Goal: Task Accomplishment & Management: Manage account settings

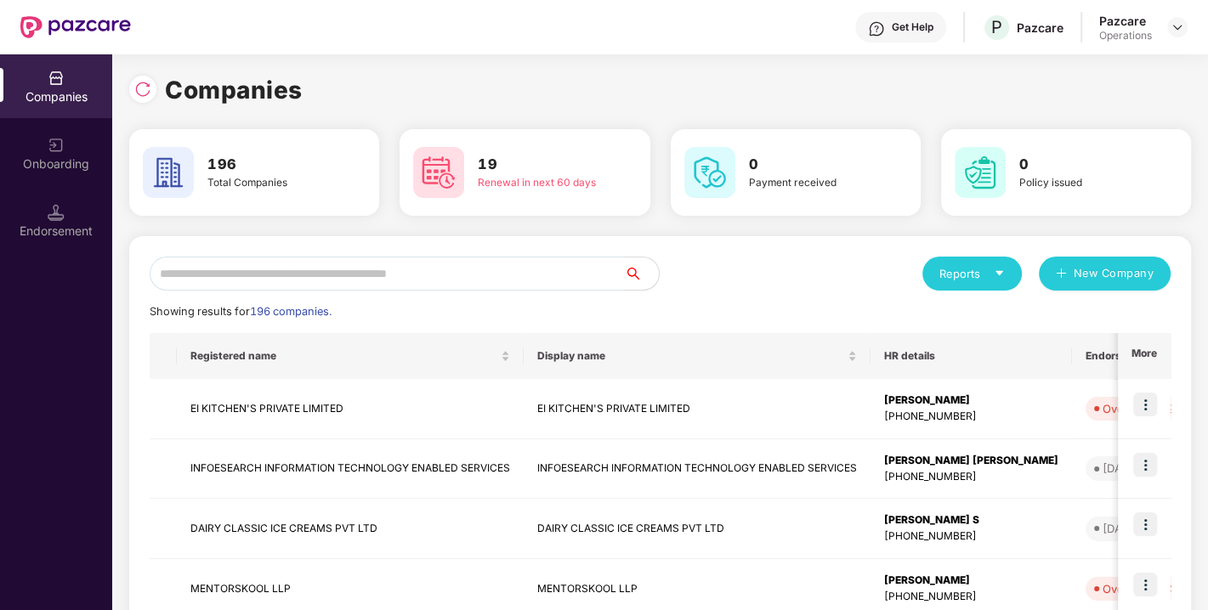
click at [309, 274] on input "text" at bounding box center [387, 274] width 475 height 34
click at [279, 273] on input "text" at bounding box center [387, 274] width 475 height 34
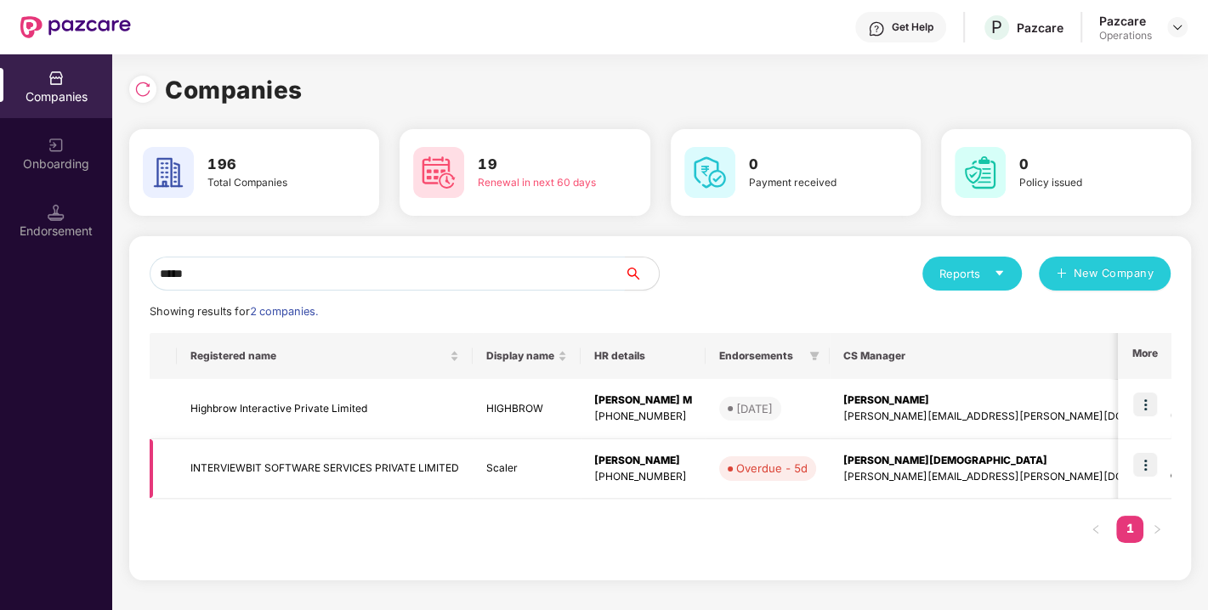
type input "*****"
click at [310, 458] on td "INTERVIEWBIT SOFTWARE SERVICES PRIVATE LIMITED" at bounding box center [325, 469] width 296 height 60
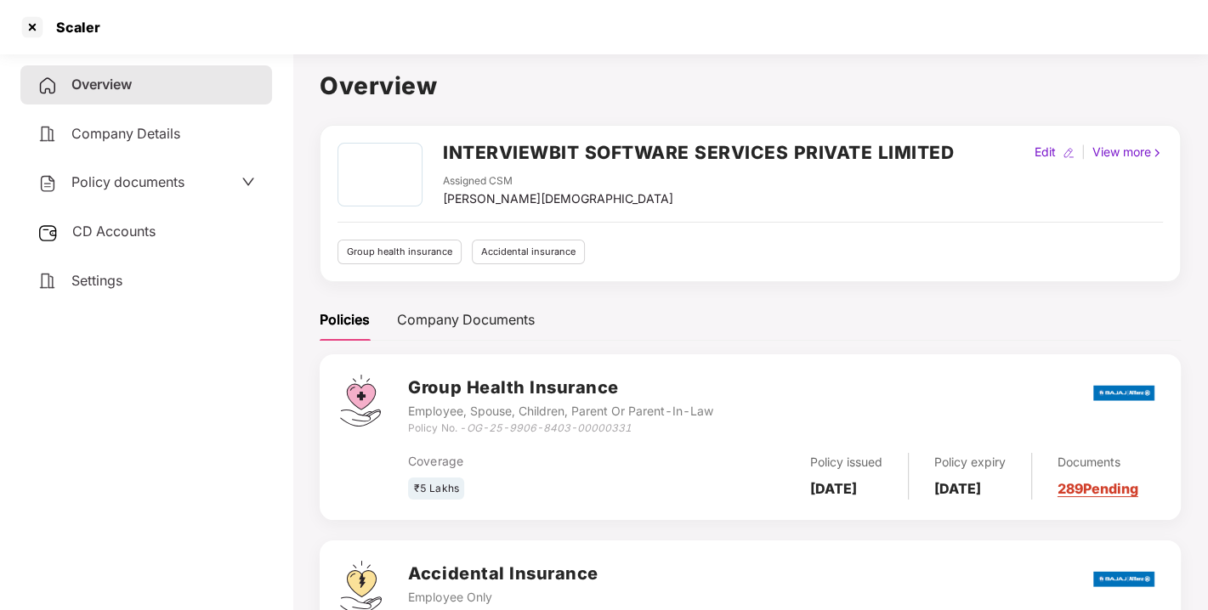
click at [117, 179] on span "Policy documents" at bounding box center [127, 181] width 113 height 17
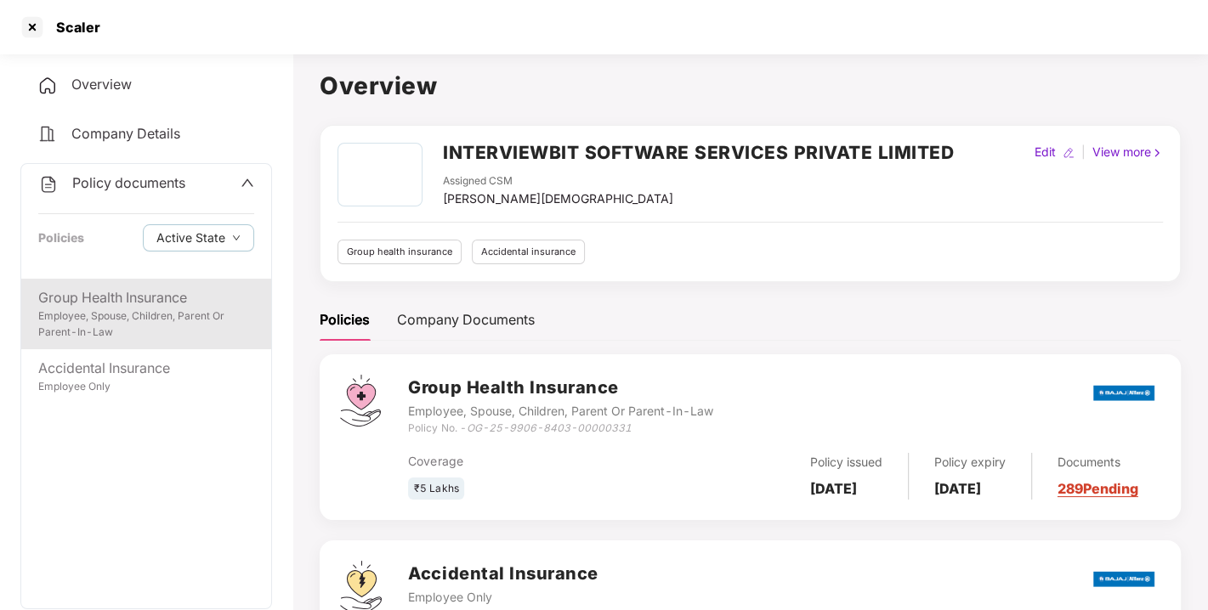
click at [104, 306] on div "Group Health Insurance" at bounding box center [146, 297] width 216 height 21
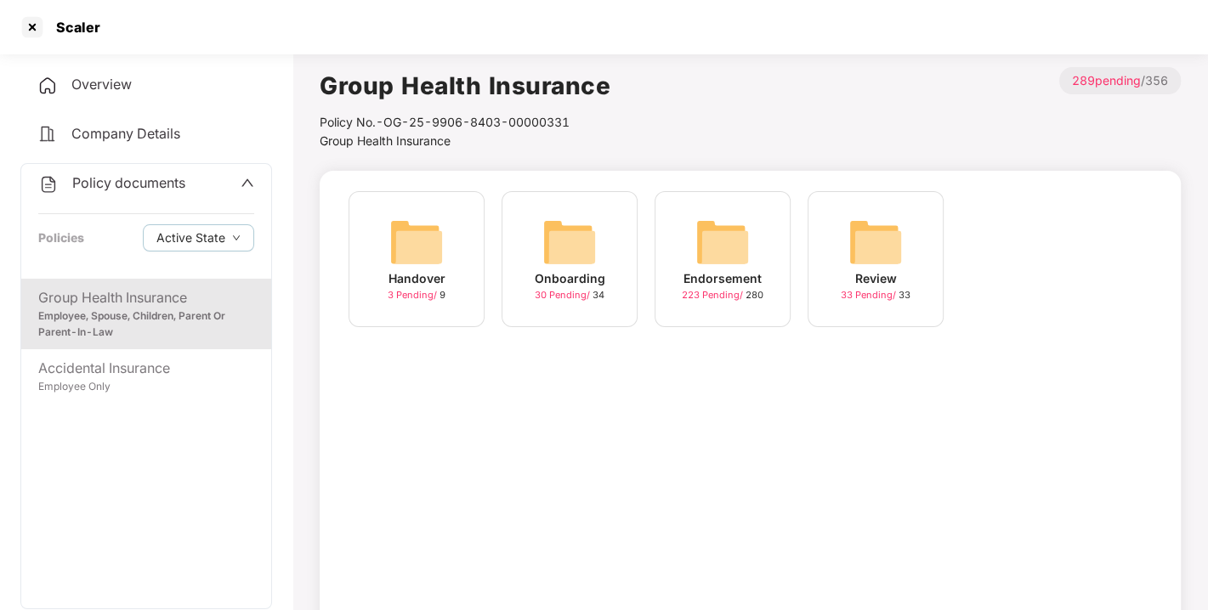
click at [724, 238] on img at bounding box center [722, 242] width 54 height 54
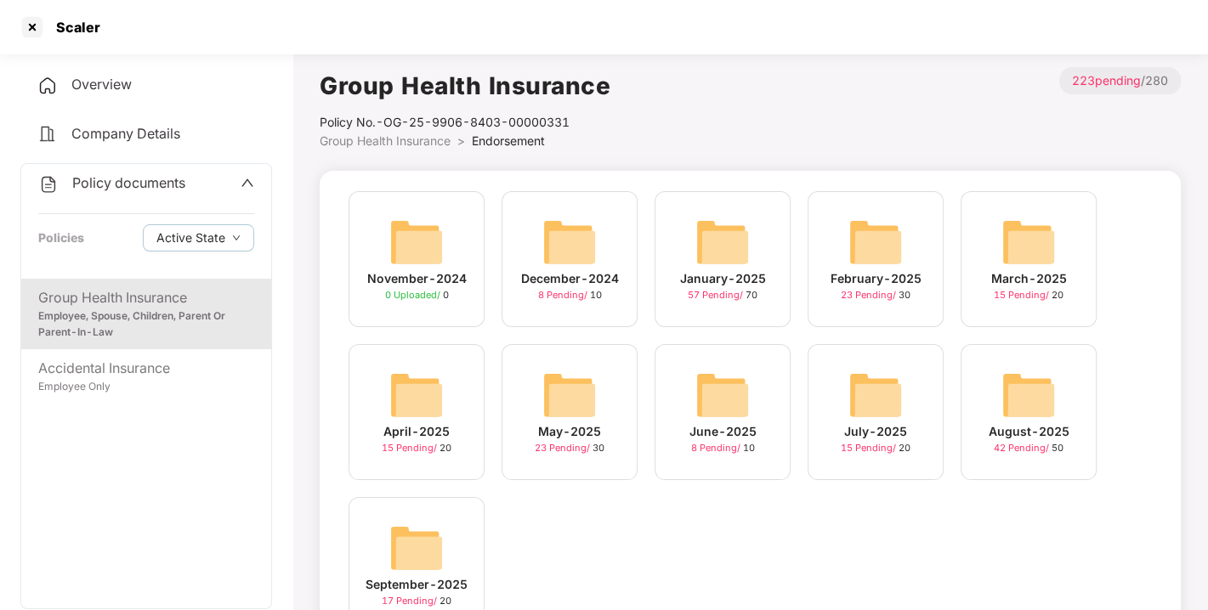
scroll to position [80, 0]
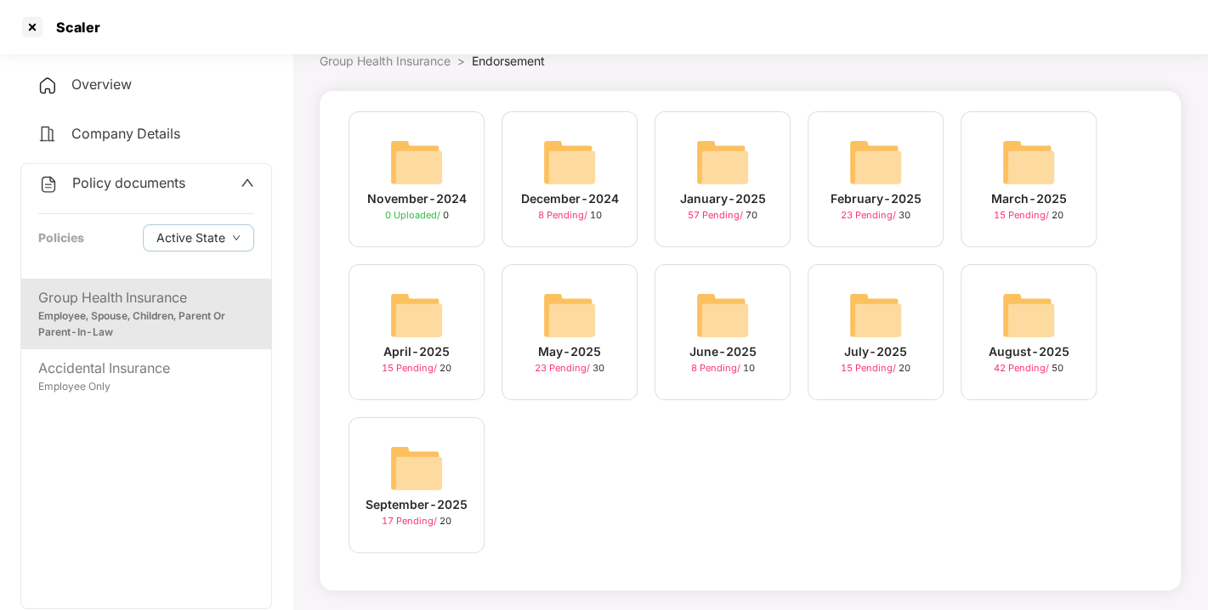
click at [401, 458] on img at bounding box center [416, 468] width 54 height 54
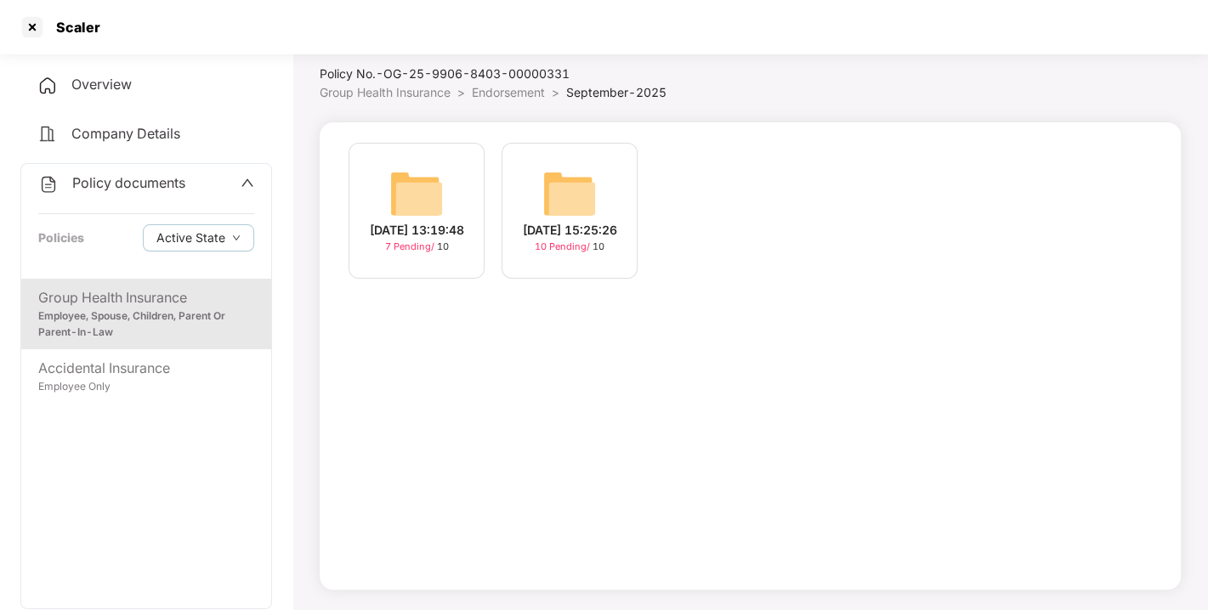
click at [571, 167] on img at bounding box center [569, 194] width 54 height 54
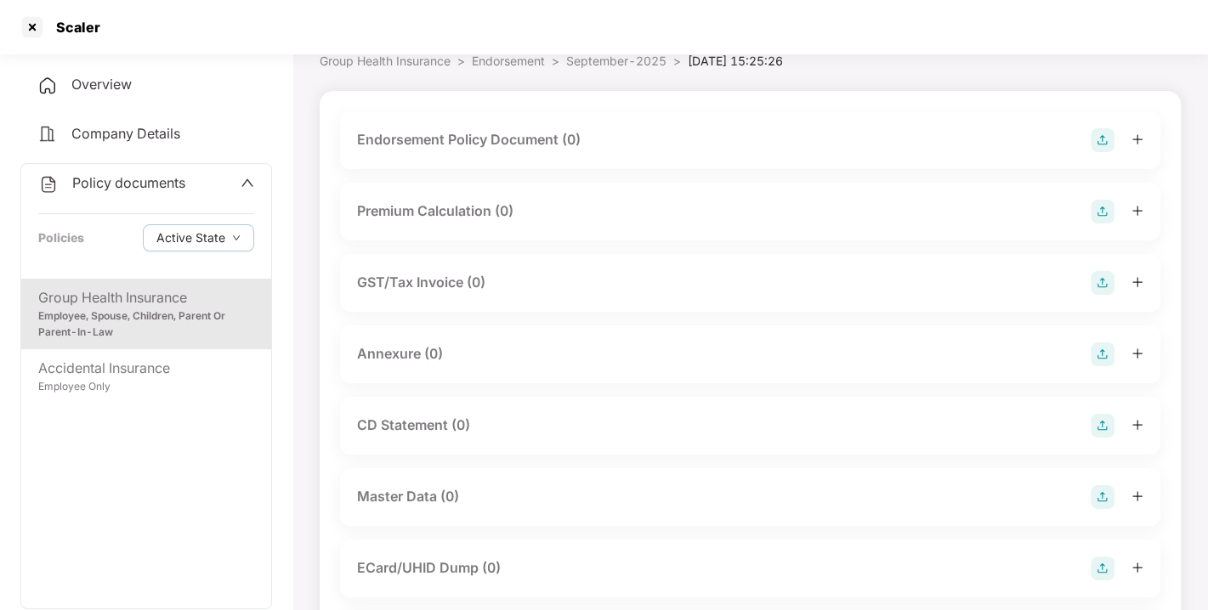
click at [1097, 137] on img at bounding box center [1102, 140] width 24 height 24
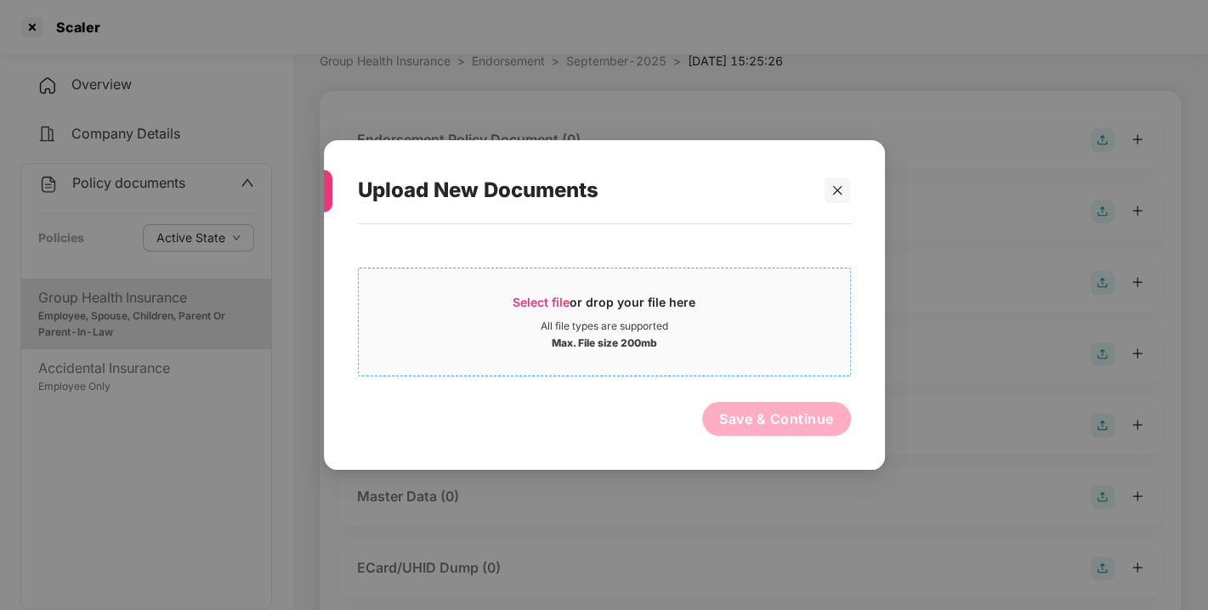
click at [535, 298] on span "Select file" at bounding box center [540, 302] width 57 height 14
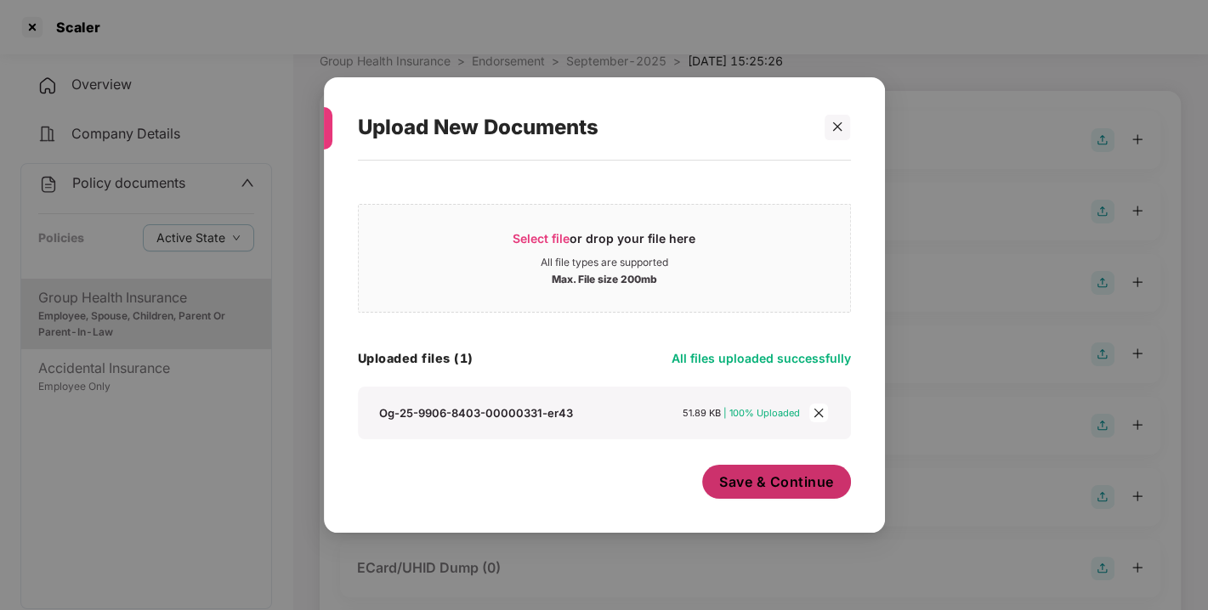
click at [790, 478] on span "Save & Continue" at bounding box center [776, 482] width 115 height 19
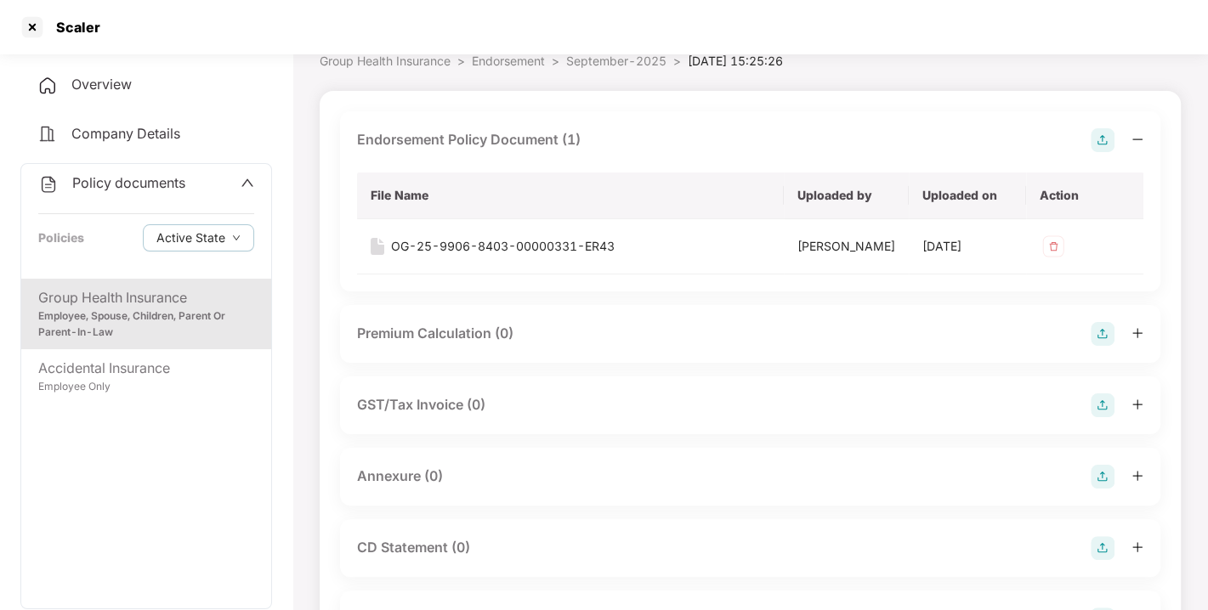
click at [1105, 140] on img at bounding box center [1102, 140] width 24 height 24
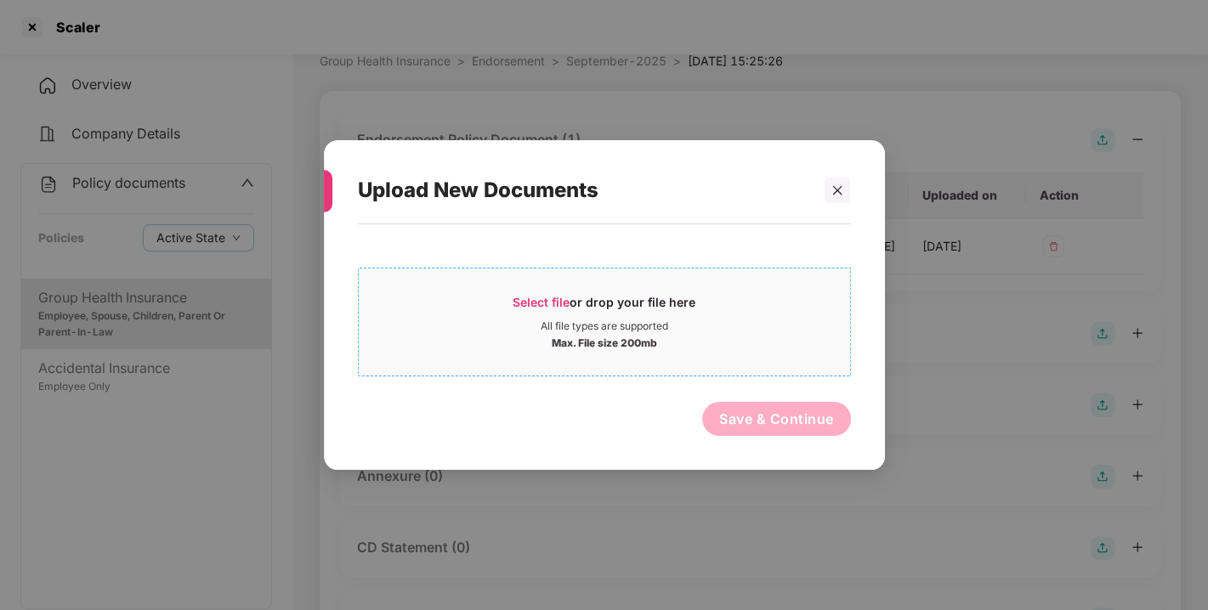
click at [548, 306] on span "Select file" at bounding box center [540, 302] width 57 height 14
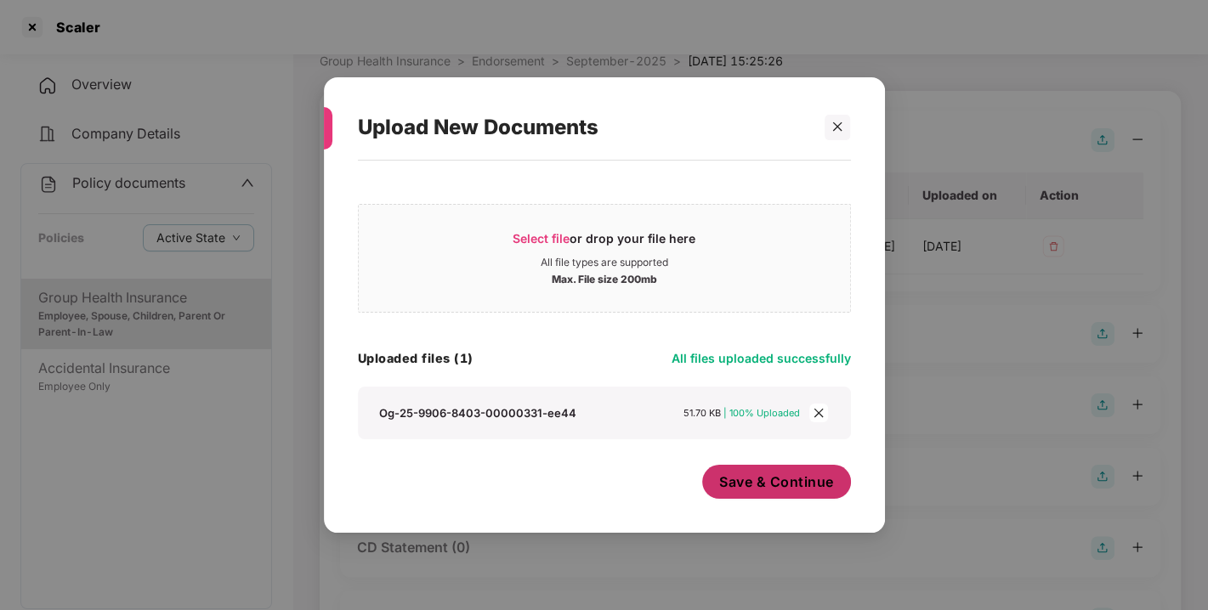
click at [798, 490] on span "Save & Continue" at bounding box center [776, 482] width 115 height 19
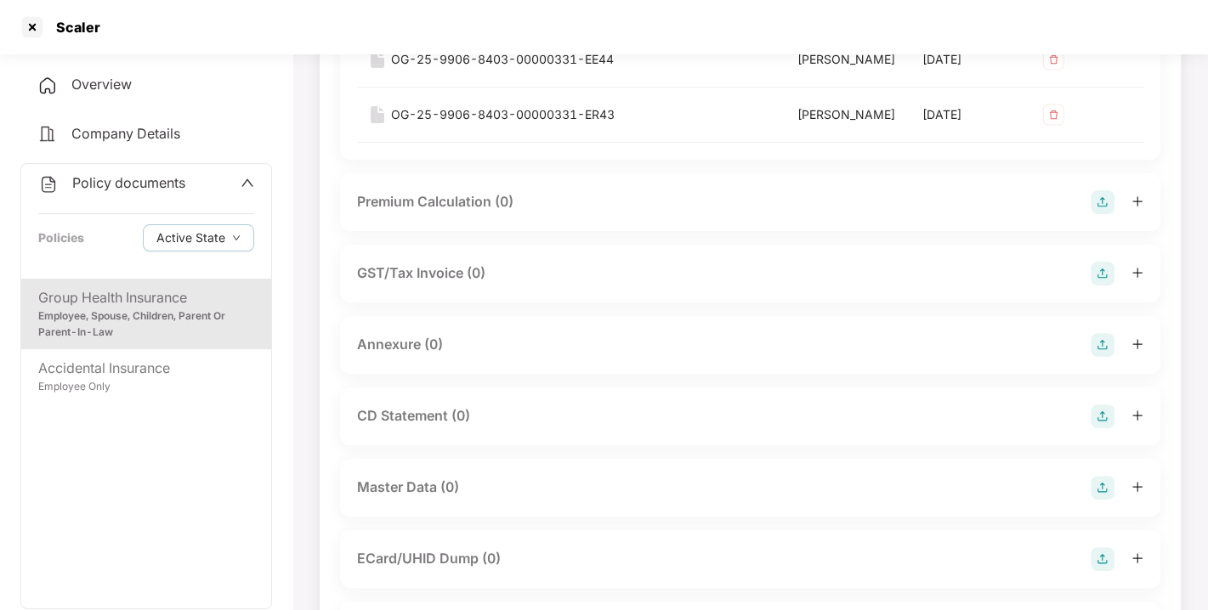
scroll to position [269, 0]
click at [1095, 355] on img at bounding box center [1102, 343] width 24 height 24
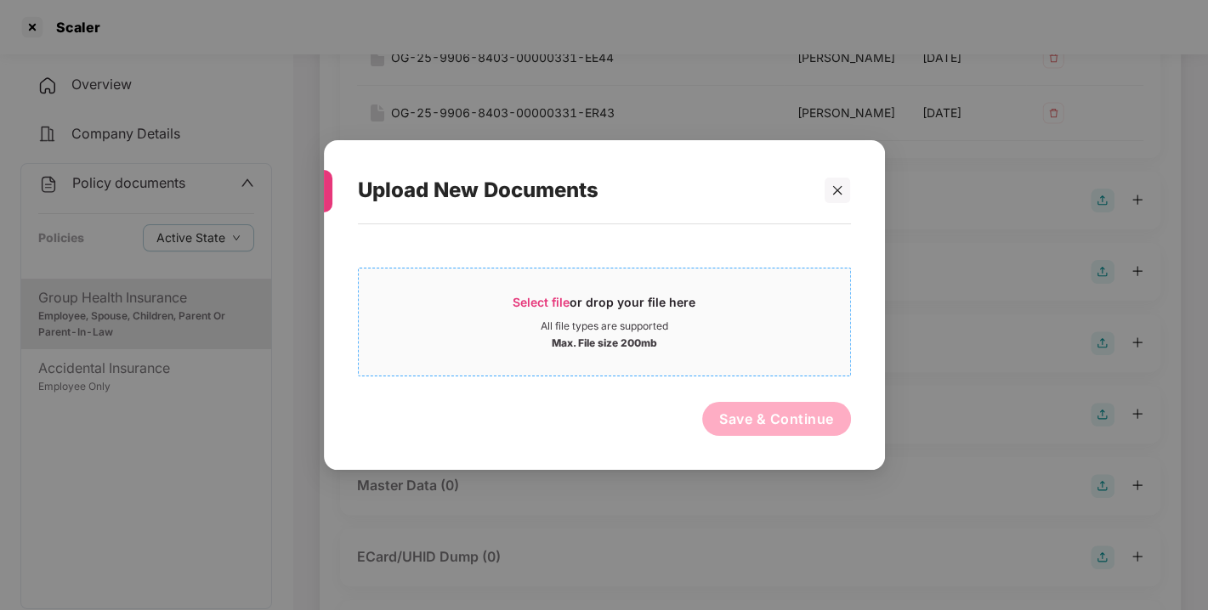
click at [541, 289] on span "Select file or drop your file here All file types are supported Max. File size …" at bounding box center [604, 322] width 491 height 82
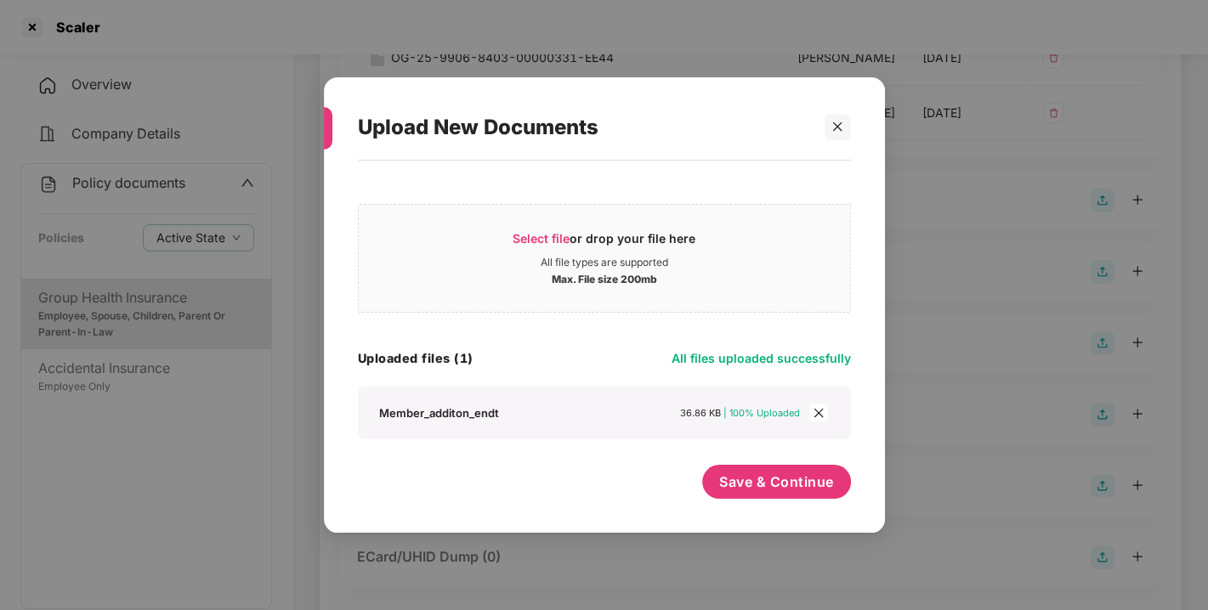
click at [773, 505] on div "Save & Continue" at bounding box center [776, 486] width 149 height 42
click at [767, 491] on button "Save & Continue" at bounding box center [776, 482] width 149 height 34
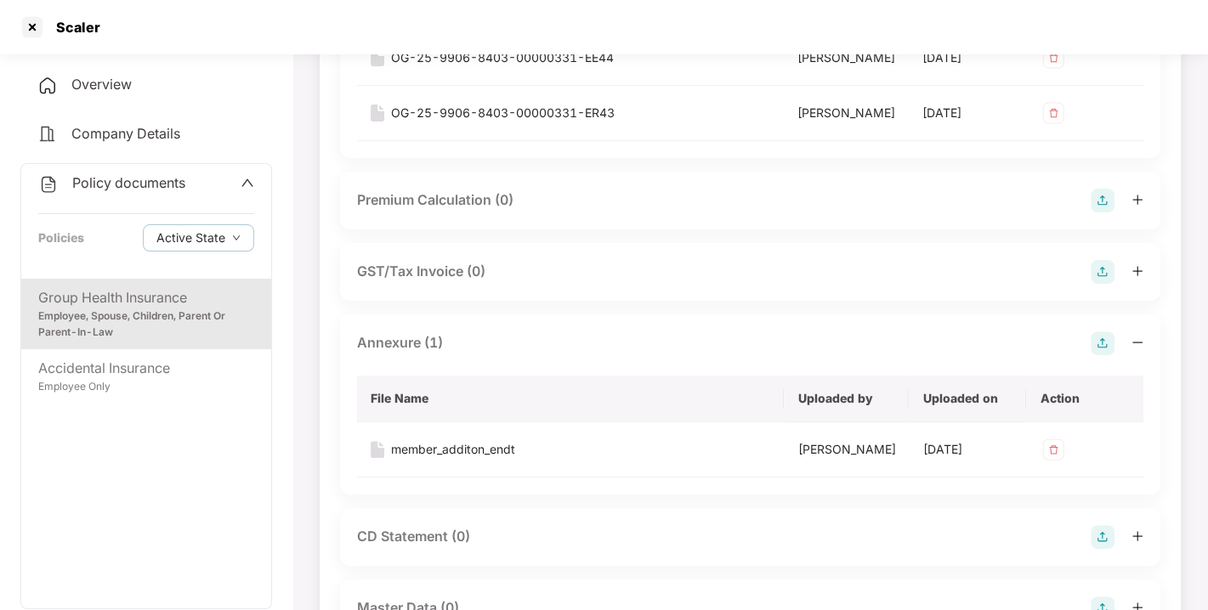
click at [1103, 355] on img at bounding box center [1102, 343] width 24 height 24
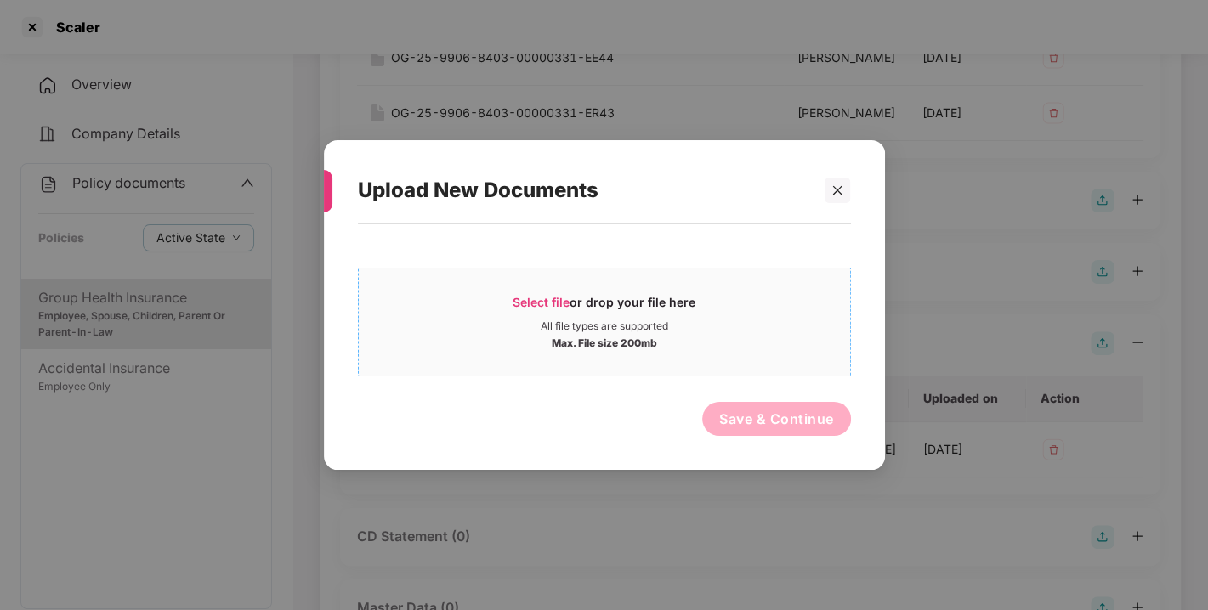
click at [542, 296] on span "Select file" at bounding box center [540, 302] width 57 height 14
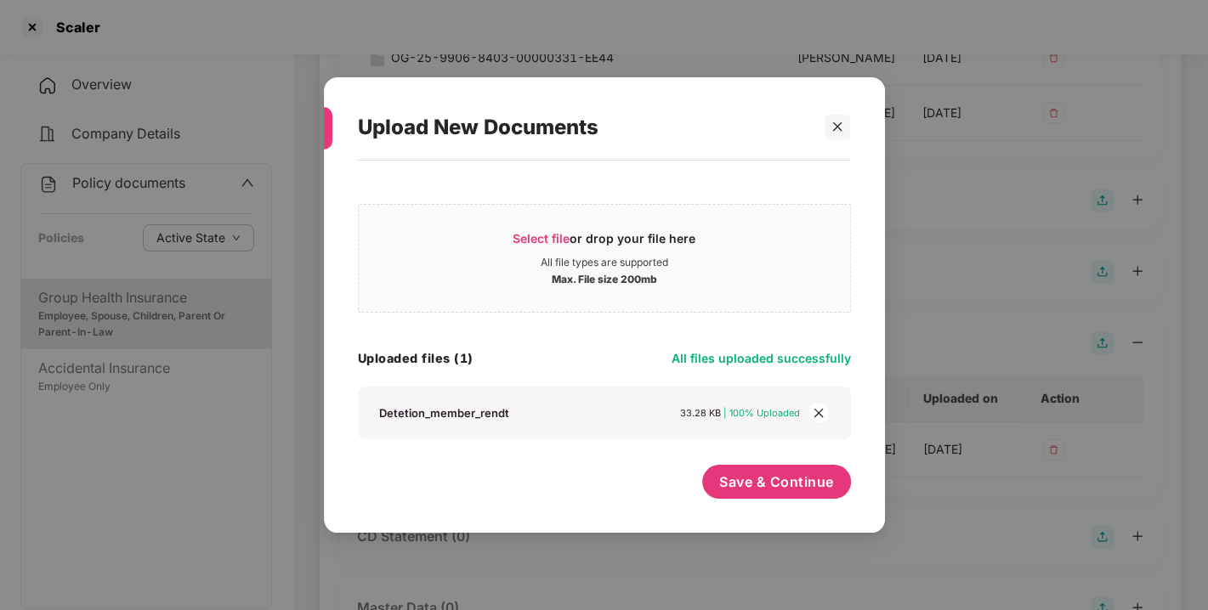
click at [783, 502] on div "Save & Continue" at bounding box center [776, 486] width 149 height 42
click at [774, 493] on button "Save & Continue" at bounding box center [776, 482] width 149 height 34
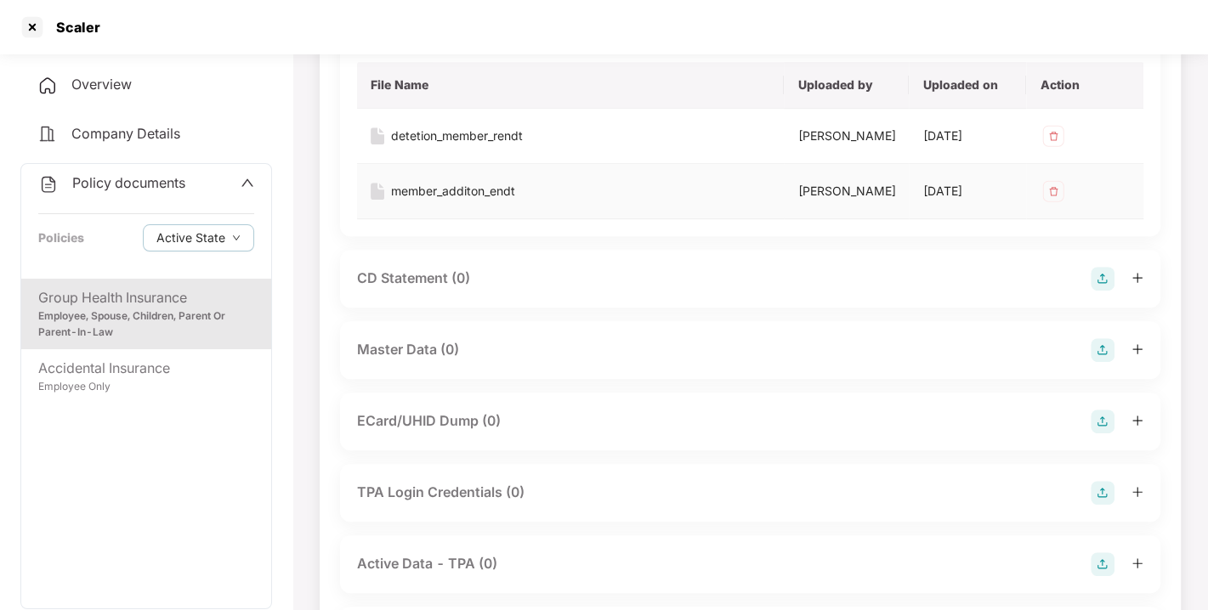
scroll to position [582, 0]
click at [1107, 362] on img at bounding box center [1102, 350] width 24 height 24
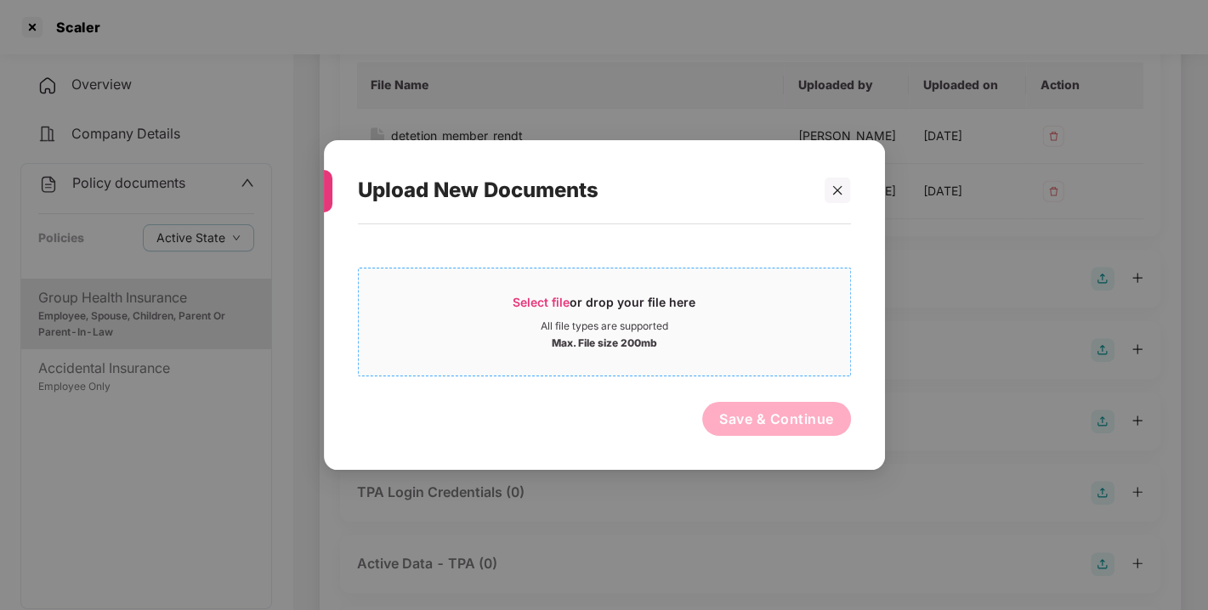
click at [539, 297] on span "Select file" at bounding box center [540, 302] width 57 height 14
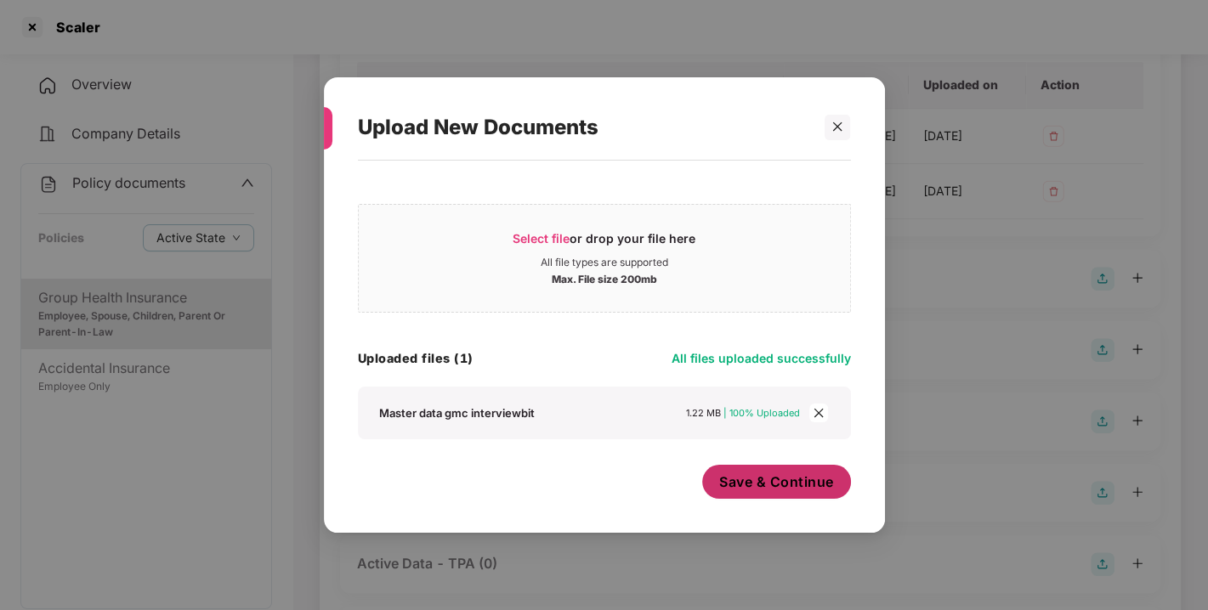
click at [773, 501] on div "Save & Continue" at bounding box center [776, 486] width 149 height 42
click at [762, 481] on span "Save & Continue" at bounding box center [776, 482] width 115 height 19
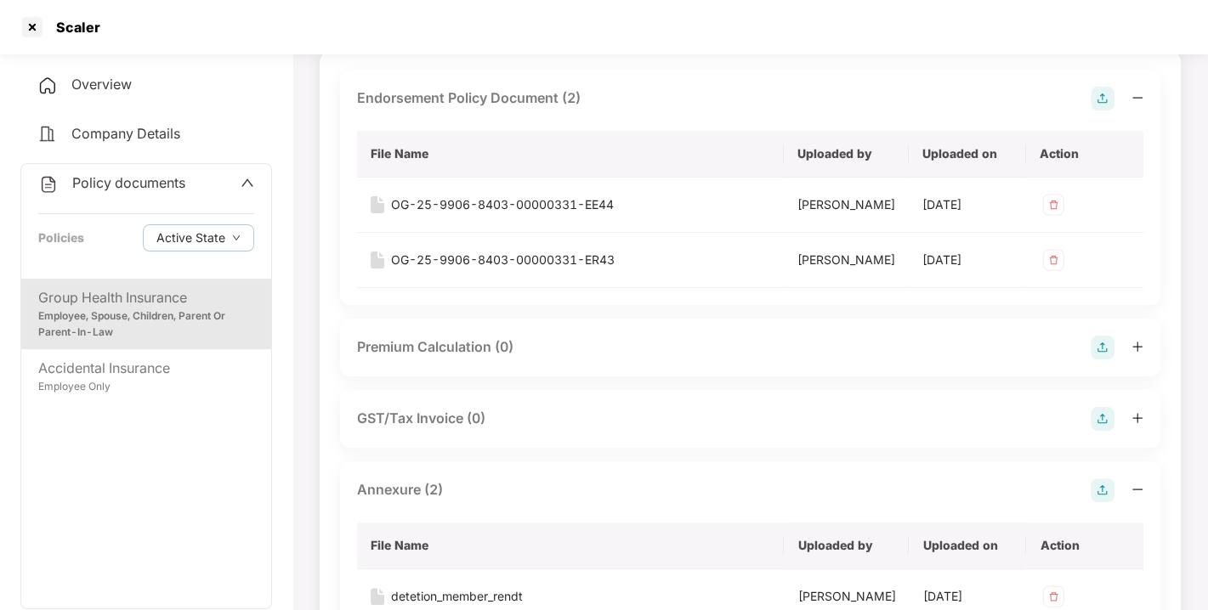
scroll to position [0, 0]
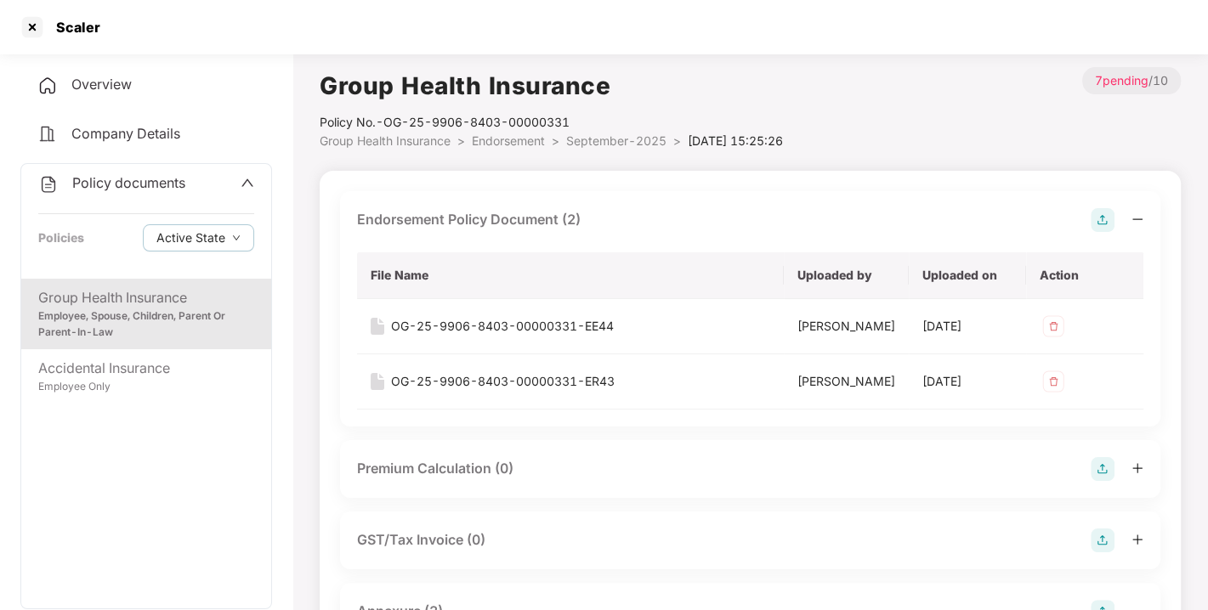
click at [503, 136] on div "Group Health Insurance Policy No.- OG-25-9906-8403-00000331 Group Health Insura…" at bounding box center [551, 108] width 463 height 83
click at [503, 136] on span "Endorsement" at bounding box center [508, 140] width 73 height 14
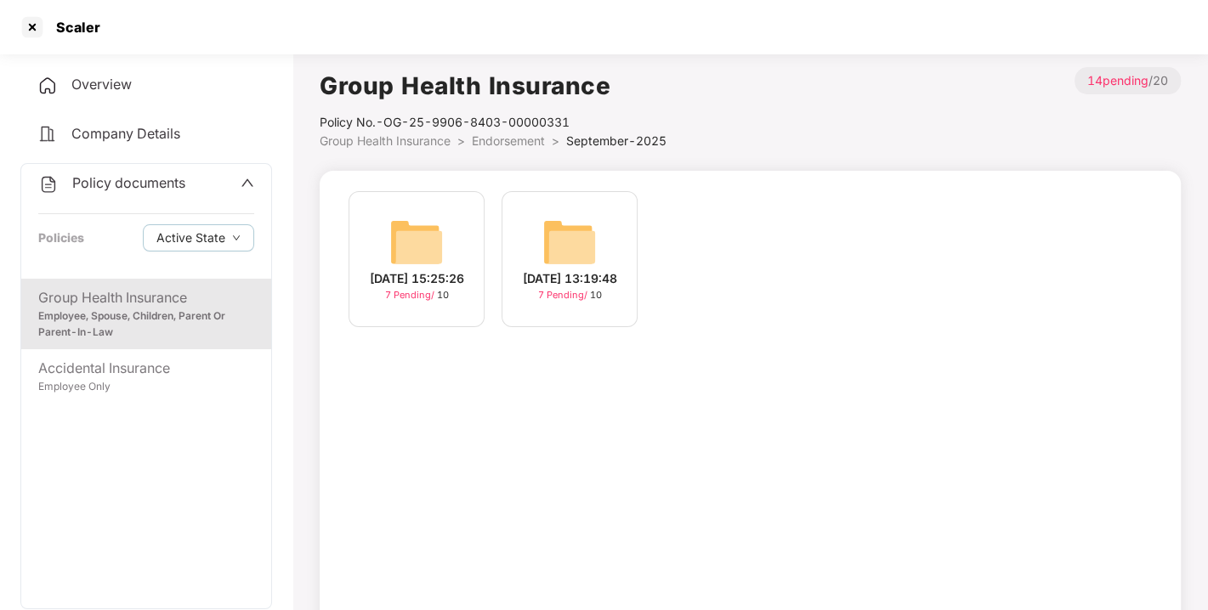
scroll to position [48, 0]
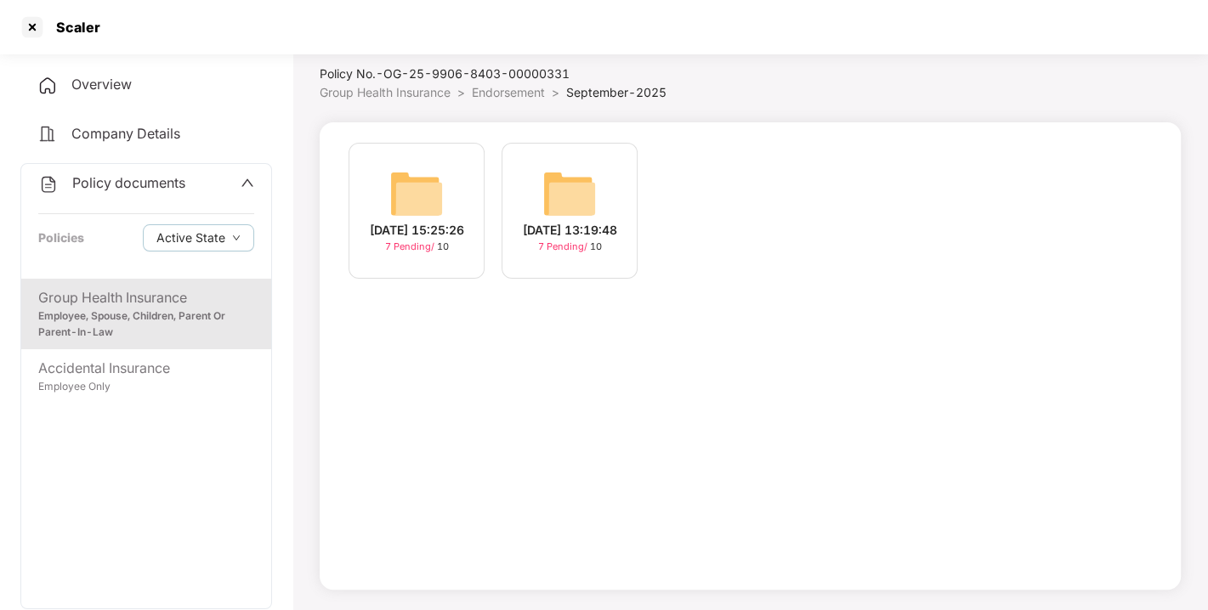
click at [118, 196] on div "Policy documents Policies Active State" at bounding box center [146, 221] width 250 height 115
click at [109, 191] on div "Policy documents" at bounding box center [111, 184] width 147 height 22
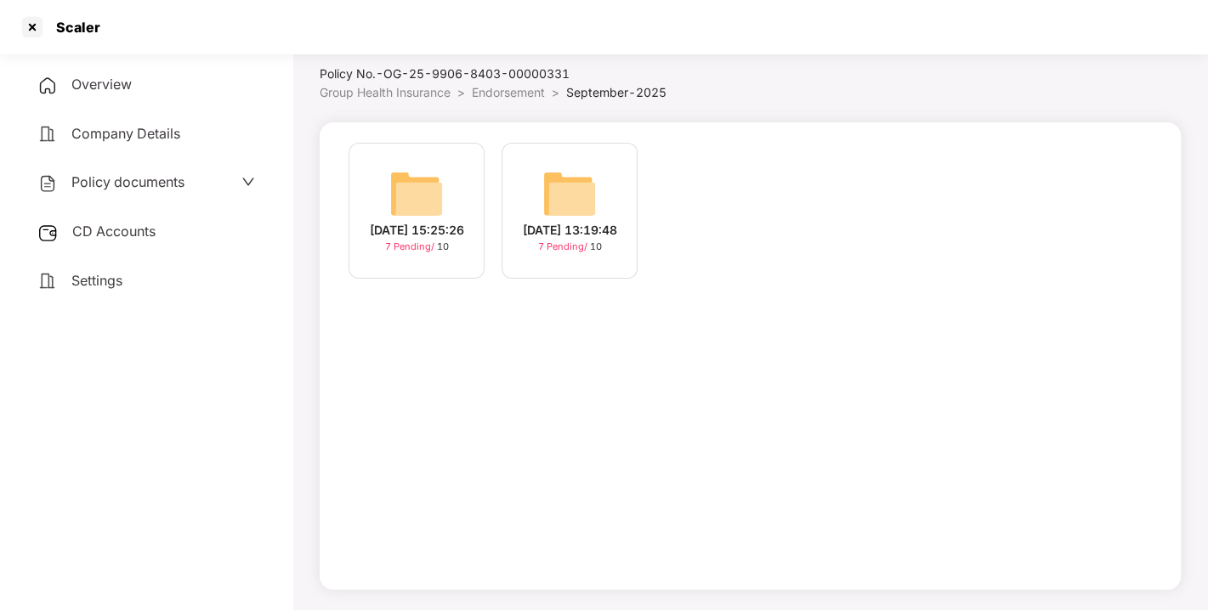
click at [141, 214] on div "CD Accounts" at bounding box center [146, 231] width 252 height 39
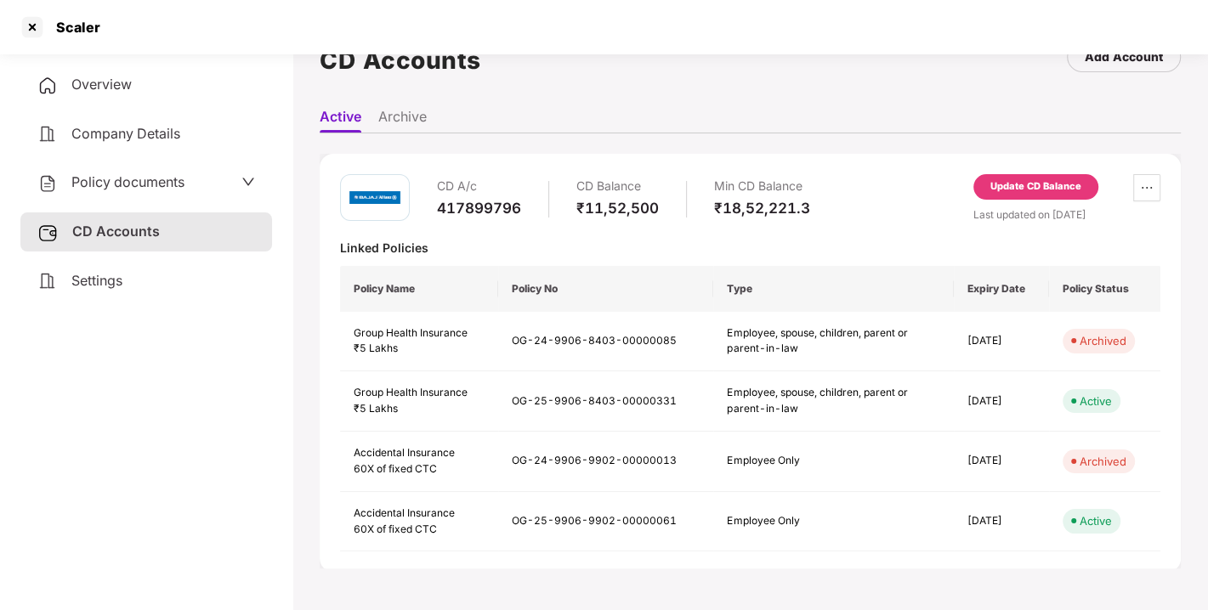
click at [1016, 195] on div "Update CD Balance" at bounding box center [1035, 186] width 125 height 25
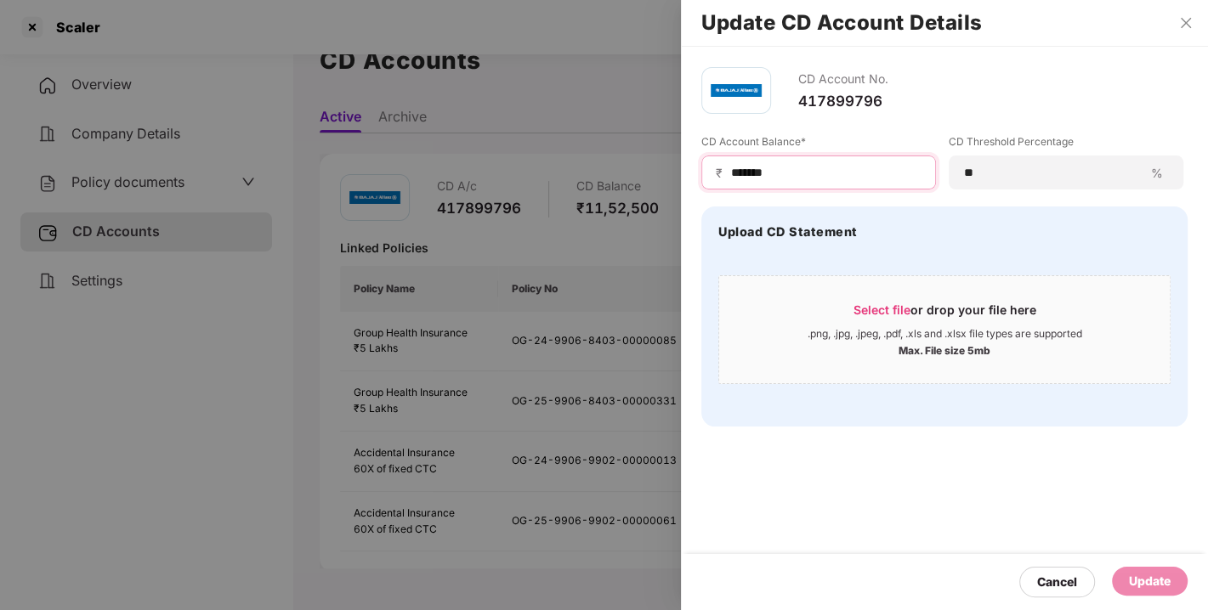
drag, startPoint x: 824, startPoint y: 176, endPoint x: 564, endPoint y: 213, distance: 261.9
click at [564, 213] on div "Update CD Account Details CD Account No. 417899796 CD Account Balance* ₹ ******…" at bounding box center [604, 305] width 1208 height 610
type input "*******"
click at [1143, 591] on div "Update" at bounding box center [1150, 581] width 76 height 29
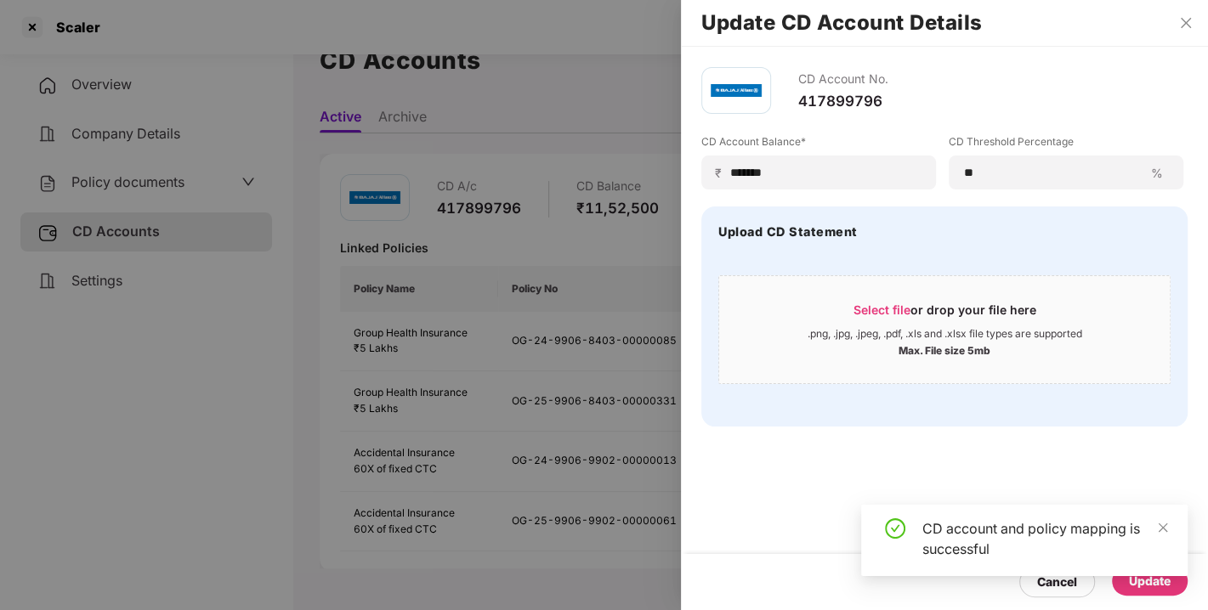
click at [786, 468] on div "CD Account No. 417899796 CD Account Balance* ₹ ******* CD Threshold Percentage …" at bounding box center [944, 328] width 527 height 563
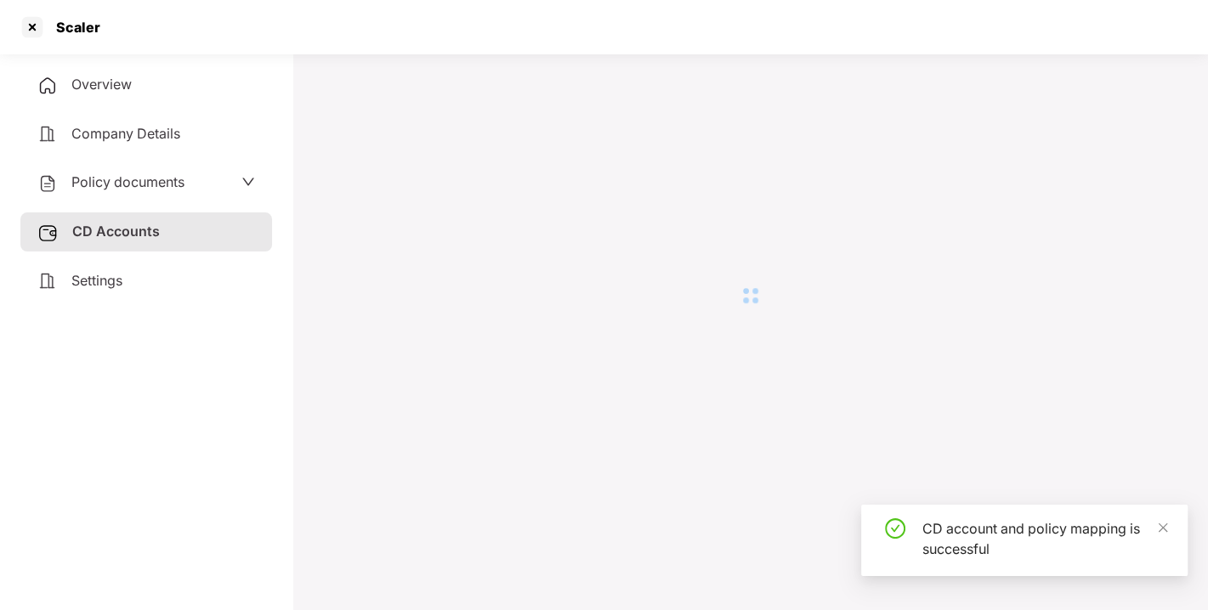
drag, startPoint x: 785, startPoint y: 468, endPoint x: 1060, endPoint y: 426, distance: 277.8
click at [1060, 426] on div at bounding box center [750, 295] width 861 height 549
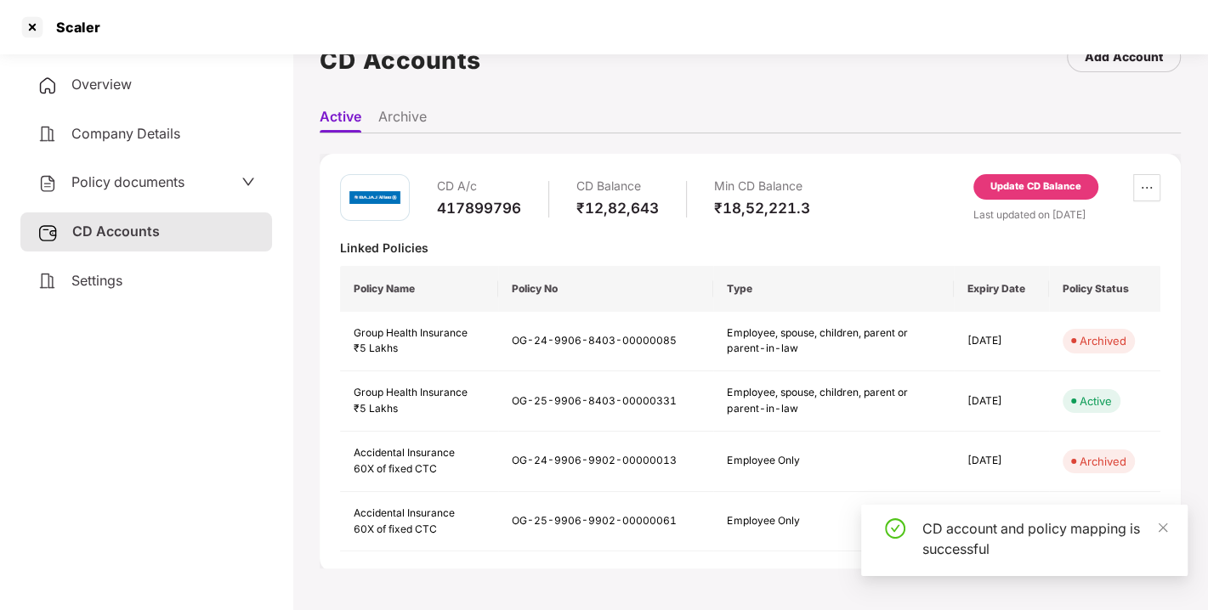
click at [1060, 426] on td "Active" at bounding box center [1104, 401] width 111 height 60
click at [20, 24] on div at bounding box center [32, 27] width 27 height 27
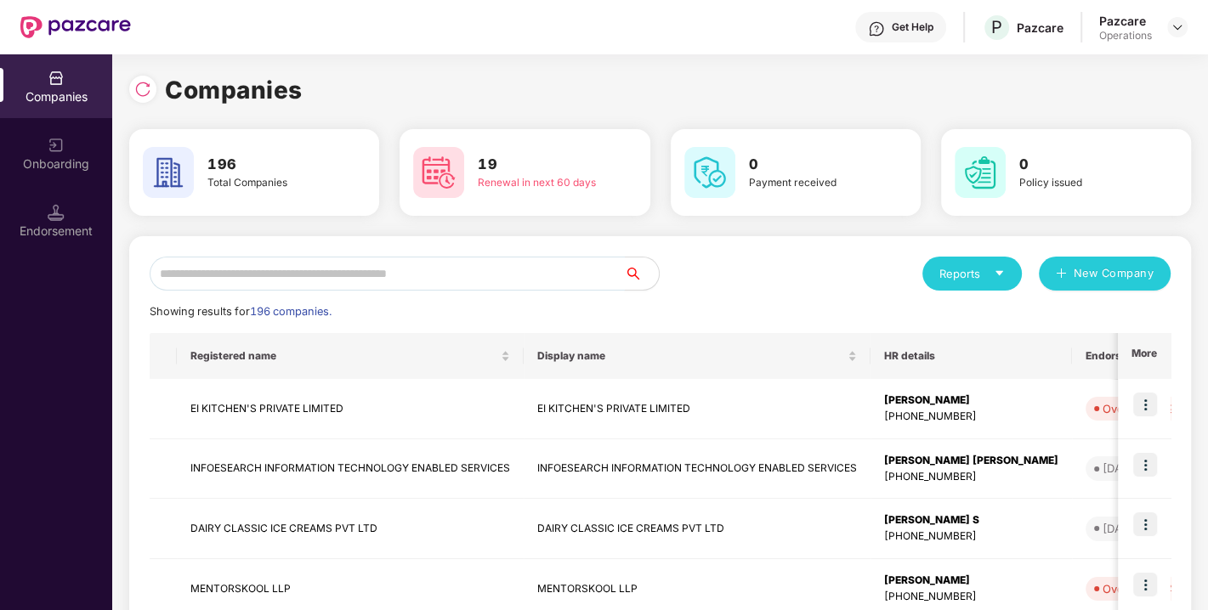
click at [388, 276] on input "text" at bounding box center [387, 274] width 475 height 34
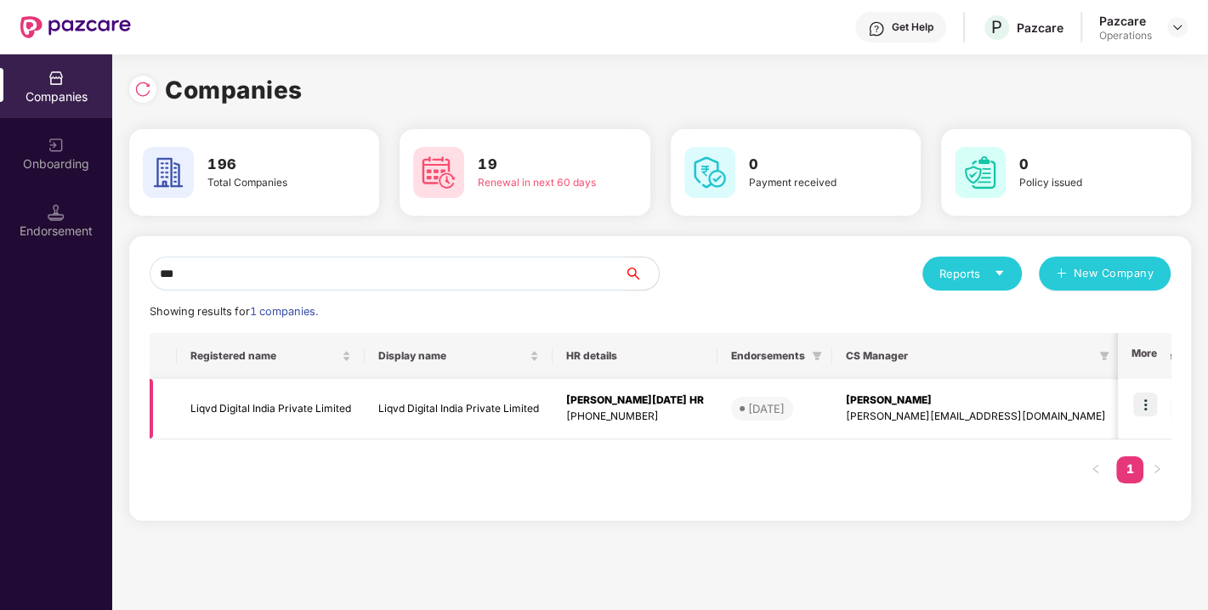
type input "***"
click at [280, 402] on td "Liqvd Digital India Private Limited" at bounding box center [271, 409] width 188 height 60
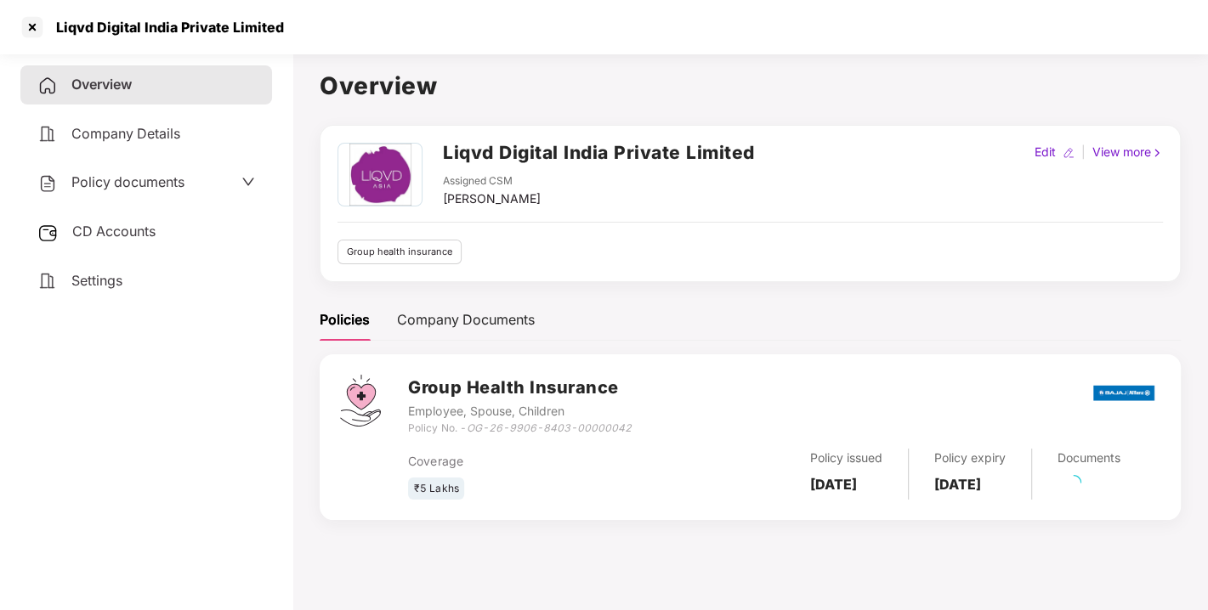
click at [117, 173] on span "Policy documents" at bounding box center [127, 181] width 113 height 17
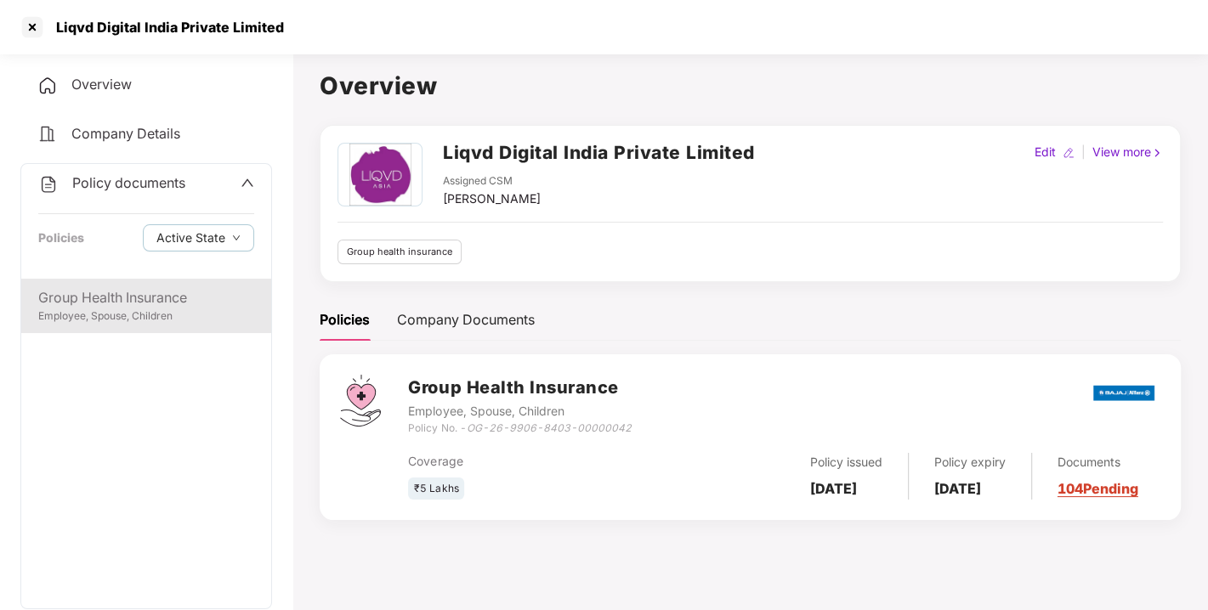
click at [133, 280] on div "Group Health Insurance Employee, Spouse, Children" at bounding box center [146, 306] width 250 height 54
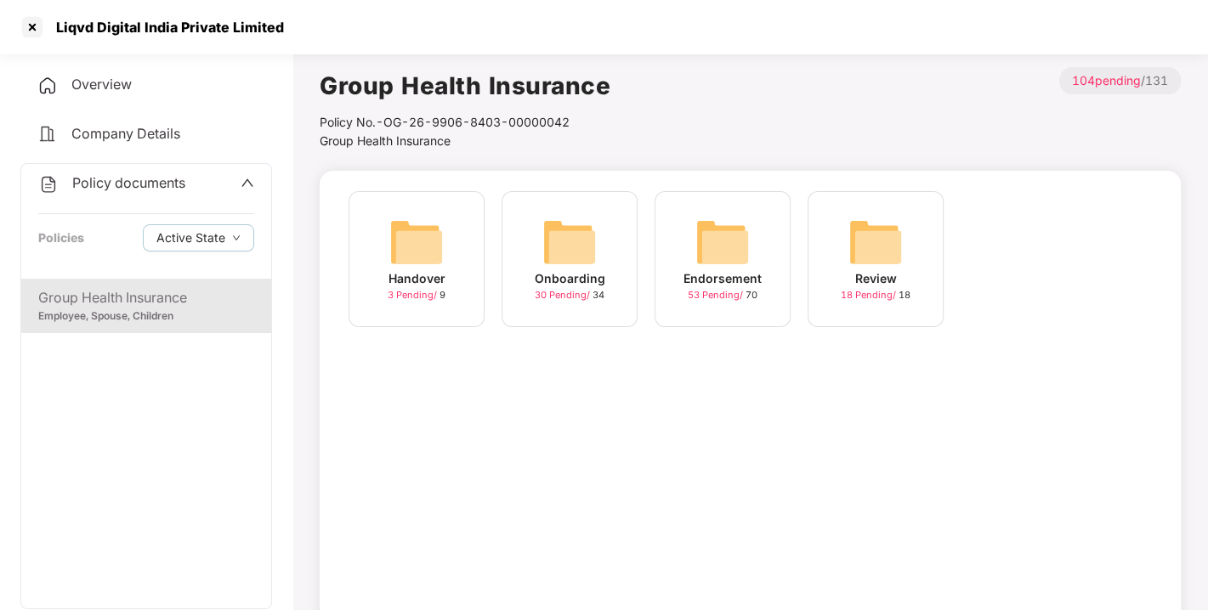
click at [723, 242] on img at bounding box center [722, 242] width 54 height 54
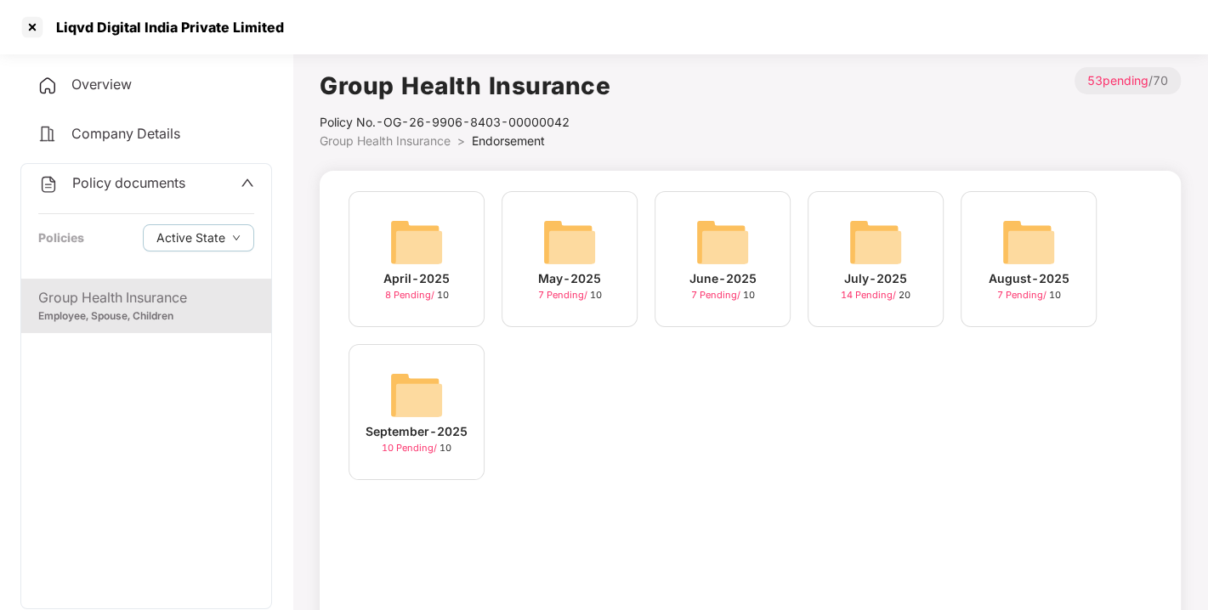
click at [427, 395] on img at bounding box center [416, 395] width 54 height 54
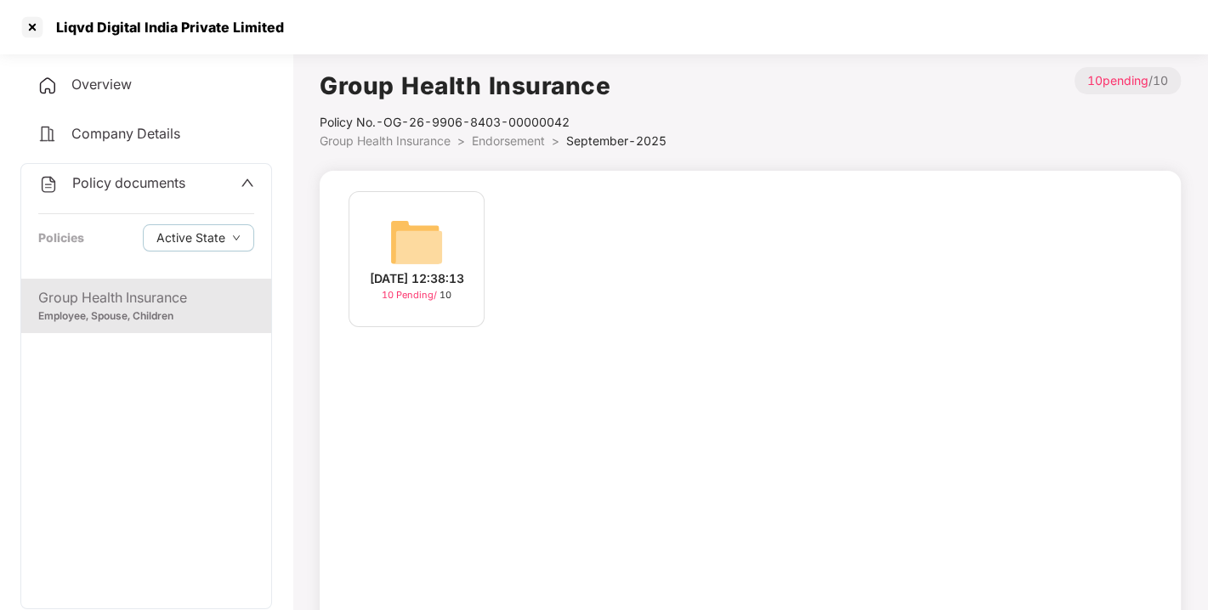
click at [412, 235] on img at bounding box center [416, 242] width 54 height 54
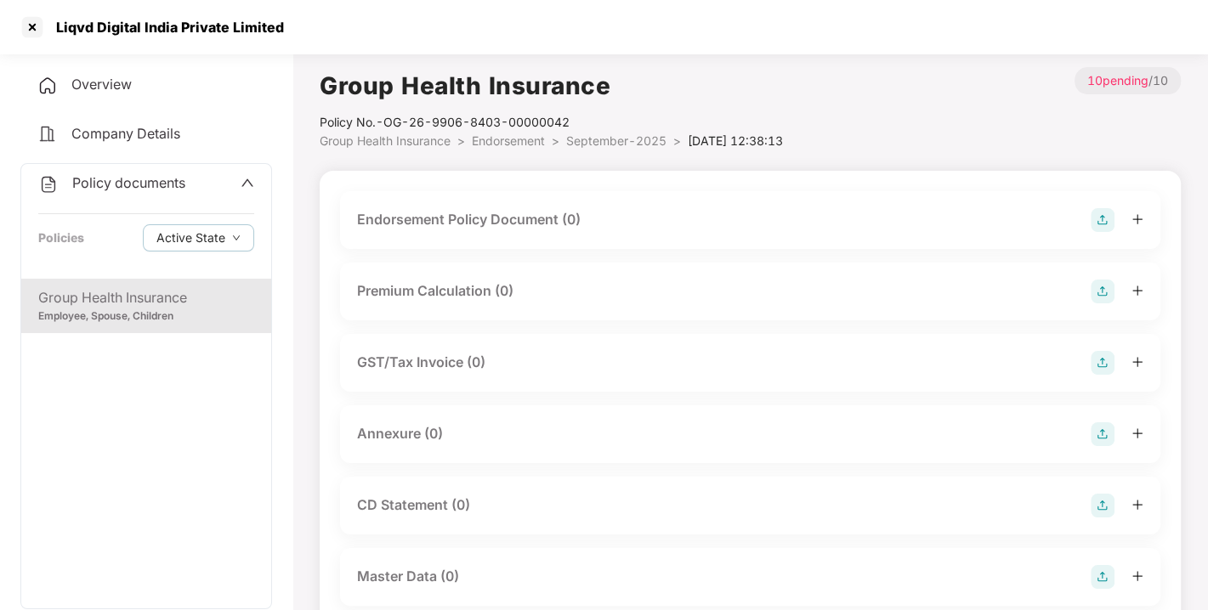
click at [1092, 217] on img at bounding box center [1102, 220] width 24 height 24
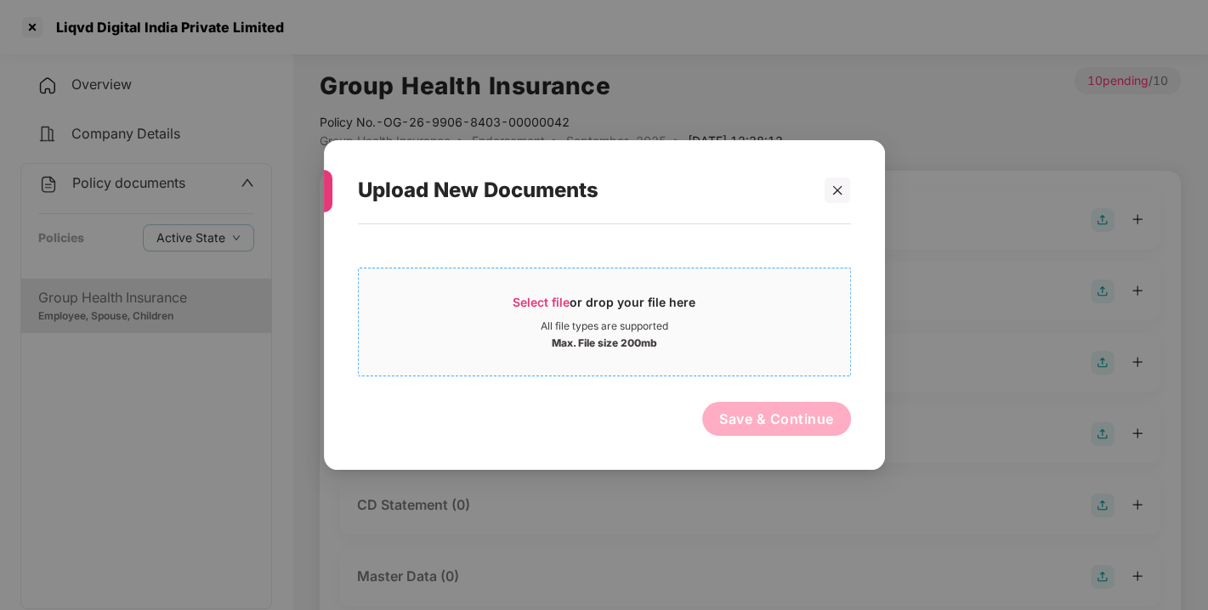
click at [556, 297] on span "Select file" at bounding box center [540, 302] width 57 height 14
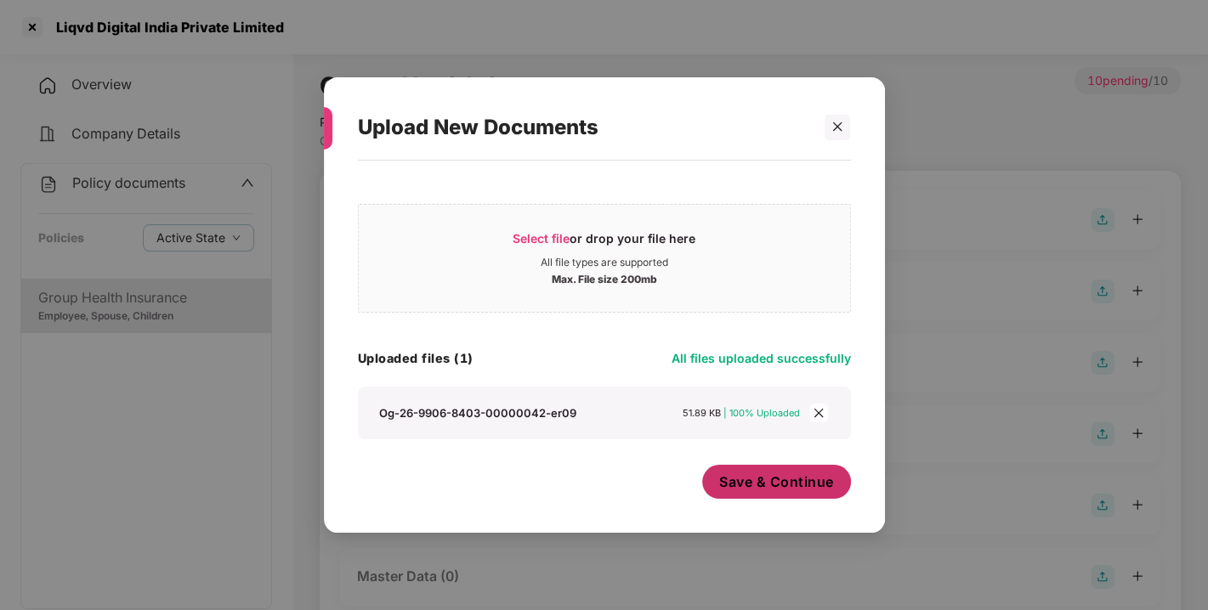
click at [749, 480] on span "Save & Continue" at bounding box center [776, 482] width 115 height 19
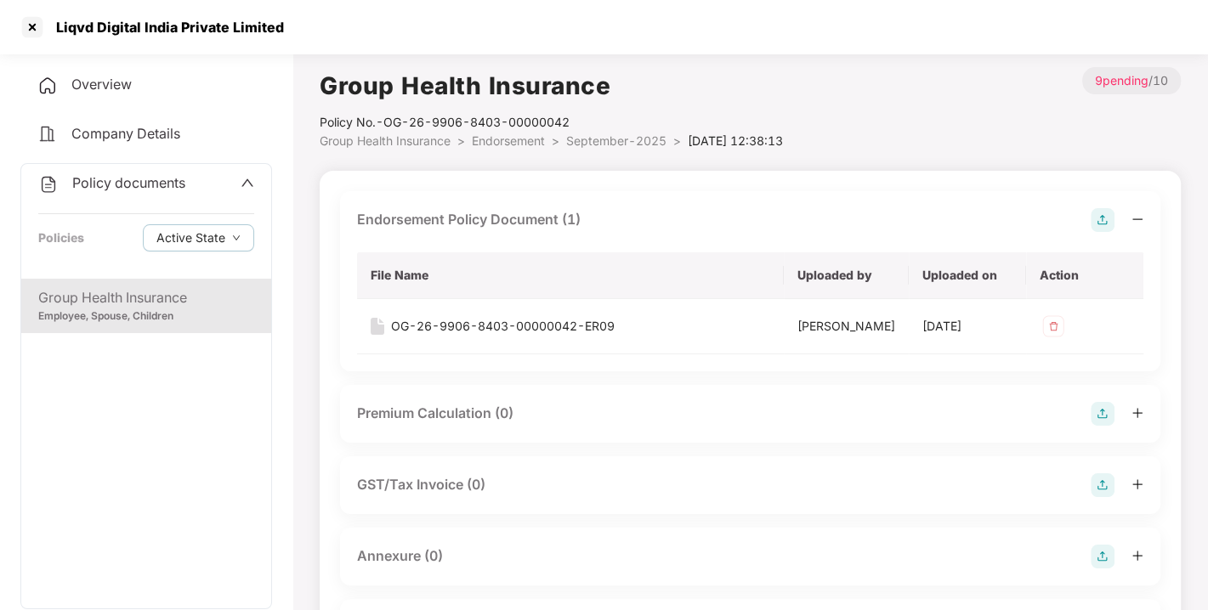
click at [1102, 224] on img at bounding box center [1102, 220] width 24 height 24
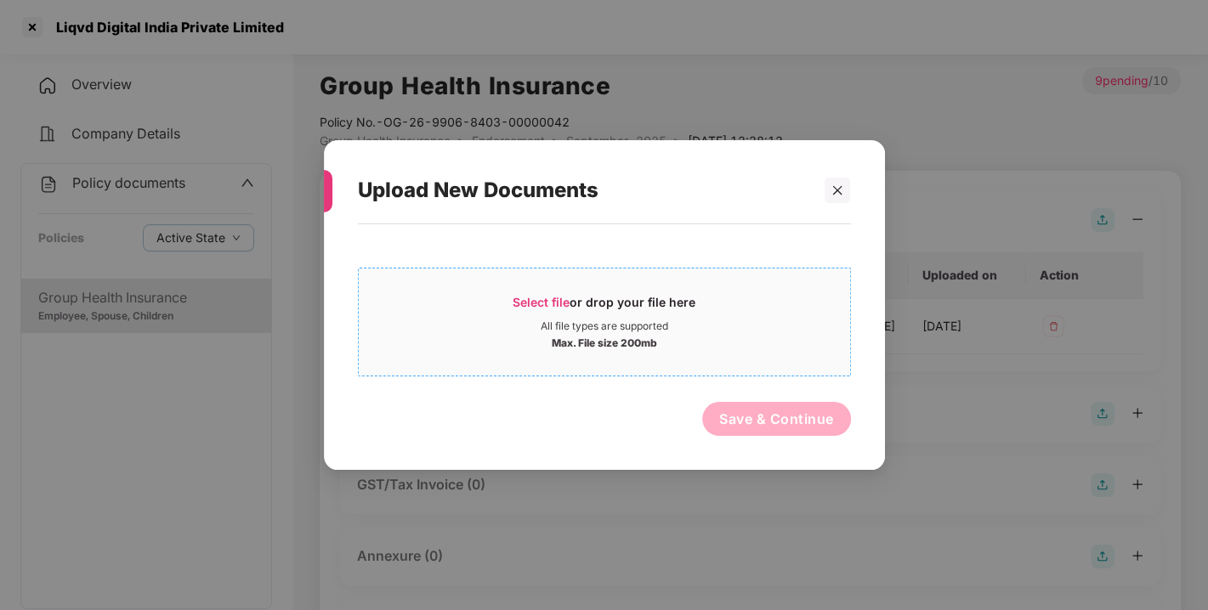
click at [582, 306] on div "Select file or drop your file here" at bounding box center [603, 306] width 183 height 25
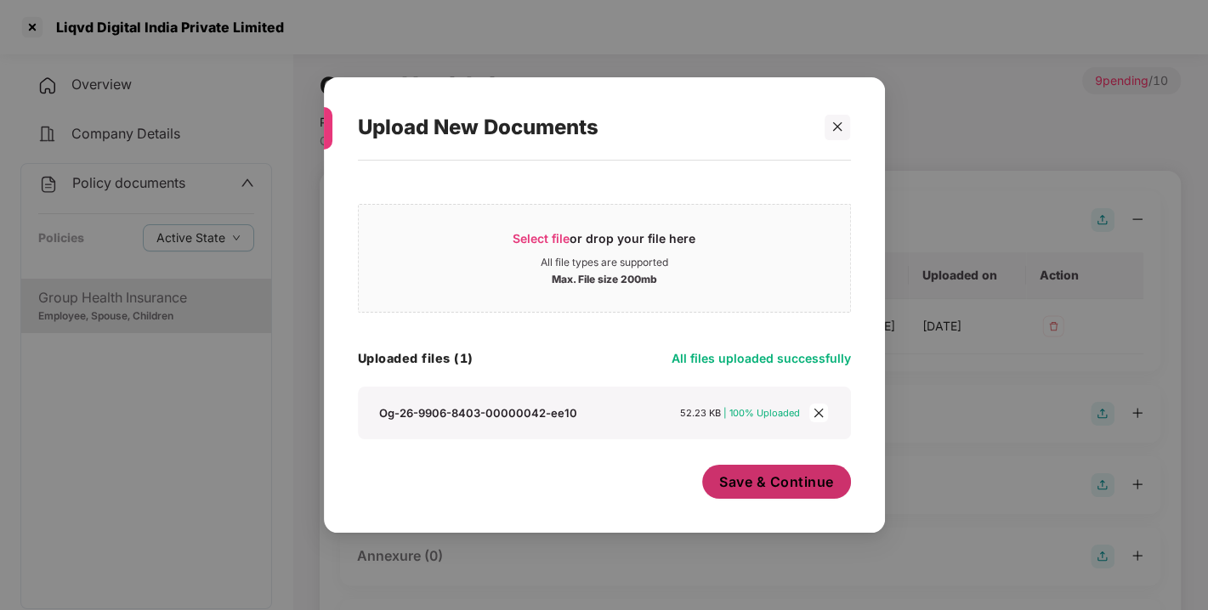
click at [770, 487] on span "Save & Continue" at bounding box center [776, 482] width 115 height 19
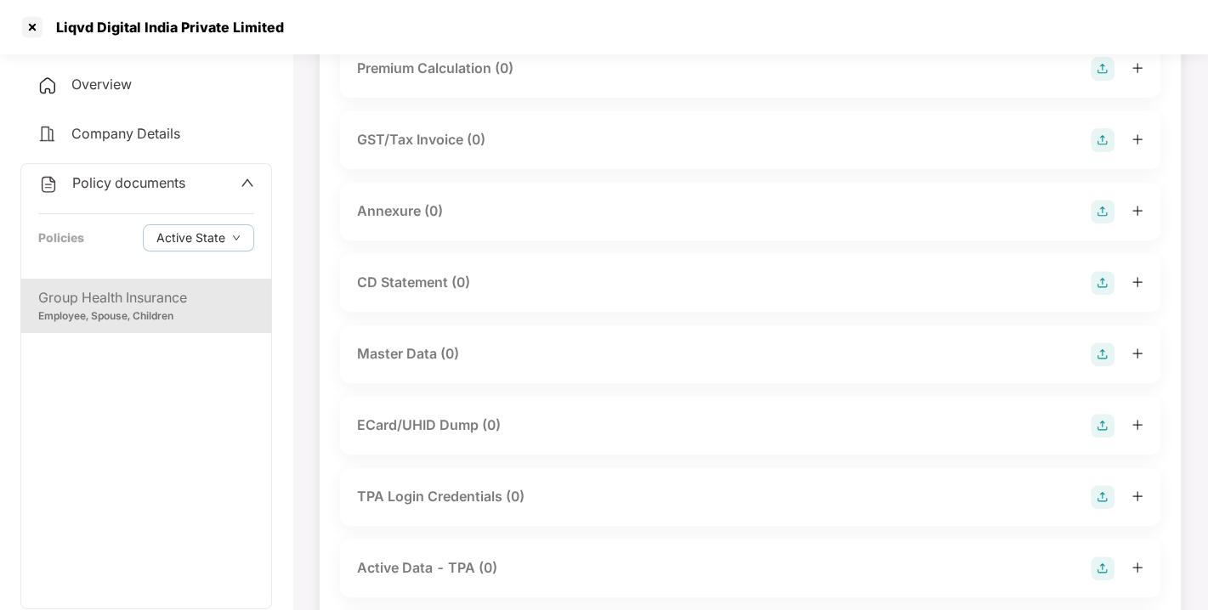
scroll to position [401, 0]
click at [1107, 223] on img at bounding box center [1102, 211] width 24 height 24
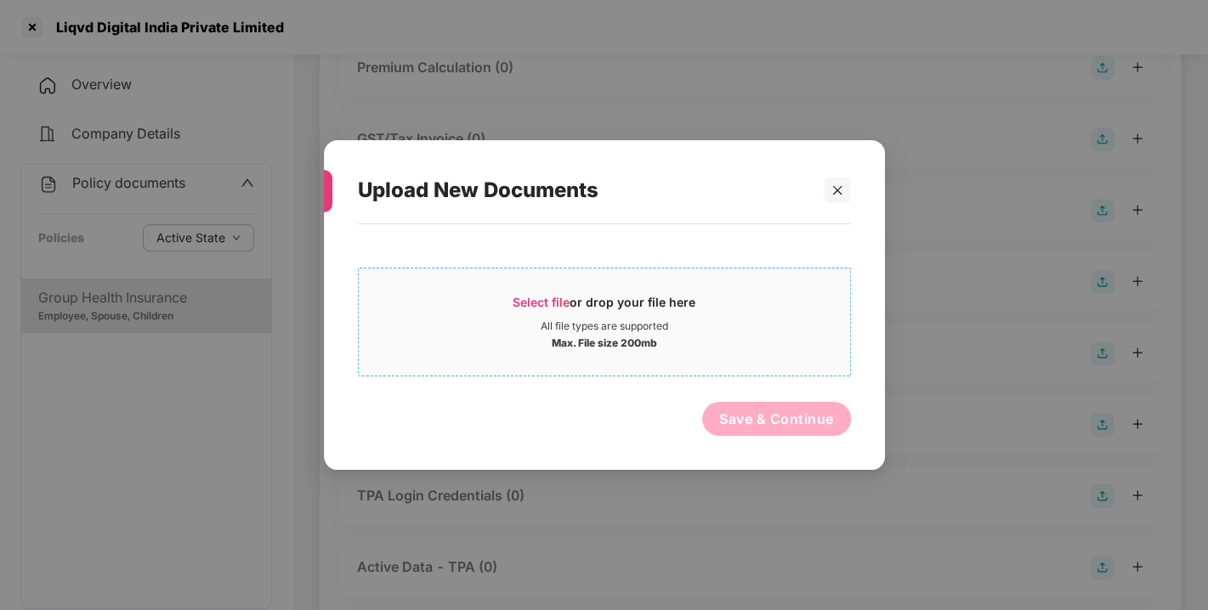
click at [527, 296] on span "Select file" at bounding box center [540, 302] width 57 height 14
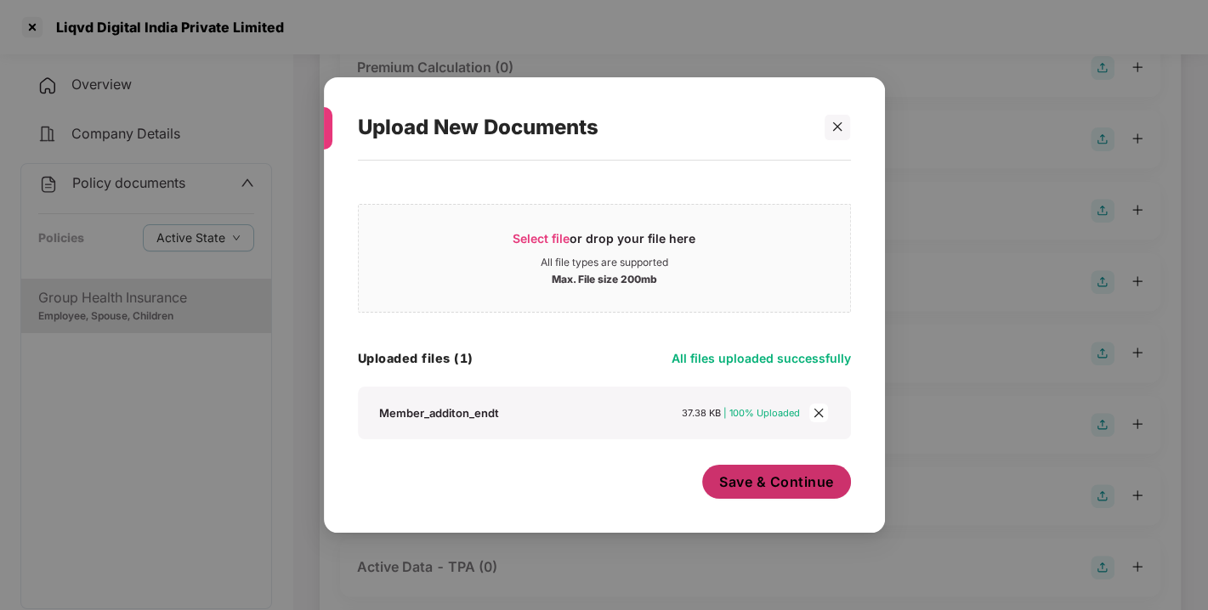
click at [756, 493] on button "Save & Continue" at bounding box center [776, 482] width 149 height 34
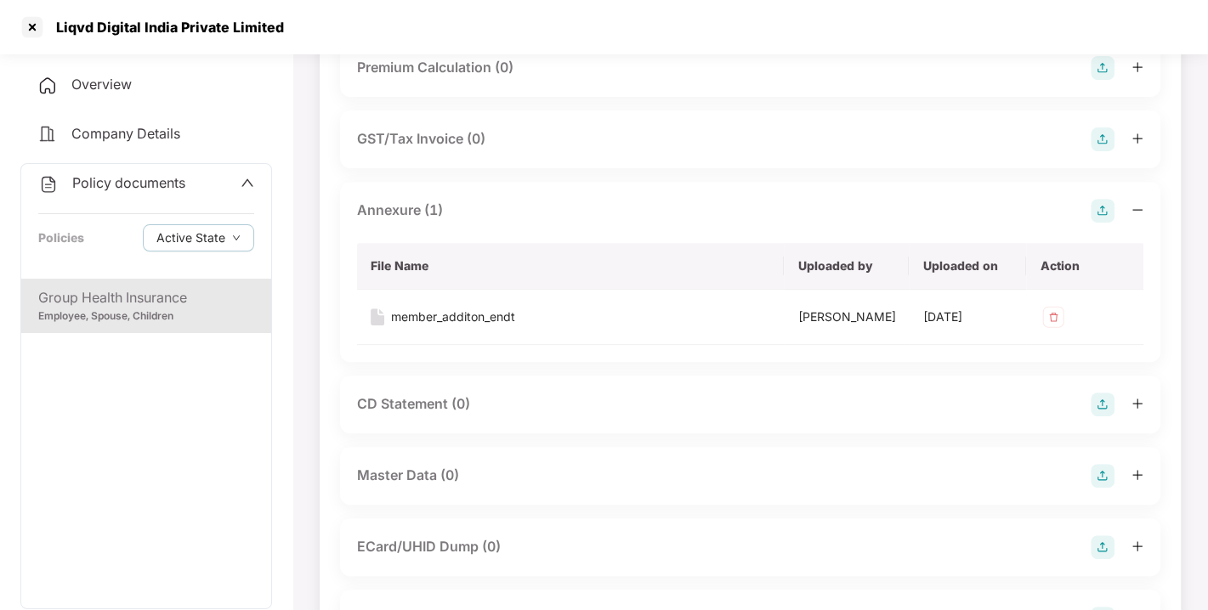
click at [1106, 223] on img at bounding box center [1102, 211] width 24 height 24
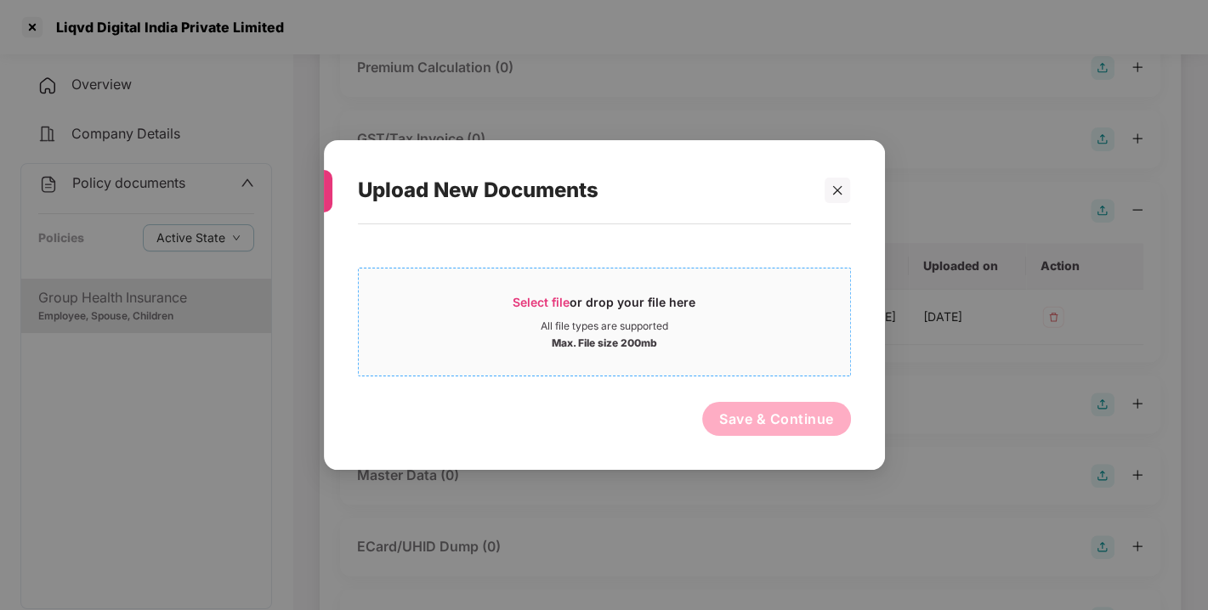
click at [540, 301] on span "Select file" at bounding box center [540, 302] width 57 height 14
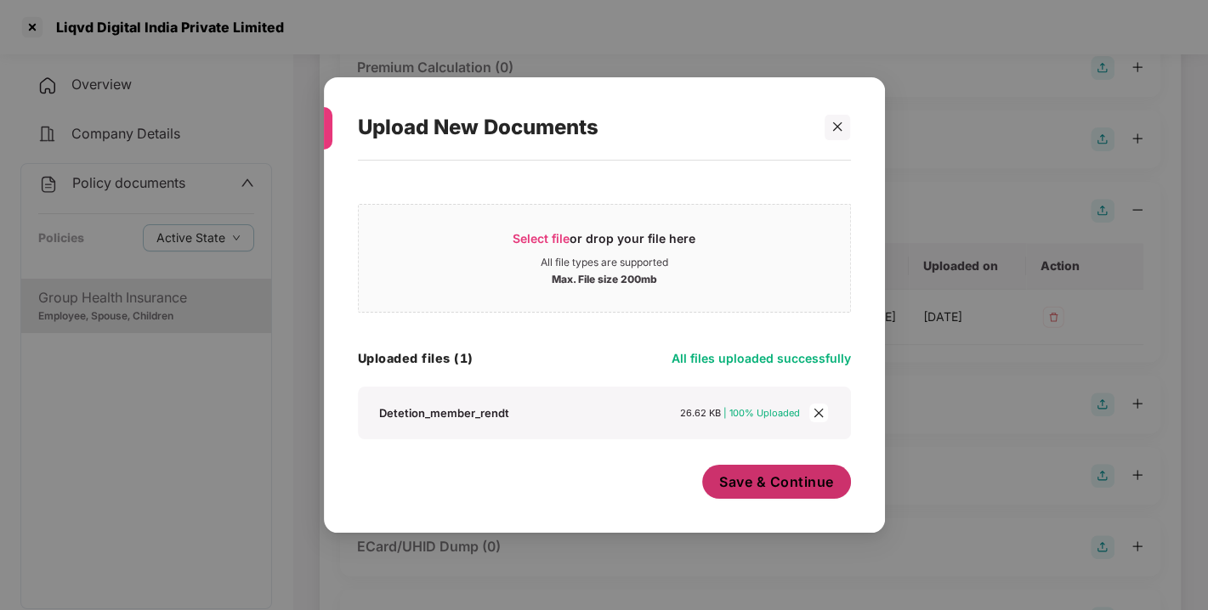
click at [816, 473] on span "Save & Continue" at bounding box center [776, 482] width 115 height 19
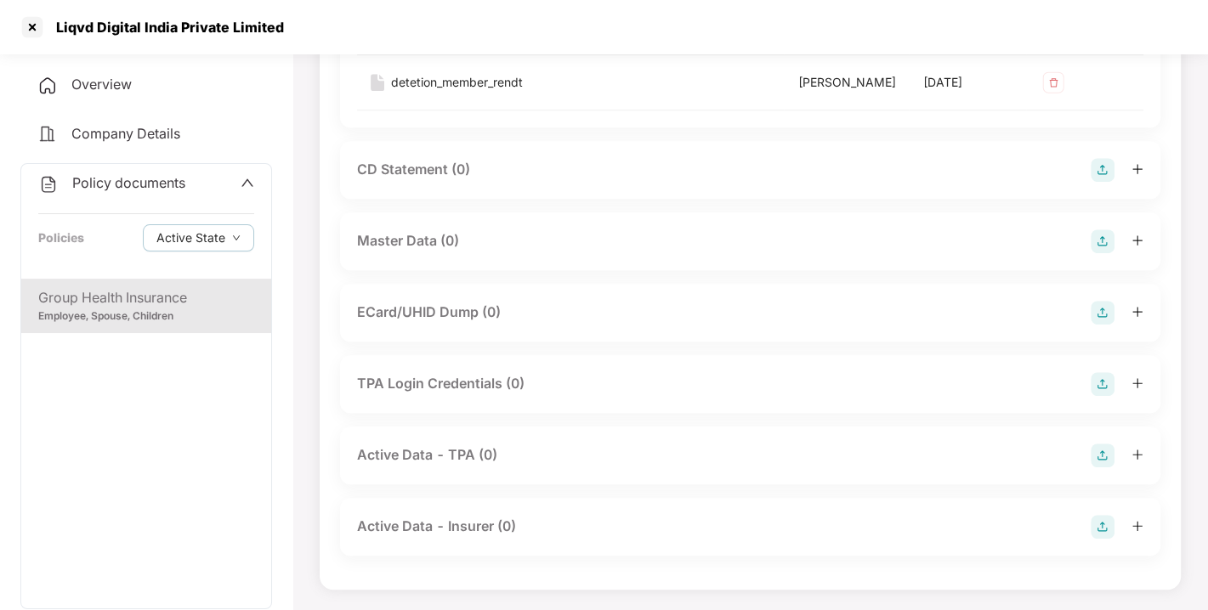
scroll to position [718, 0]
click at [1090, 253] on img at bounding box center [1102, 241] width 24 height 24
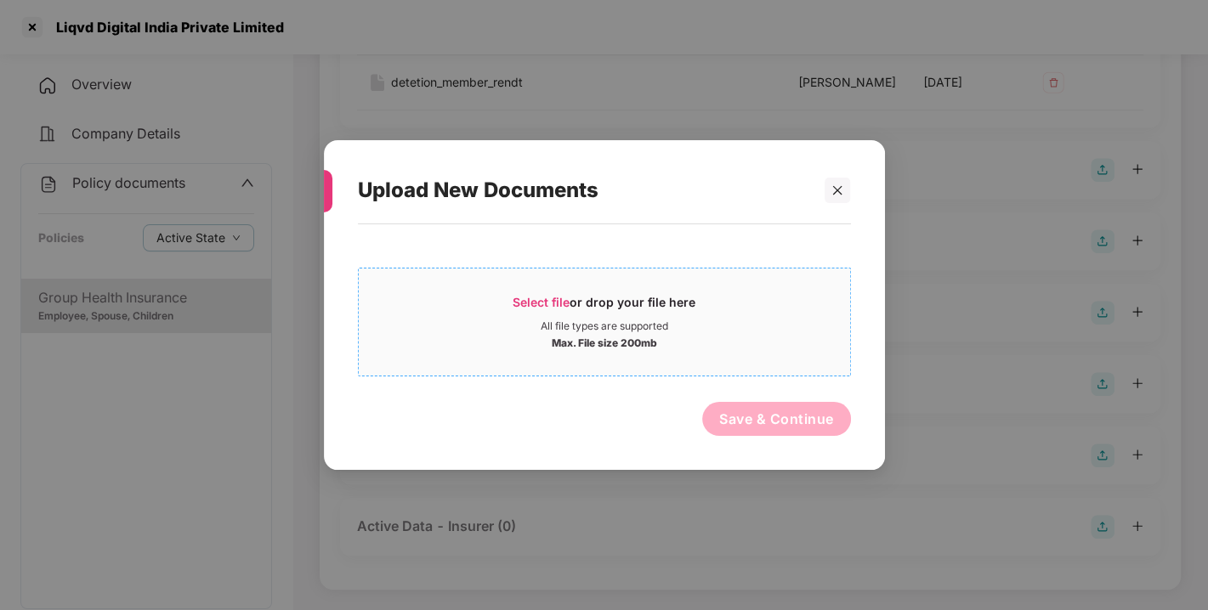
click at [537, 303] on span "Select file" at bounding box center [540, 302] width 57 height 14
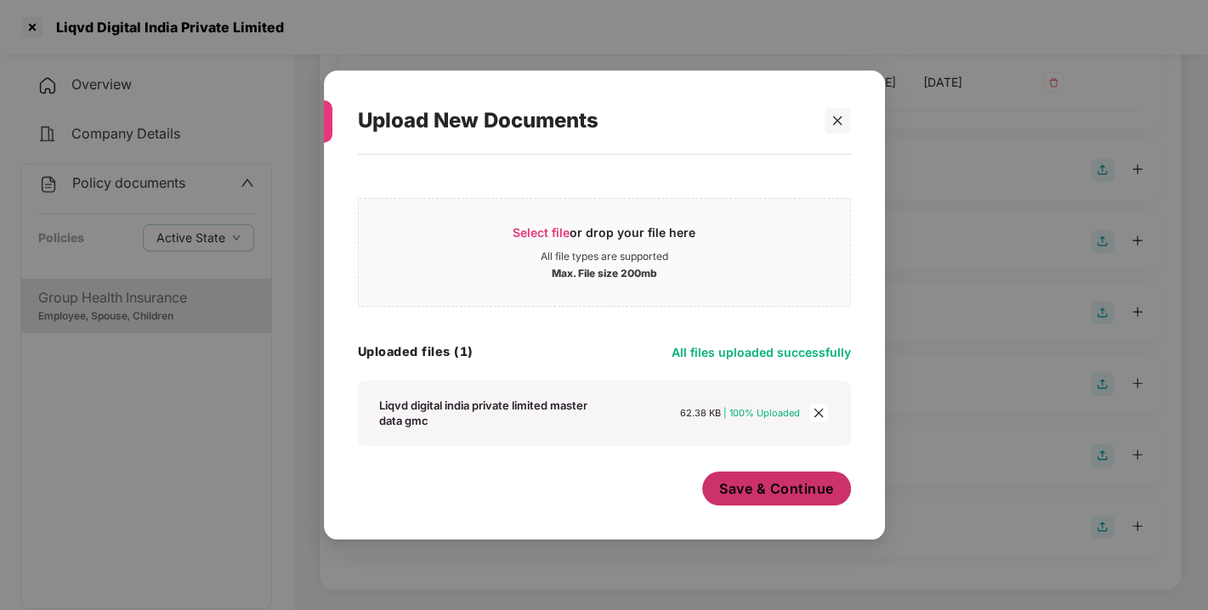
click at [747, 488] on span "Save & Continue" at bounding box center [776, 488] width 115 height 19
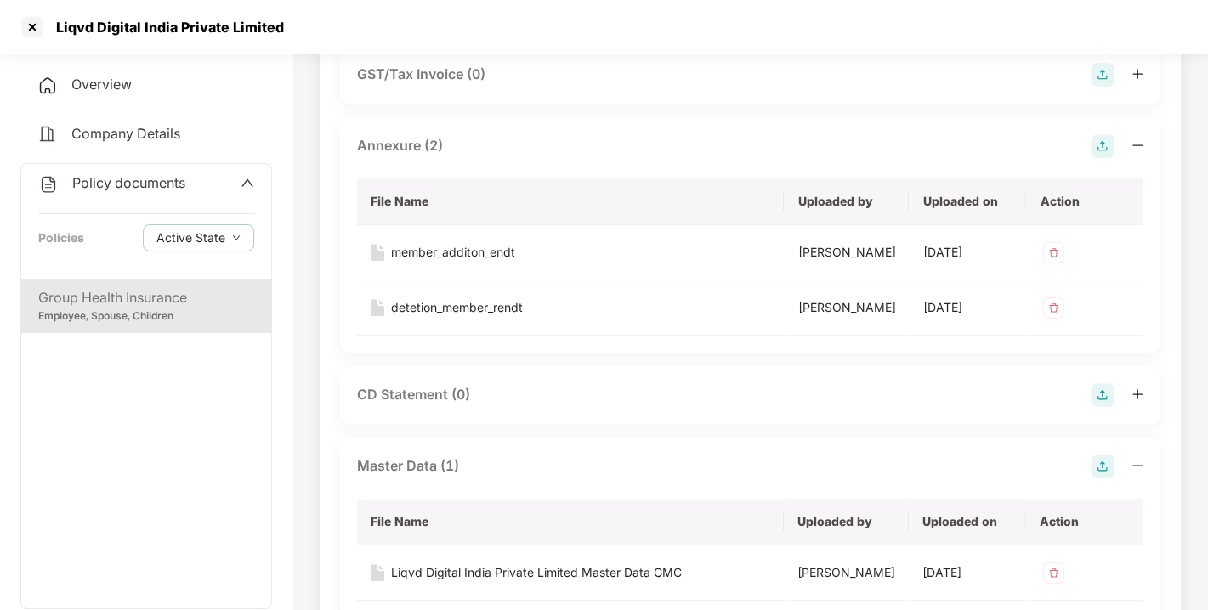
scroll to position [0, 0]
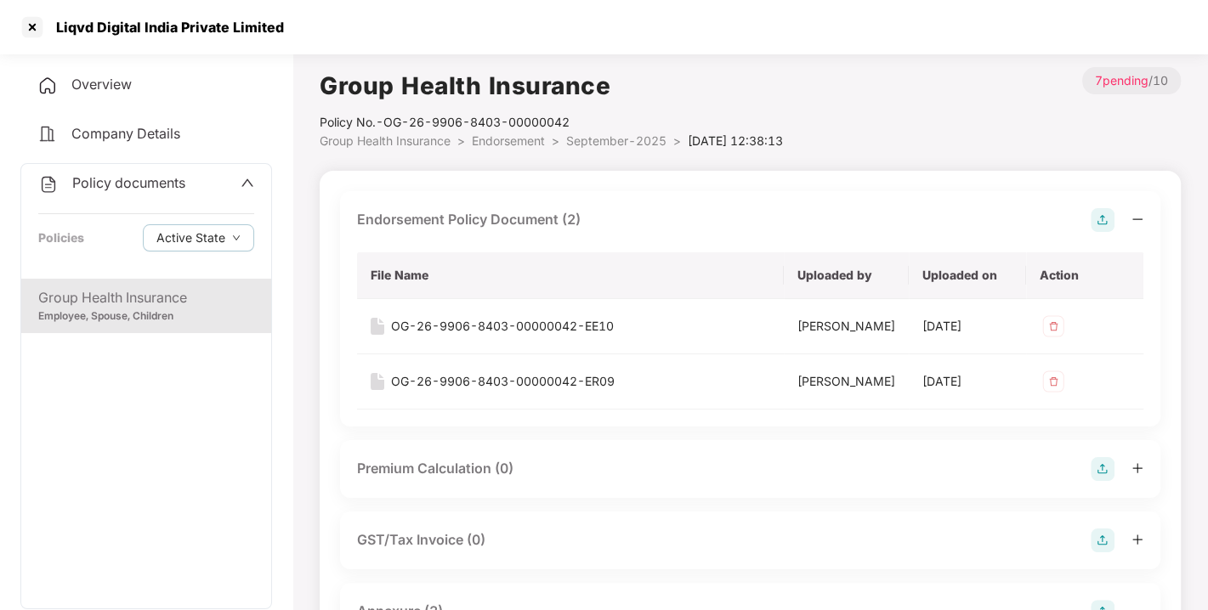
click at [128, 191] on div "Policy documents" at bounding box center [111, 184] width 147 height 22
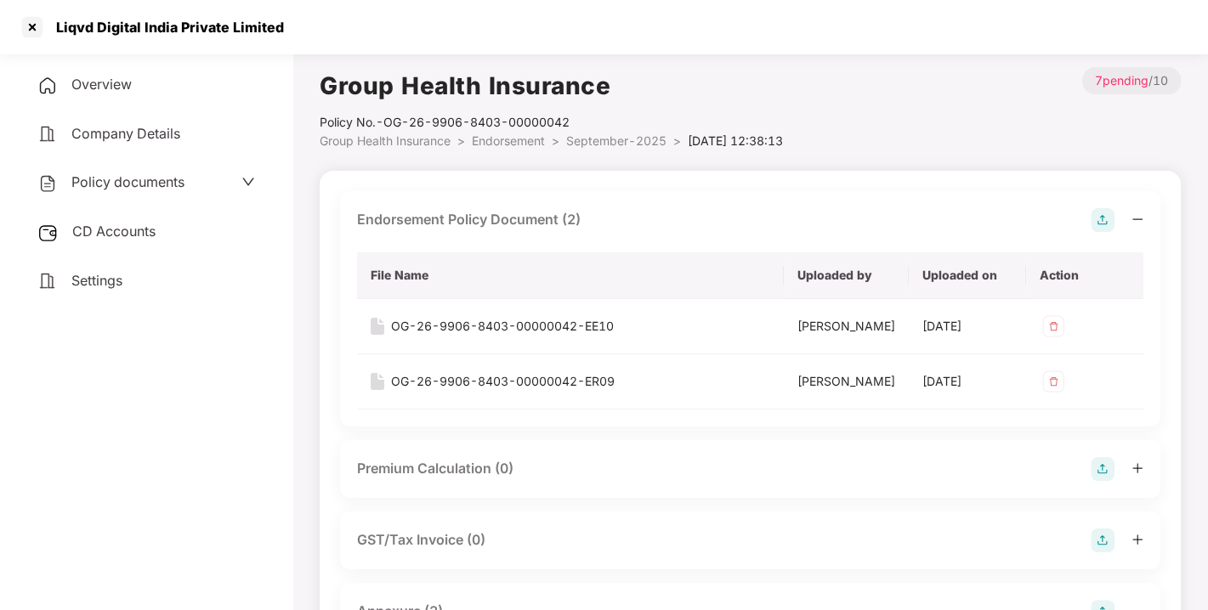
drag, startPoint x: 119, startPoint y: 206, endPoint x: 119, endPoint y: 219, distance: 13.6
click at [119, 219] on div "Overview Company Details Policy documents CD Accounts Settings" at bounding box center [146, 182] width 252 height 235
click at [119, 219] on div "CD Accounts" at bounding box center [146, 231] width 252 height 39
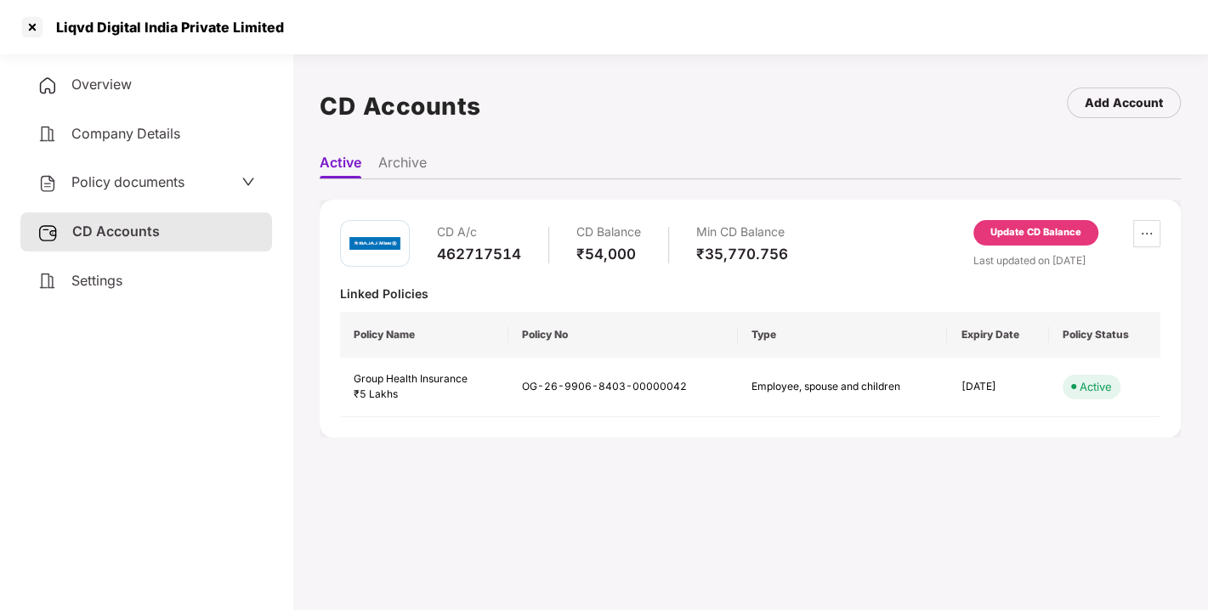
click at [1052, 222] on div "Update CD Balance" at bounding box center [1035, 232] width 125 height 25
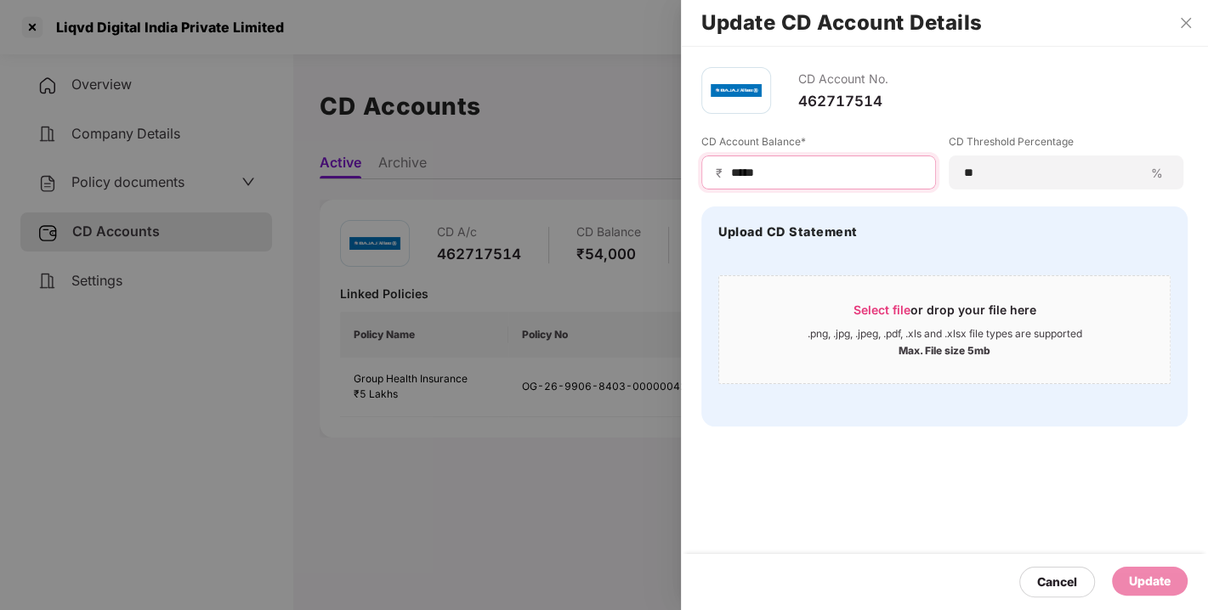
drag, startPoint x: 800, startPoint y: 172, endPoint x: 682, endPoint y: 175, distance: 118.2
click at [682, 175] on div "CD Account No. 462717514 CD Account Balance* ₹ ***** CD Threshold Percentage **…" at bounding box center [944, 247] width 527 height 400
type input "***"
click at [1142, 580] on div "Update" at bounding box center [1150, 581] width 42 height 19
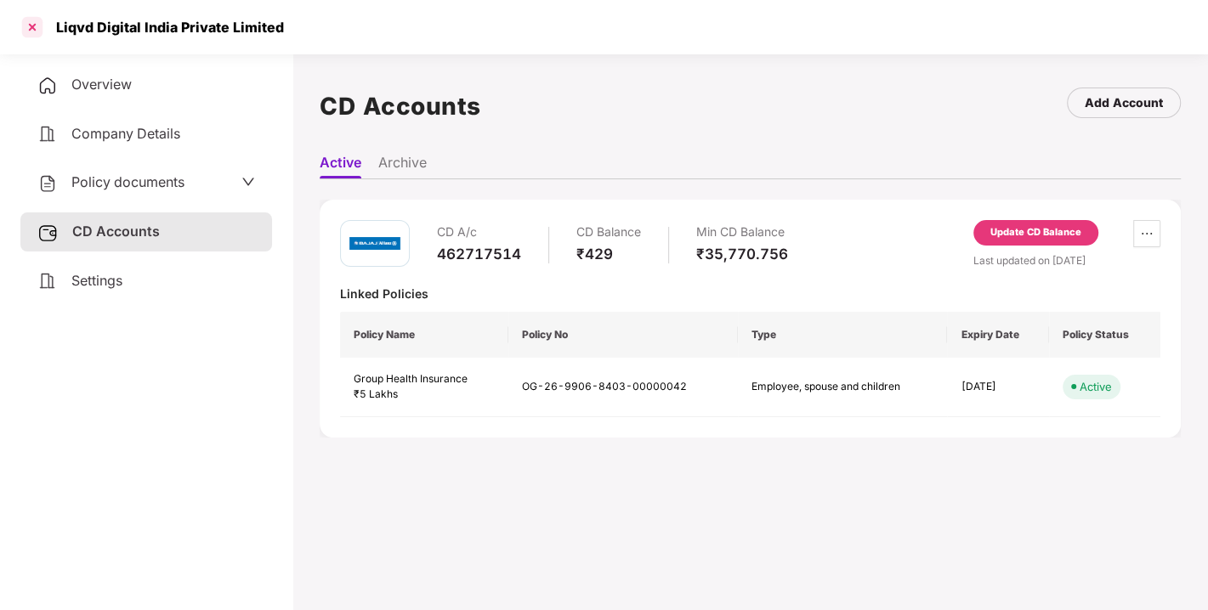
click at [33, 32] on div at bounding box center [32, 27] width 27 height 27
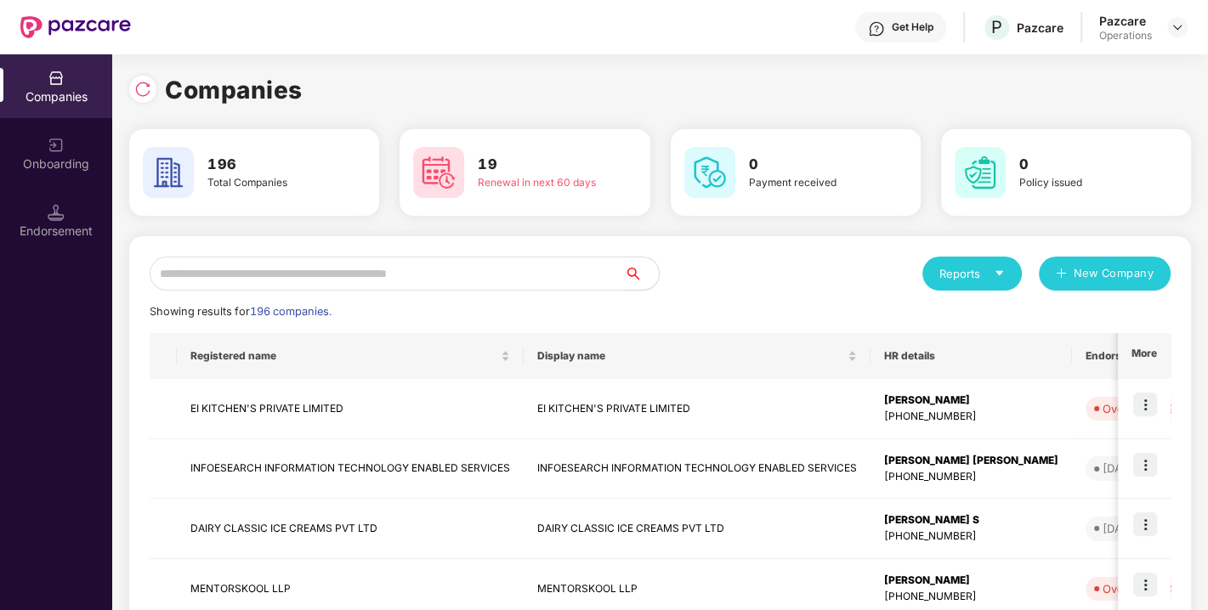
click at [295, 281] on input "text" at bounding box center [387, 274] width 475 height 34
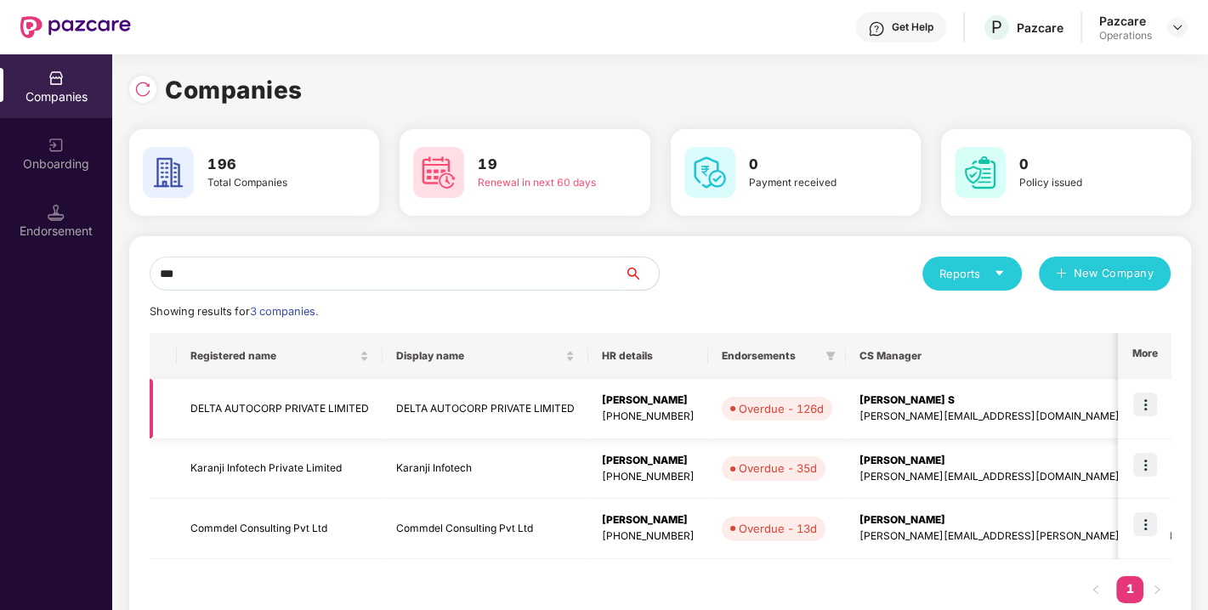
type input "***"
click at [275, 413] on td "DELTA AUTOCORP PRIVATE LIMITED" at bounding box center [280, 409] width 206 height 60
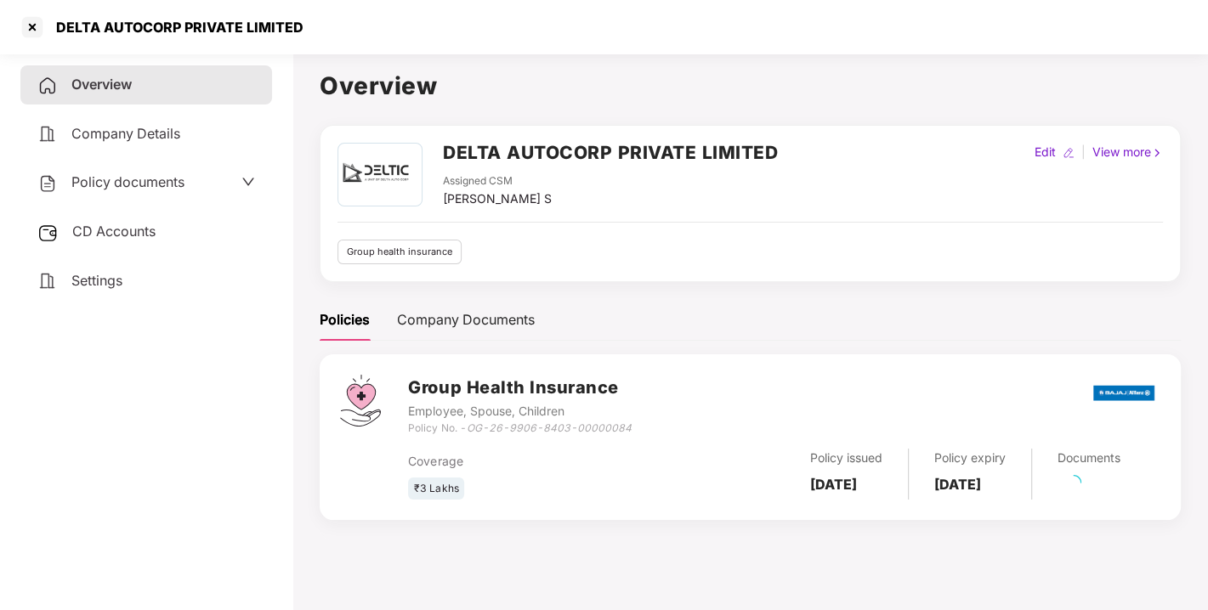
click at [99, 173] on span "Policy documents" at bounding box center [127, 181] width 113 height 17
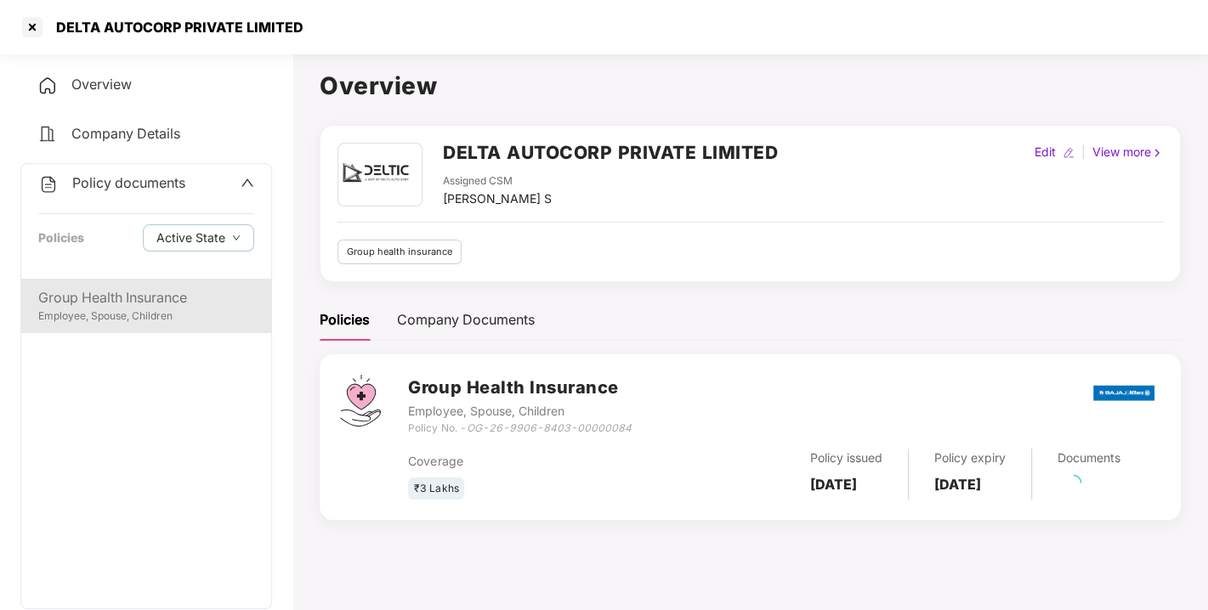
click at [105, 302] on div "Group Health Insurance" at bounding box center [146, 297] width 216 height 21
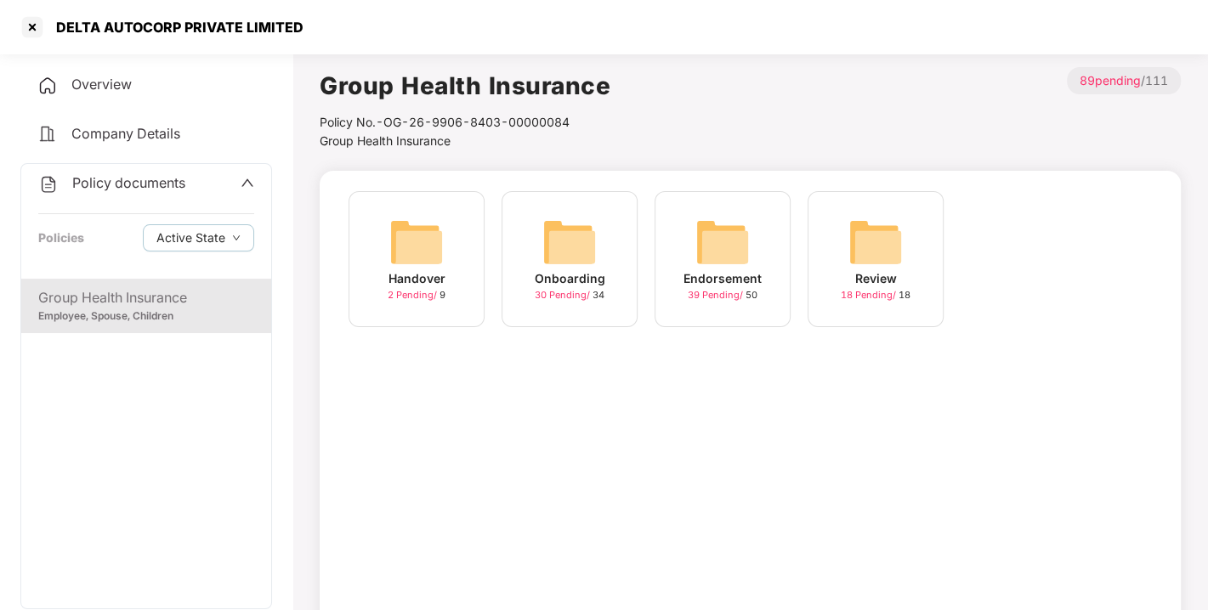
click at [699, 246] on img at bounding box center [722, 242] width 54 height 54
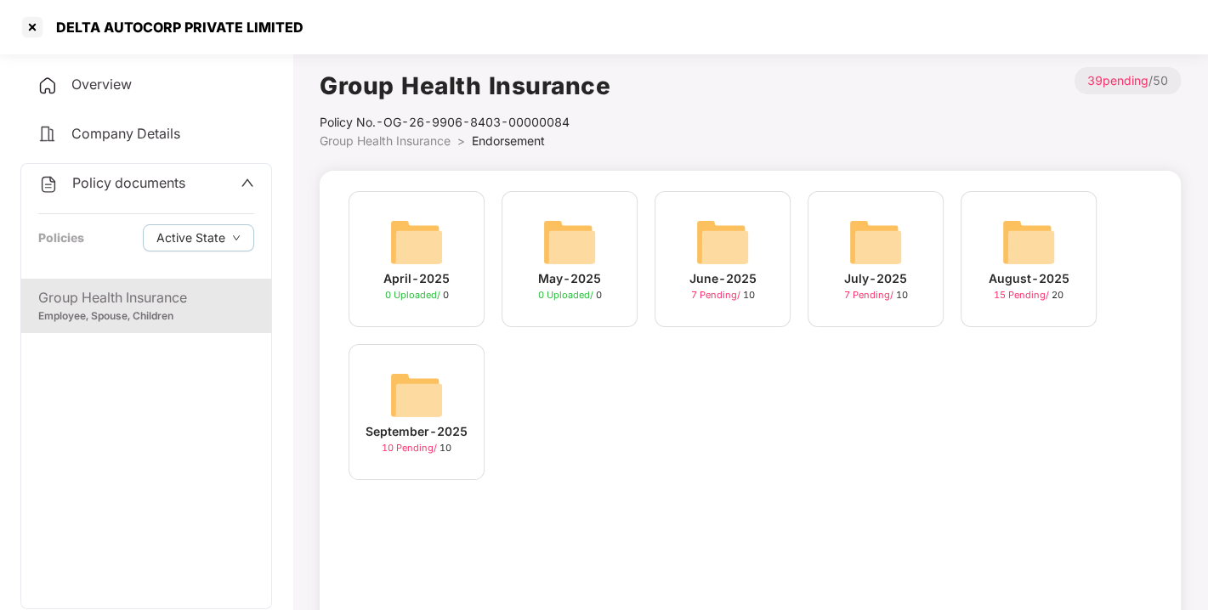
click at [427, 388] on img at bounding box center [416, 395] width 54 height 54
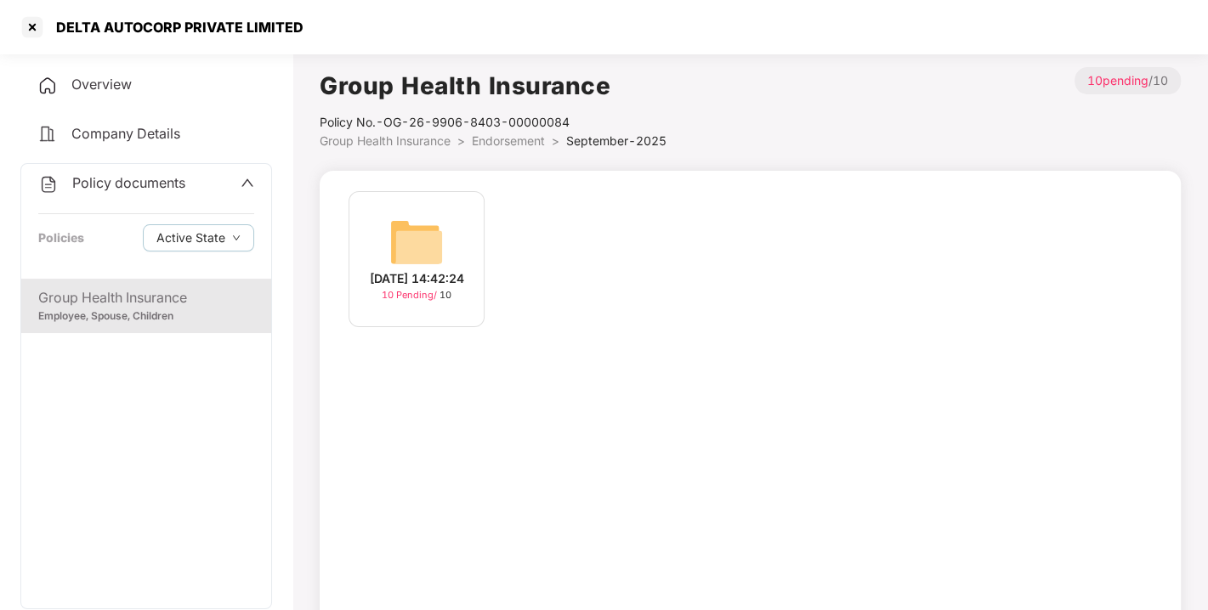
click at [389, 215] on img at bounding box center [416, 242] width 54 height 54
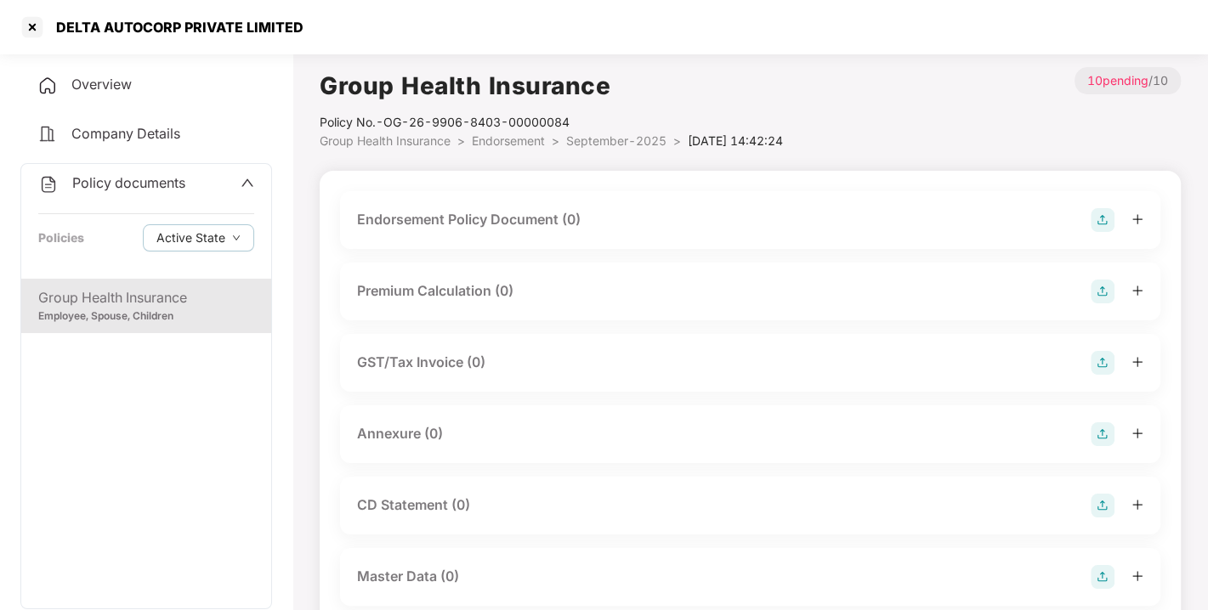
click at [1094, 214] on img at bounding box center [1102, 220] width 24 height 24
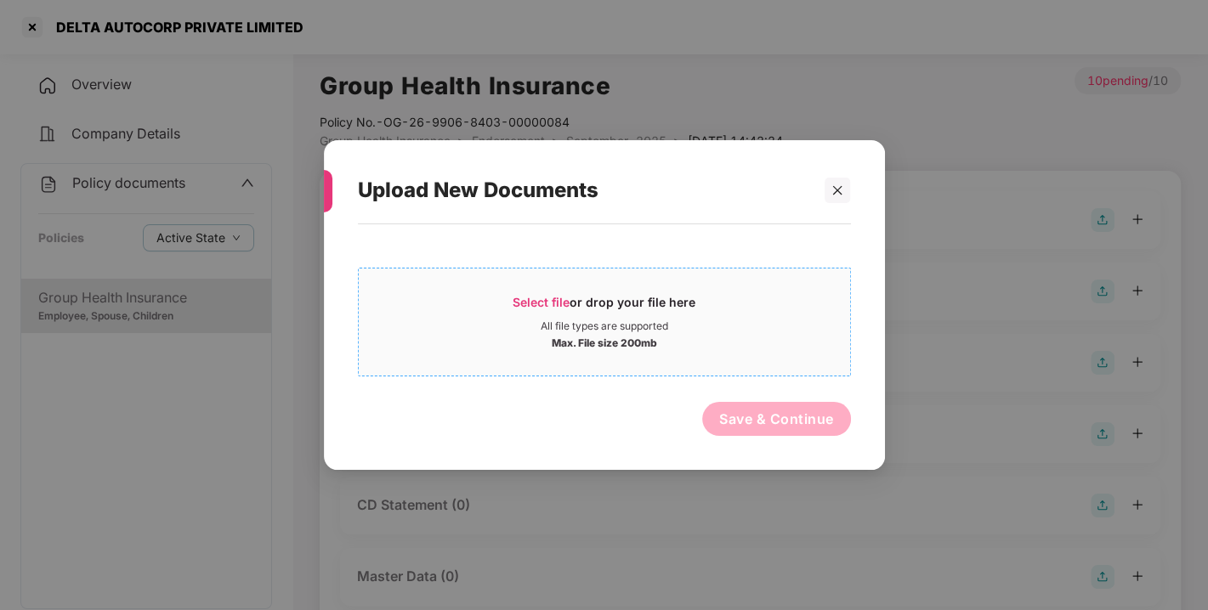
click at [568, 292] on span "Select file or drop your file here All file types are supported Max. File size …" at bounding box center [604, 322] width 491 height 82
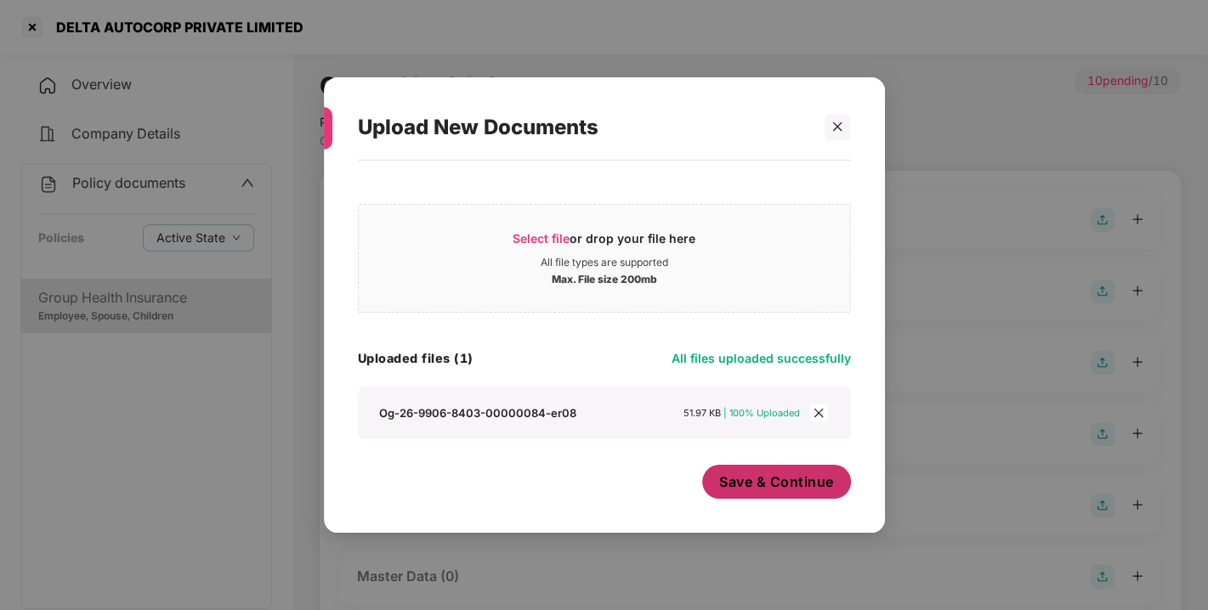
click at [773, 495] on button "Save & Continue" at bounding box center [776, 482] width 149 height 34
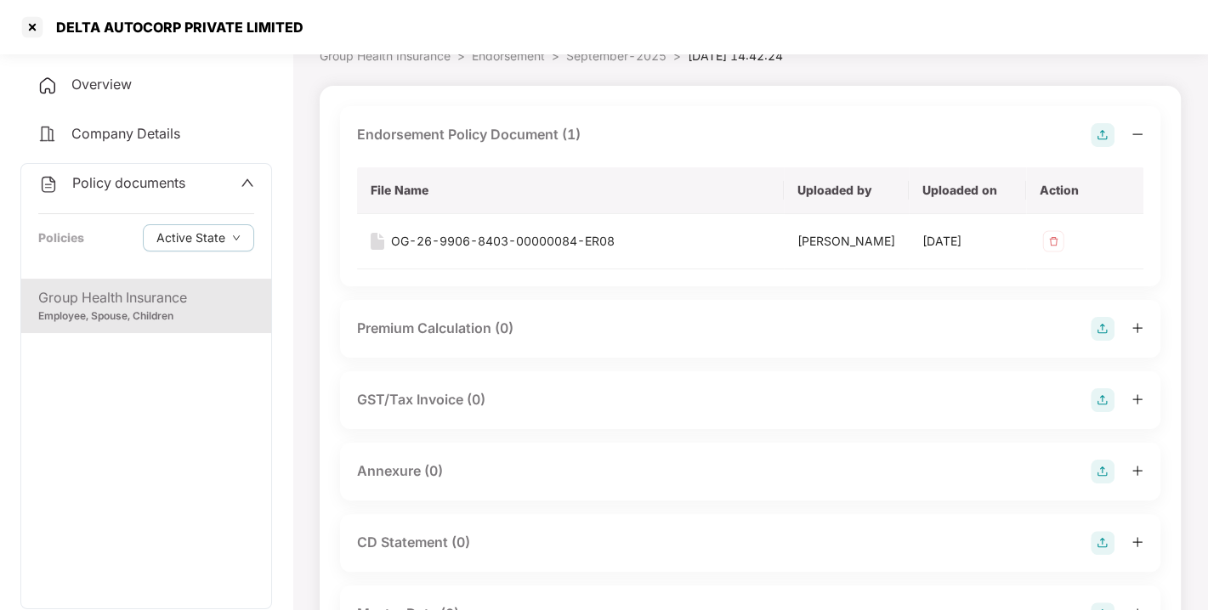
scroll to position [186, 0]
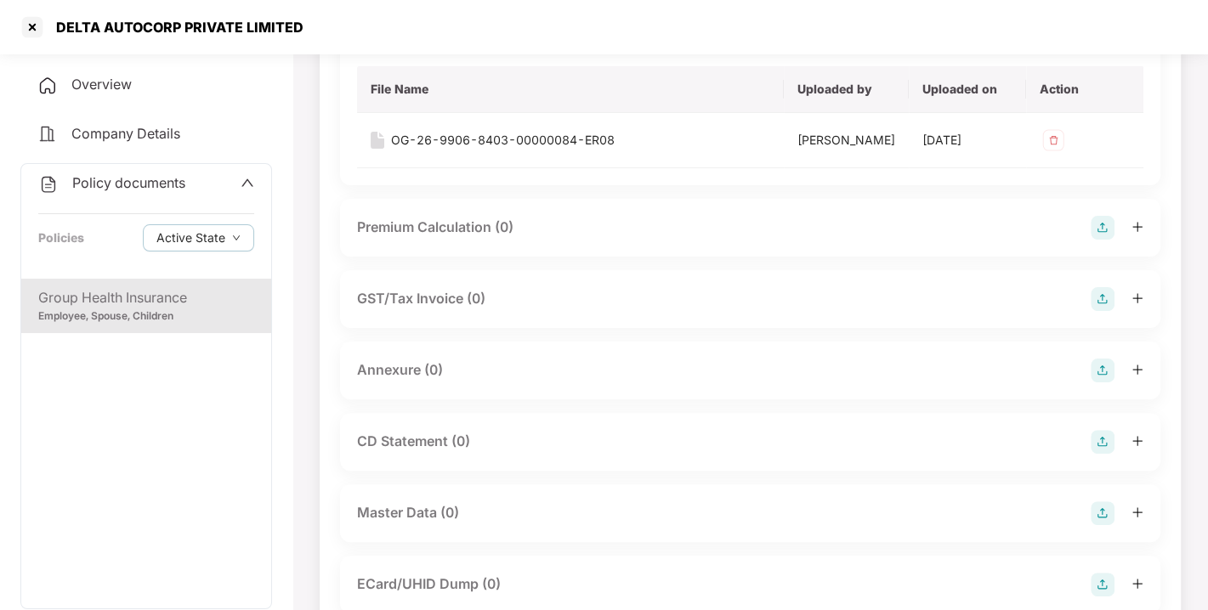
click at [1089, 382] on div "Annexure (0)" at bounding box center [750, 371] width 786 height 24
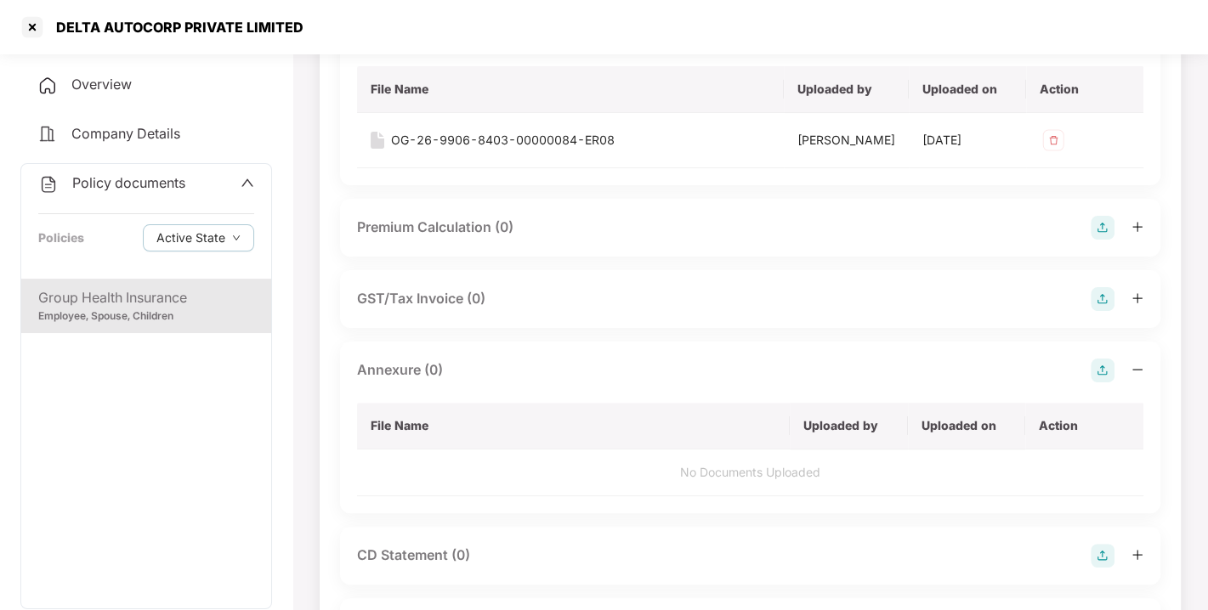
click at [1093, 382] on img at bounding box center [1102, 371] width 24 height 24
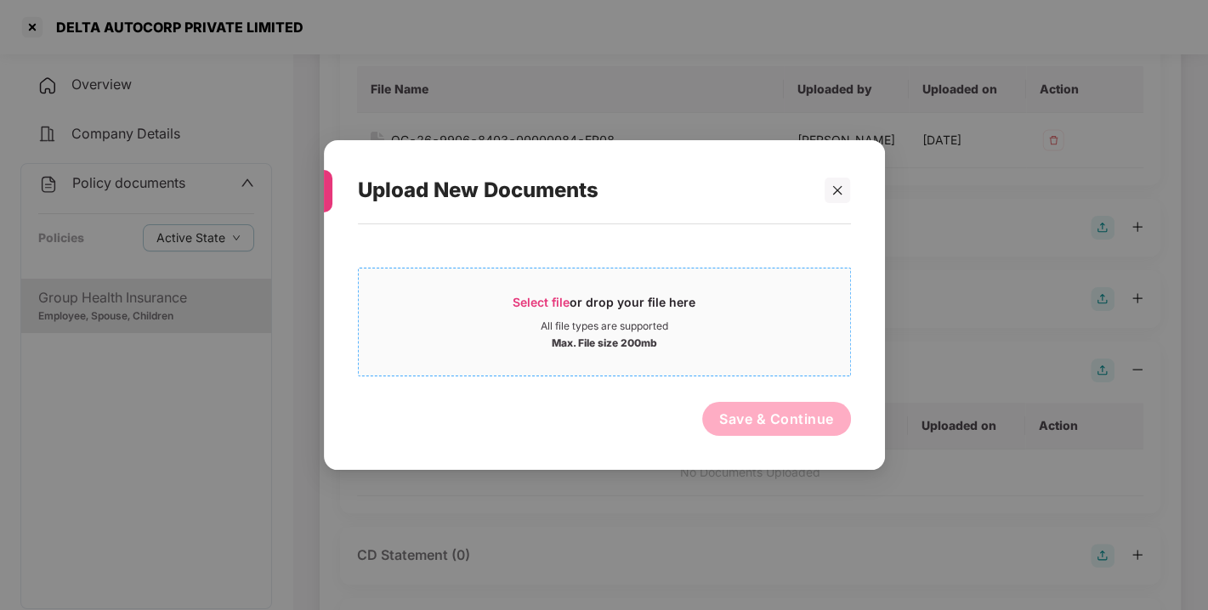
click at [534, 298] on span "Select file" at bounding box center [540, 302] width 57 height 14
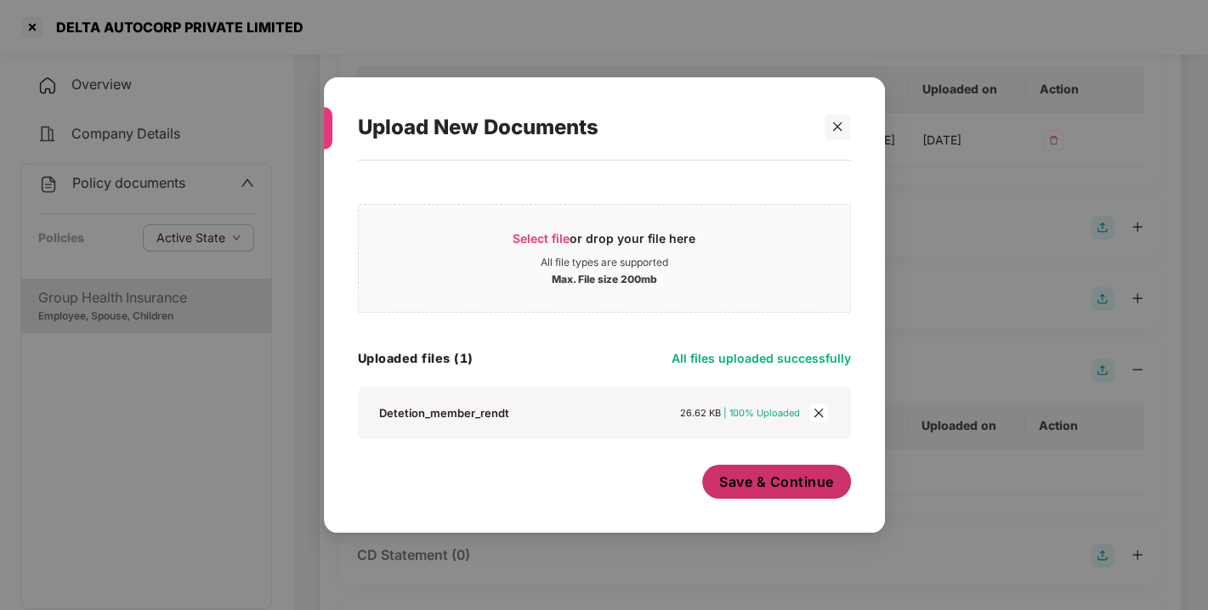
click at [781, 495] on button "Save & Continue" at bounding box center [776, 482] width 149 height 34
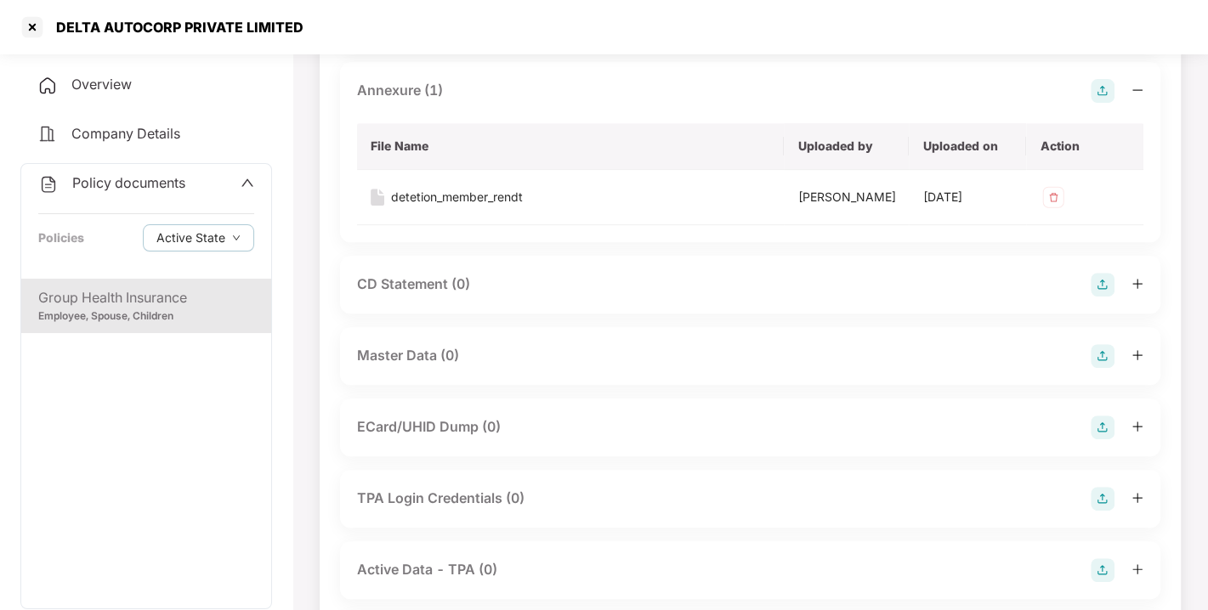
scroll to position [467, 0]
click at [1109, 366] on img at bounding box center [1102, 354] width 24 height 24
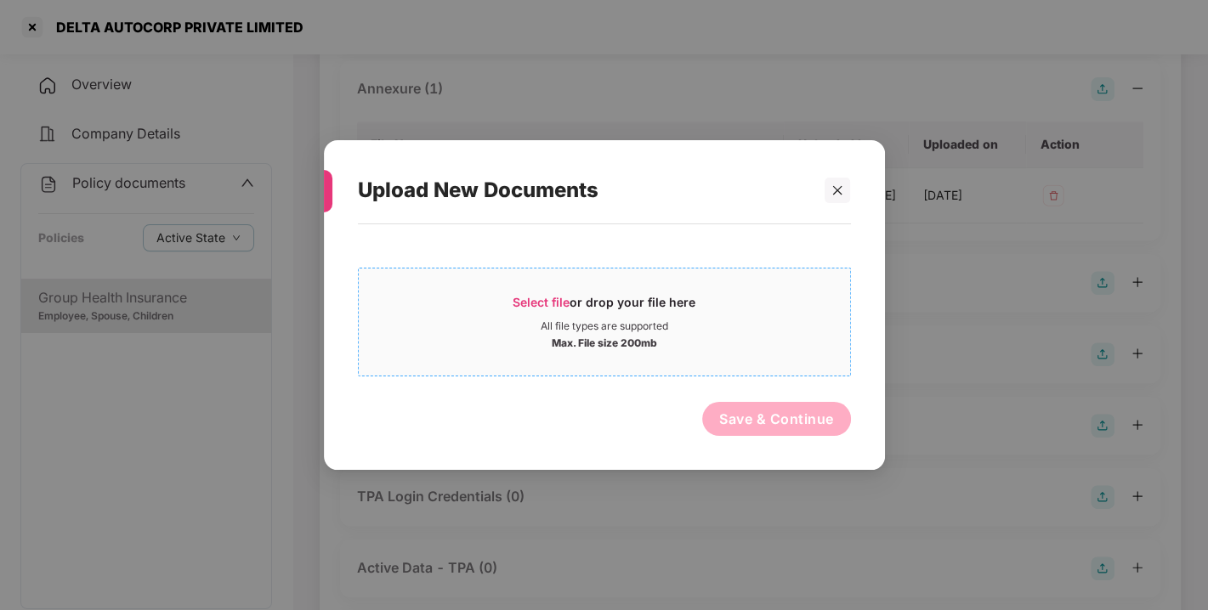
click at [573, 303] on div "Select file or drop your file here" at bounding box center [603, 306] width 183 height 25
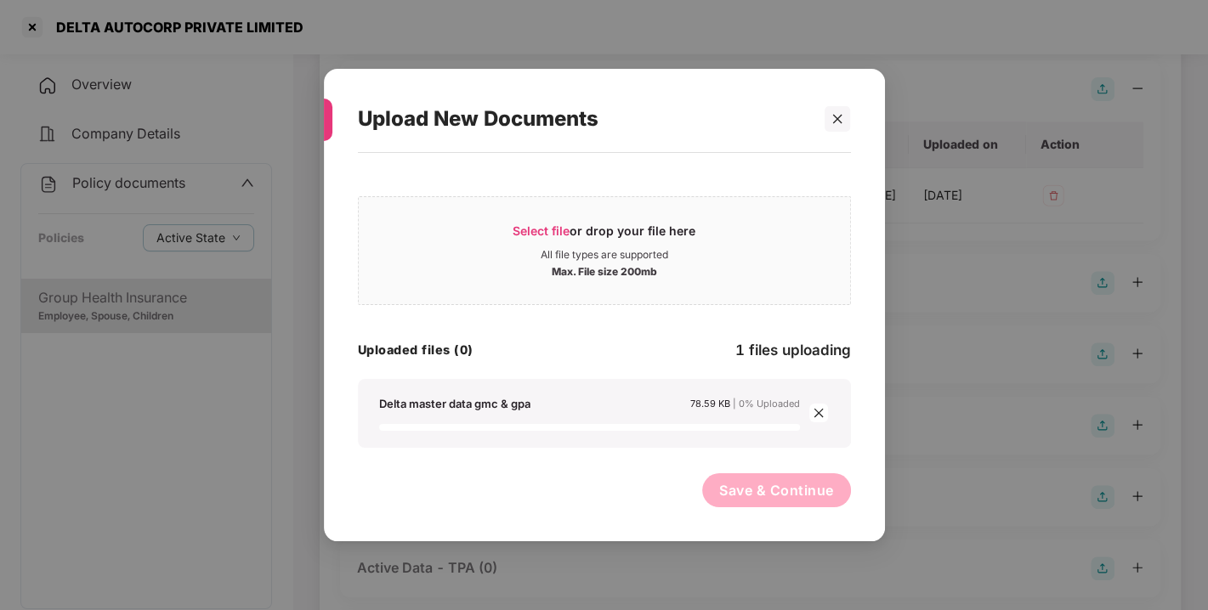
click at [505, 390] on div "Delta master data gmc & gpa 78.59 KB | 0% Uploaded" at bounding box center [604, 413] width 493 height 69
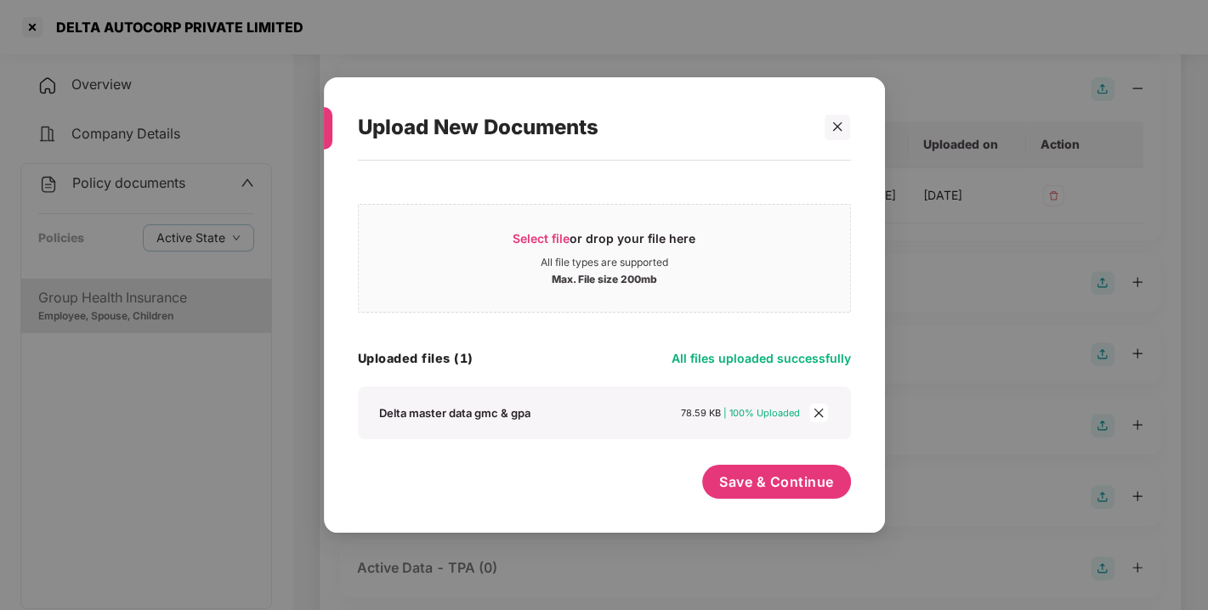
click at [632, 359] on div "Uploaded files (1) All files uploaded successfully" at bounding box center [604, 358] width 493 height 23
drag, startPoint x: 655, startPoint y: 362, endPoint x: 734, endPoint y: 328, distance: 86.0
click at [734, 328] on div "Select file or drop your file here All file types are supported Max. File size …" at bounding box center [604, 317] width 493 height 245
click at [762, 500] on div "Save & Continue" at bounding box center [776, 486] width 149 height 42
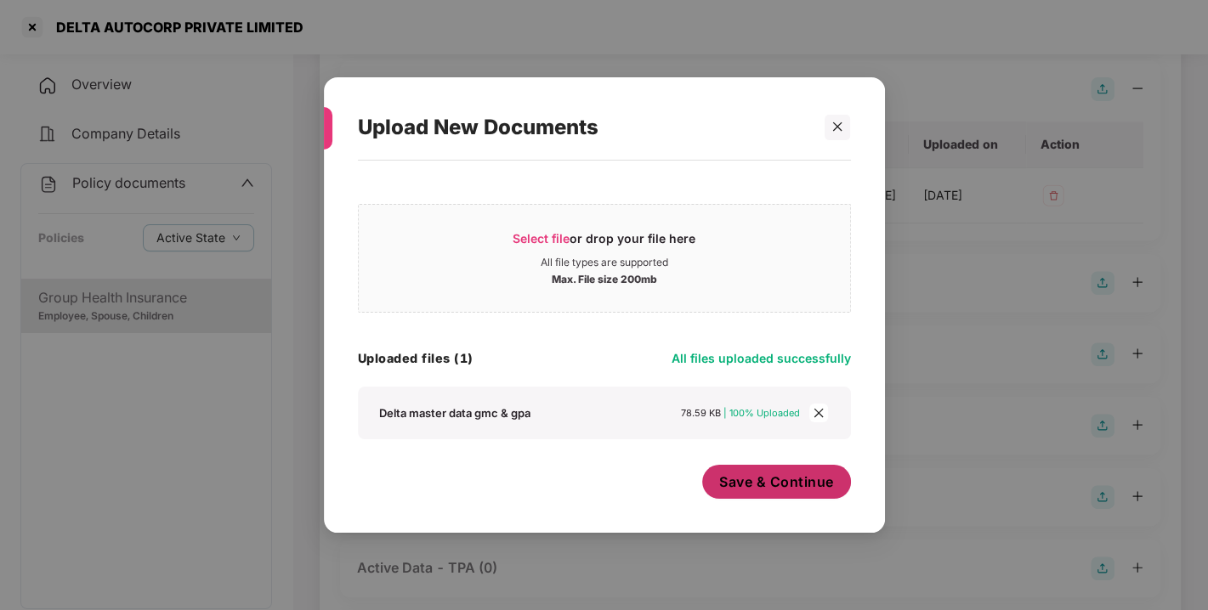
click at [750, 484] on span "Save & Continue" at bounding box center [776, 482] width 115 height 19
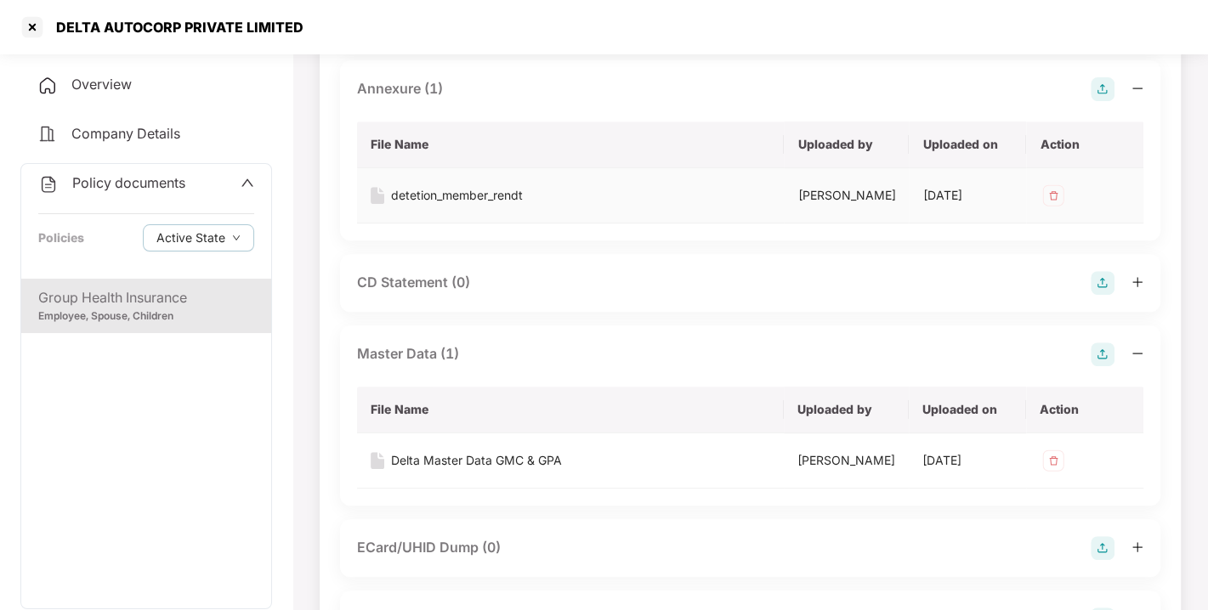
scroll to position [0, 0]
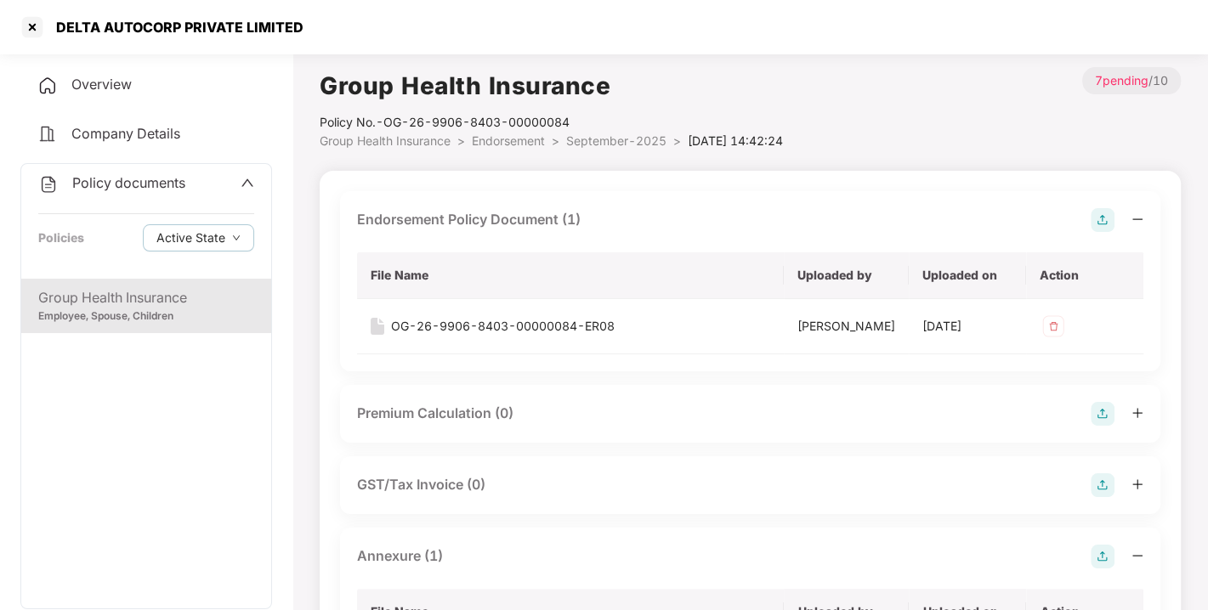
click at [519, 139] on span "Endorsement" at bounding box center [508, 140] width 73 height 14
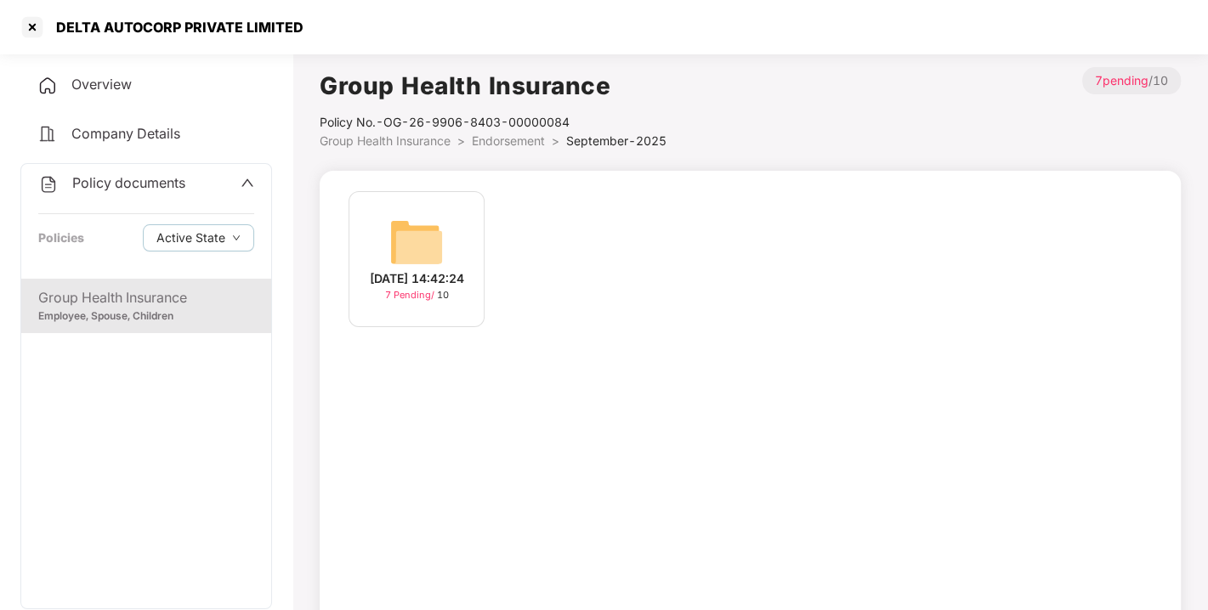
click at [519, 139] on span "Endorsement" at bounding box center [508, 140] width 73 height 14
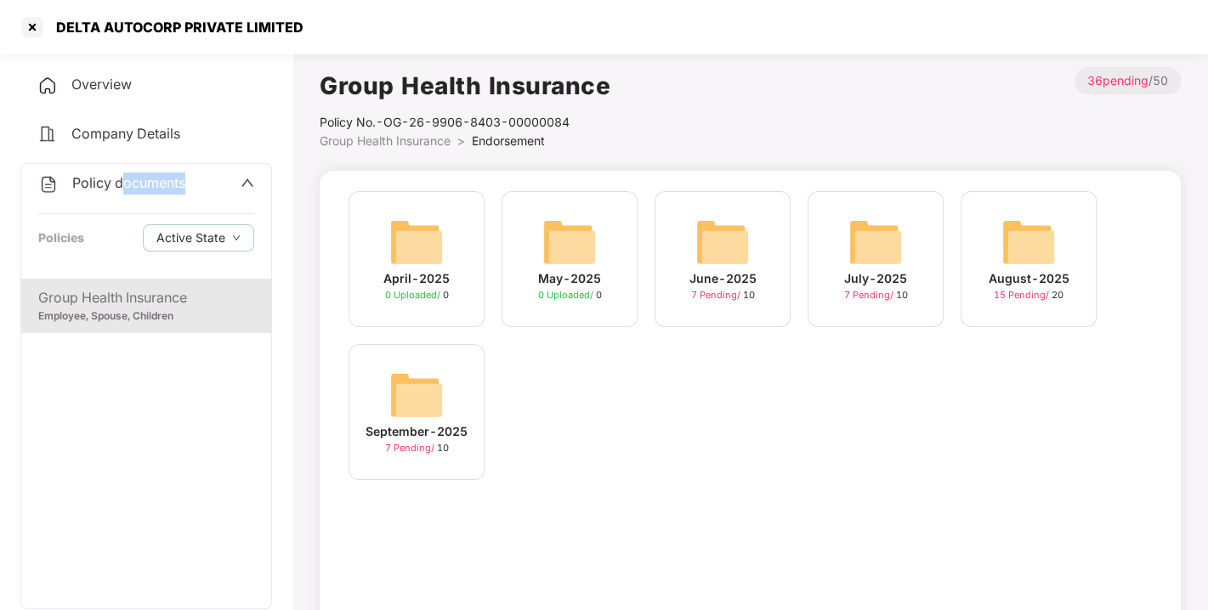
drag, startPoint x: 131, startPoint y: 195, endPoint x: 122, endPoint y: 190, distance: 9.9
click at [122, 190] on div "Policy documents Policies Active State" at bounding box center [146, 221] width 250 height 115
click at [122, 190] on div "Policy documents" at bounding box center [111, 184] width 147 height 22
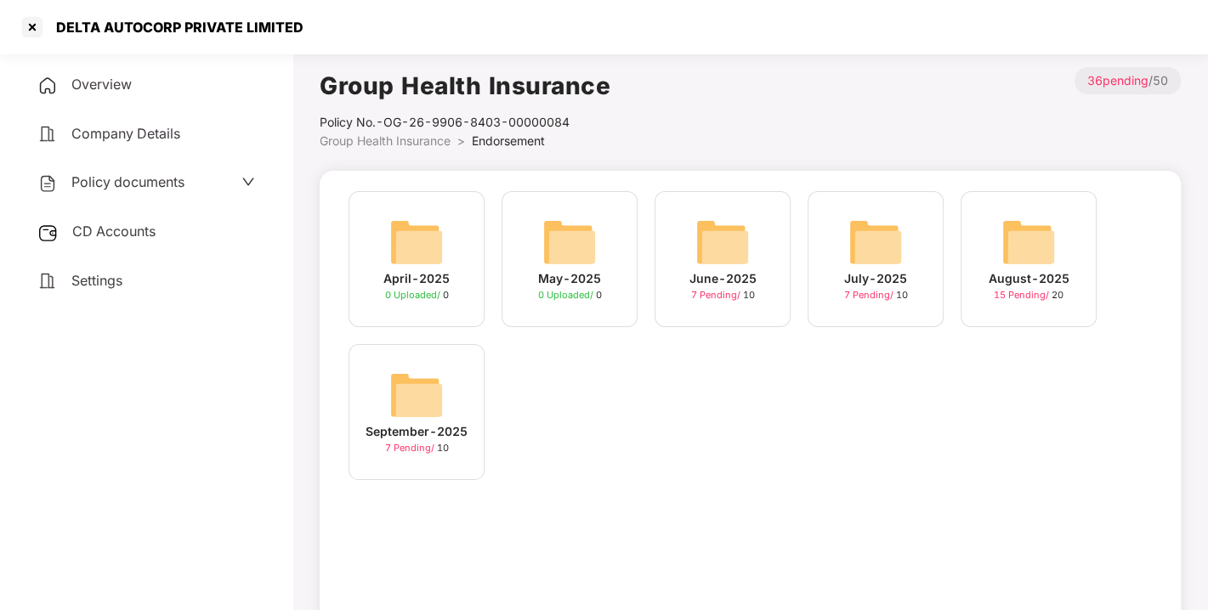
click at [102, 242] on div "CD Accounts" at bounding box center [146, 231] width 252 height 39
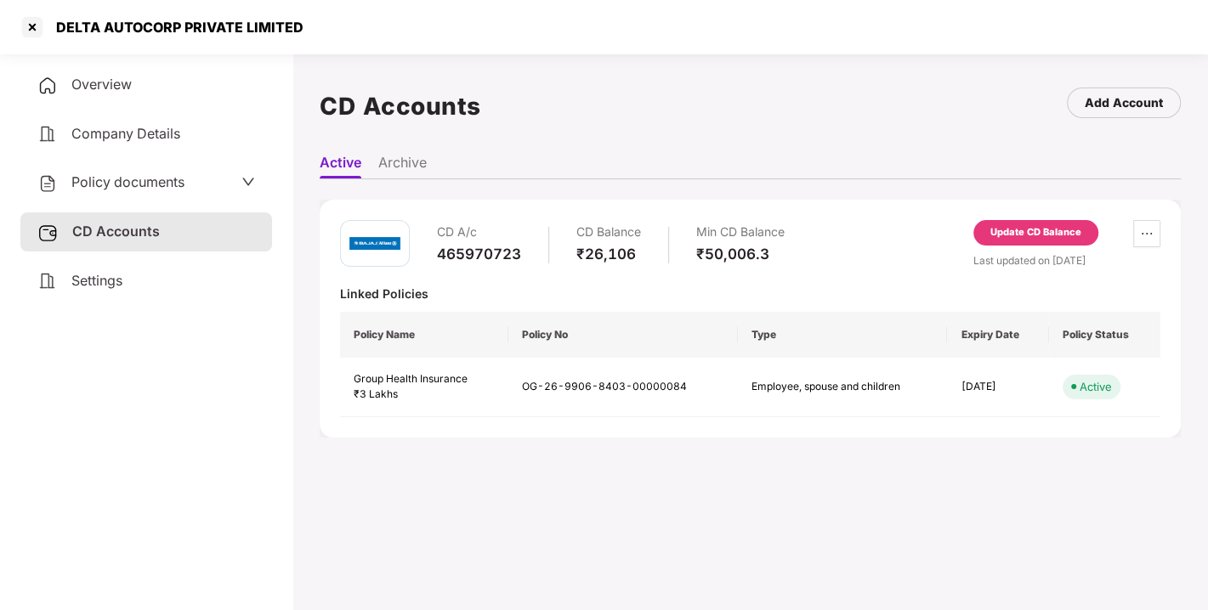
click at [1056, 235] on div "Update CD Balance" at bounding box center [1035, 232] width 91 height 15
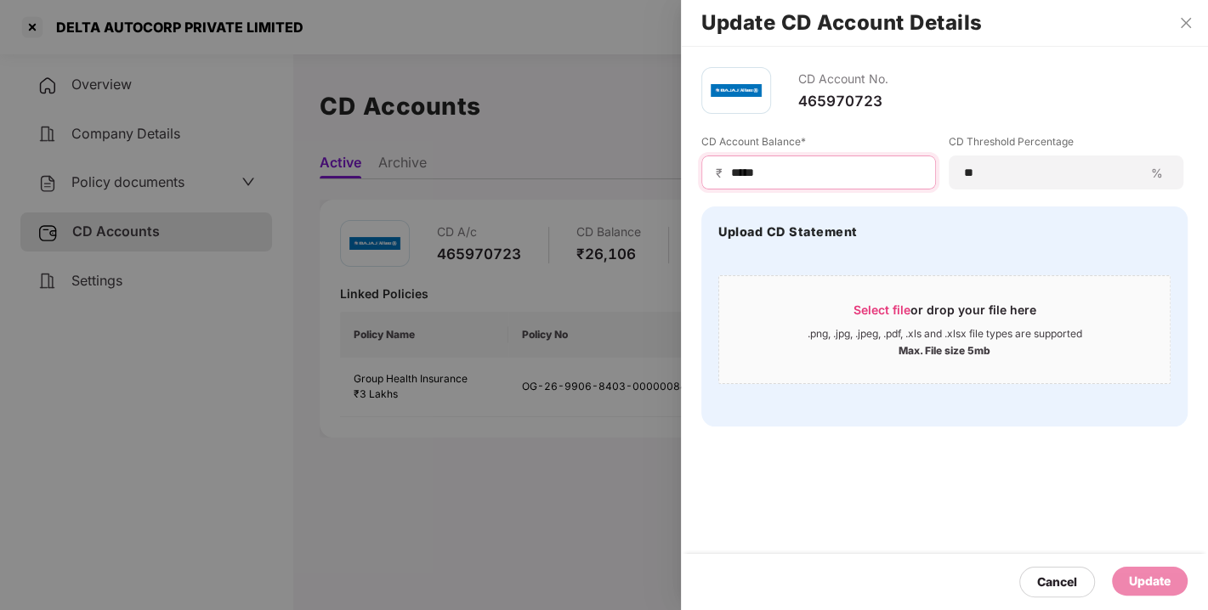
drag, startPoint x: 820, startPoint y: 180, endPoint x: 676, endPoint y: 191, distance: 144.0
click at [676, 191] on div "Update CD Account Details CD Account No. 465970723 CD Account Balance* ₹ ***** …" at bounding box center [604, 305] width 1208 height 610
type input "*****"
click at [1145, 581] on div "Update" at bounding box center [1150, 581] width 42 height 19
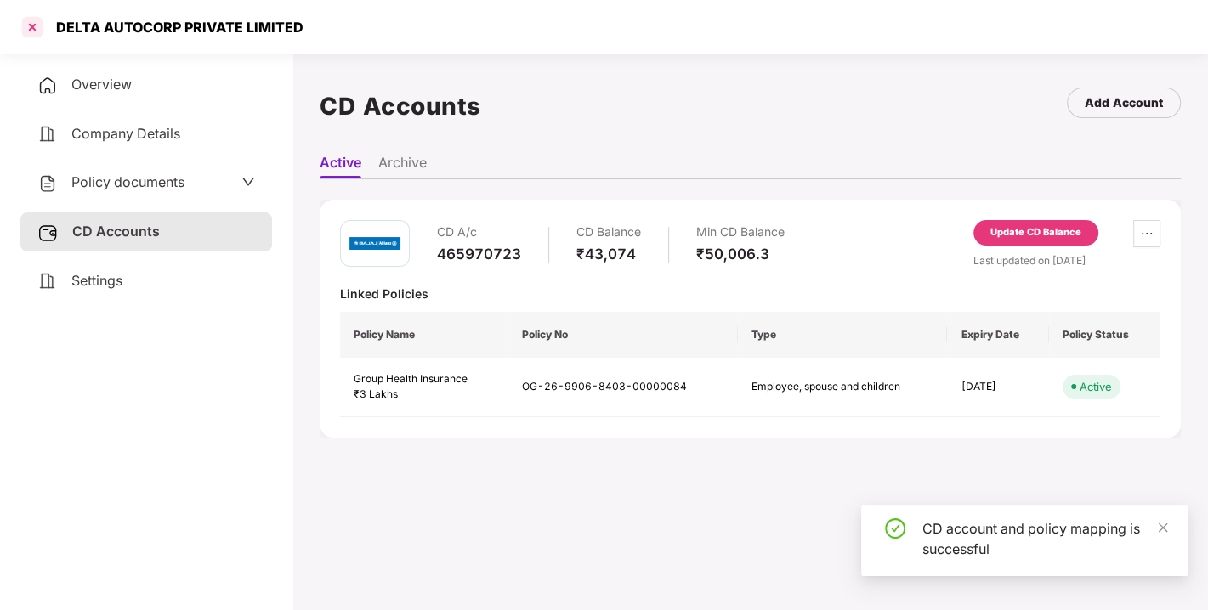
click at [26, 28] on div at bounding box center [32, 27] width 27 height 27
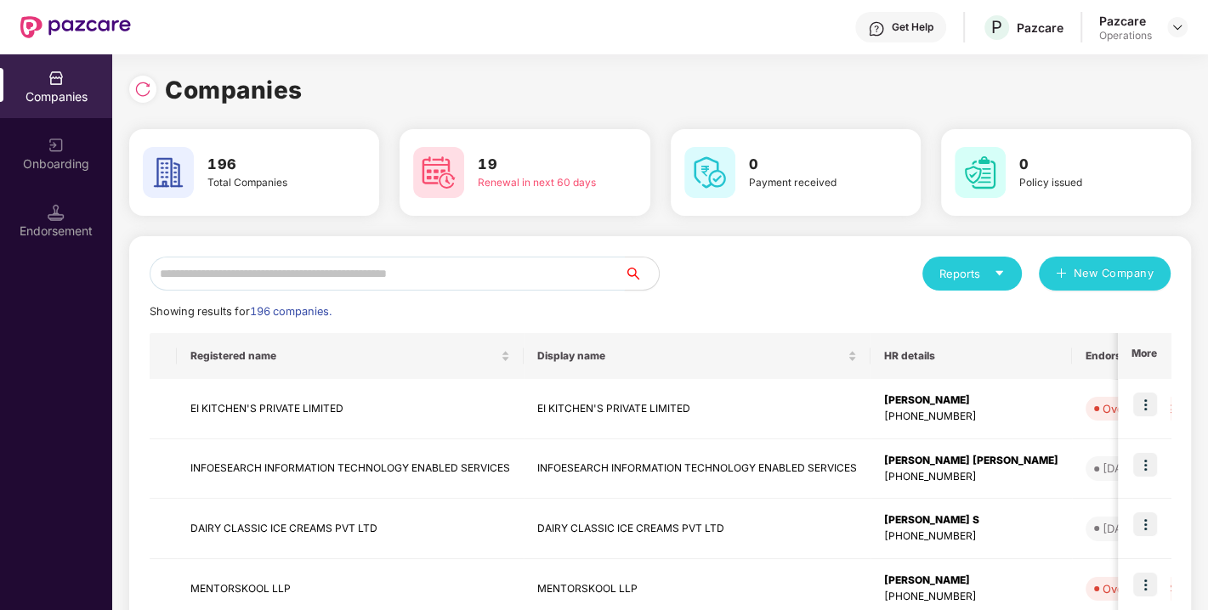
click at [291, 273] on input "text" at bounding box center [387, 274] width 475 height 34
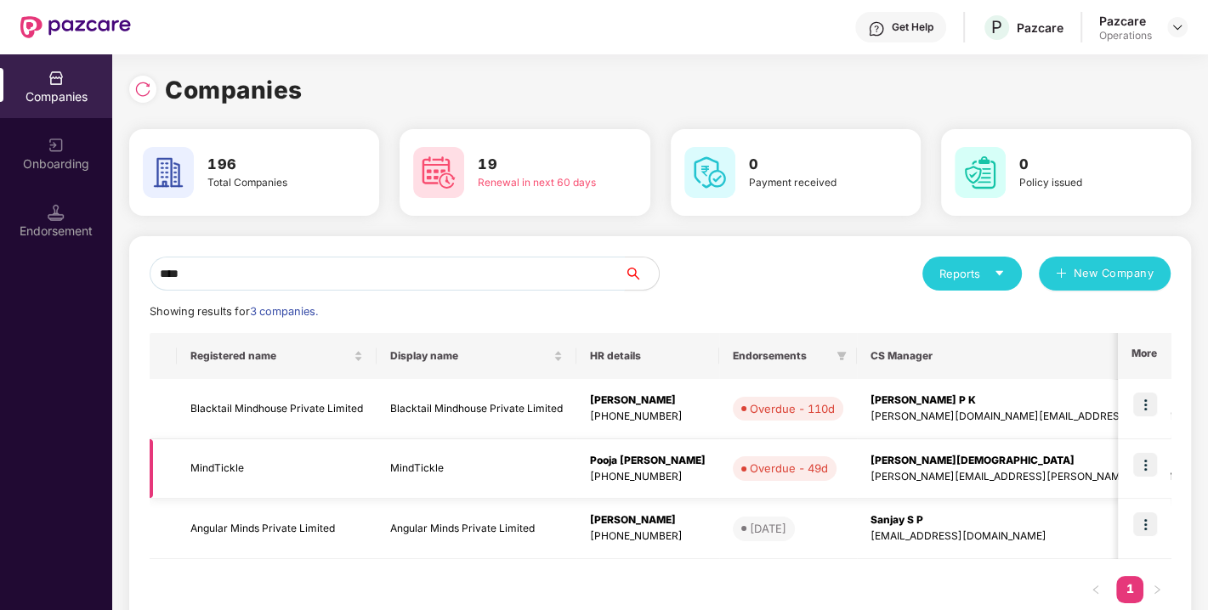
type input "****"
click at [217, 470] on td "MindTickle" at bounding box center [277, 469] width 200 height 60
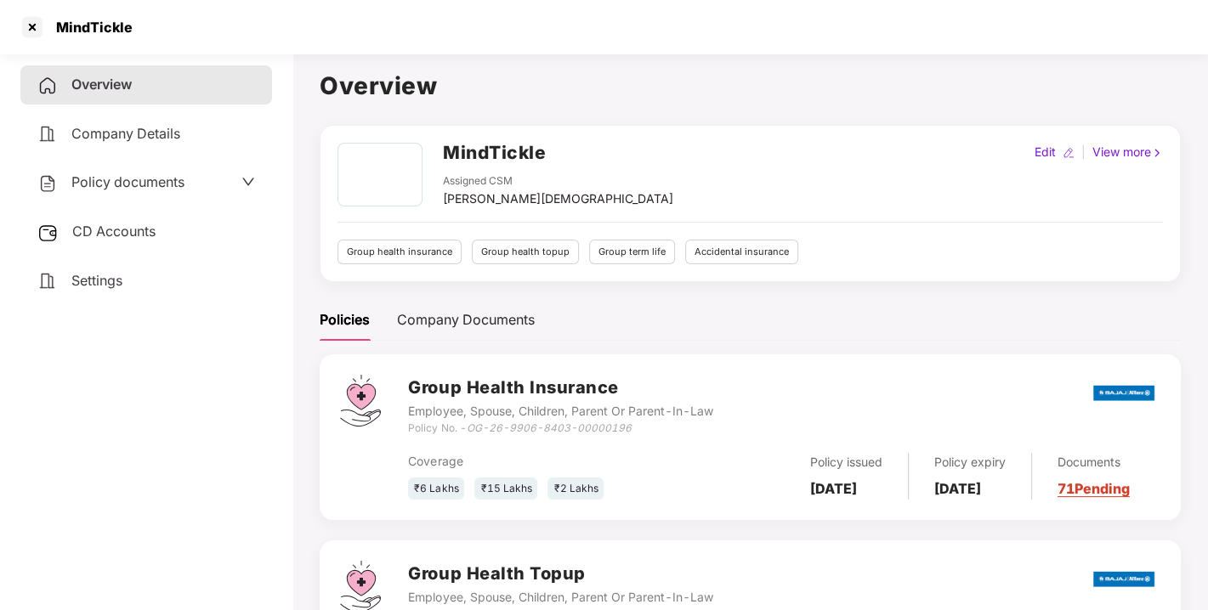
click at [122, 176] on span "Policy documents" at bounding box center [127, 181] width 113 height 17
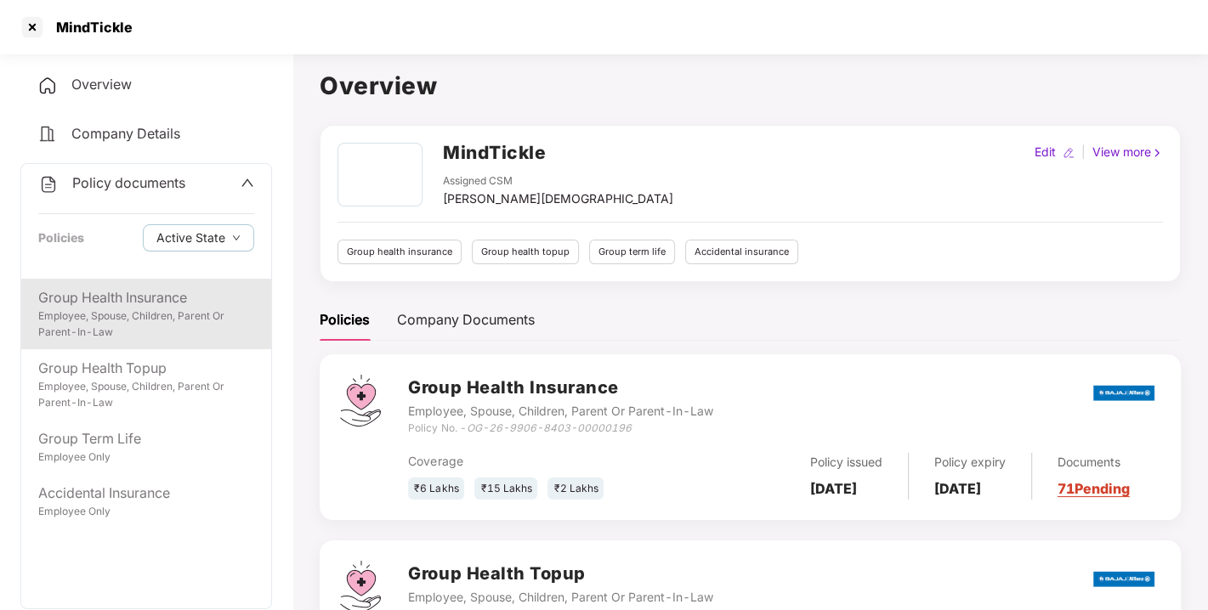
click at [161, 302] on div "Group Health Insurance" at bounding box center [146, 297] width 216 height 21
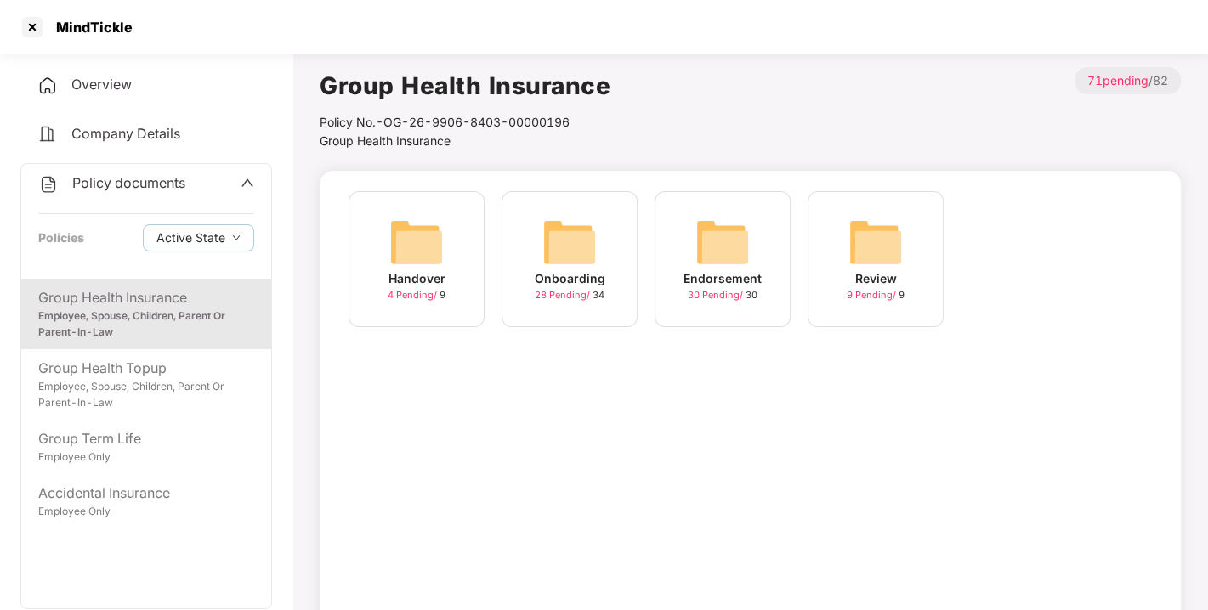
click at [714, 241] on img at bounding box center [722, 242] width 54 height 54
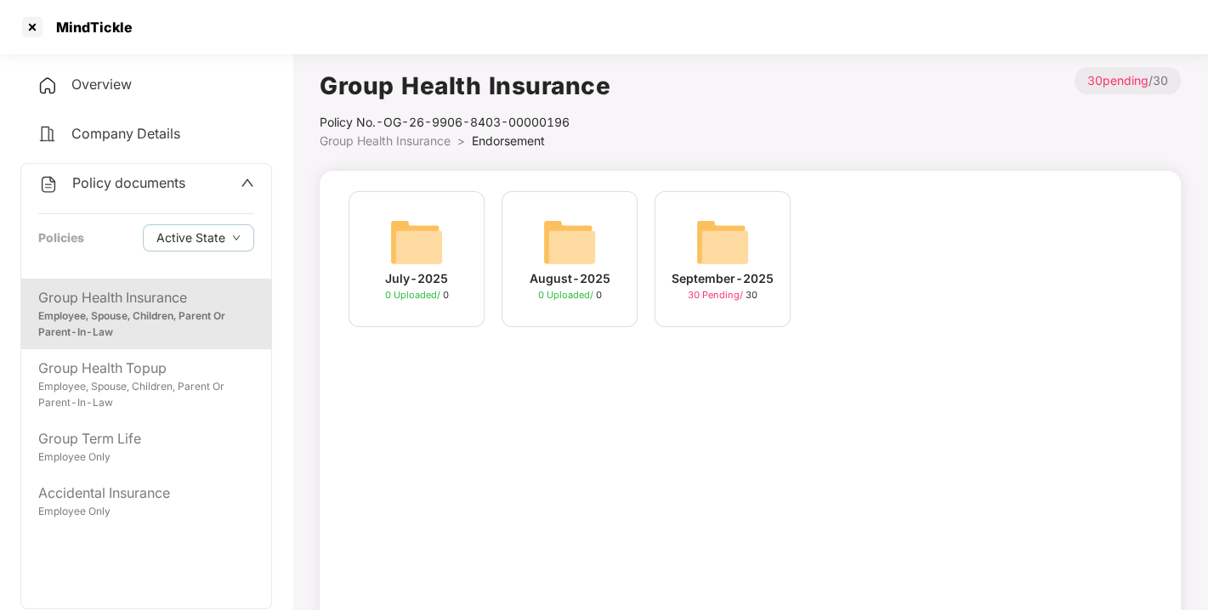
click at [713, 240] on img at bounding box center [722, 242] width 54 height 54
click at [417, 216] on img at bounding box center [416, 242] width 54 height 54
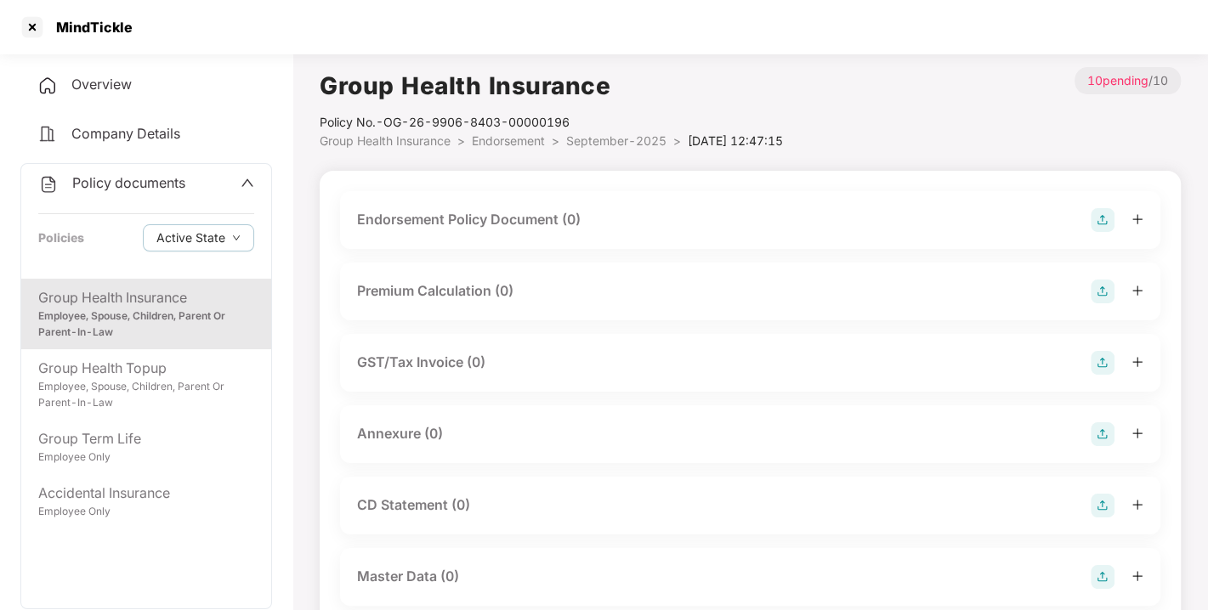
click at [1094, 218] on img at bounding box center [1102, 220] width 24 height 24
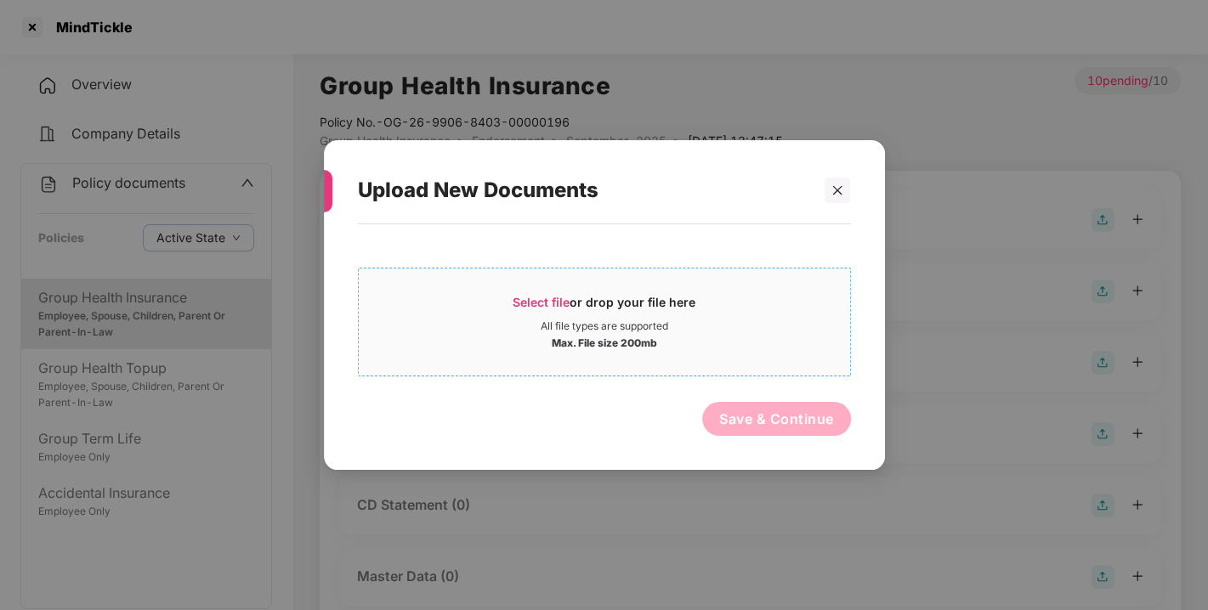
click at [553, 308] on span "Select file" at bounding box center [540, 302] width 57 height 14
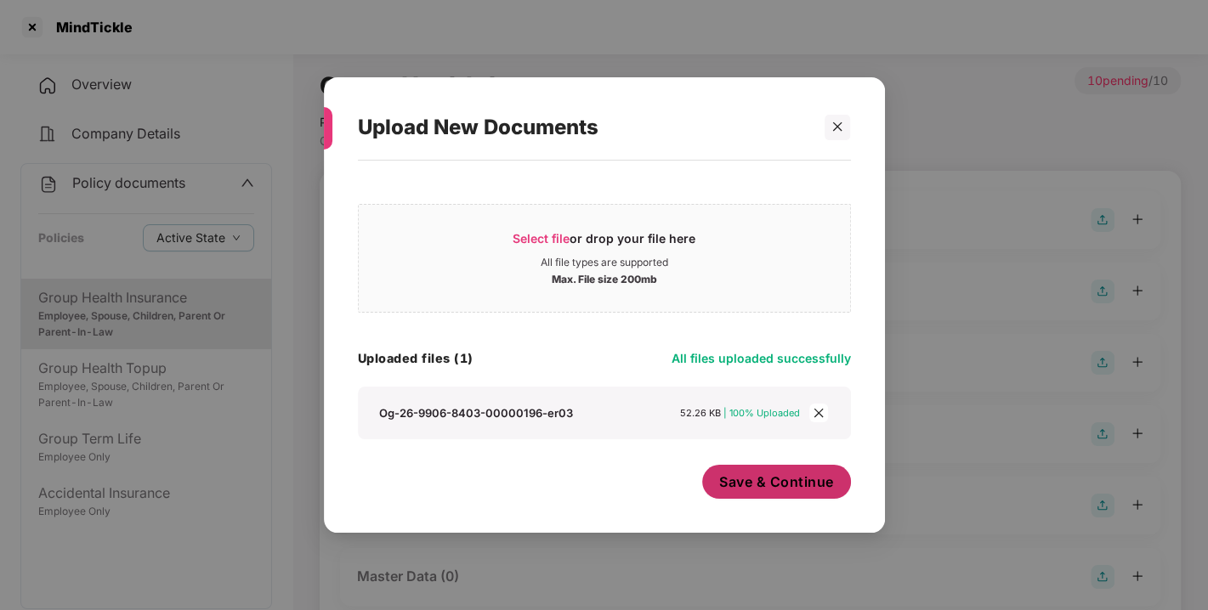
click at [744, 483] on span "Save & Continue" at bounding box center [776, 482] width 115 height 19
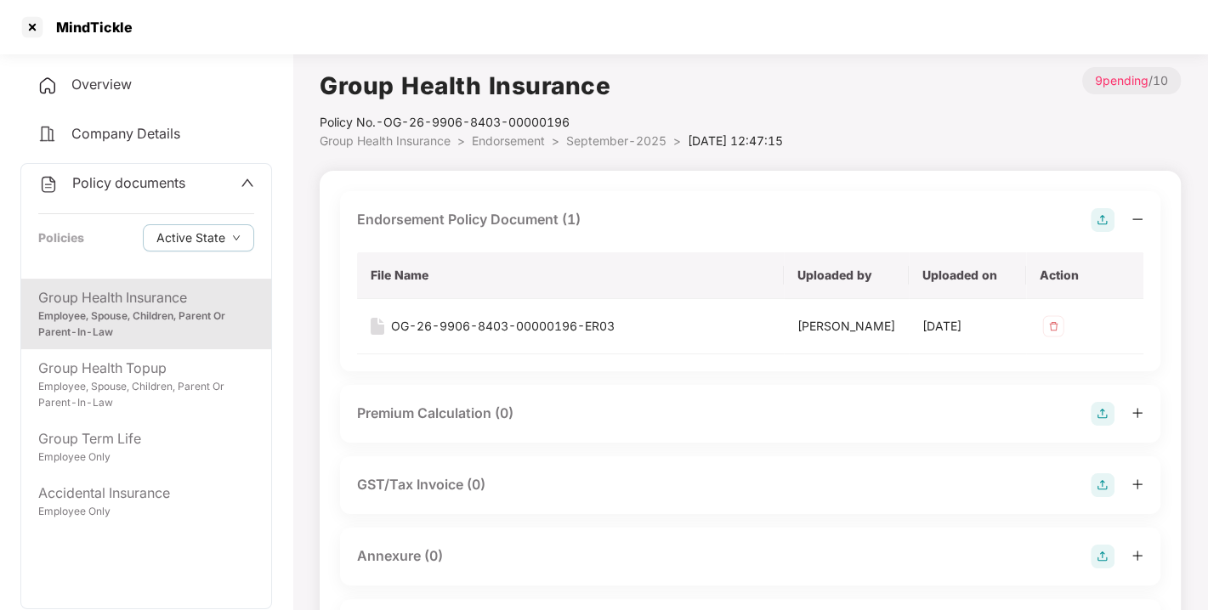
click at [1102, 223] on img at bounding box center [1102, 220] width 24 height 24
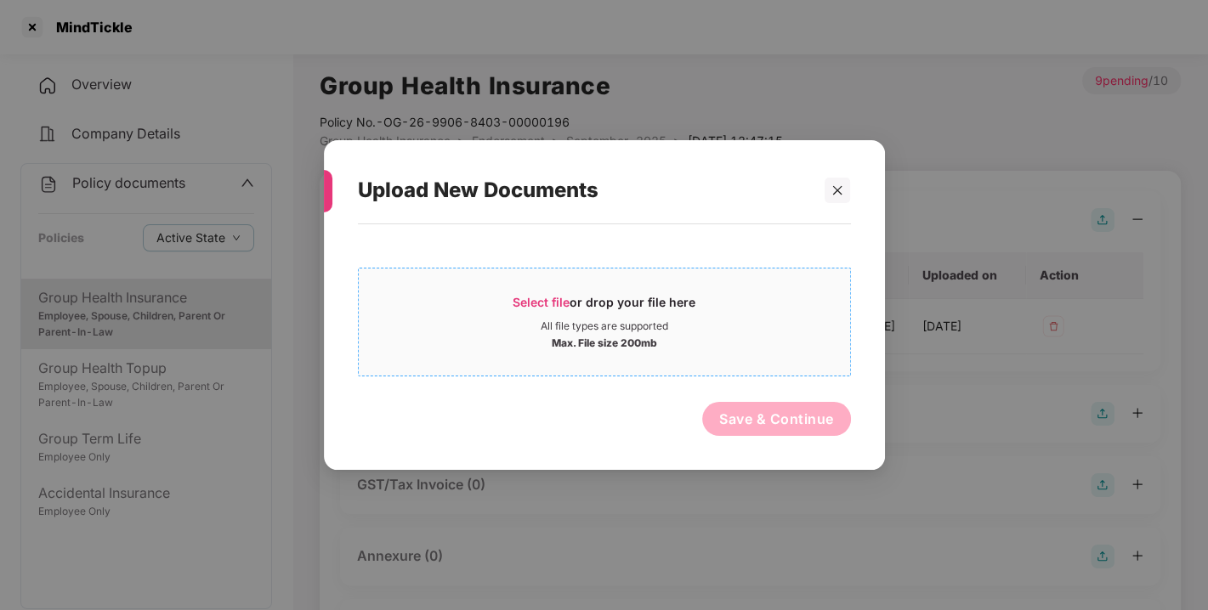
click at [527, 295] on span "Select file" at bounding box center [540, 302] width 57 height 14
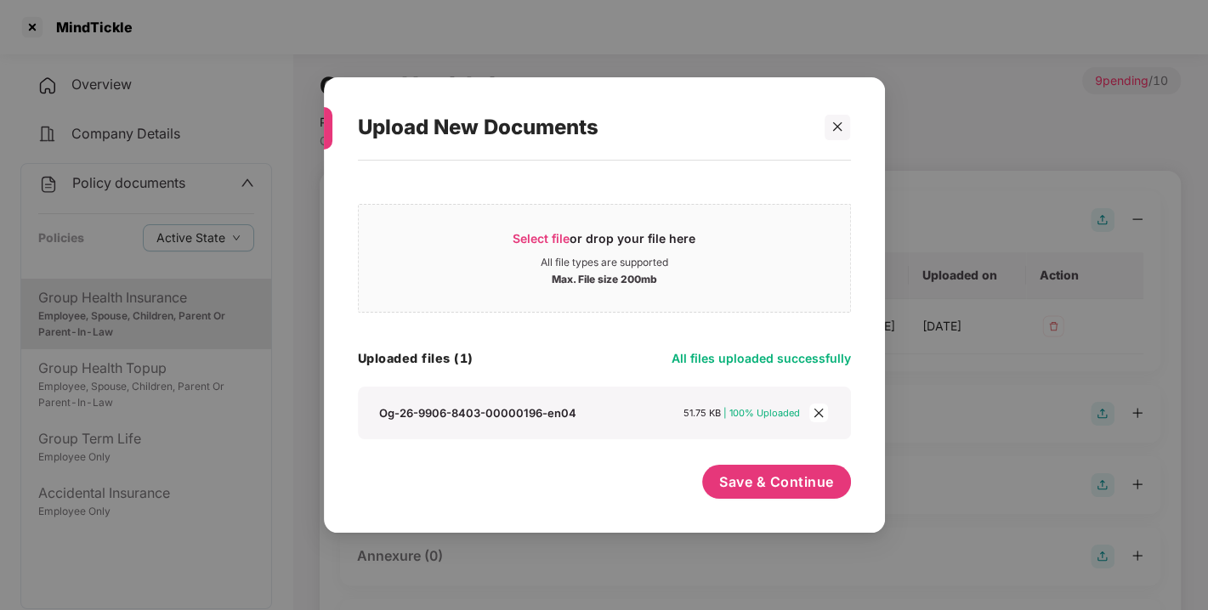
click at [821, 461] on div "Select file or drop your file here All file types are supported Max. File size …" at bounding box center [604, 338] width 493 height 338
click at [798, 473] on span "Save & Continue" at bounding box center [776, 482] width 115 height 19
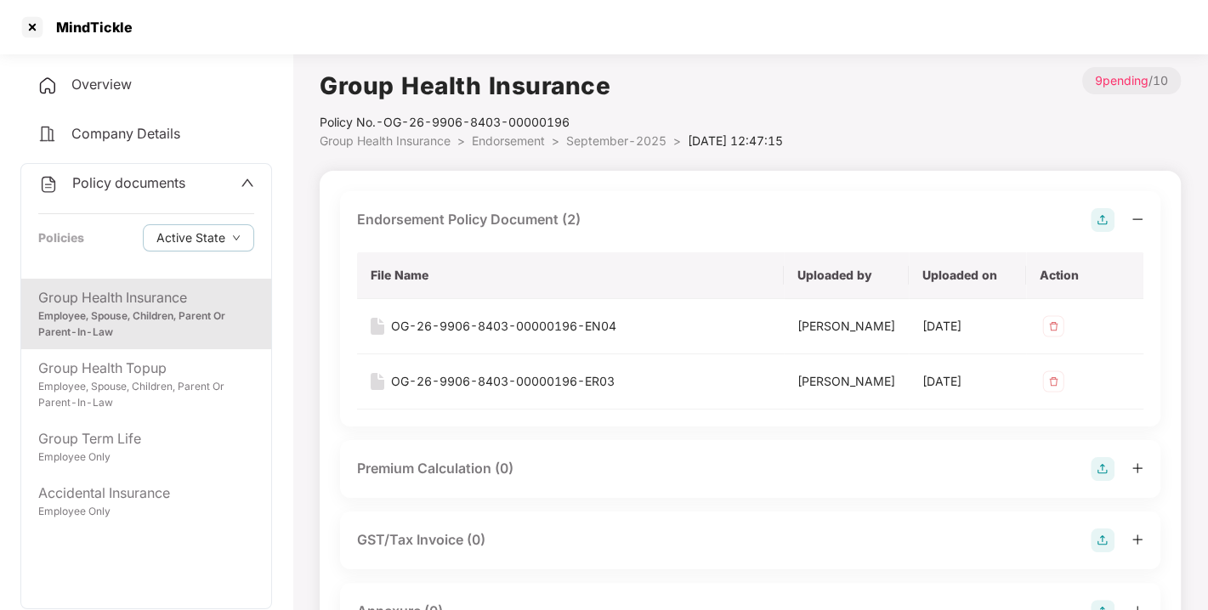
click at [1092, 223] on img at bounding box center [1102, 220] width 24 height 24
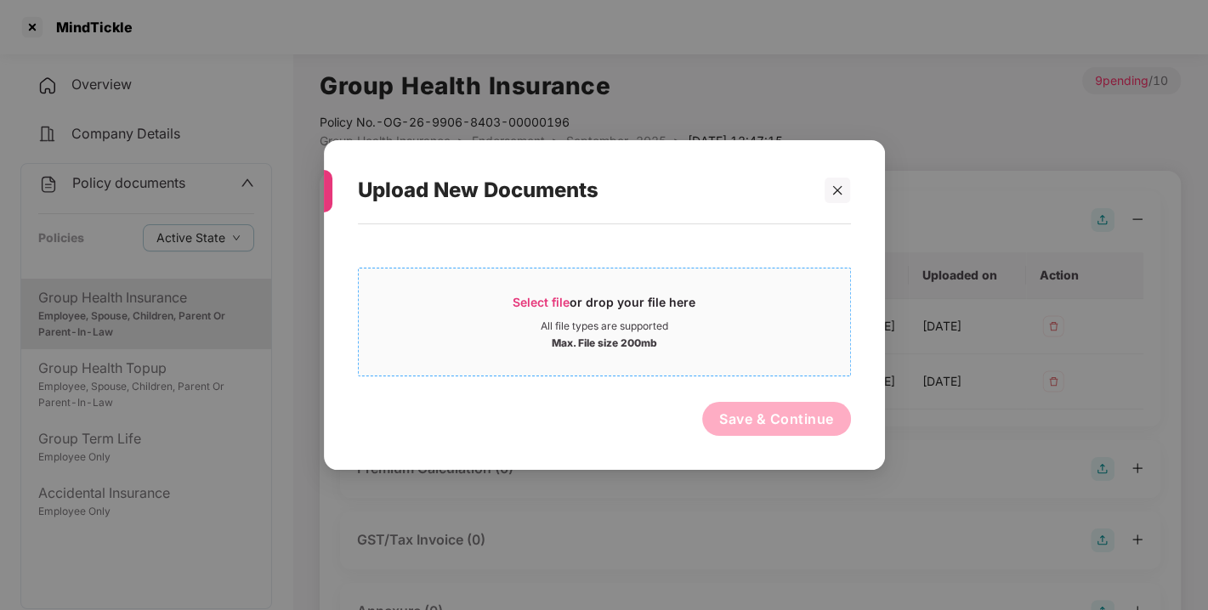
click at [532, 306] on span "Select file" at bounding box center [540, 302] width 57 height 14
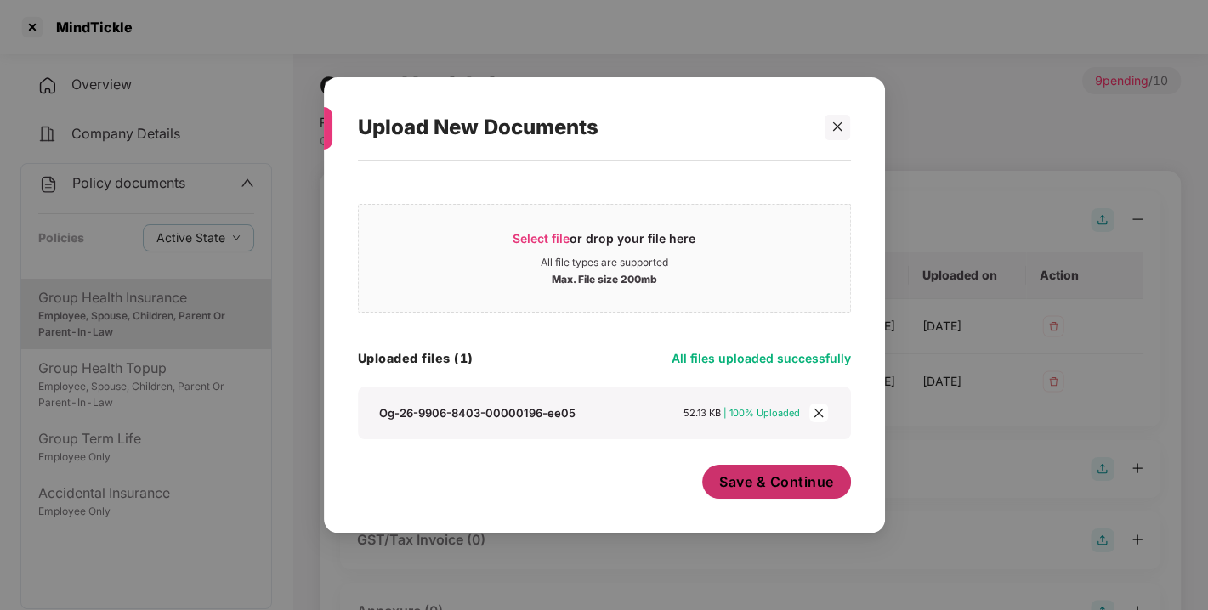
click at [763, 496] on button "Save & Continue" at bounding box center [776, 482] width 149 height 34
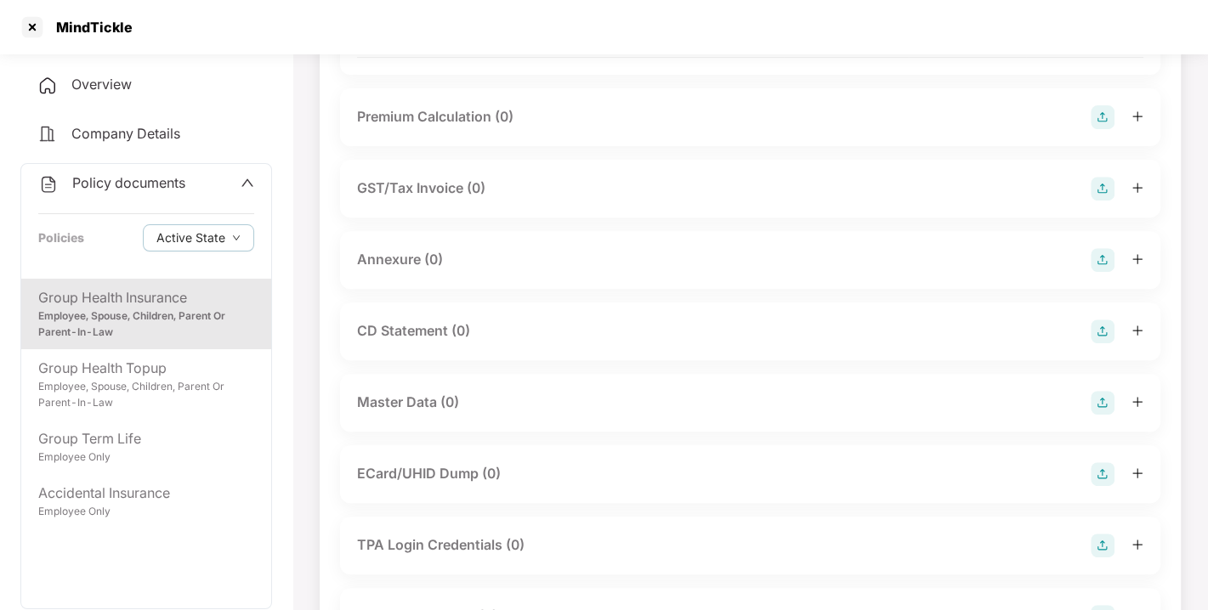
scroll to position [408, 0]
click at [1105, 271] on img at bounding box center [1102, 259] width 24 height 24
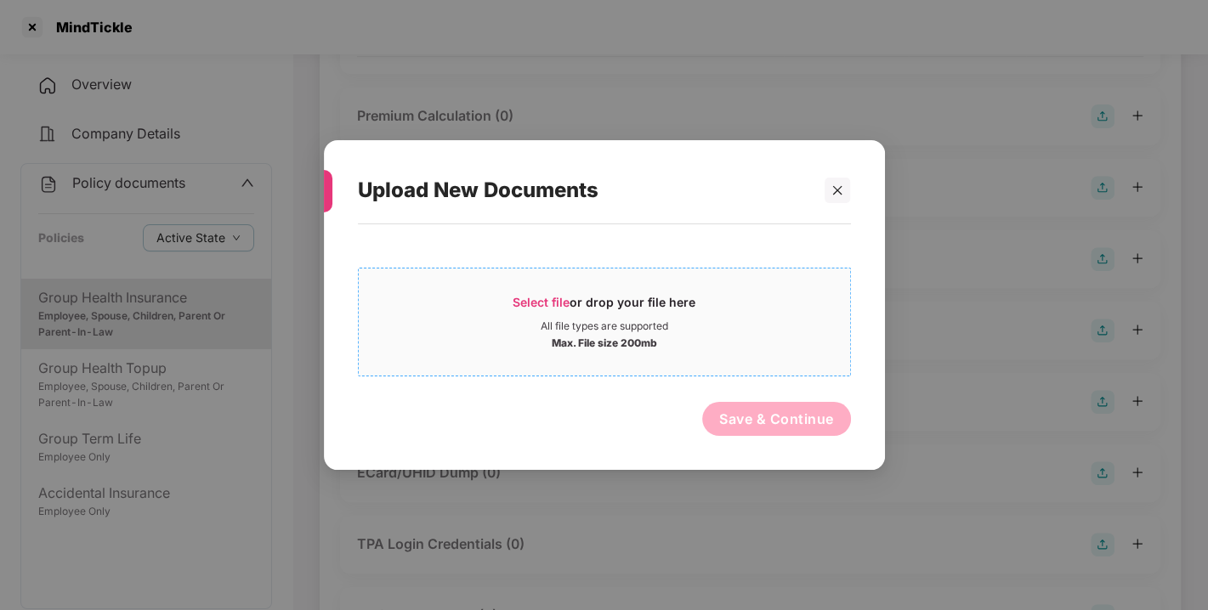
click at [524, 292] on span "Select file or drop your file here All file types are supported Max. File size …" at bounding box center [604, 322] width 491 height 82
click at [534, 296] on span "Select file" at bounding box center [540, 302] width 57 height 14
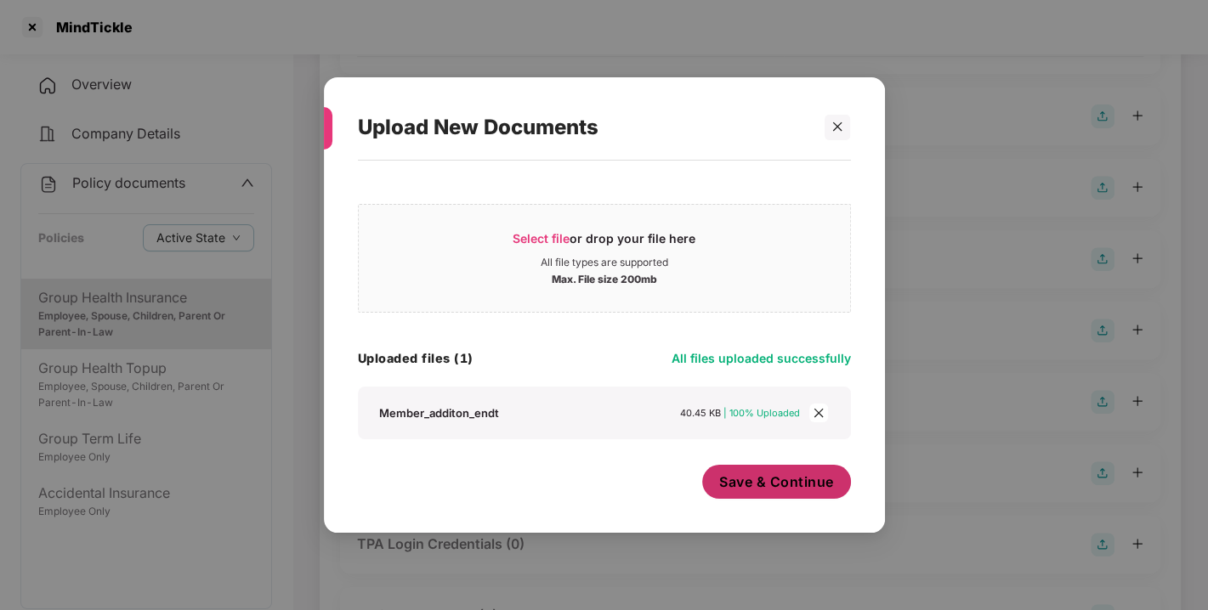
click at [791, 497] on button "Save & Continue" at bounding box center [776, 482] width 149 height 34
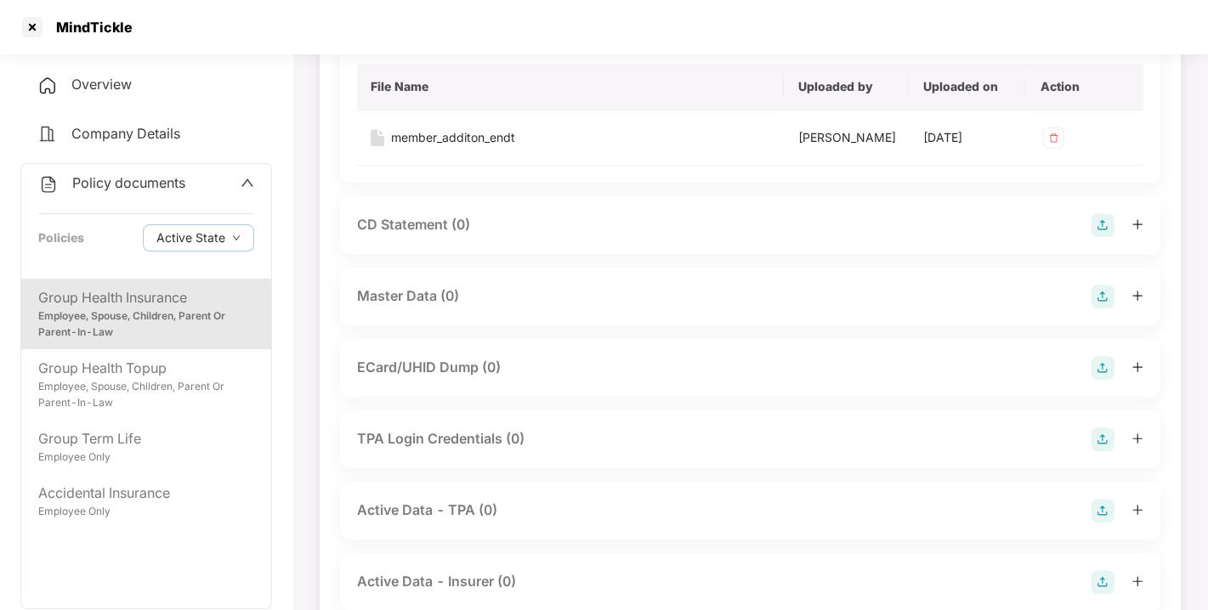
scroll to position [638, 0]
click at [1102, 306] on img at bounding box center [1102, 294] width 24 height 24
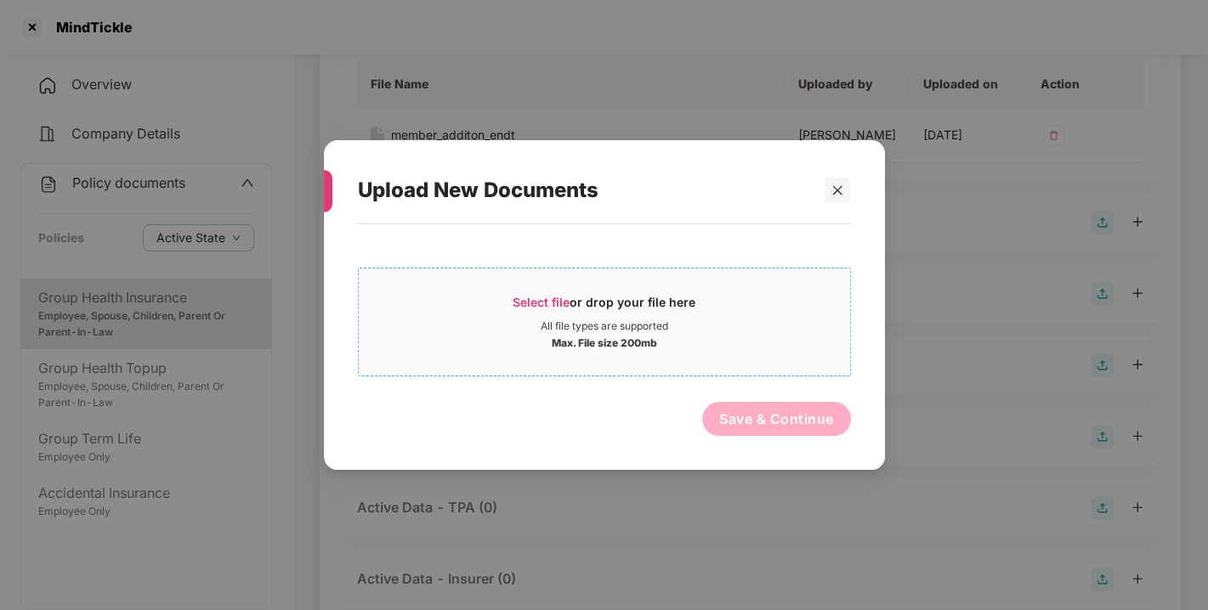
click at [545, 295] on span "Select file" at bounding box center [540, 302] width 57 height 14
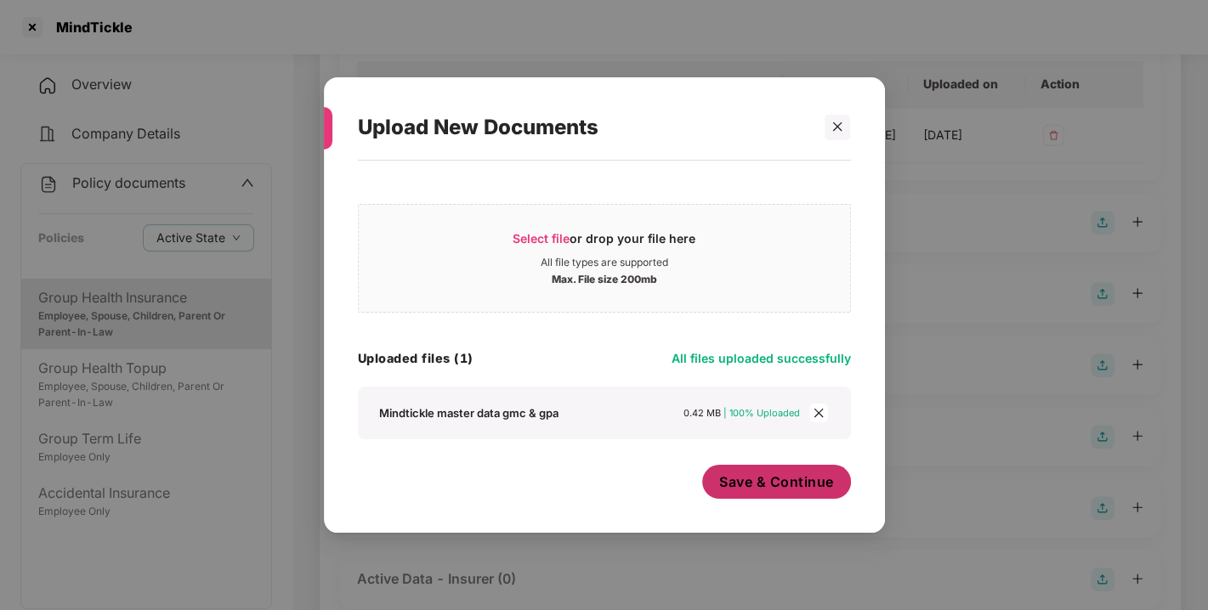
click at [766, 485] on span "Save & Continue" at bounding box center [776, 482] width 115 height 19
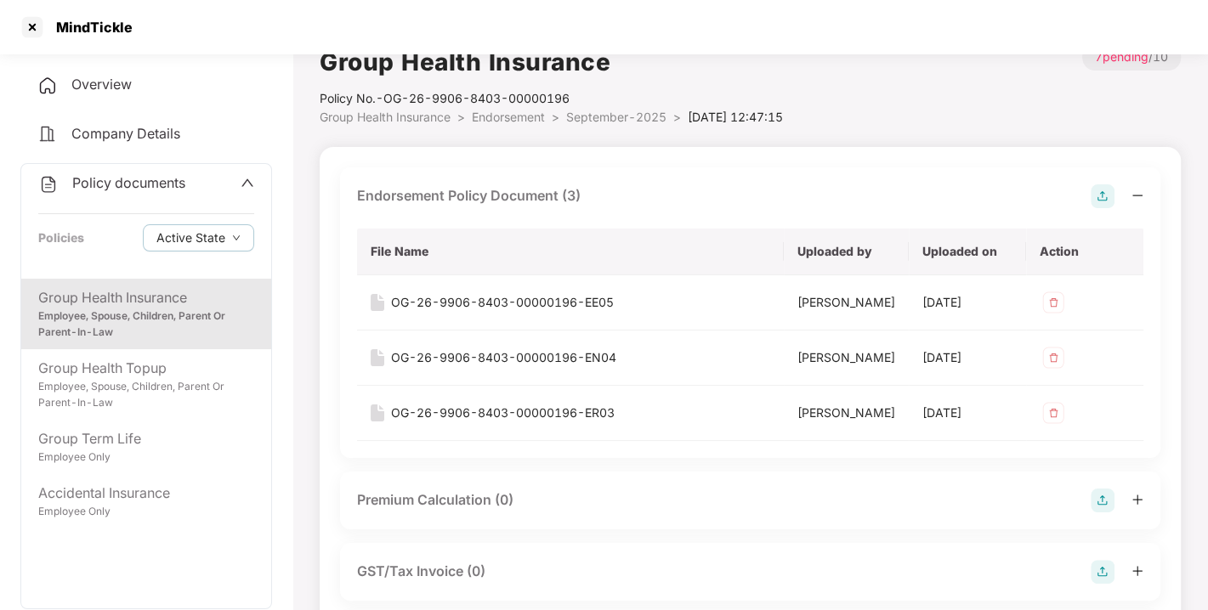
scroll to position [0, 0]
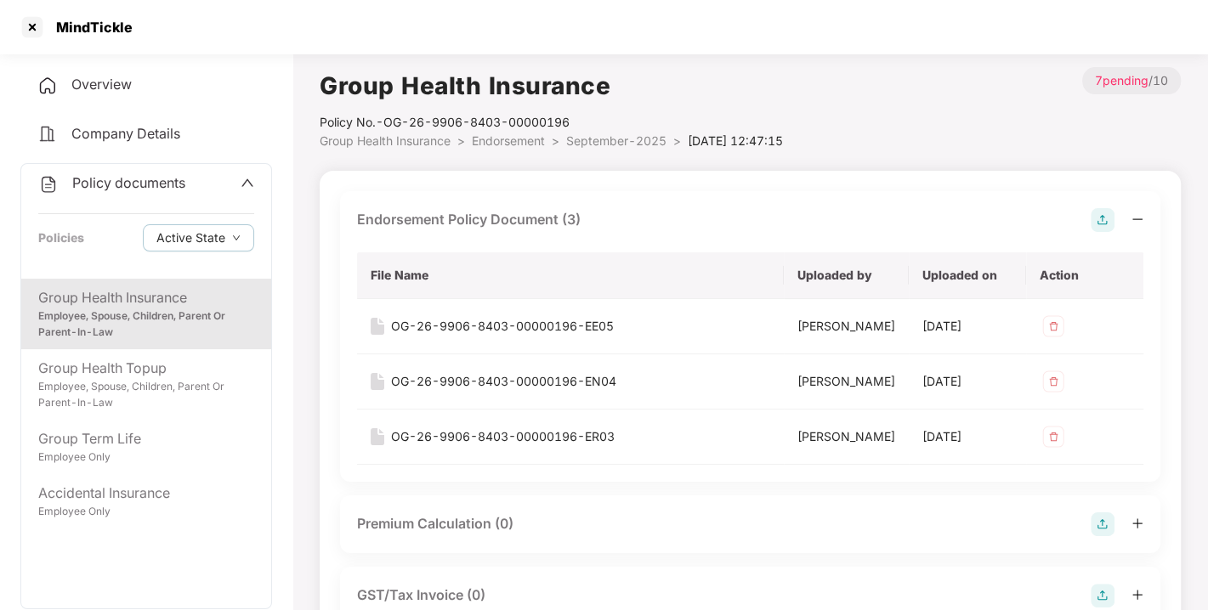
click at [514, 137] on span "Endorsement" at bounding box center [508, 140] width 73 height 14
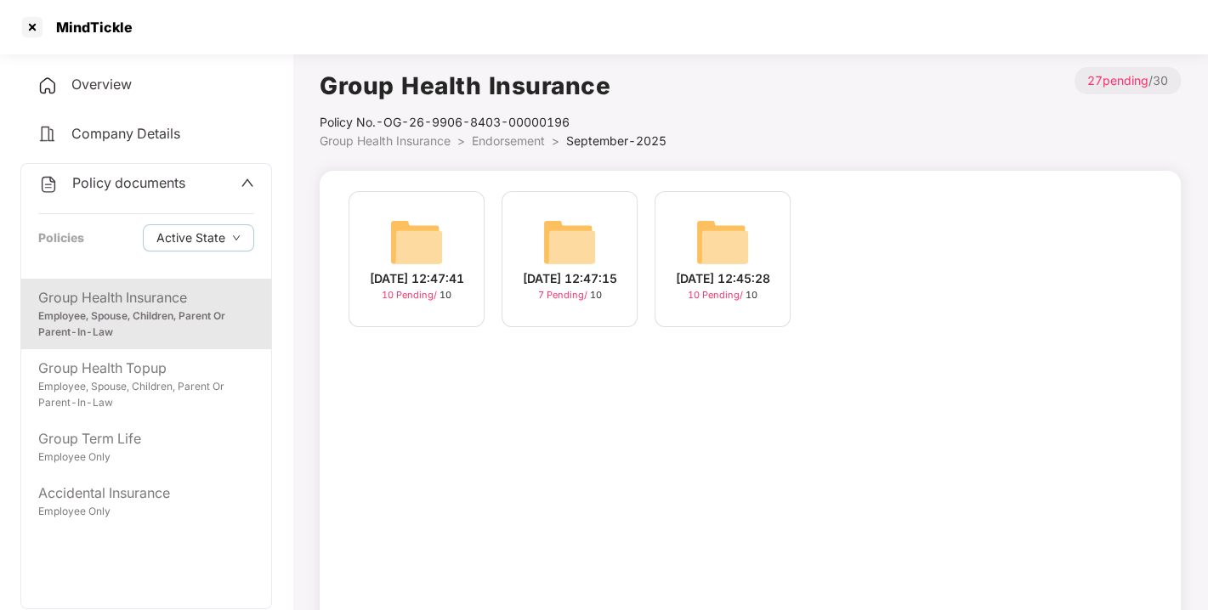
click at [514, 137] on span "Endorsement" at bounding box center [508, 140] width 73 height 14
click at [765, 241] on div "September-2025 27 Pending / 30" at bounding box center [722, 259] width 136 height 136
click at [733, 242] on img at bounding box center [722, 242] width 54 height 54
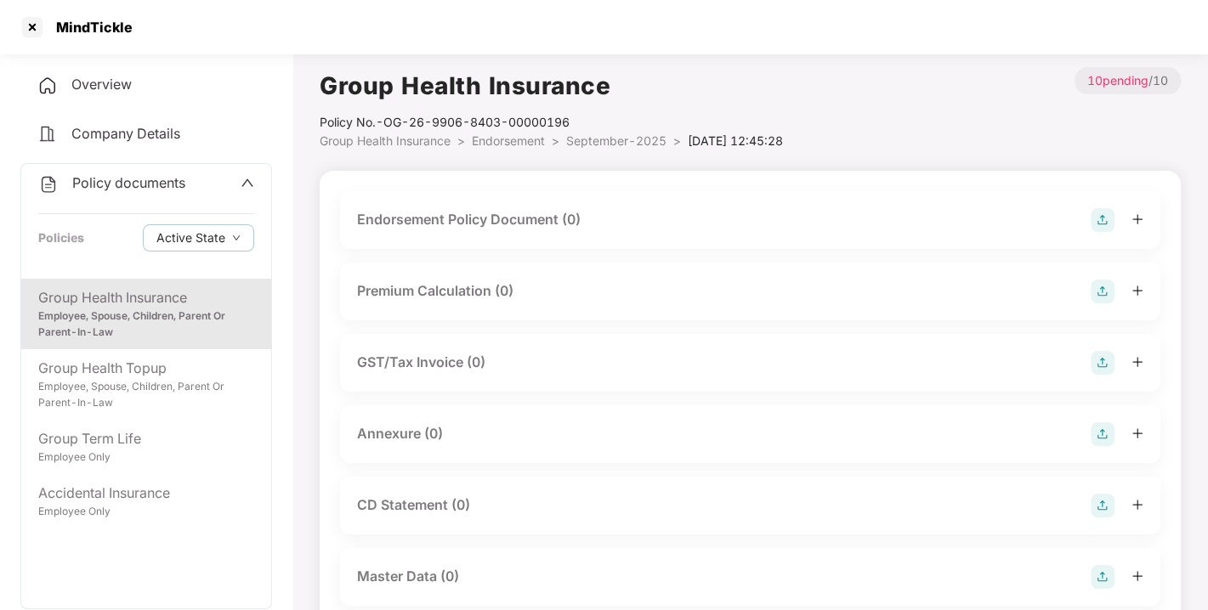
click at [1100, 214] on img at bounding box center [1102, 220] width 24 height 24
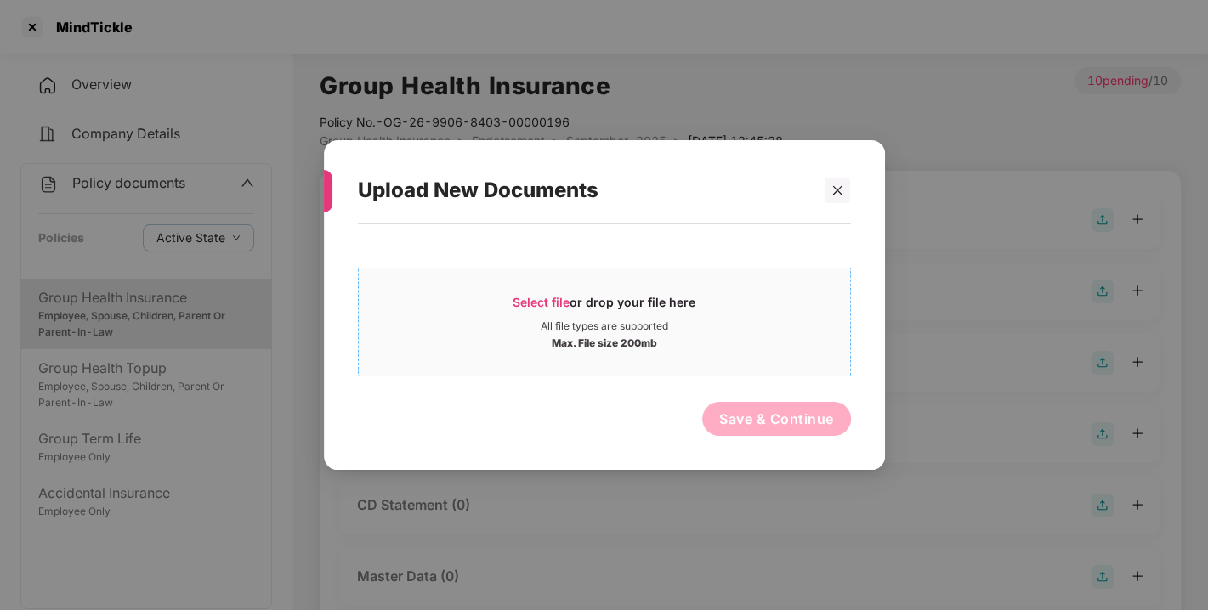
click at [550, 297] on span "Select file" at bounding box center [540, 302] width 57 height 14
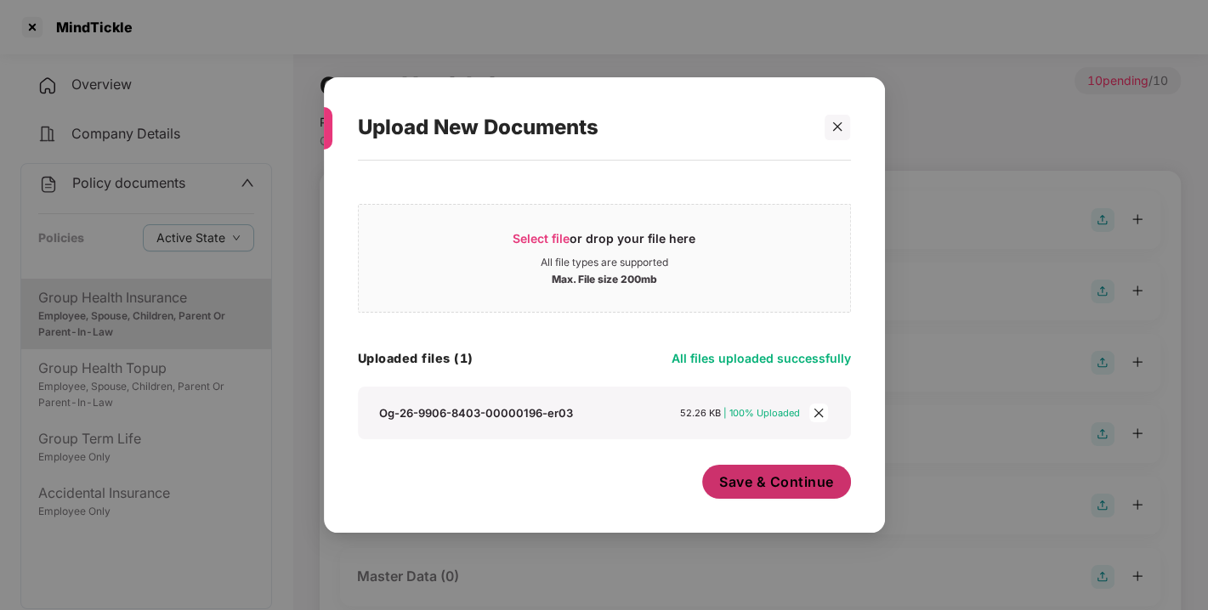
click at [785, 486] on span "Save & Continue" at bounding box center [776, 482] width 115 height 19
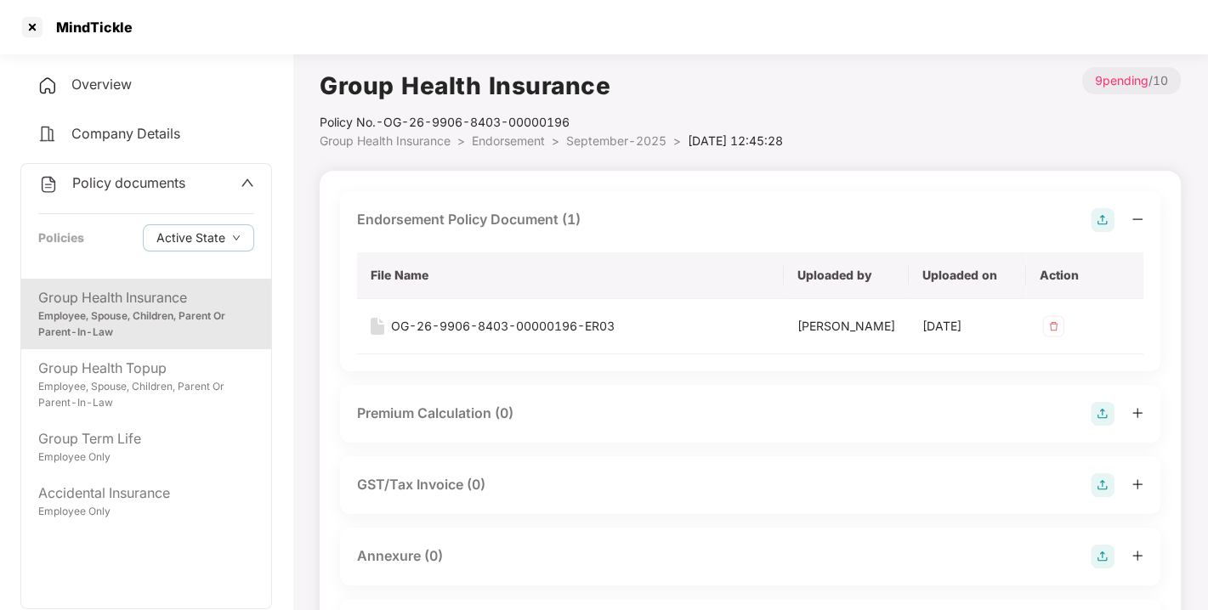
click at [1100, 222] on img at bounding box center [1102, 220] width 24 height 24
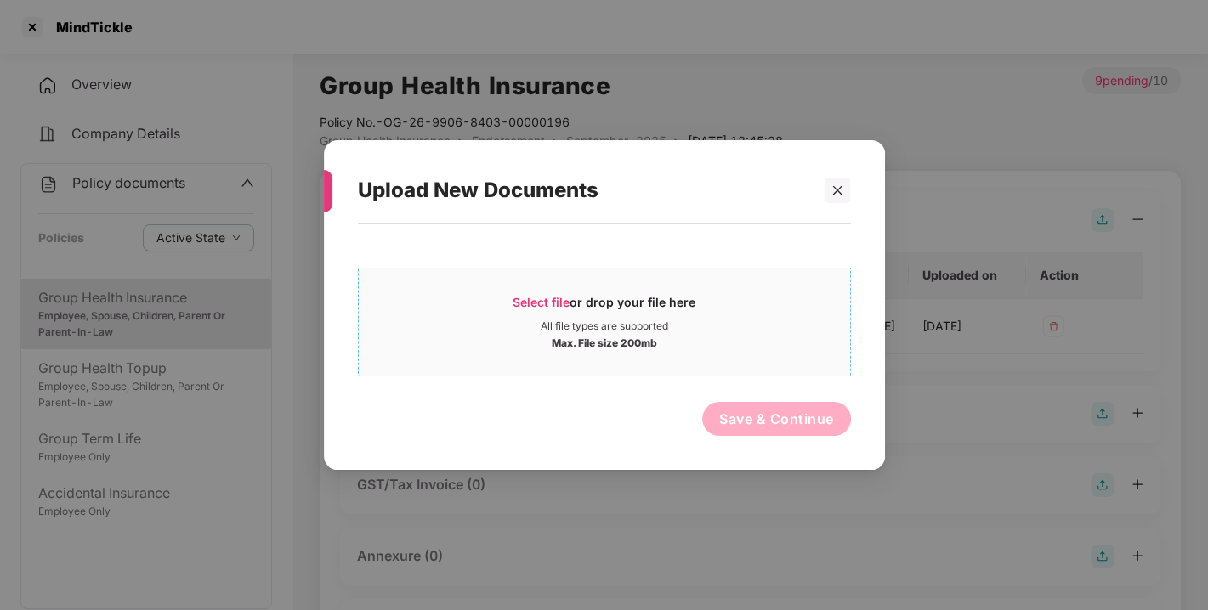
click at [540, 297] on span "Select file" at bounding box center [540, 302] width 57 height 14
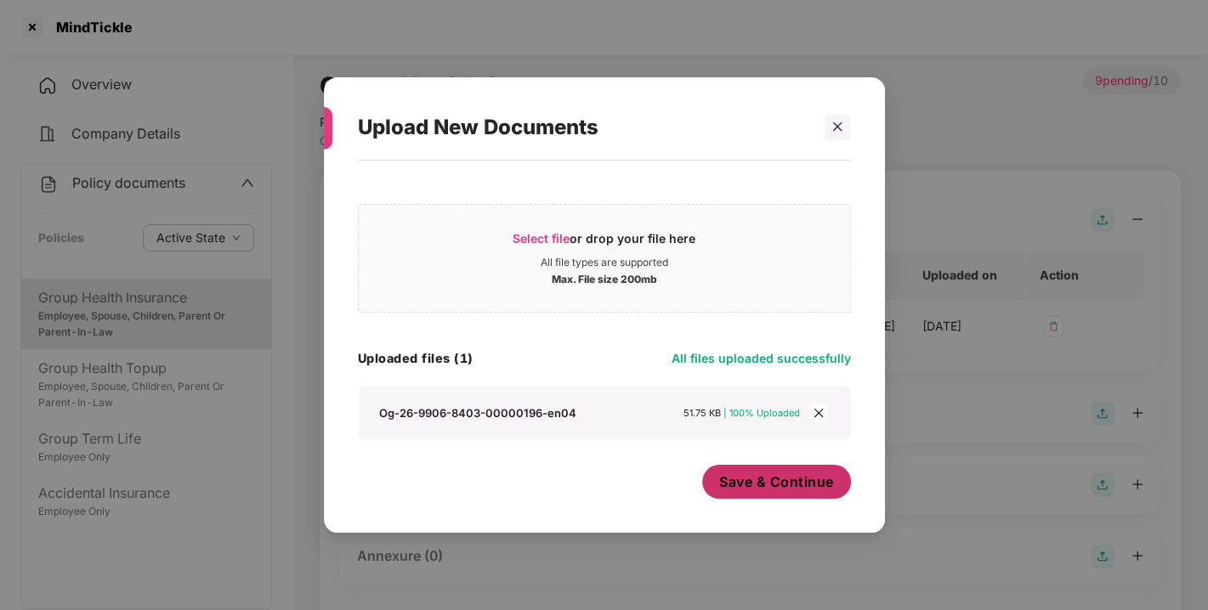
click at [755, 482] on span "Save & Continue" at bounding box center [776, 482] width 115 height 19
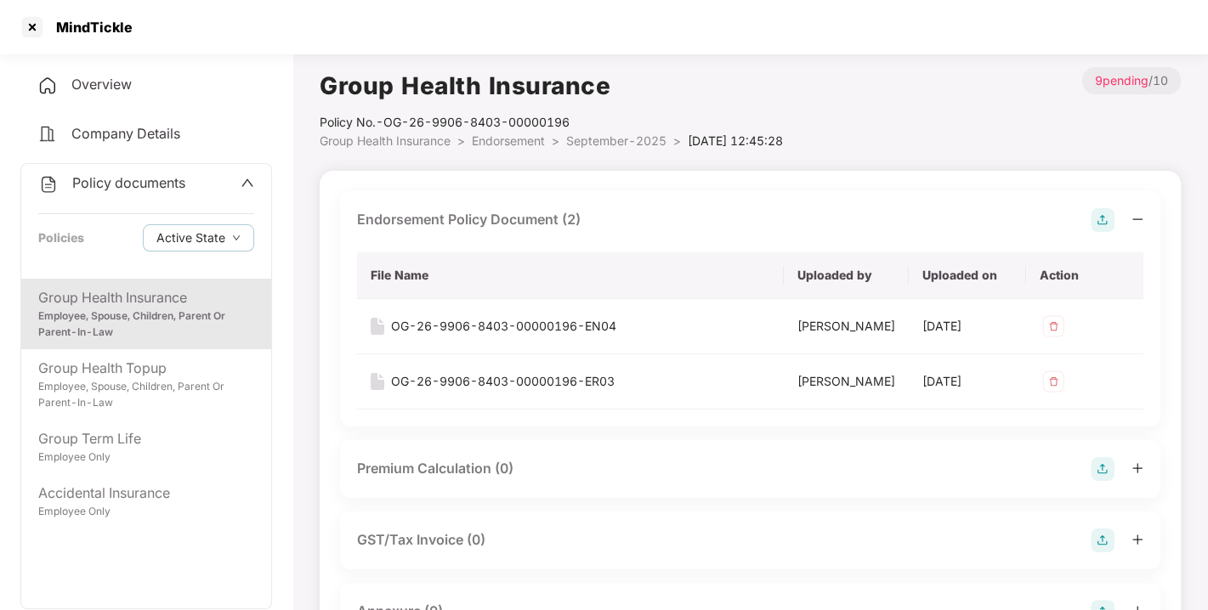
click at [1098, 225] on img at bounding box center [1102, 220] width 24 height 24
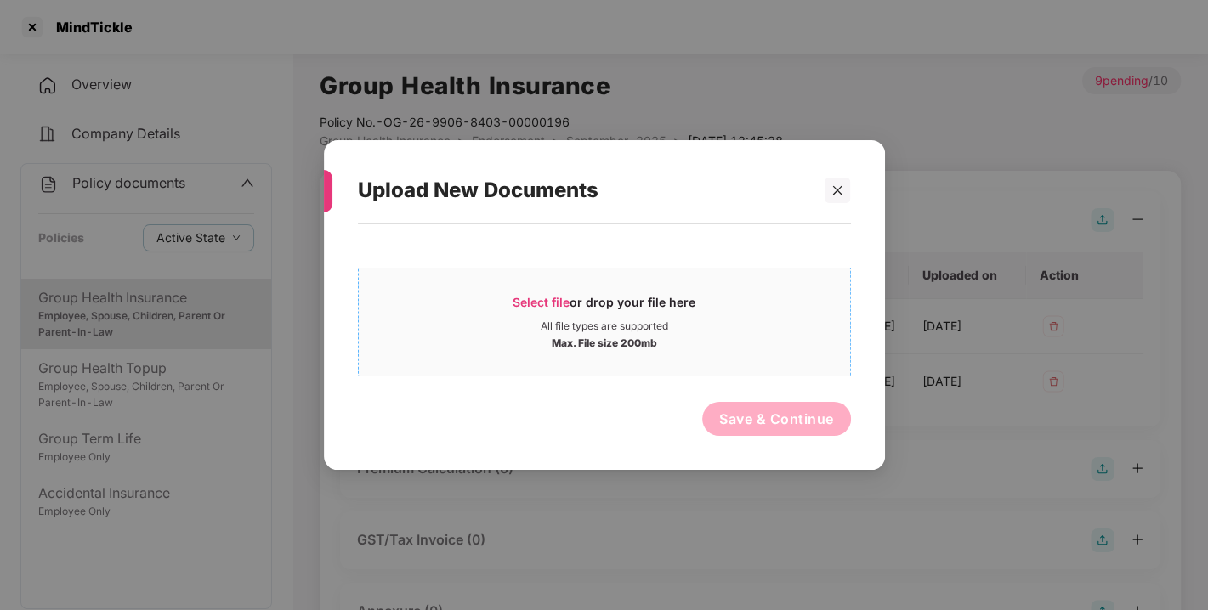
click at [551, 315] on div "Select file or drop your file here" at bounding box center [603, 306] width 183 height 25
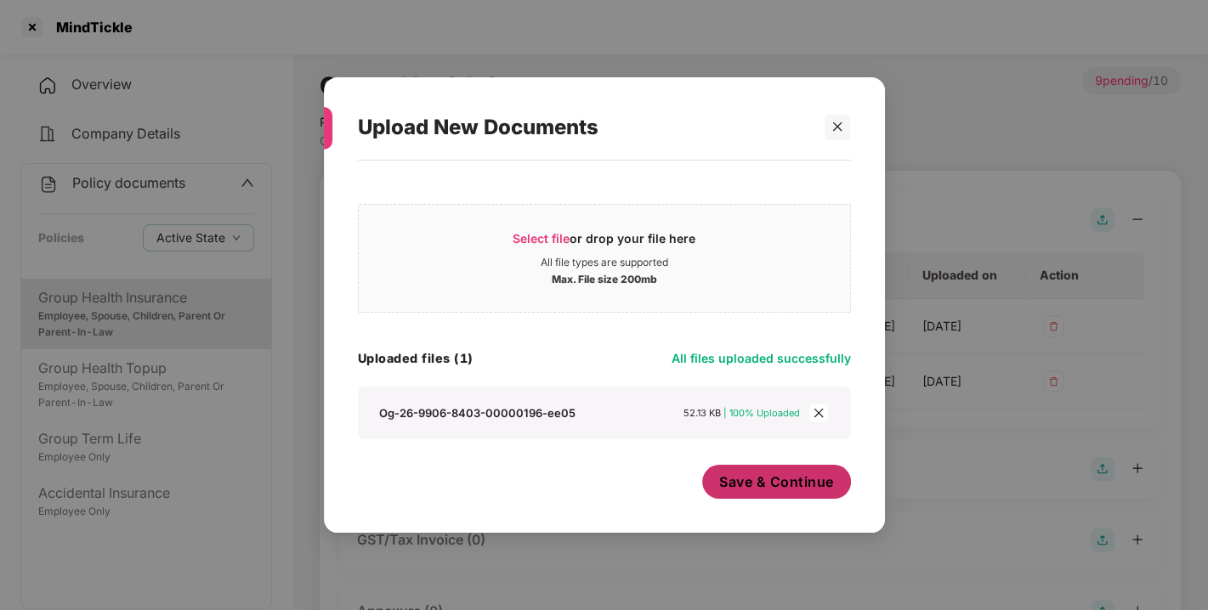
click at [760, 485] on span "Save & Continue" at bounding box center [776, 482] width 115 height 19
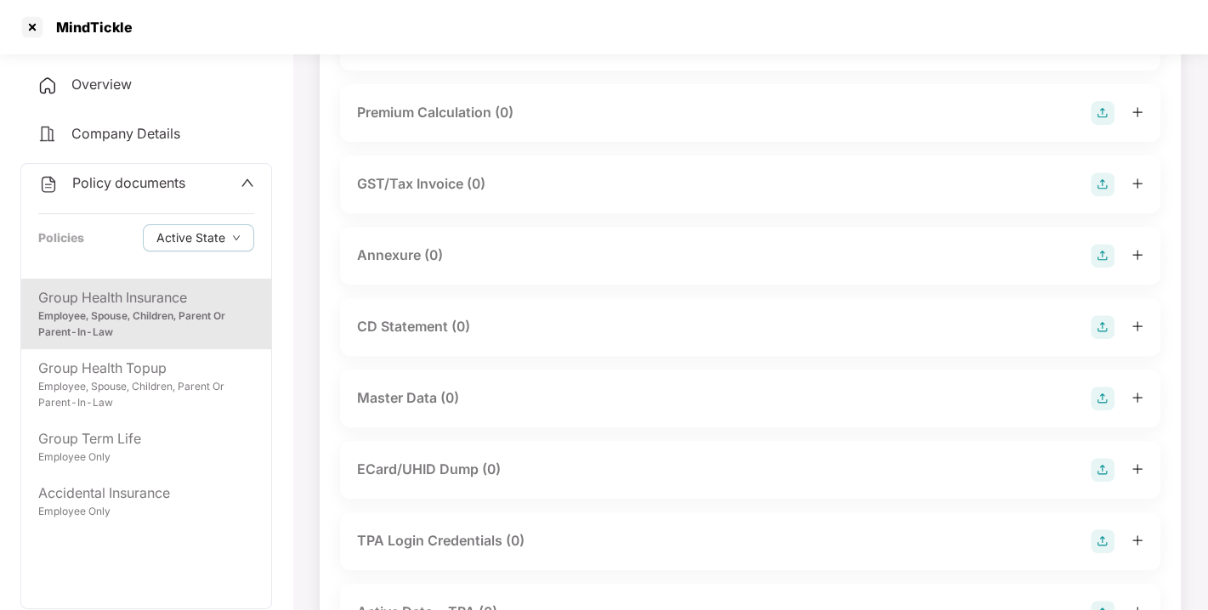
scroll to position [412, 0]
click at [1112, 267] on img at bounding box center [1102, 255] width 24 height 24
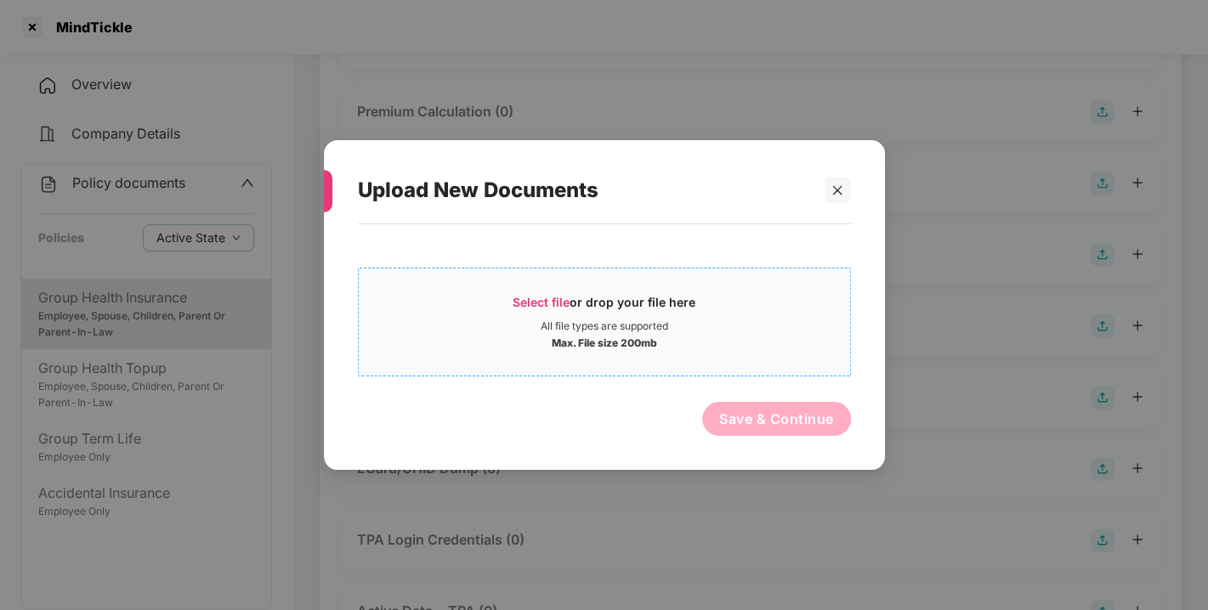
click at [541, 296] on span "Select file" at bounding box center [540, 302] width 57 height 14
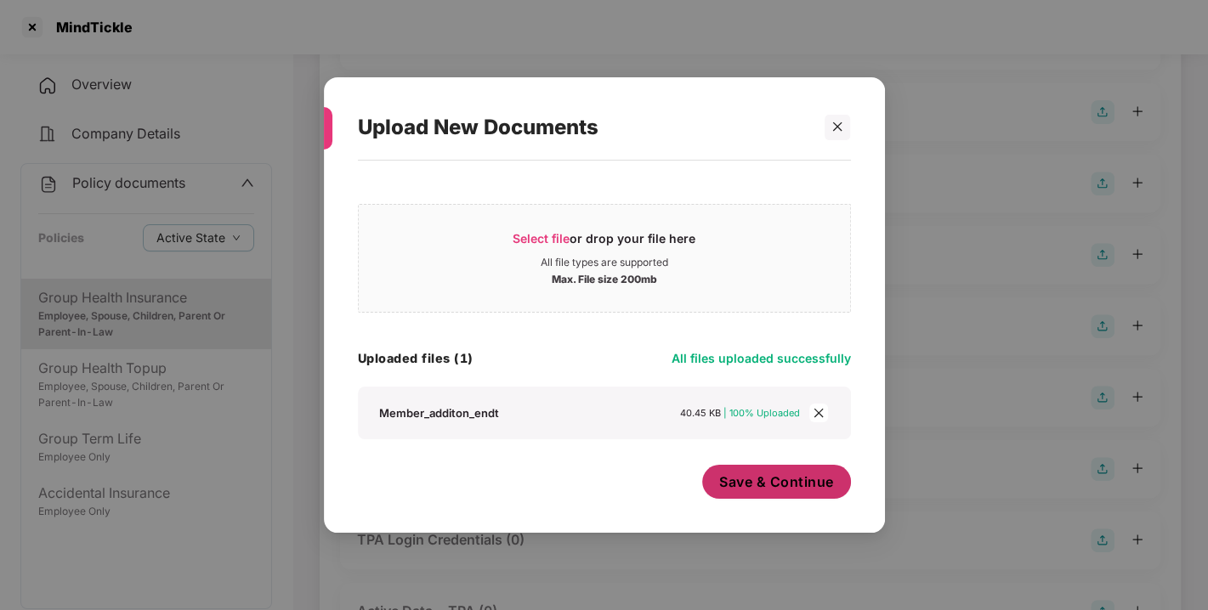
click at [760, 479] on span "Save & Continue" at bounding box center [776, 482] width 115 height 19
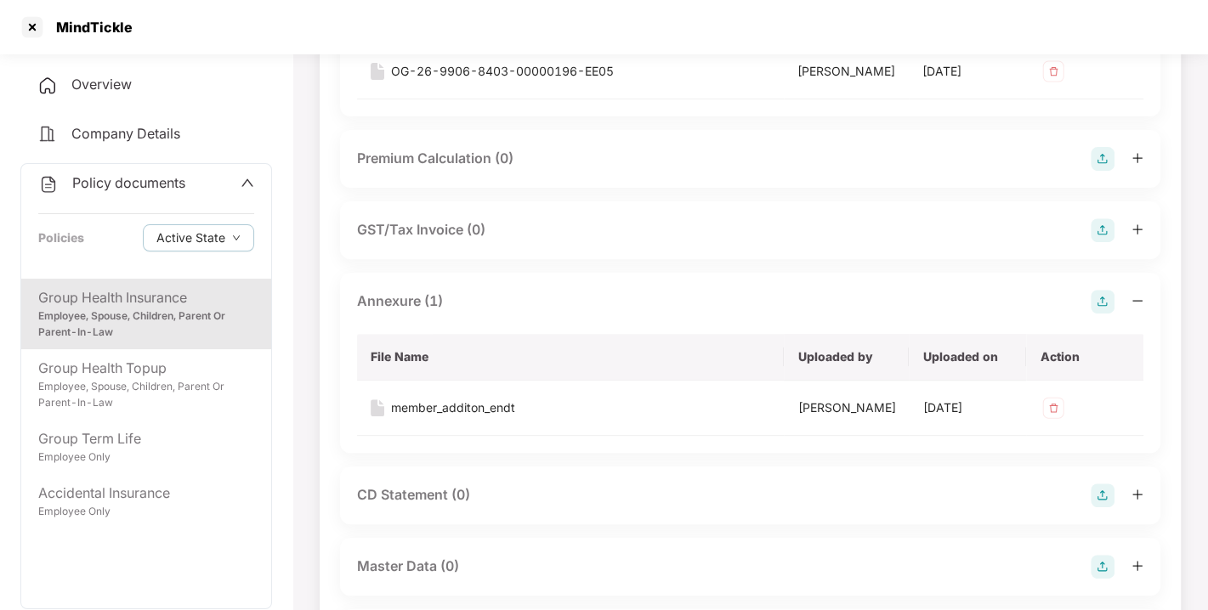
scroll to position [0, 0]
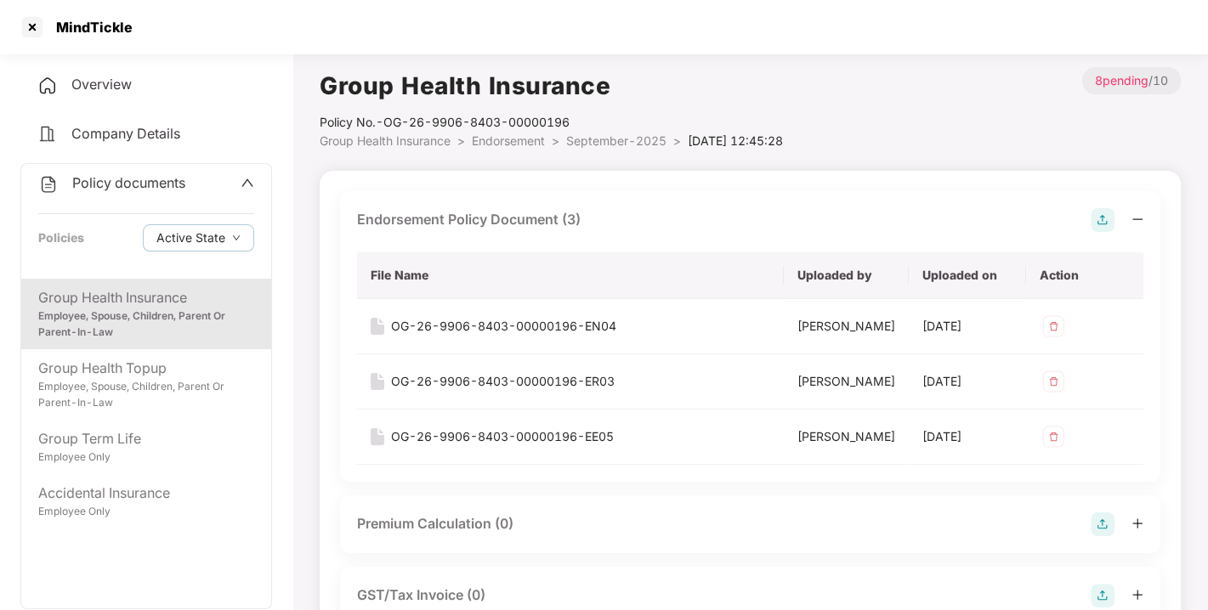
click at [512, 127] on div "Policy No.- OG-26-9906-8403-00000196" at bounding box center [551, 122] width 463 height 19
click at [513, 133] on span "Endorsement" at bounding box center [508, 140] width 73 height 14
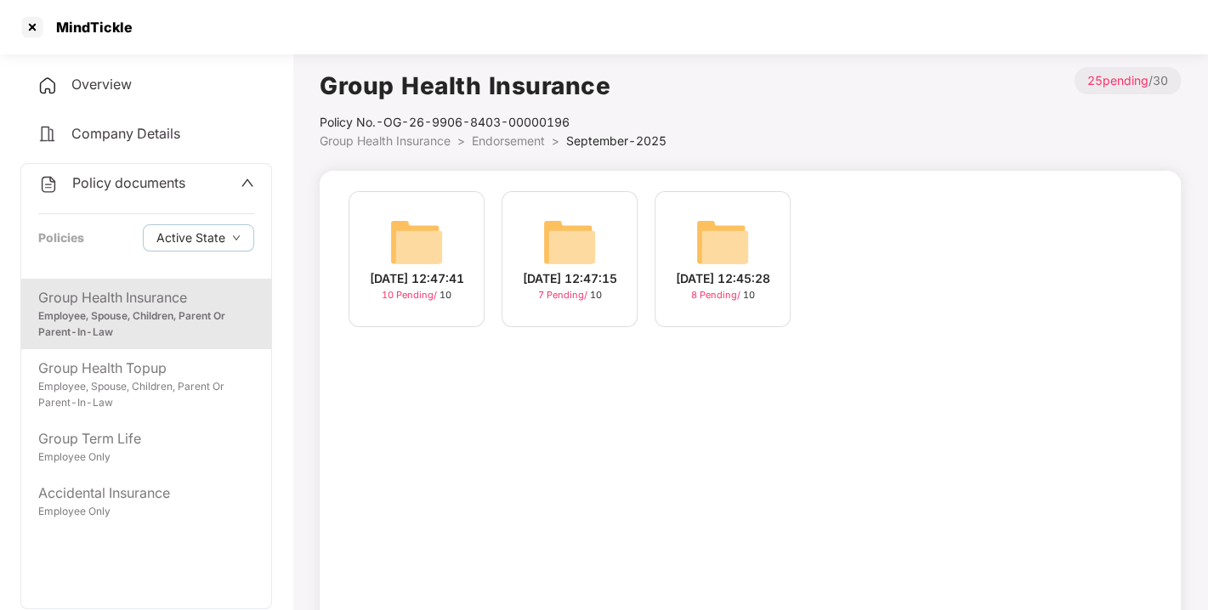
click at [408, 236] on img at bounding box center [416, 242] width 54 height 54
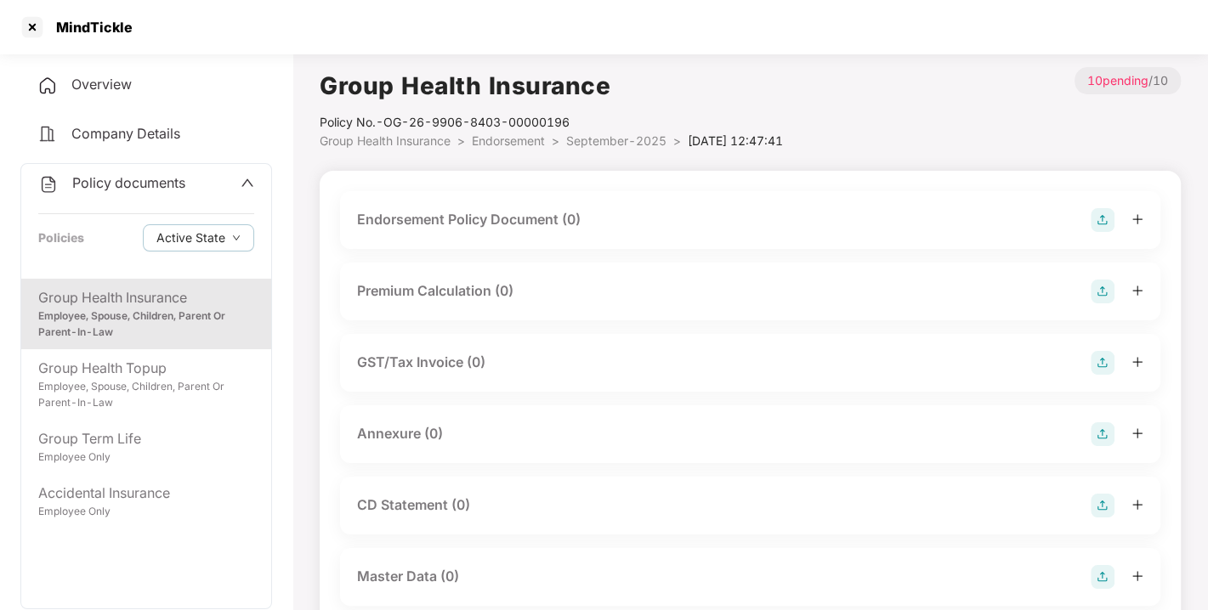
click at [1105, 217] on img at bounding box center [1102, 220] width 24 height 24
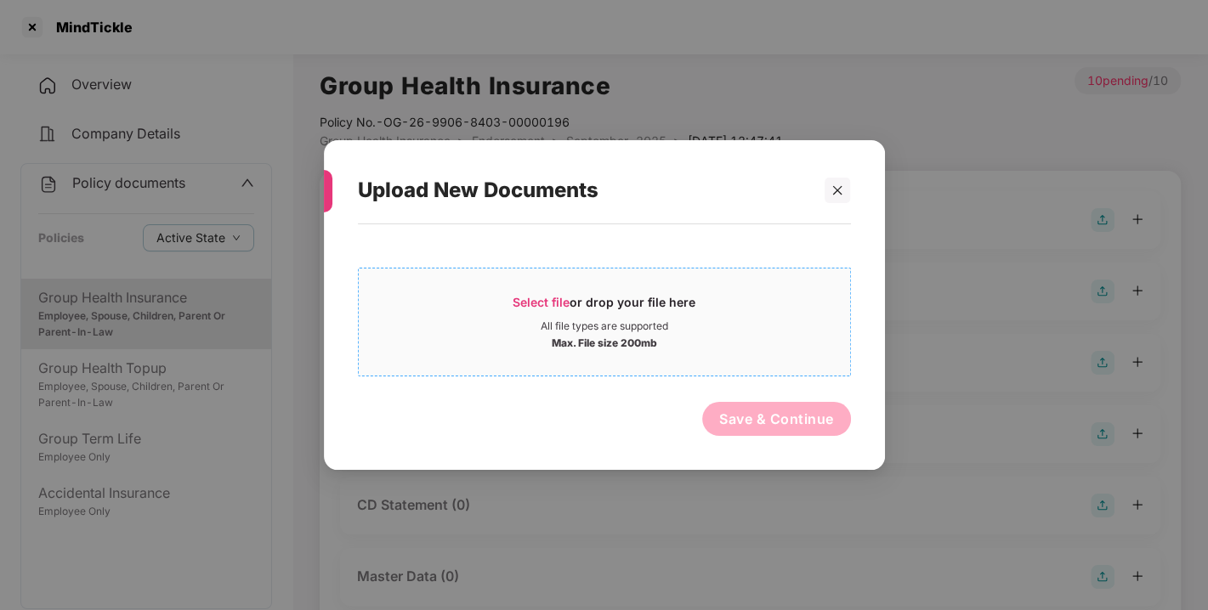
click at [544, 291] on span "Select file or drop your file here All file types are supported Max. File size …" at bounding box center [604, 322] width 491 height 82
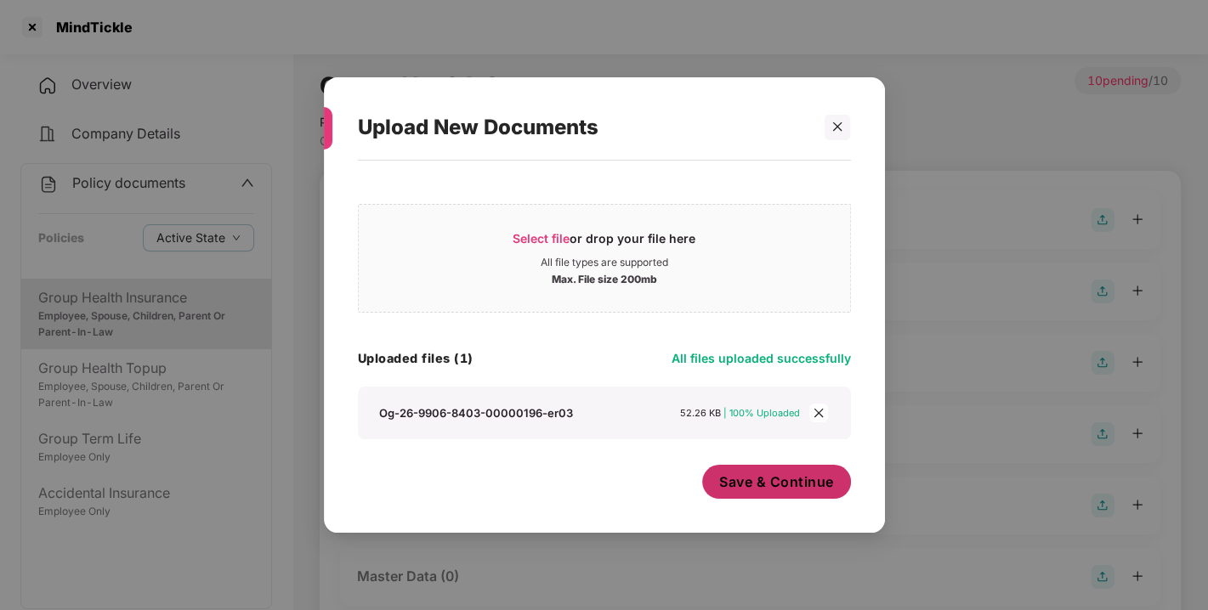
click at [772, 488] on span "Save & Continue" at bounding box center [776, 482] width 115 height 19
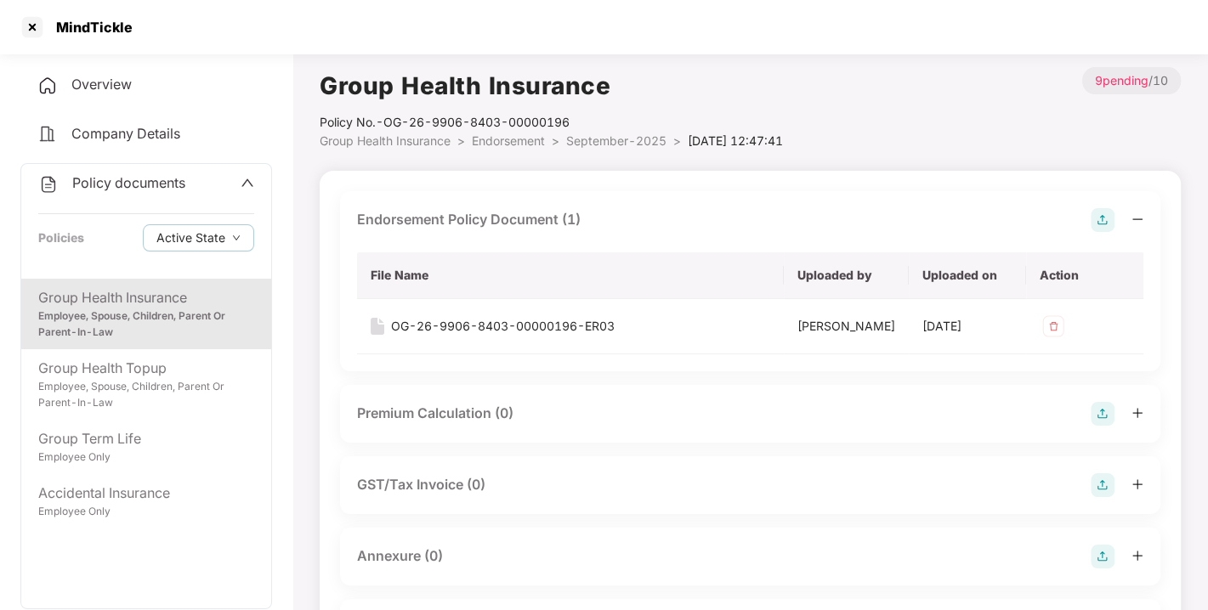
click at [1111, 213] on img at bounding box center [1102, 220] width 24 height 24
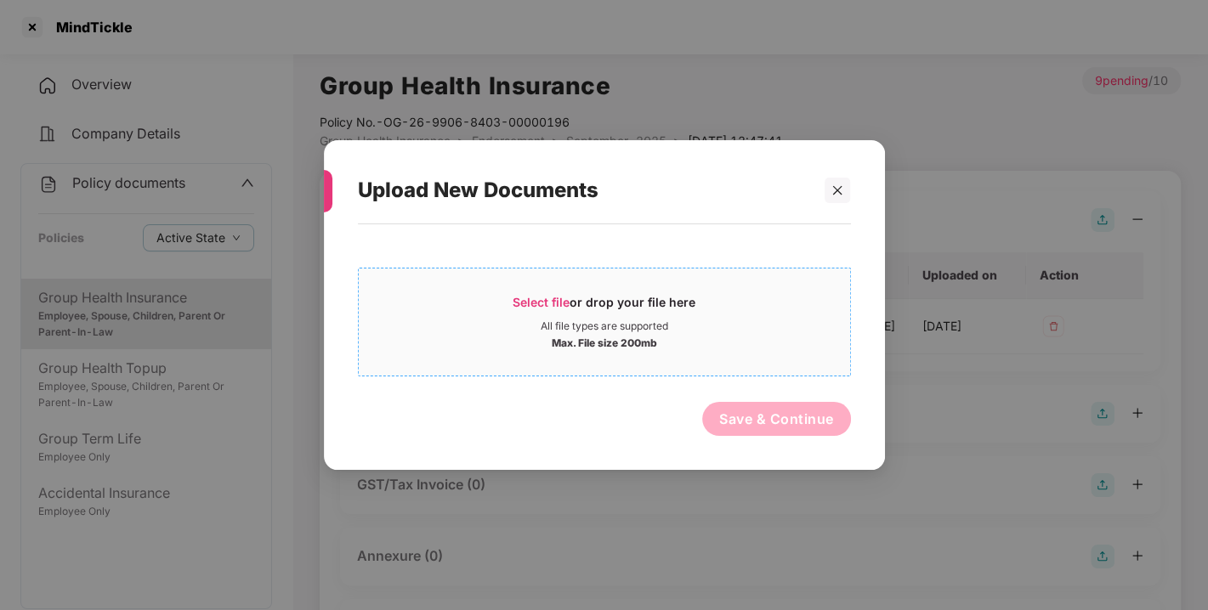
click at [520, 298] on span "Select file" at bounding box center [540, 302] width 57 height 14
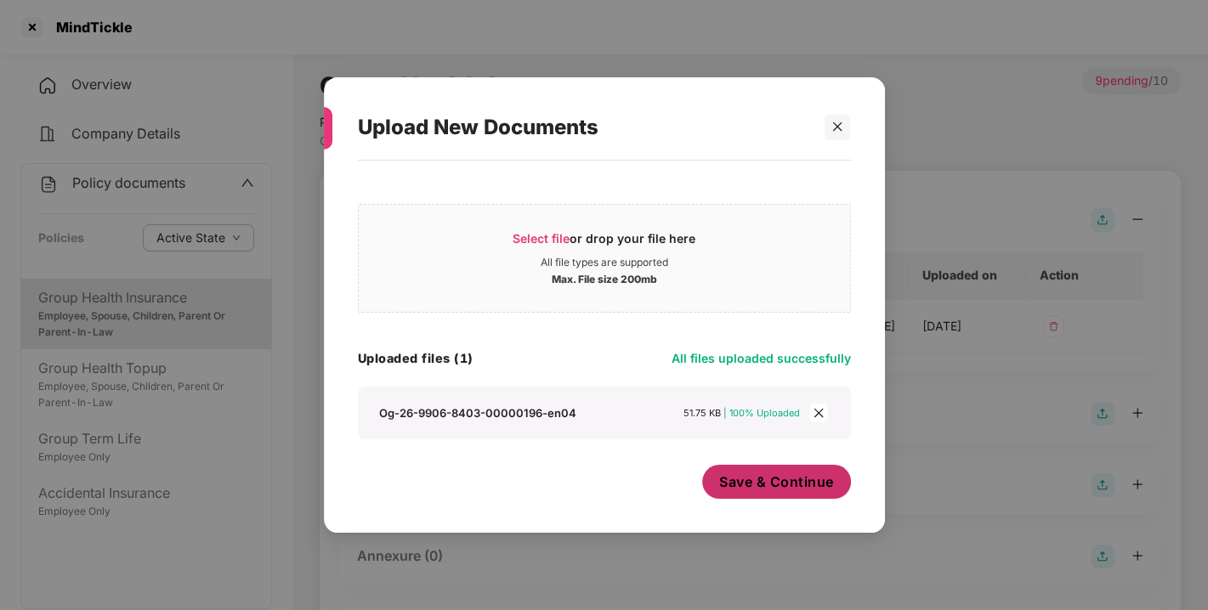
click at [769, 477] on span "Save & Continue" at bounding box center [776, 482] width 115 height 19
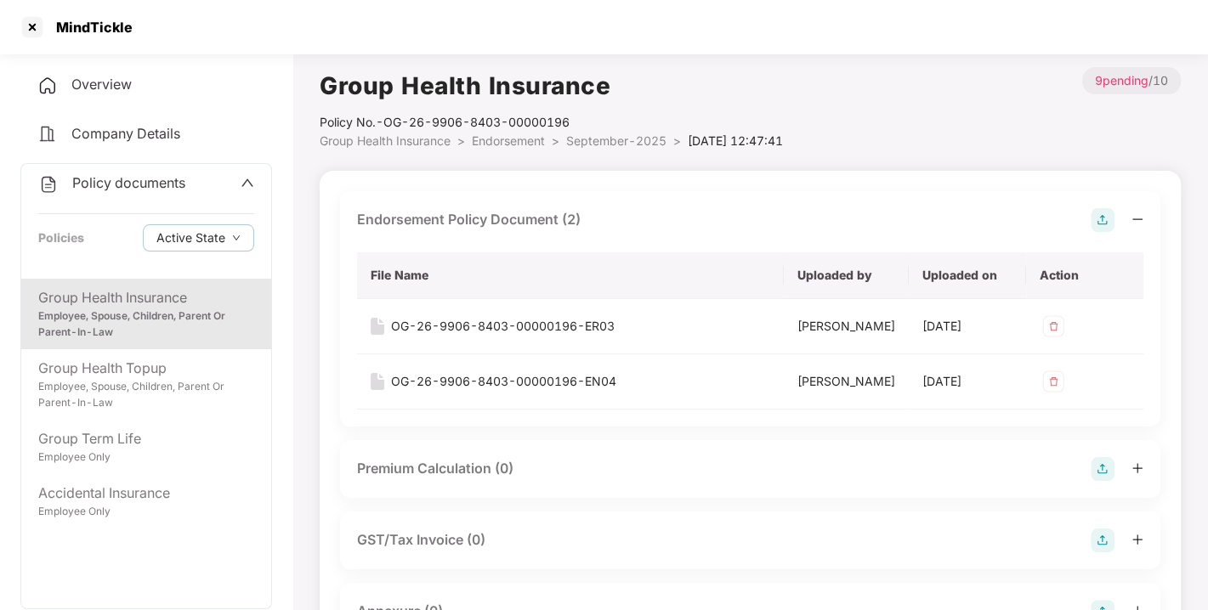
click at [1095, 220] on img at bounding box center [1102, 220] width 24 height 24
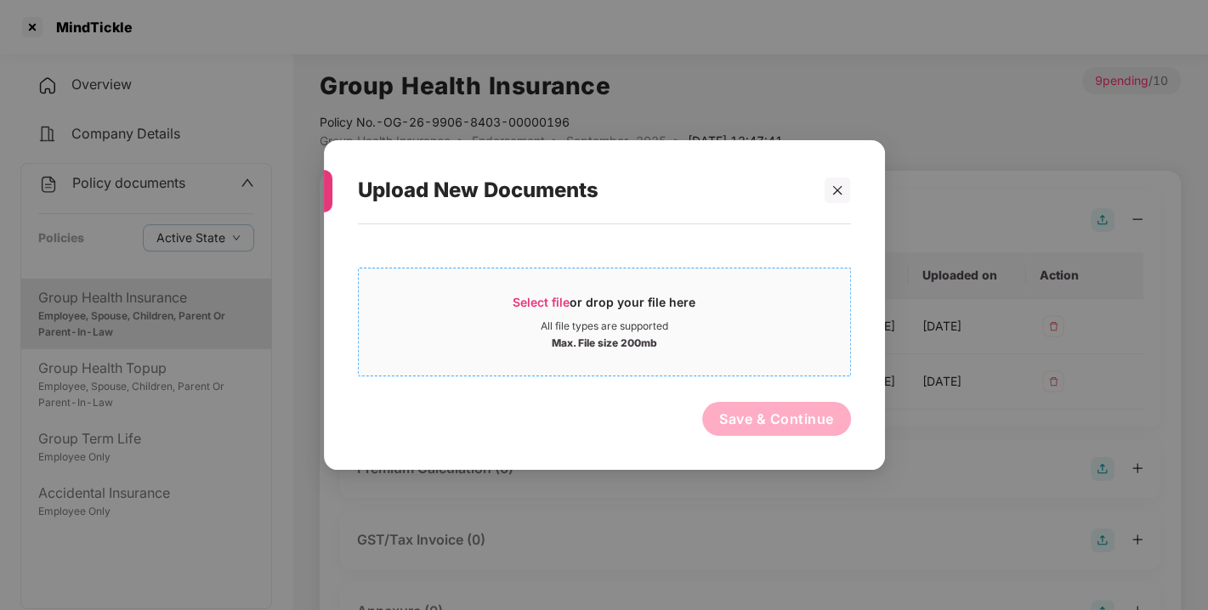
click at [554, 291] on span "Select file or drop your file here All file types are supported Max. File size …" at bounding box center [604, 322] width 491 height 82
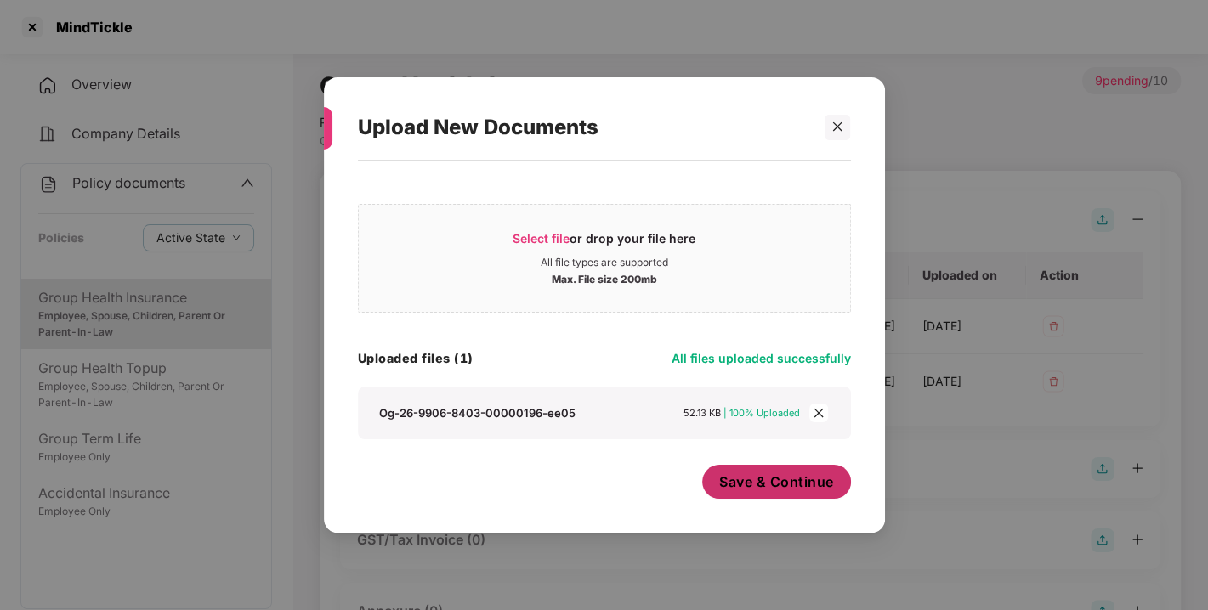
click at [757, 471] on button "Save & Continue" at bounding box center [776, 482] width 149 height 34
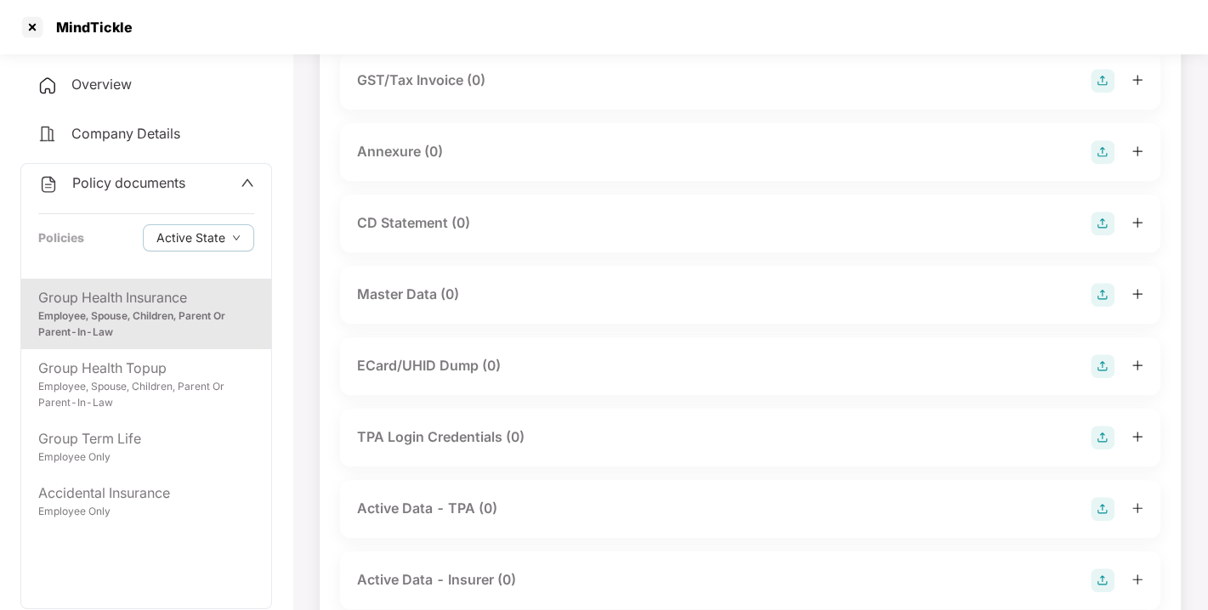
scroll to position [531, 0]
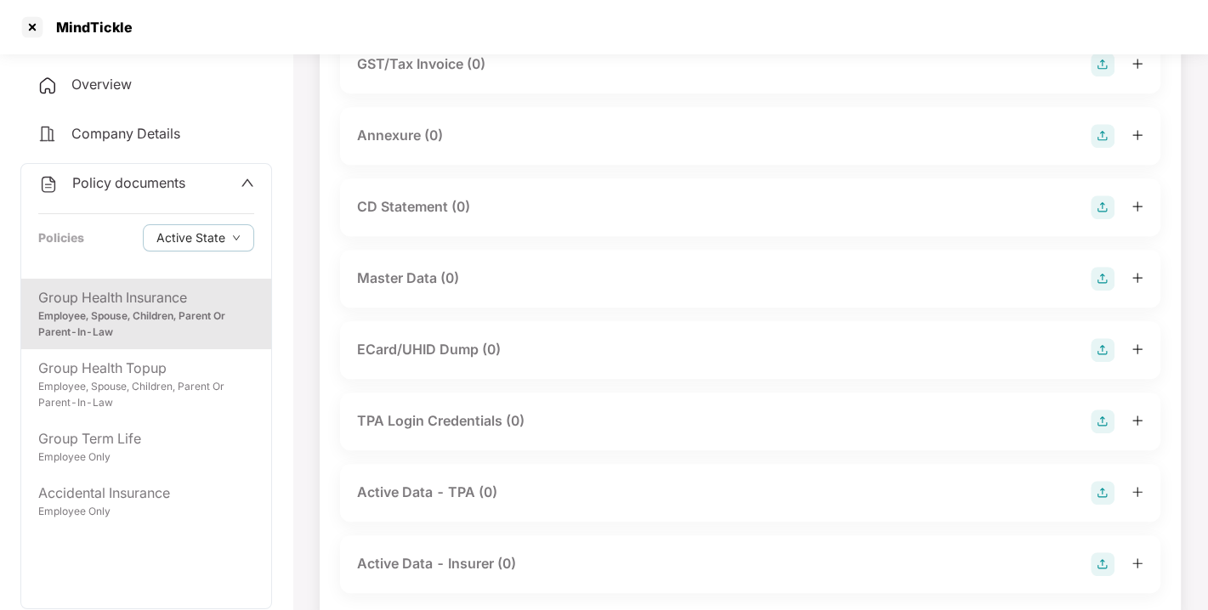
click at [1109, 148] on img at bounding box center [1102, 136] width 24 height 24
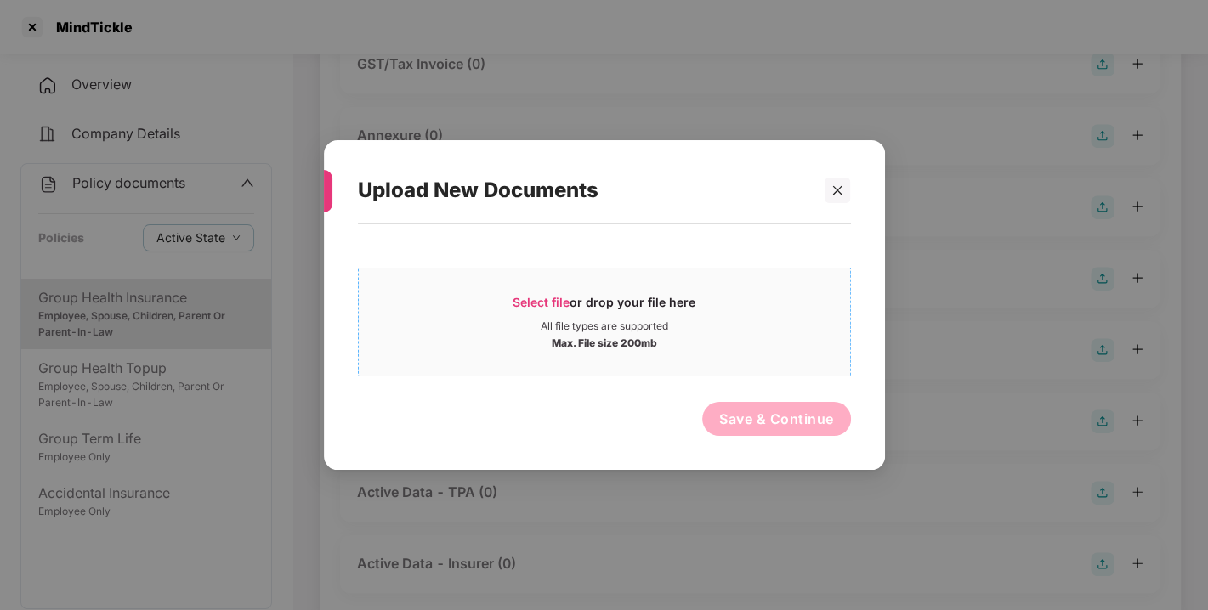
click at [530, 294] on div "Select file or drop your file here" at bounding box center [603, 306] width 183 height 25
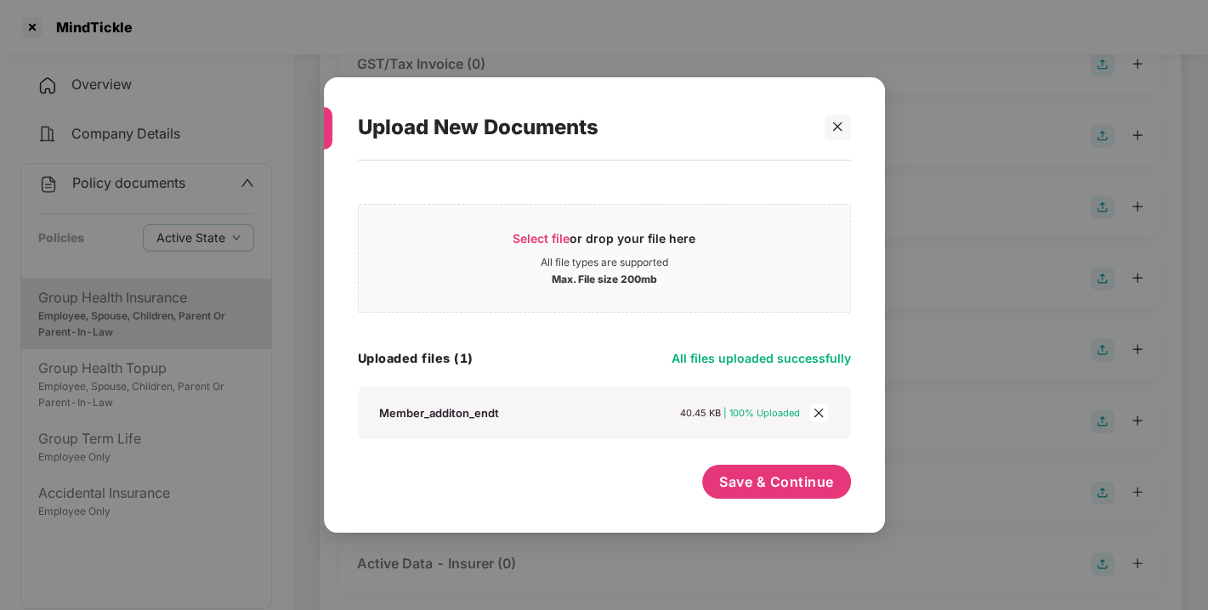
click at [587, 358] on div "Uploaded files (1) All files uploaded successfully" at bounding box center [604, 358] width 493 height 23
click at [640, 348] on div "Uploaded files (1) All files uploaded successfully" at bounding box center [604, 358] width 493 height 23
click at [706, 321] on div "Select file or drop your file here All file types are supported Max. File size …" at bounding box center [604, 317] width 493 height 245
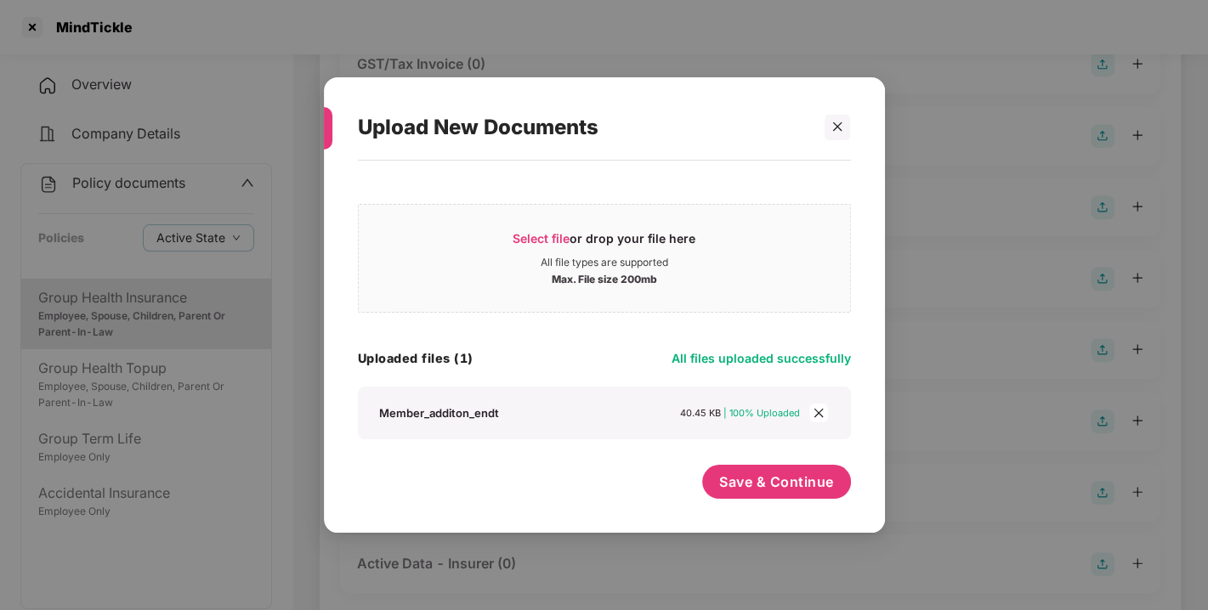
drag, startPoint x: 602, startPoint y: 353, endPoint x: 651, endPoint y: 327, distance: 55.5
click at [651, 327] on div "Select file or drop your file here All file types are supported Max. File size …" at bounding box center [604, 317] width 493 height 245
click at [753, 477] on span "Save & Continue" at bounding box center [776, 482] width 115 height 19
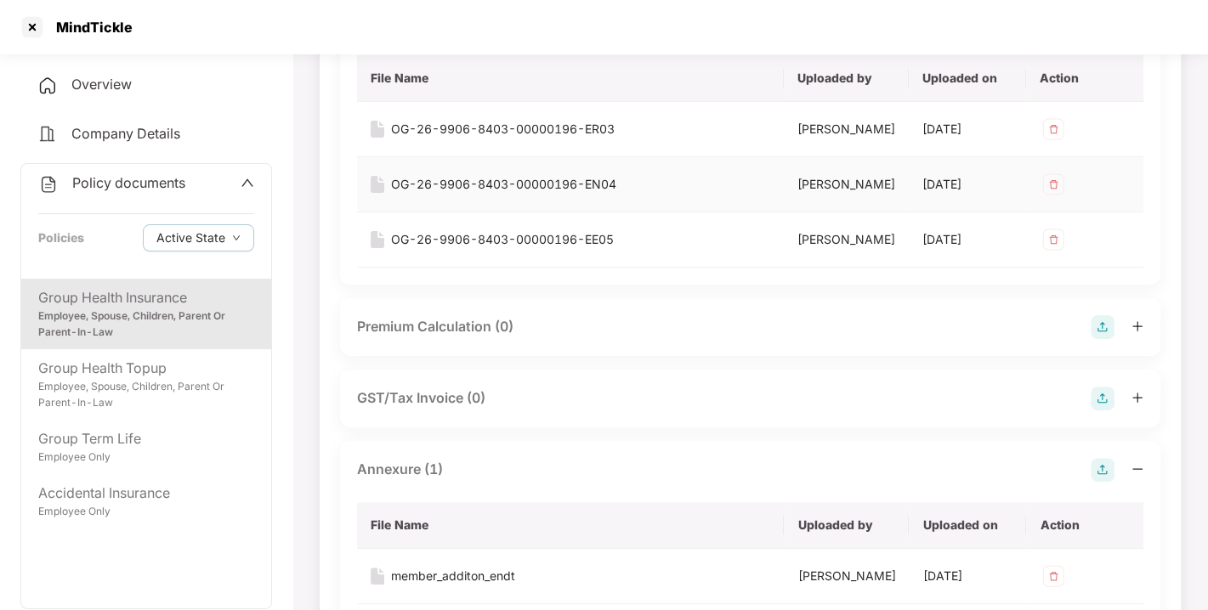
scroll to position [0, 0]
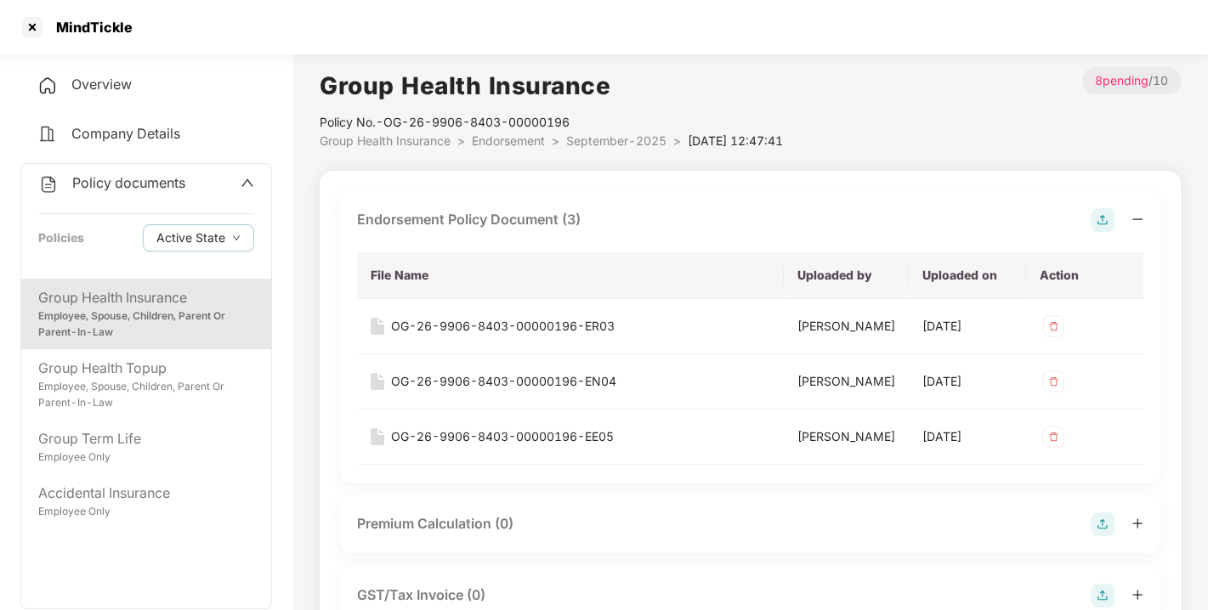
click at [522, 143] on span "Endorsement" at bounding box center [508, 140] width 73 height 14
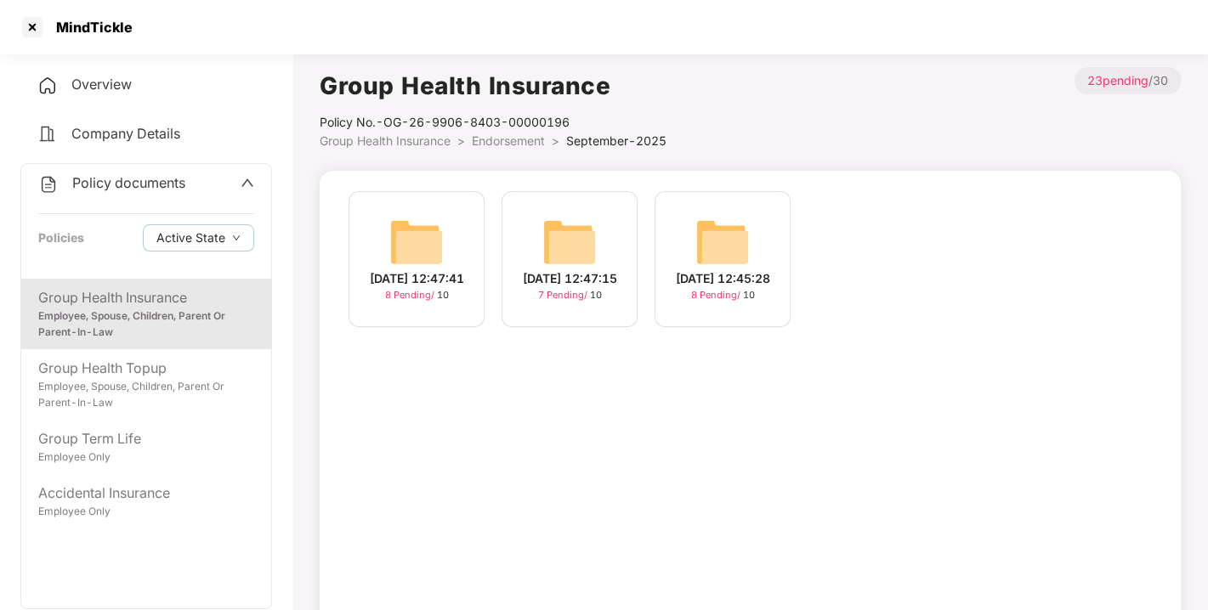
click at [522, 143] on span "Endorsement" at bounding box center [508, 140] width 73 height 14
click at [128, 174] on span "Policy documents" at bounding box center [128, 182] width 113 height 17
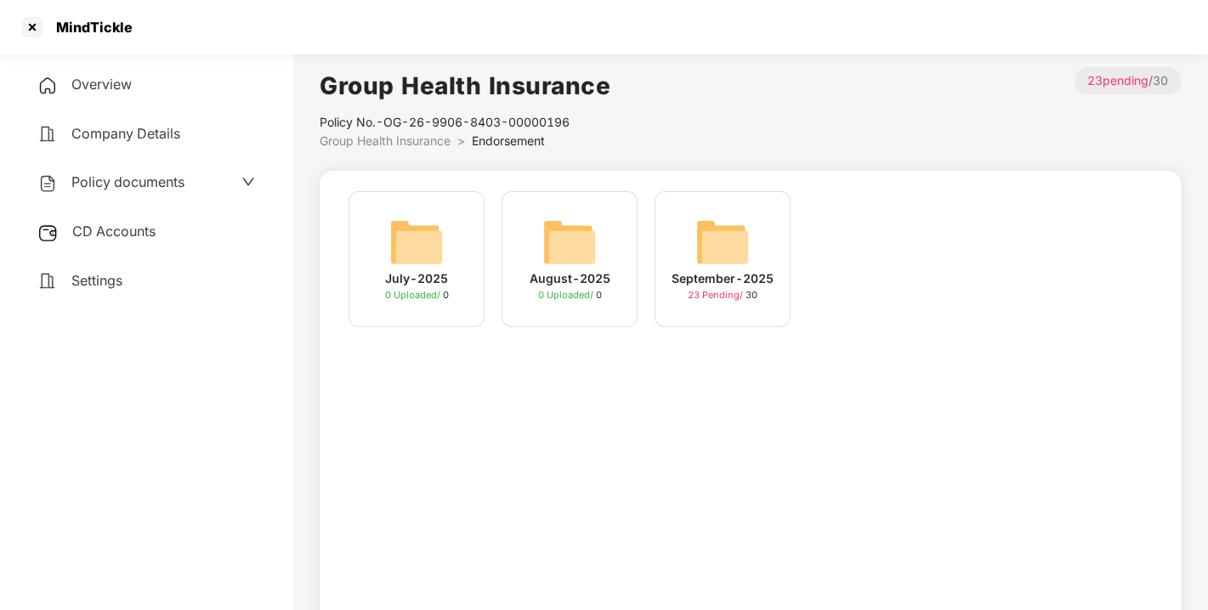
click at [102, 225] on span "CD Accounts" at bounding box center [113, 231] width 83 height 17
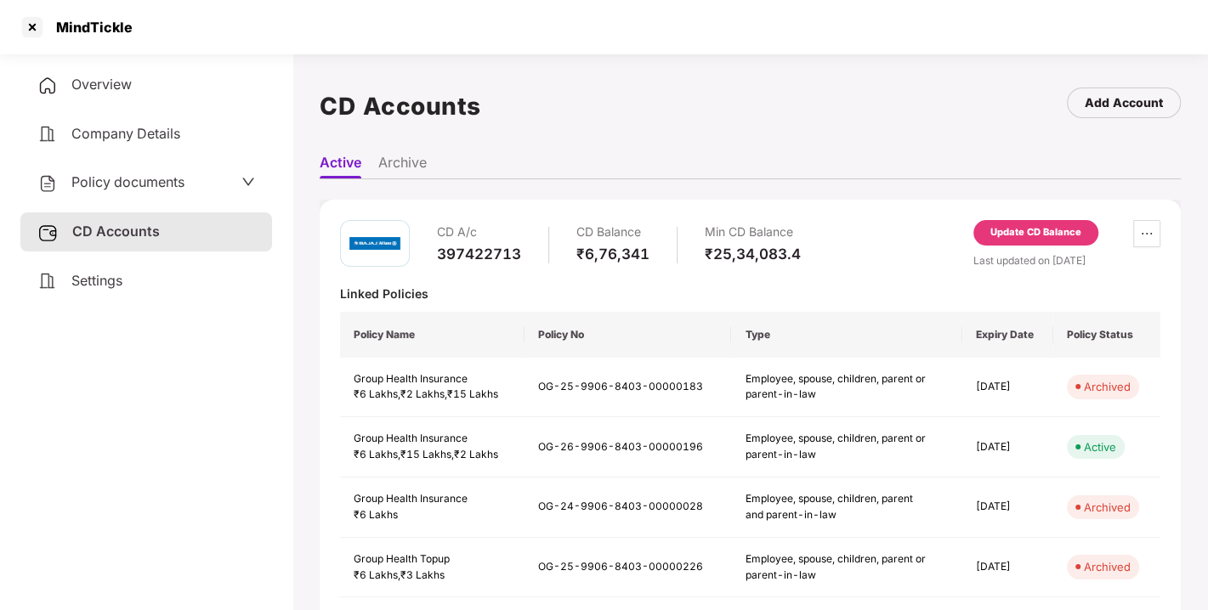
click at [995, 233] on div "Update CD Balance" at bounding box center [1035, 232] width 91 height 15
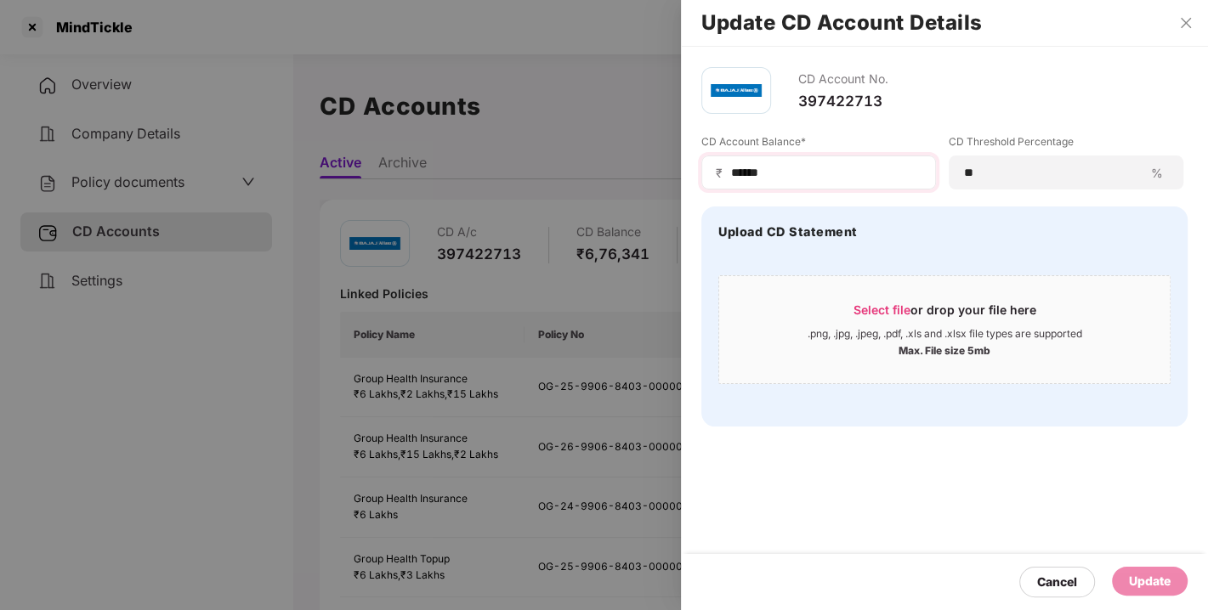
drag, startPoint x: 795, startPoint y: 162, endPoint x: 790, endPoint y: 171, distance: 9.5
click at [790, 171] on div "₹ ******" at bounding box center [818, 173] width 235 height 34
drag, startPoint x: 790, startPoint y: 171, endPoint x: 655, endPoint y: 172, distance: 135.1
click at [655, 172] on div "Update CD Account Details CD Account No. 397422713 CD Account Balance* ₹ ******…" at bounding box center [604, 305] width 1208 height 610
type input "******"
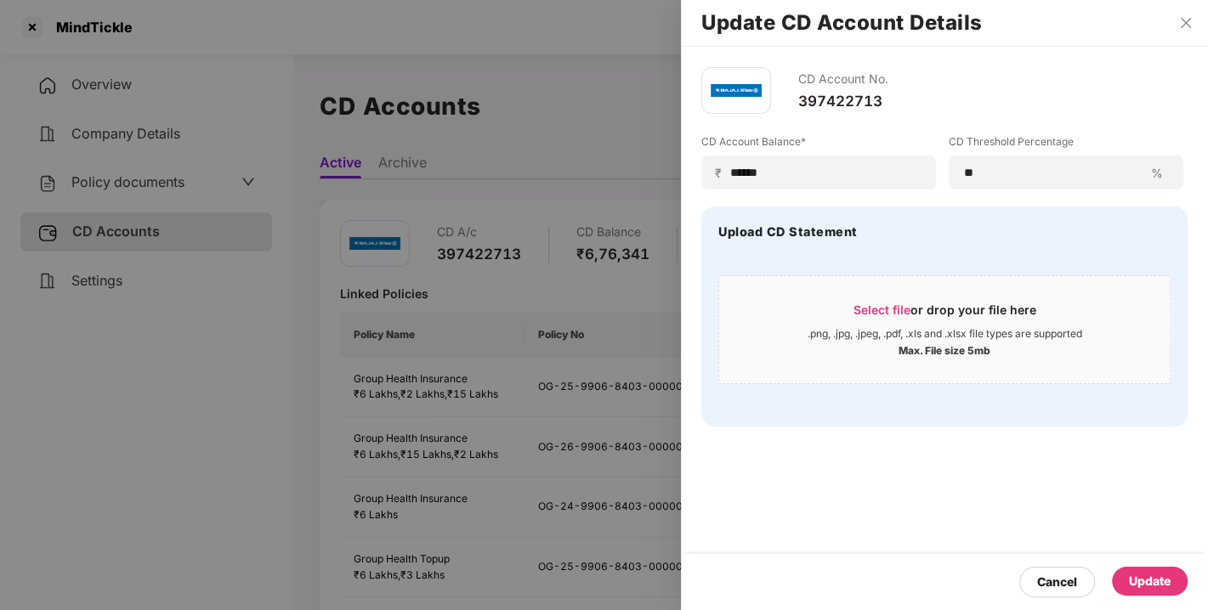
click at [1146, 578] on div "Update" at bounding box center [1150, 581] width 42 height 19
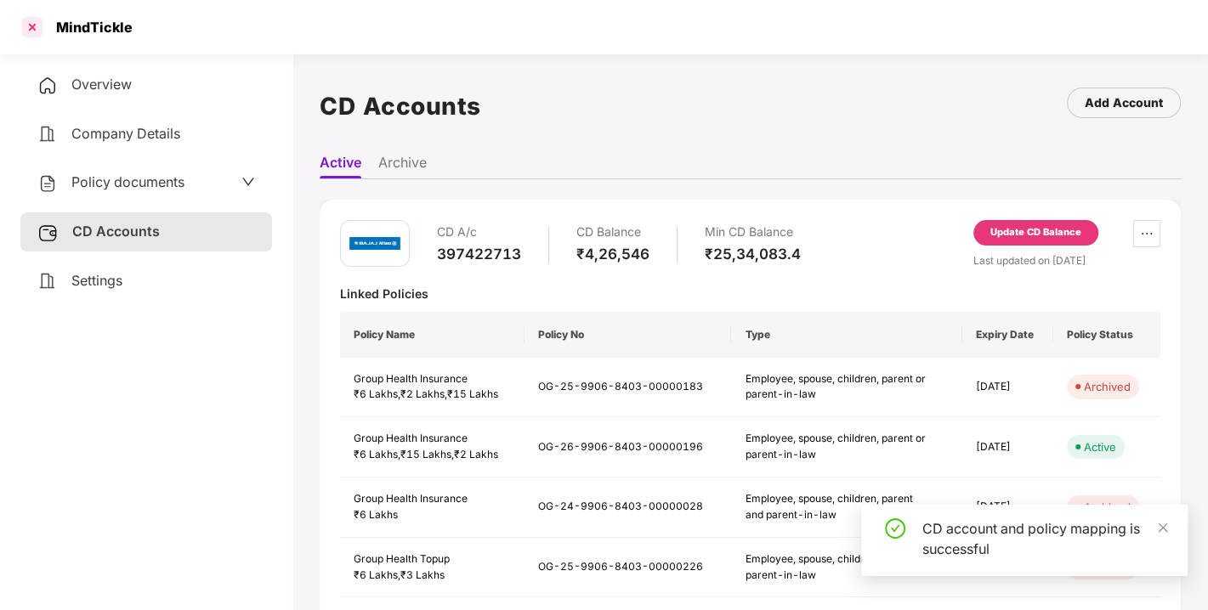
click at [31, 29] on div at bounding box center [32, 27] width 27 height 27
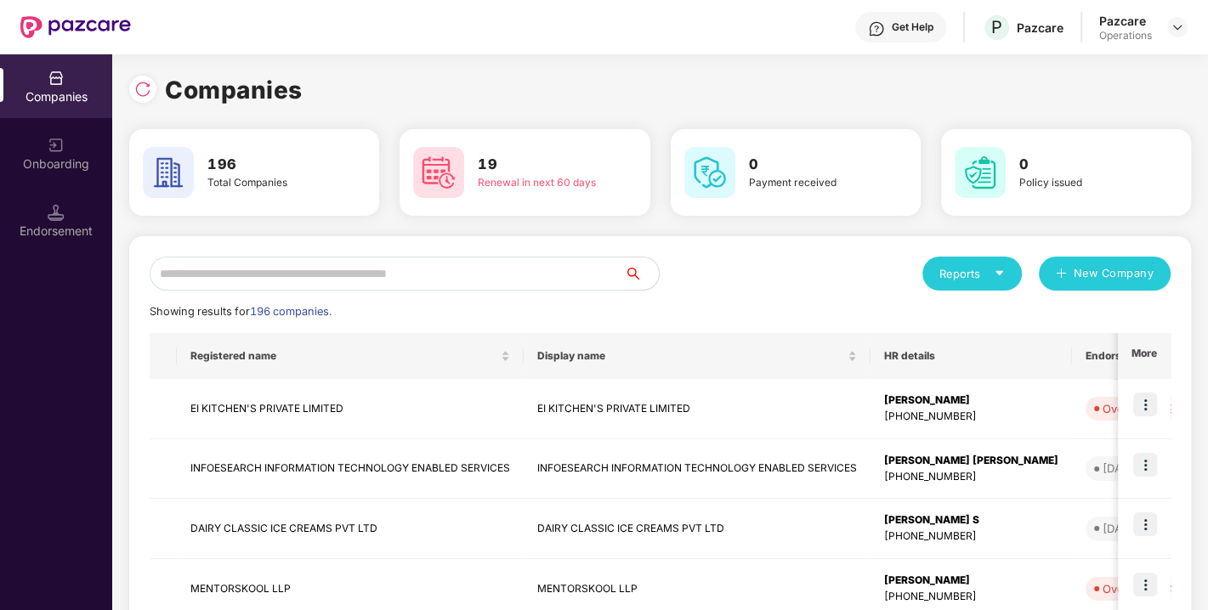
click at [436, 273] on input "text" at bounding box center [387, 274] width 475 height 34
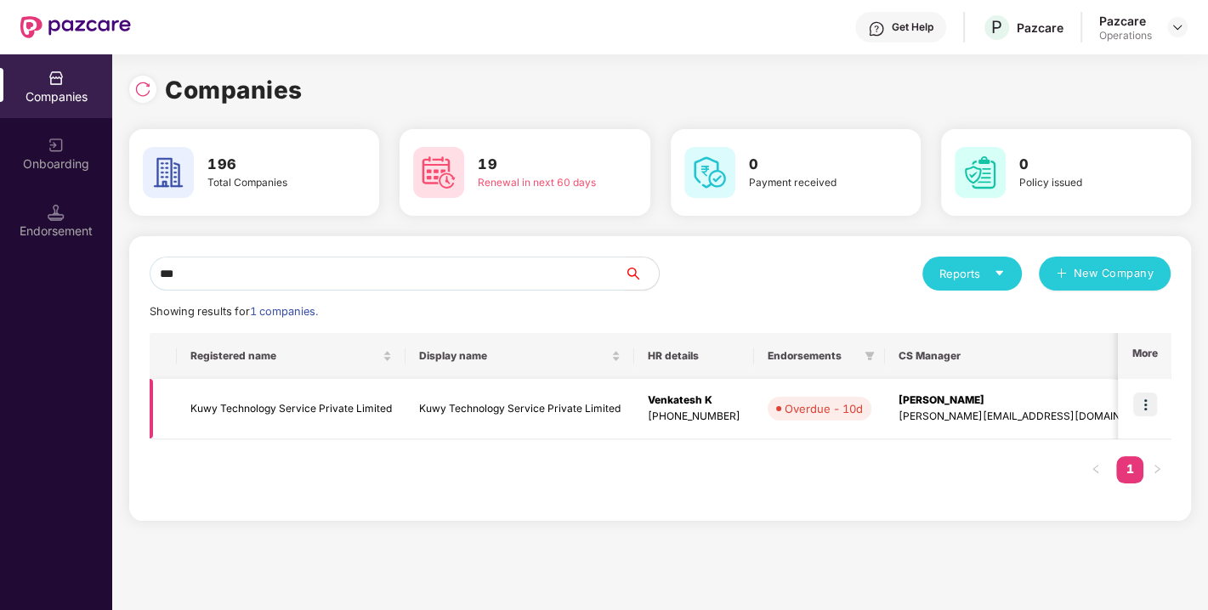
type input "***"
click at [274, 410] on td "Kuwy Technology Service Private Limited" at bounding box center [291, 409] width 229 height 60
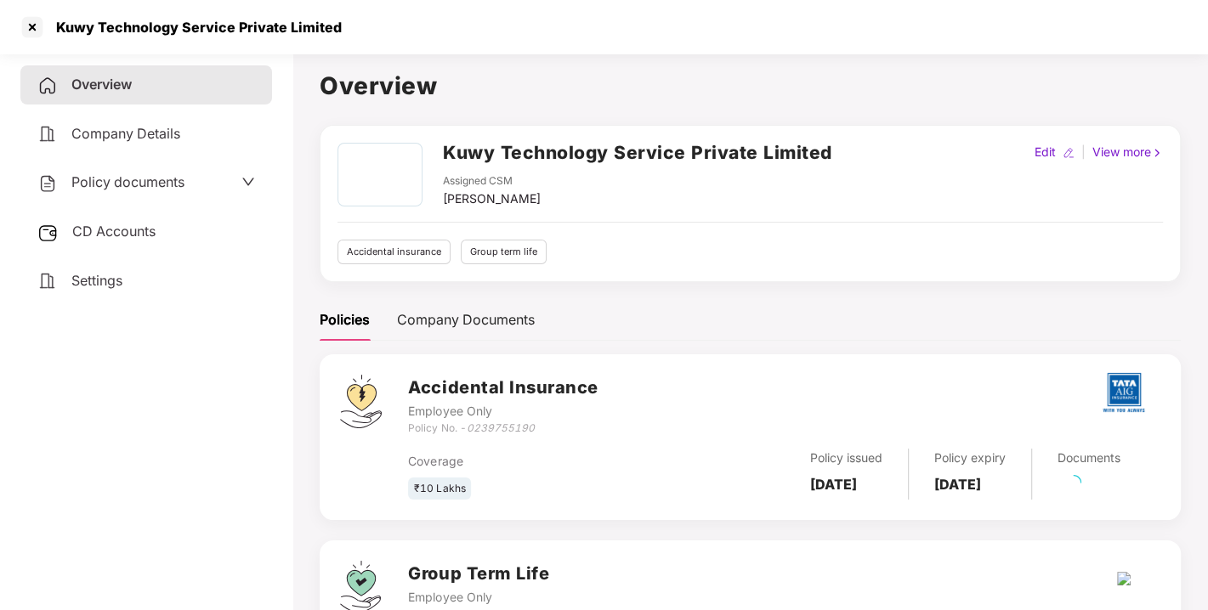
click at [120, 184] on span "Policy documents" at bounding box center [127, 181] width 113 height 17
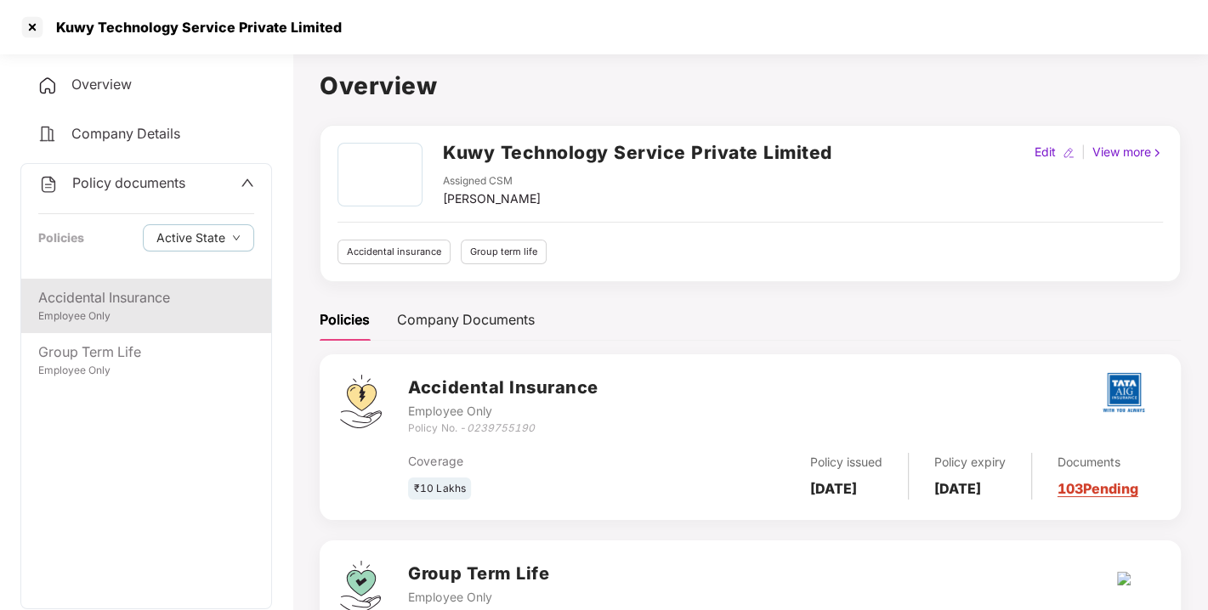
click at [121, 303] on div "Accidental Insurance" at bounding box center [146, 297] width 216 height 21
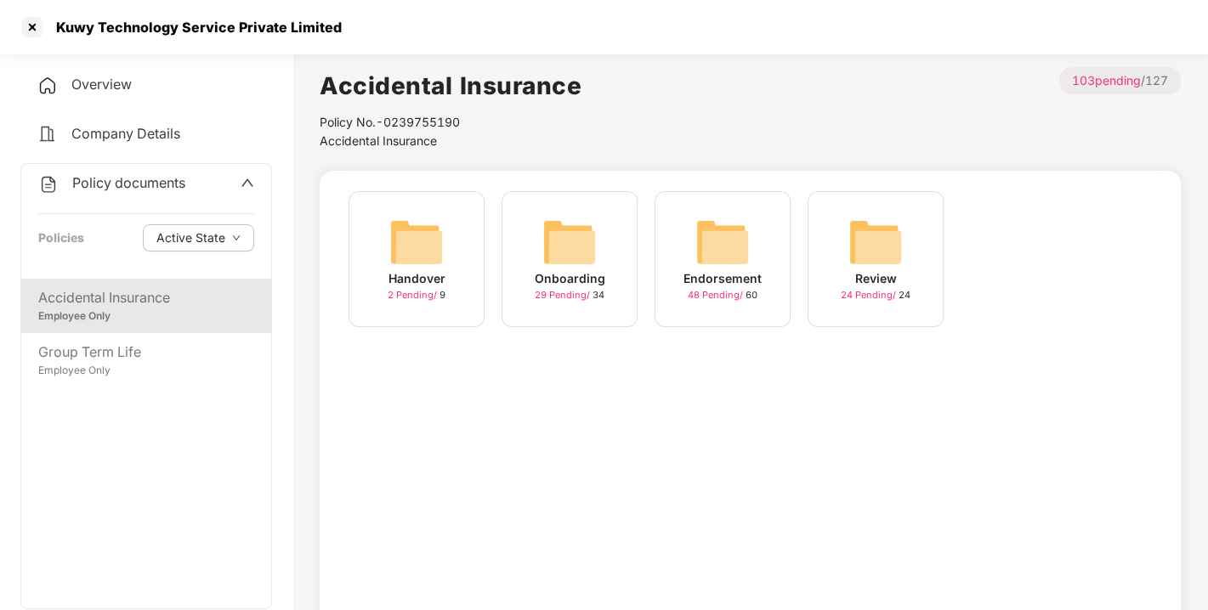
click at [709, 241] on img at bounding box center [722, 242] width 54 height 54
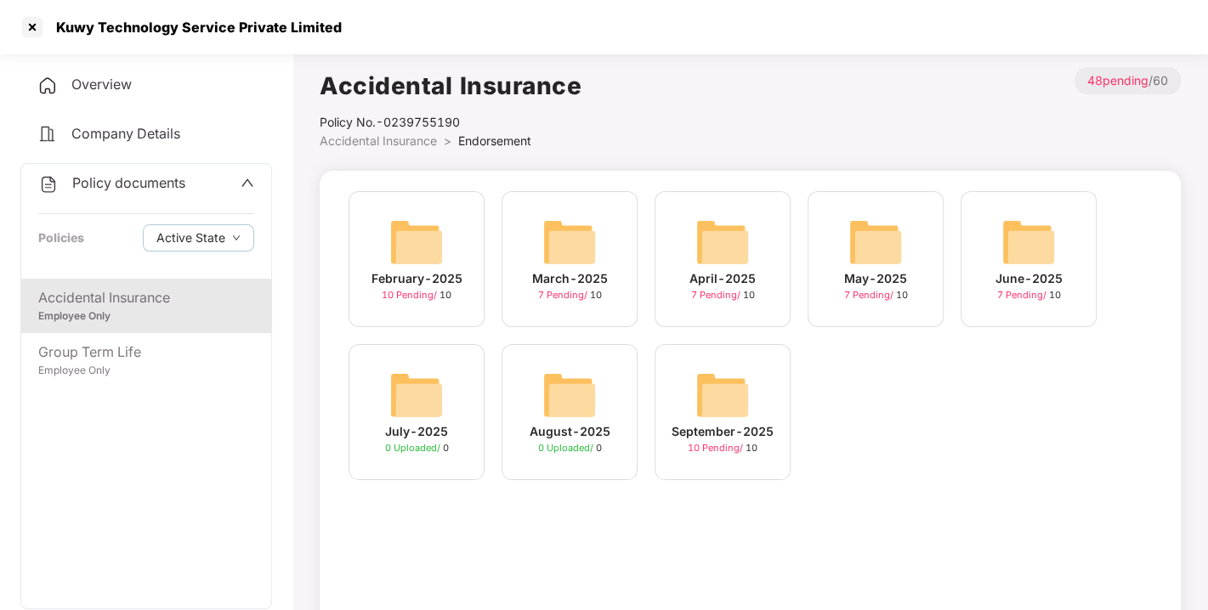
click at [715, 388] on img at bounding box center [722, 395] width 54 height 54
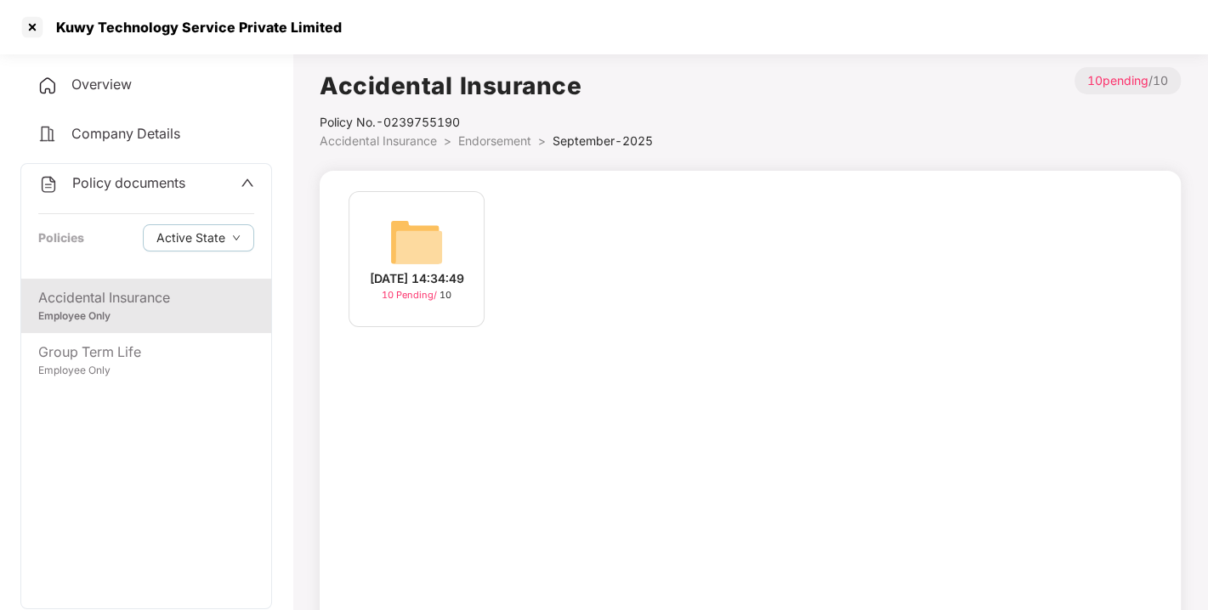
click at [440, 237] on img at bounding box center [416, 242] width 54 height 54
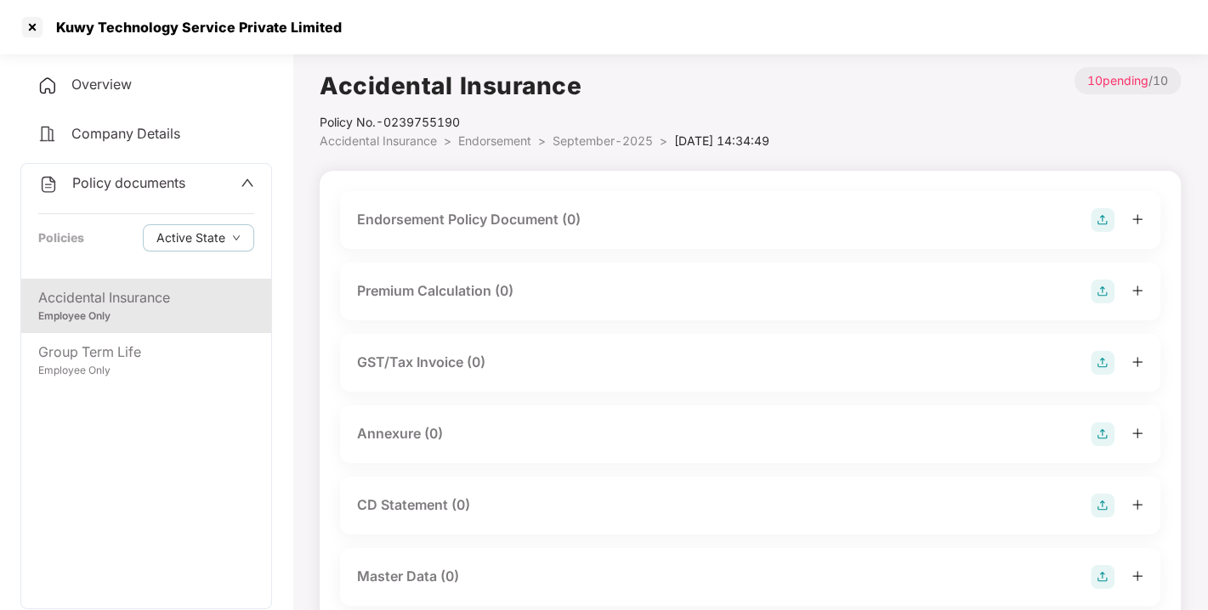
click at [1106, 218] on img at bounding box center [1102, 220] width 24 height 24
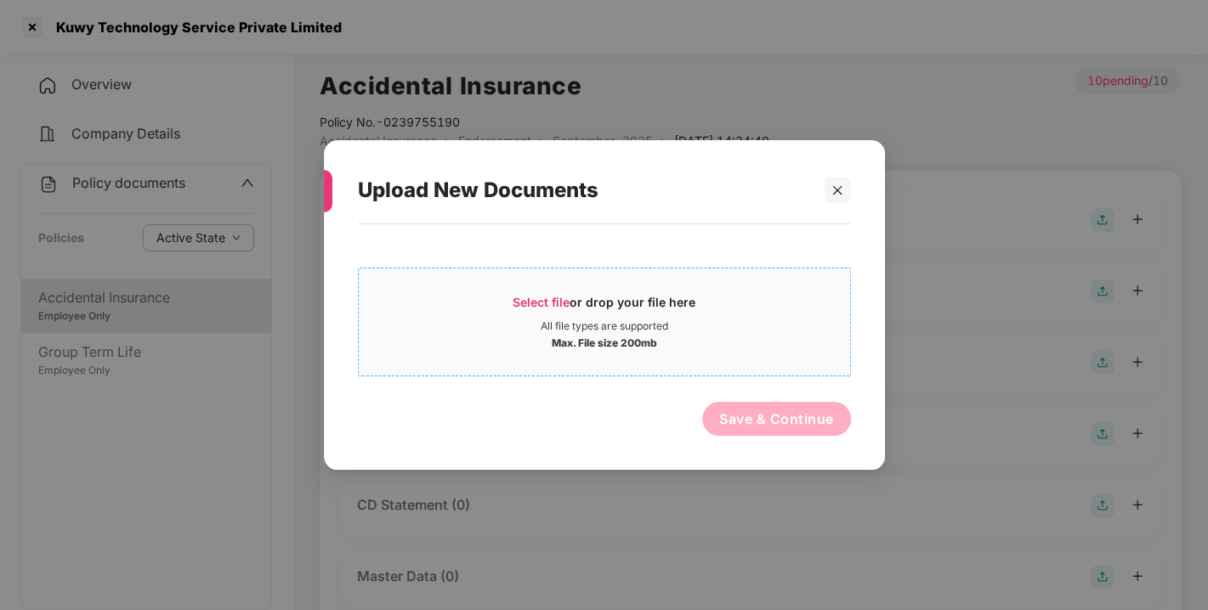
click at [539, 299] on span "Select file" at bounding box center [540, 302] width 57 height 14
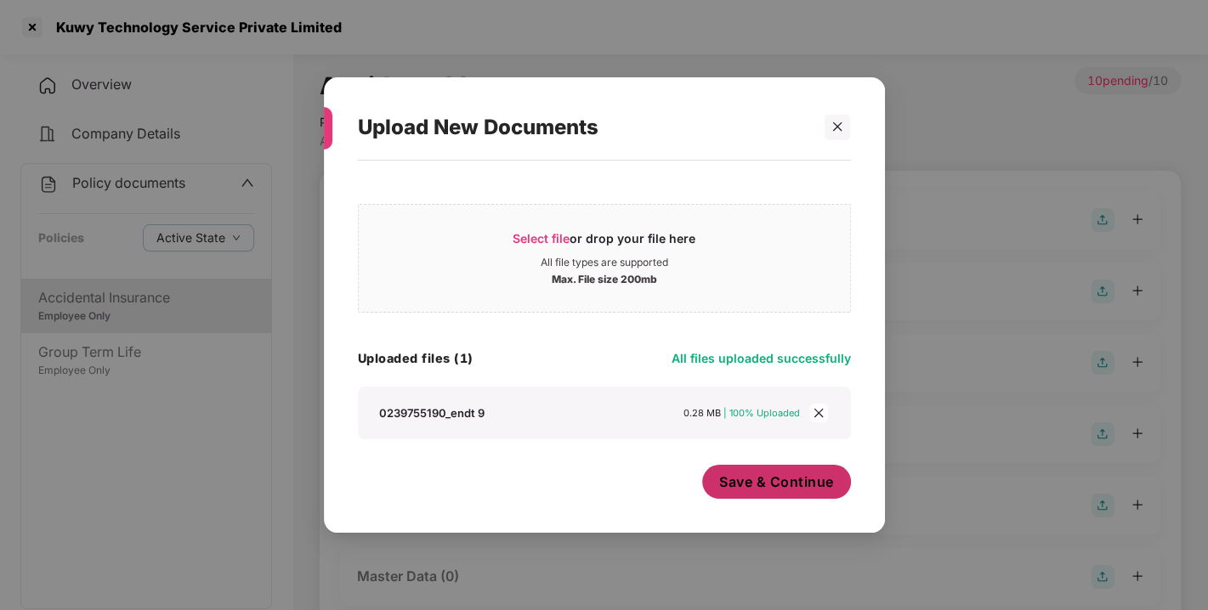
click at [733, 483] on span "Save & Continue" at bounding box center [776, 482] width 115 height 19
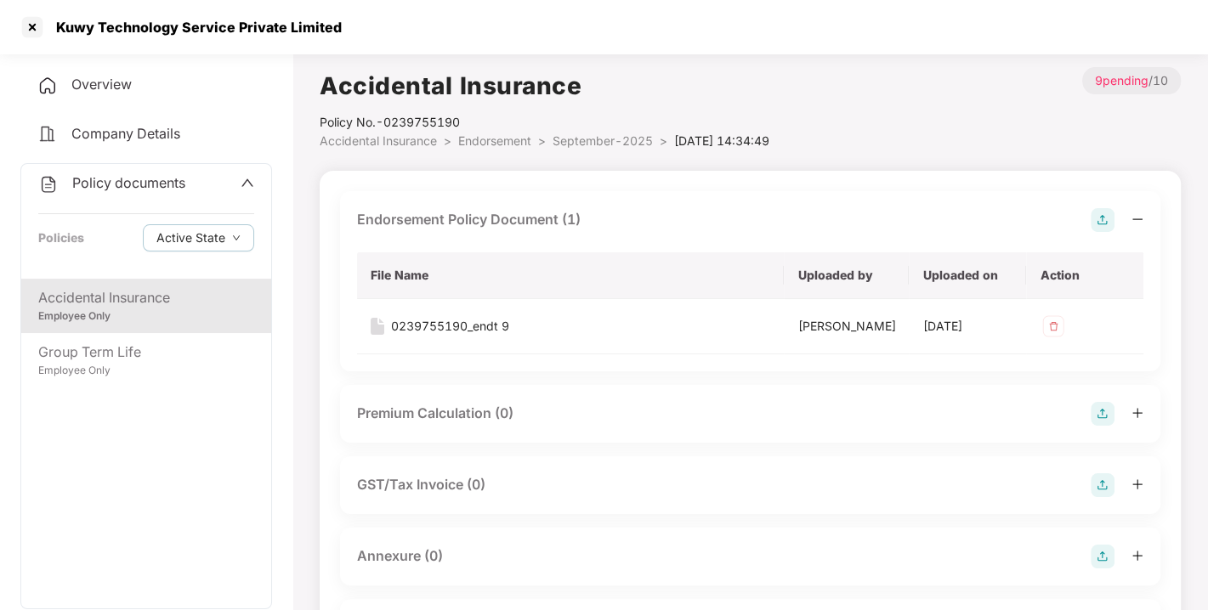
click at [1095, 224] on img at bounding box center [1102, 220] width 24 height 24
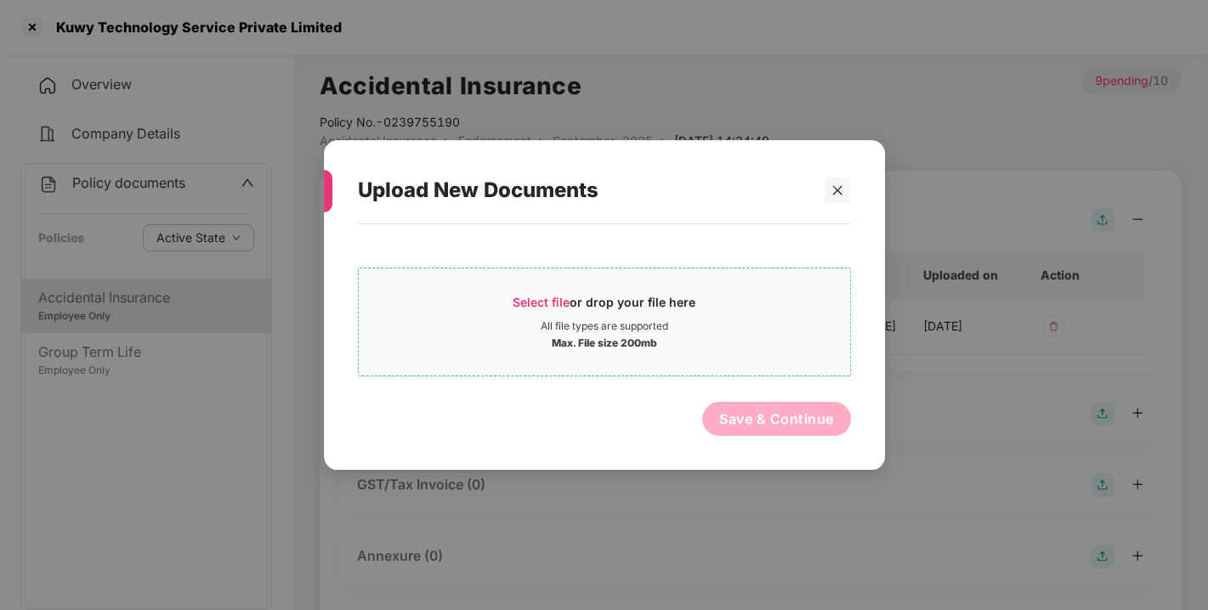
click at [560, 302] on span "Select file" at bounding box center [540, 302] width 57 height 14
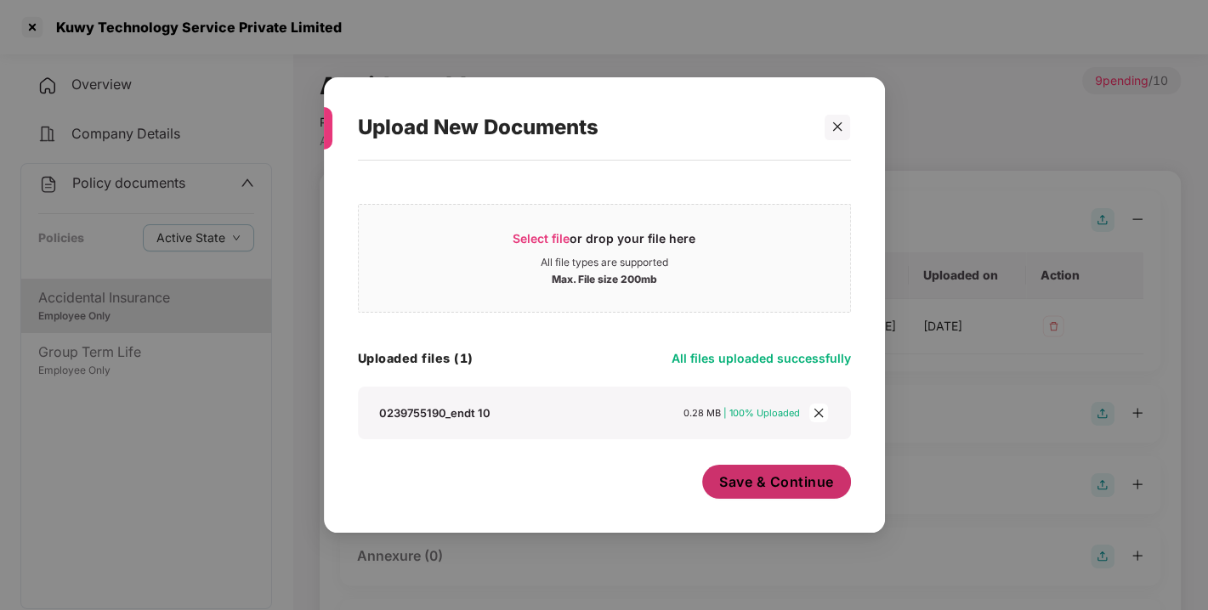
click at [810, 495] on button "Save & Continue" at bounding box center [776, 482] width 149 height 34
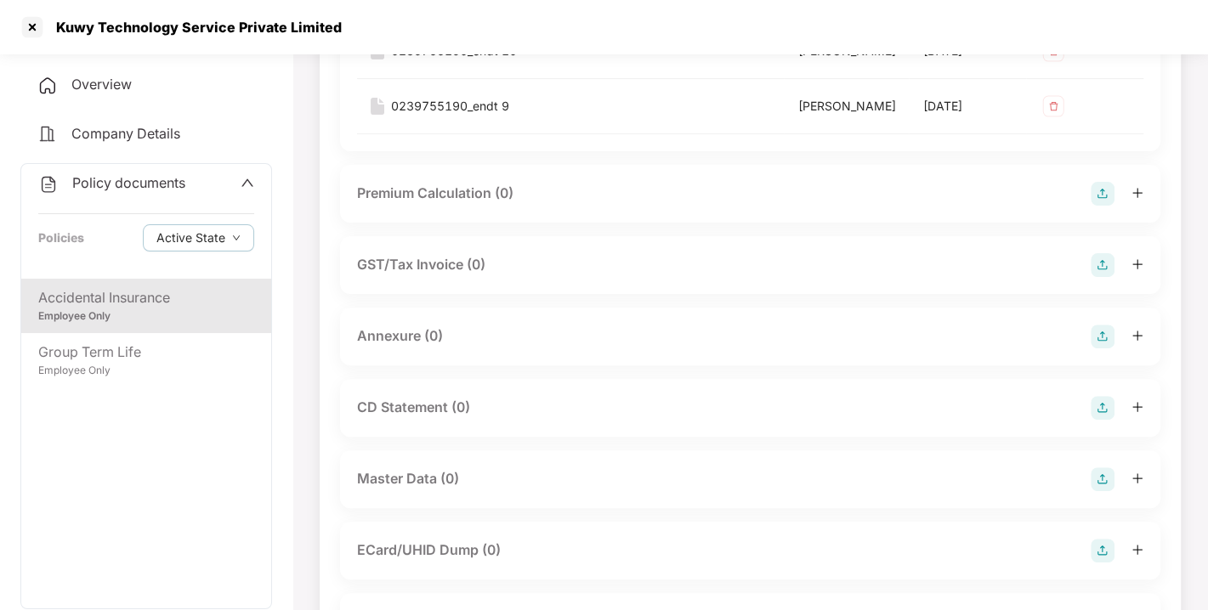
scroll to position [277, 0]
click at [1097, 347] on img at bounding box center [1102, 335] width 24 height 24
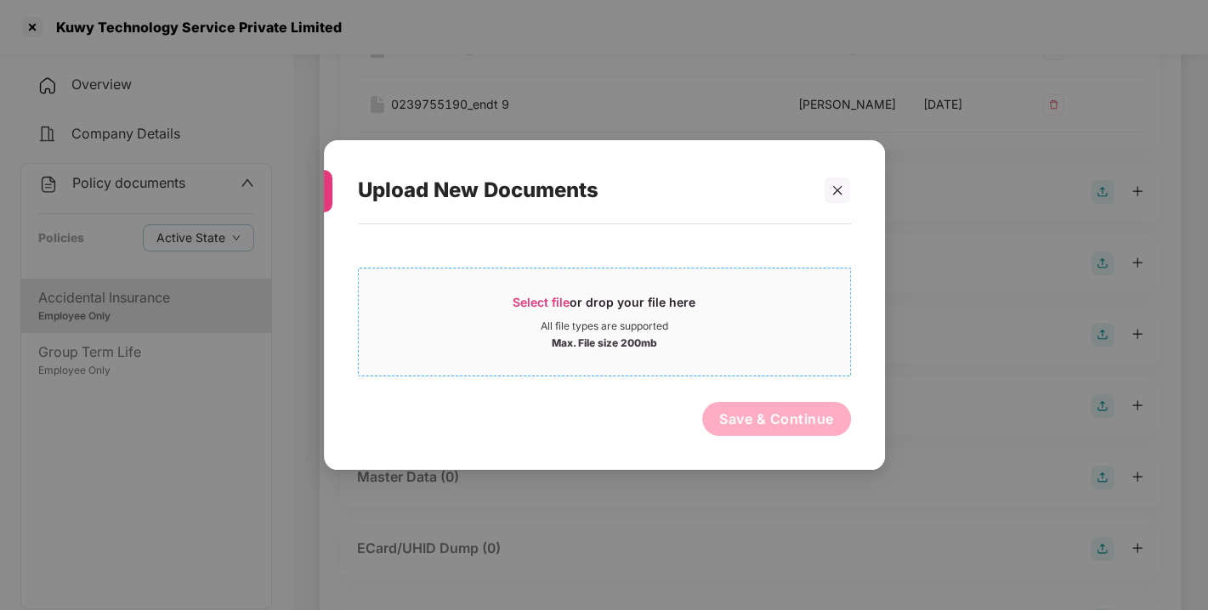
click at [533, 298] on span "Select file" at bounding box center [540, 302] width 57 height 14
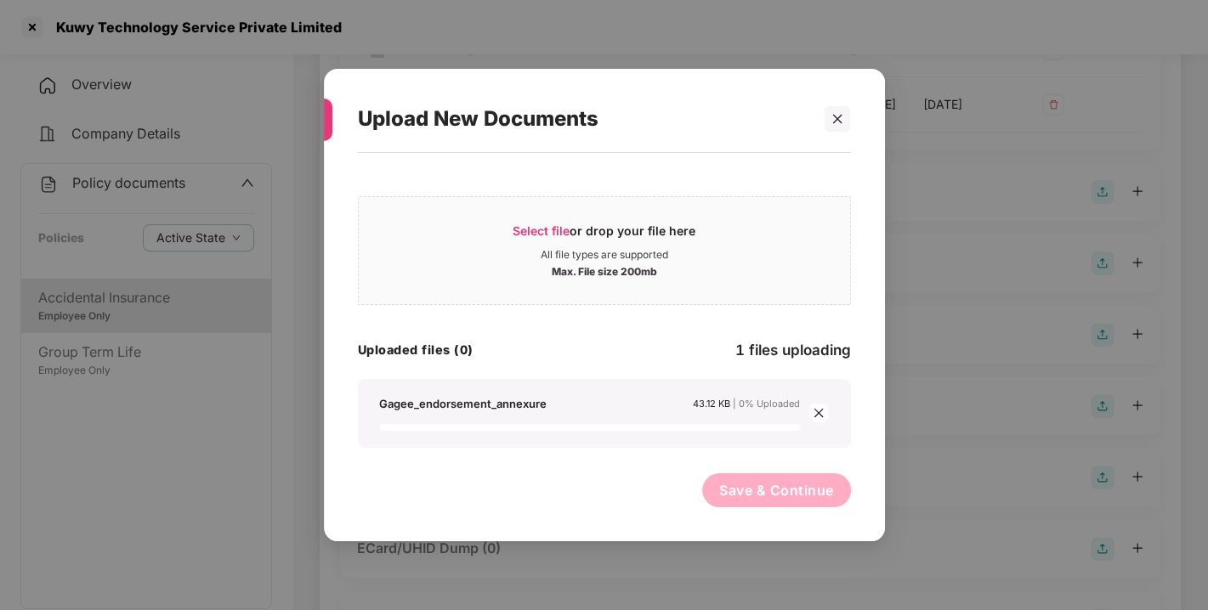
click at [700, 367] on div "Select file or drop your file here All file types are supported Max. File size …" at bounding box center [604, 317] width 493 height 261
drag, startPoint x: 700, startPoint y: 367, endPoint x: 590, endPoint y: 352, distance: 111.5
click at [590, 352] on div "Select file or drop your file here All file types are supported Max. File size …" at bounding box center [604, 317] width 493 height 261
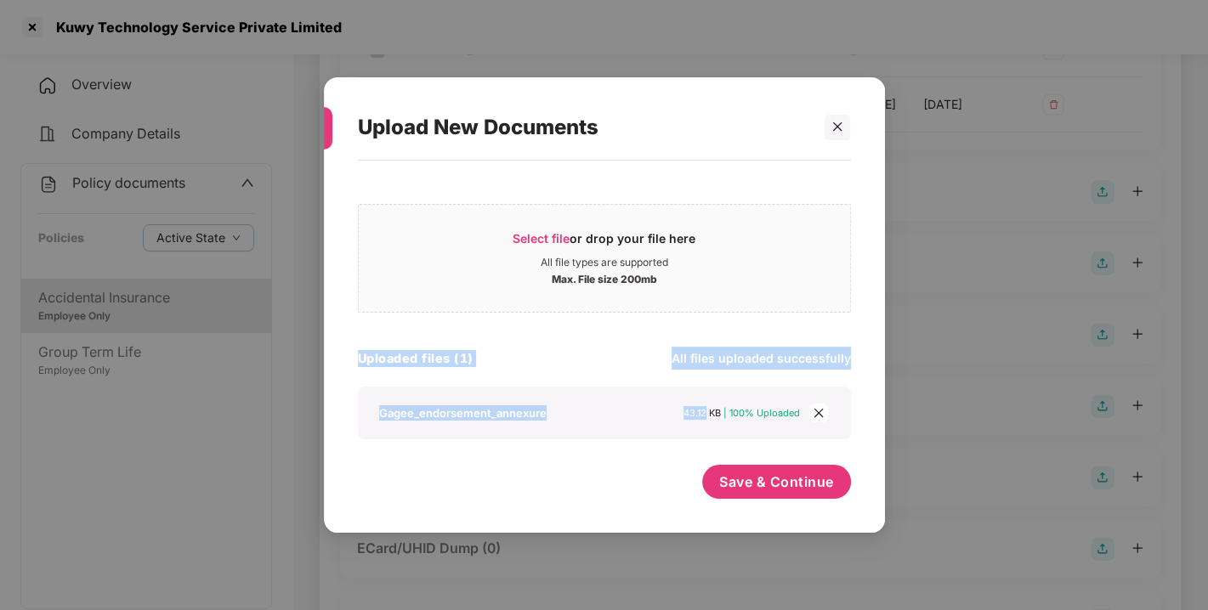
click at [590, 352] on div "Uploaded files (1) All files uploaded successfully" at bounding box center [604, 358] width 493 height 23
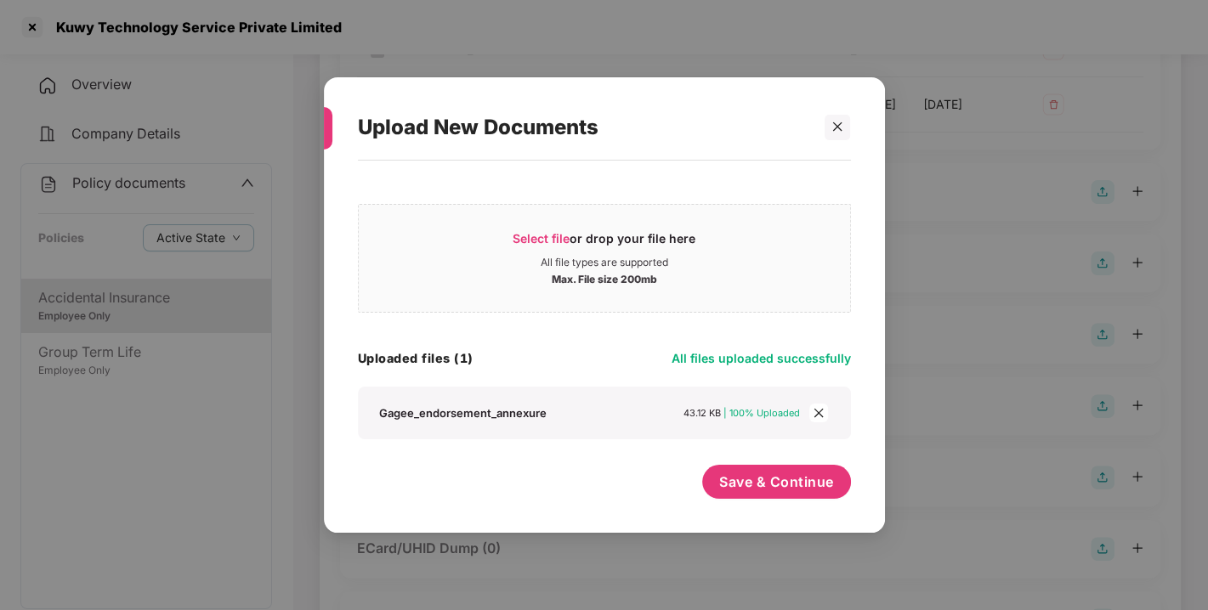
click at [644, 342] on div "Select file or drop your file here All file types are supported Max. File size …" at bounding box center [604, 317] width 493 height 245
click at [624, 341] on div "Select file or drop your file here All file types are supported Max. File size …" at bounding box center [604, 317] width 493 height 245
click at [568, 348] on div "Uploaded files (1) All files uploaded successfully" at bounding box center [604, 358] width 493 height 23
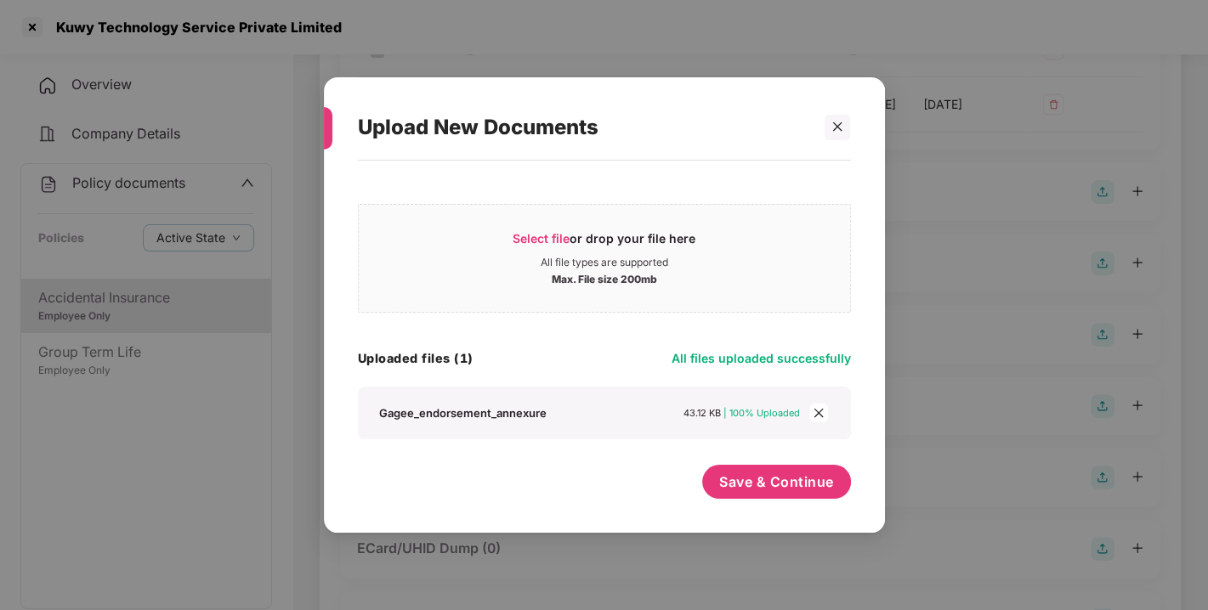
click at [568, 348] on div "Uploaded files (1) All files uploaded successfully" at bounding box center [604, 358] width 493 height 23
click at [606, 352] on div "Uploaded files (1) All files uploaded successfully" at bounding box center [604, 358] width 493 height 23
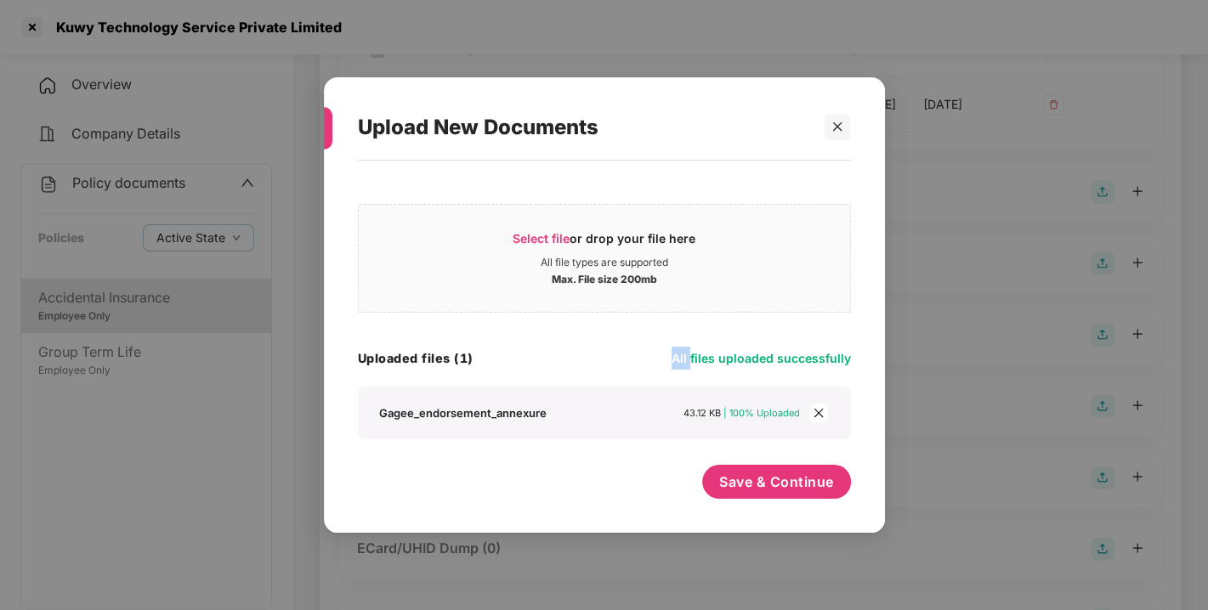
click at [675, 333] on div "Select file or drop your file here All file types are supported Max. File size …" at bounding box center [604, 317] width 493 height 245
drag, startPoint x: 675, startPoint y: 333, endPoint x: 590, endPoint y: 346, distance: 85.9
click at [590, 346] on div "Select file or drop your file here All file types are supported Max. File size …" at bounding box center [604, 317] width 493 height 245
click at [590, 347] on div "Uploaded files (1) All files uploaded successfully" at bounding box center [604, 358] width 493 height 23
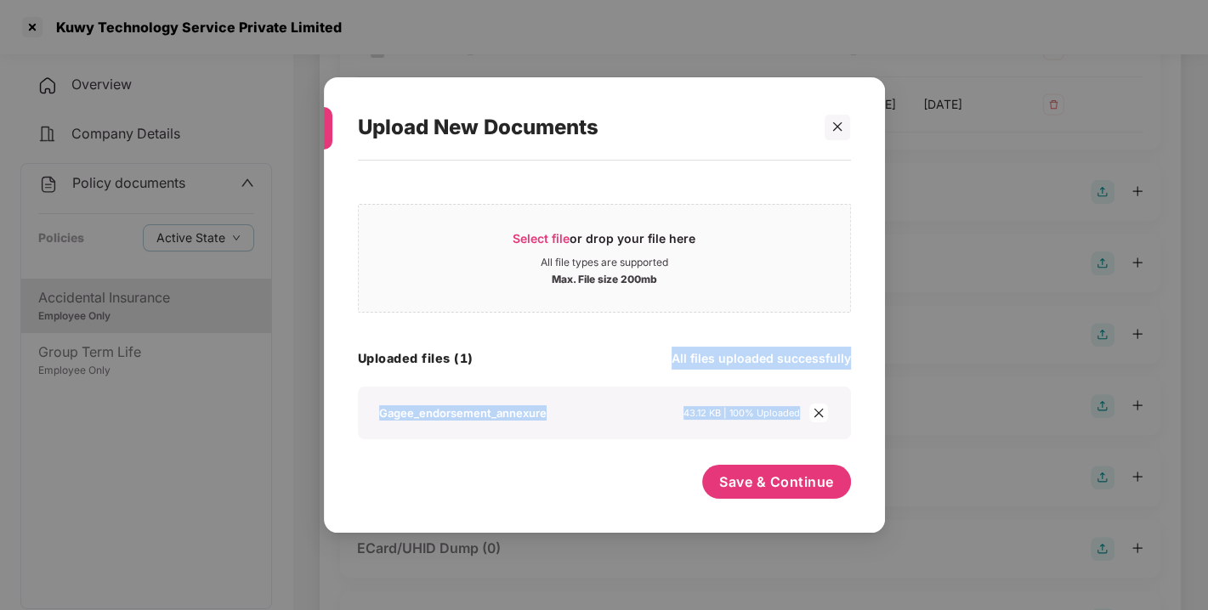
drag, startPoint x: 643, startPoint y: 350, endPoint x: 762, endPoint y: 509, distance: 198.5
click at [762, 509] on div "Select file or drop your file here All file types are supported Max. File size …" at bounding box center [604, 338] width 561 height 355
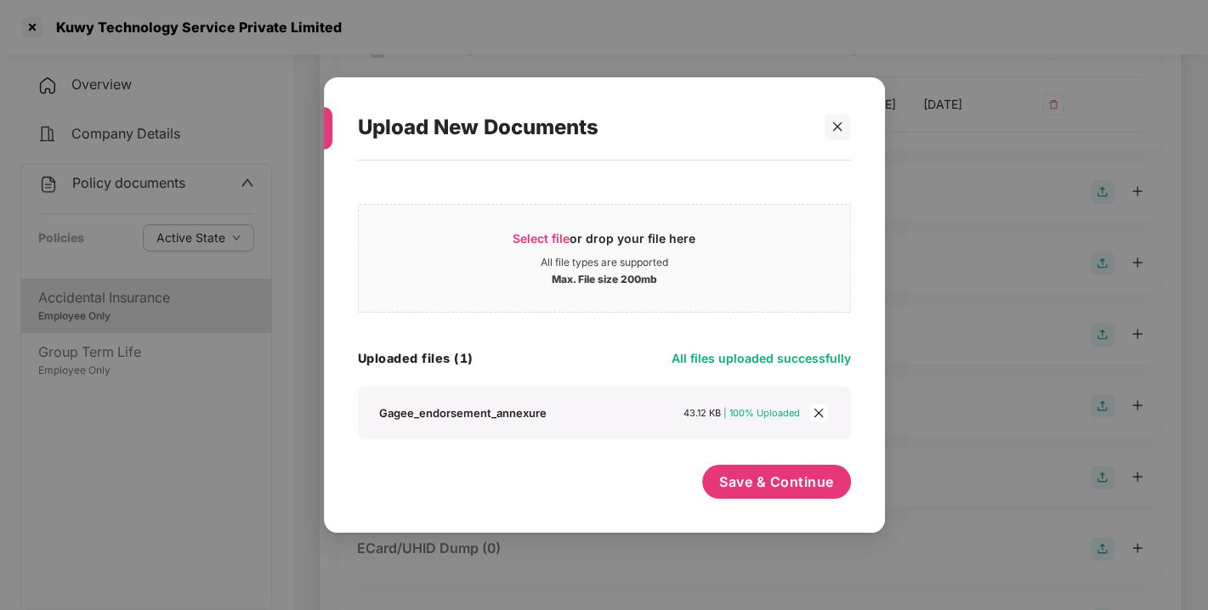
click at [762, 509] on div "Select file or drop your file here All file types are supported Max. File size …" at bounding box center [604, 338] width 561 height 355
drag, startPoint x: 762, startPoint y: 509, endPoint x: 755, endPoint y: 493, distance: 17.9
click at [755, 493] on div "Select file or drop your file here All file types are supported Max. File size …" at bounding box center [604, 338] width 561 height 355
click at [755, 493] on button "Save & Continue" at bounding box center [776, 482] width 149 height 34
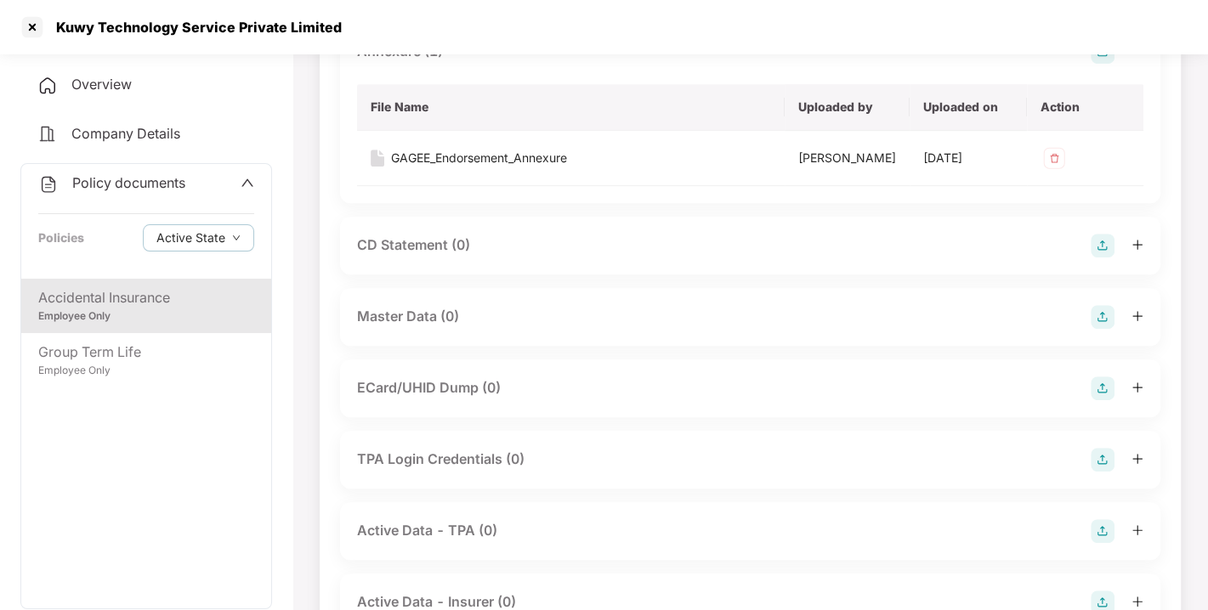
scroll to position [561, 0]
click at [1100, 328] on img at bounding box center [1102, 316] width 24 height 24
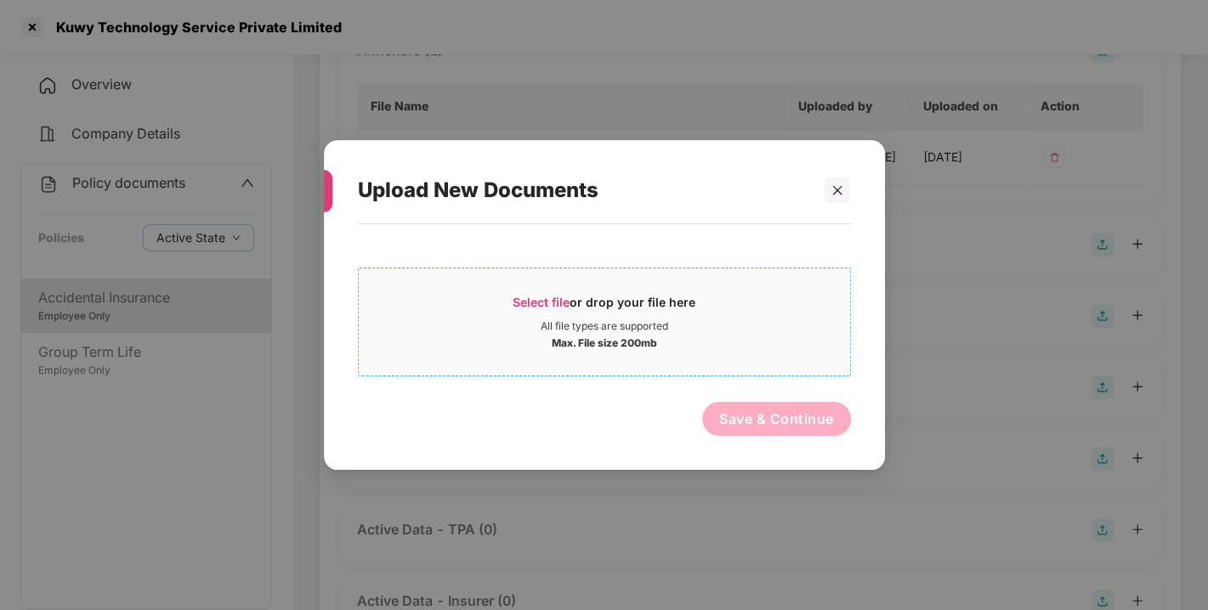
click at [563, 296] on span "Select file" at bounding box center [540, 302] width 57 height 14
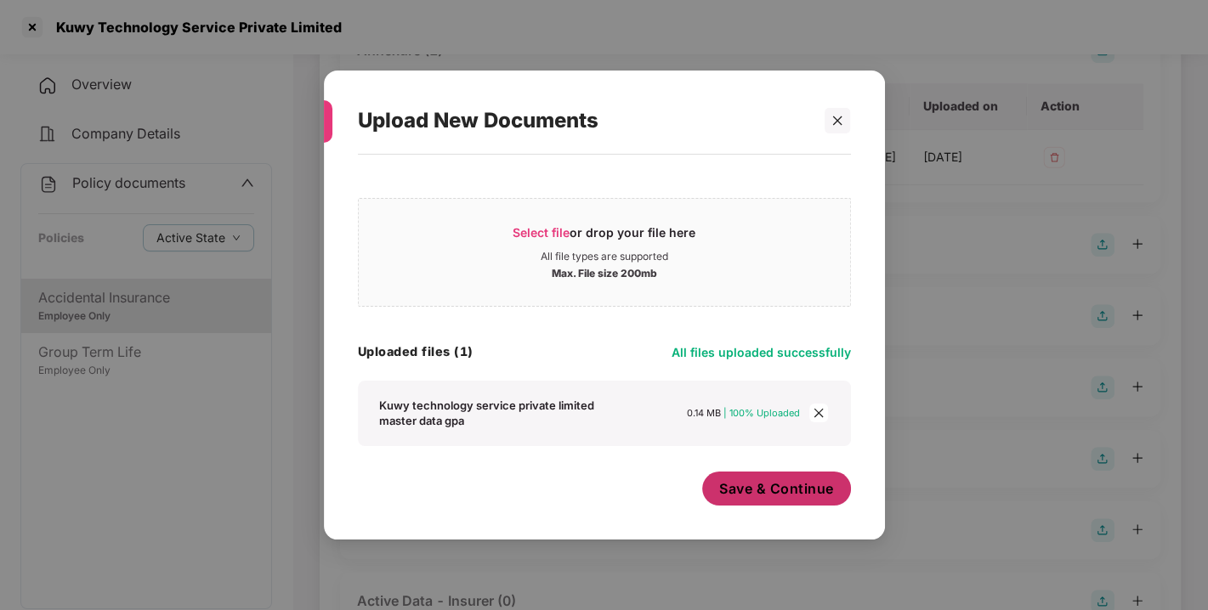
click at [738, 496] on span "Save & Continue" at bounding box center [776, 488] width 115 height 19
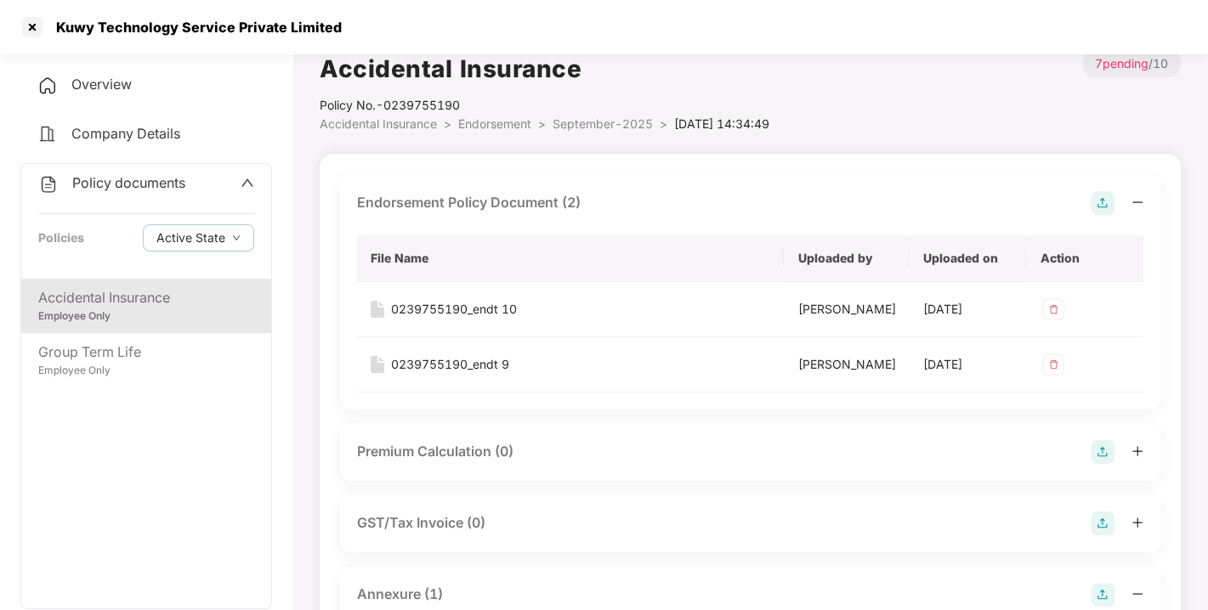
scroll to position [0, 0]
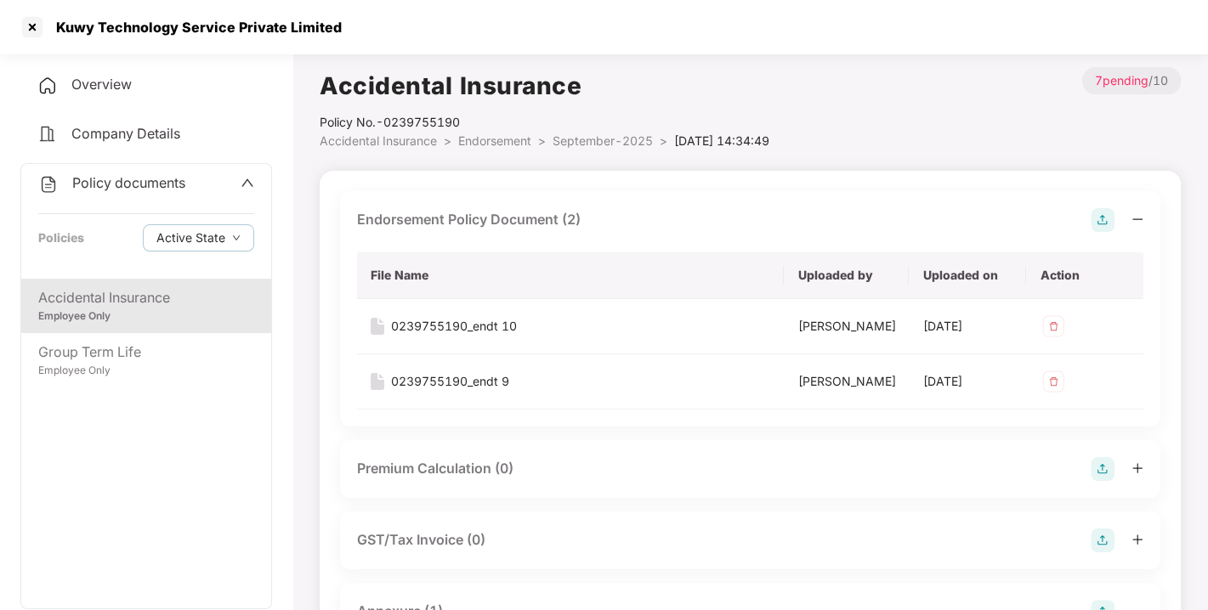
click at [509, 137] on span "Endorsement" at bounding box center [494, 140] width 73 height 14
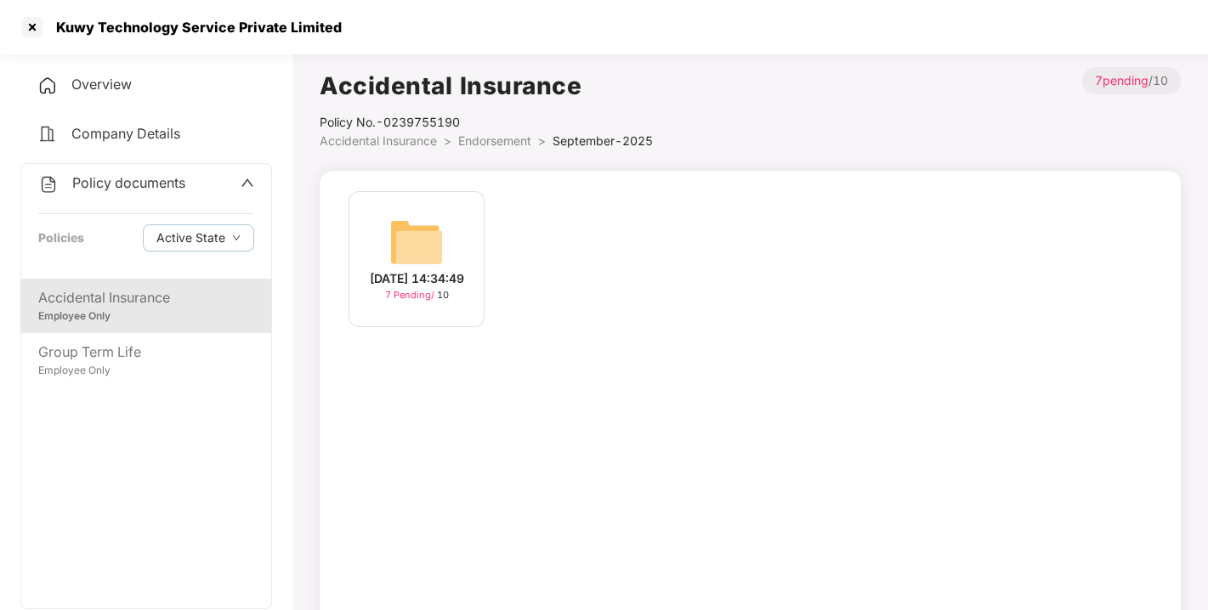
click at [509, 137] on span "Endorsement" at bounding box center [494, 140] width 73 height 14
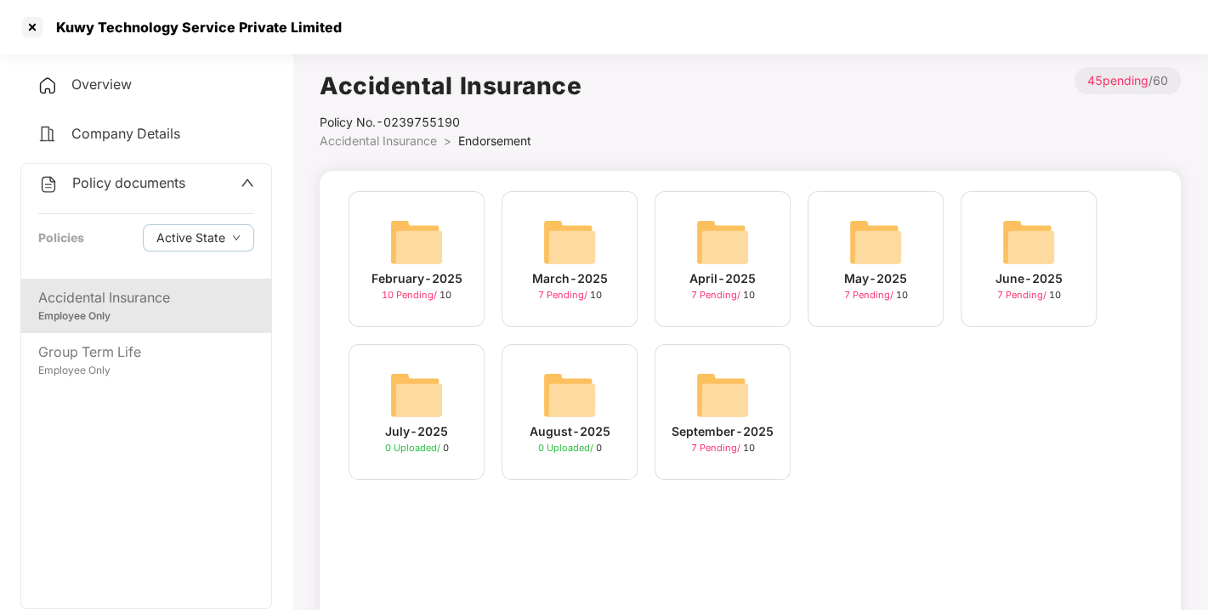
click at [141, 188] on span "Policy documents" at bounding box center [128, 182] width 113 height 17
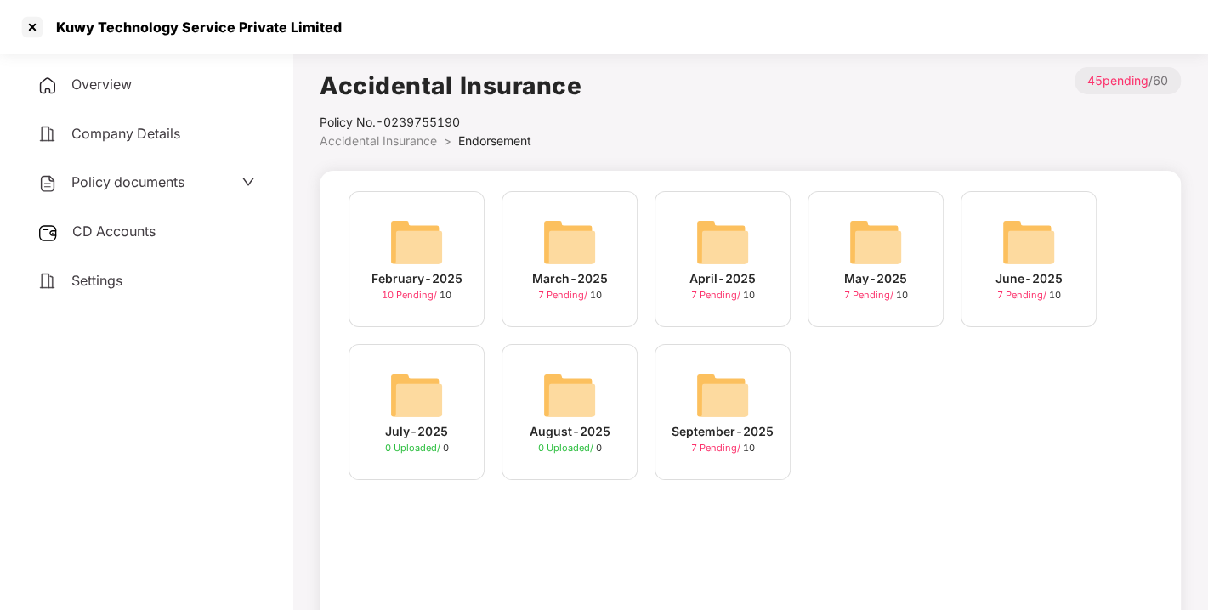
click at [125, 223] on span "CD Accounts" at bounding box center [113, 231] width 83 height 17
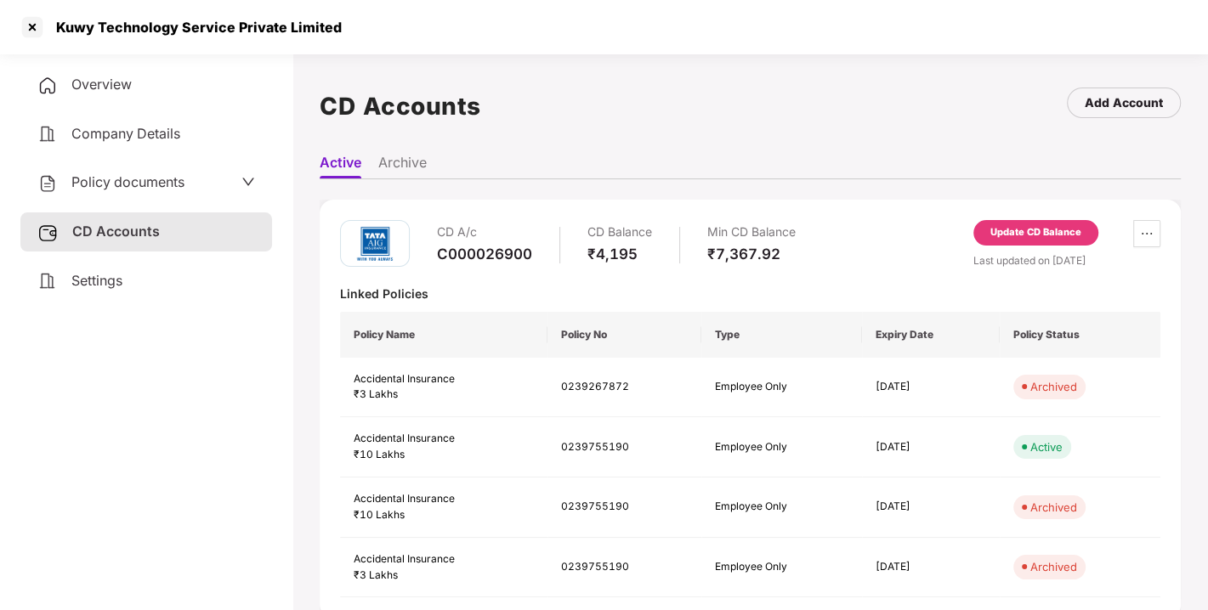
click at [1020, 233] on div "Update CD Balance" at bounding box center [1035, 232] width 91 height 15
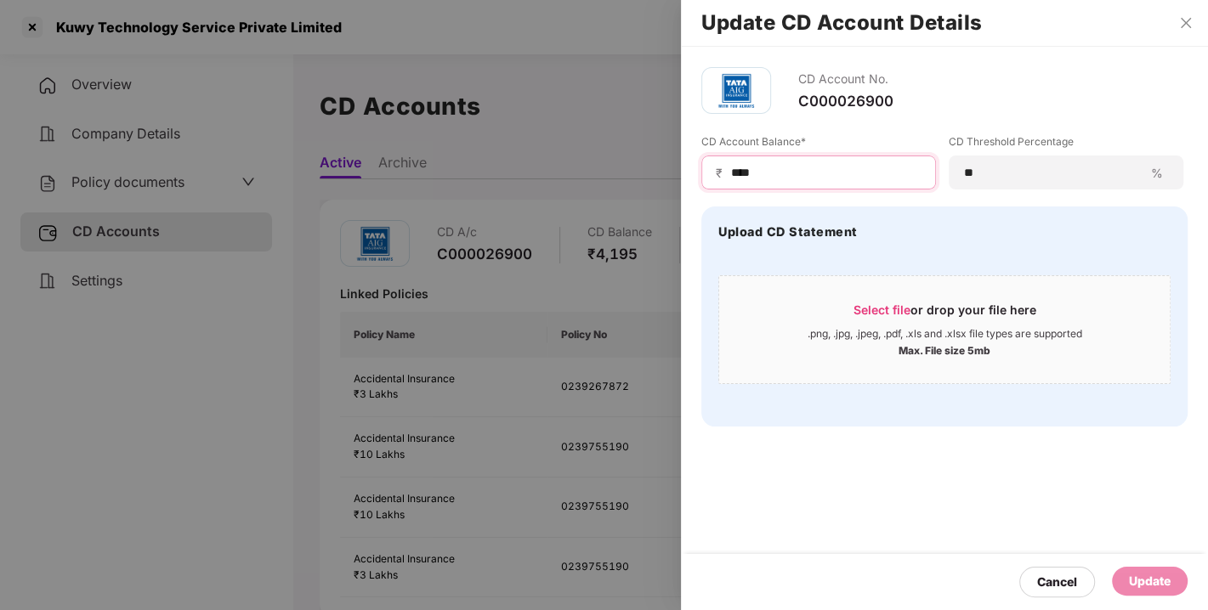
drag, startPoint x: 762, startPoint y: 174, endPoint x: 591, endPoint y: 198, distance: 172.5
click at [591, 198] on div "Update CD Account Details CD Account No. C000026900 CD Account Balance* ₹ **** …" at bounding box center [604, 305] width 1208 height 610
type input "*"
type input "****"
click at [1157, 573] on div "Update" at bounding box center [1150, 581] width 42 height 19
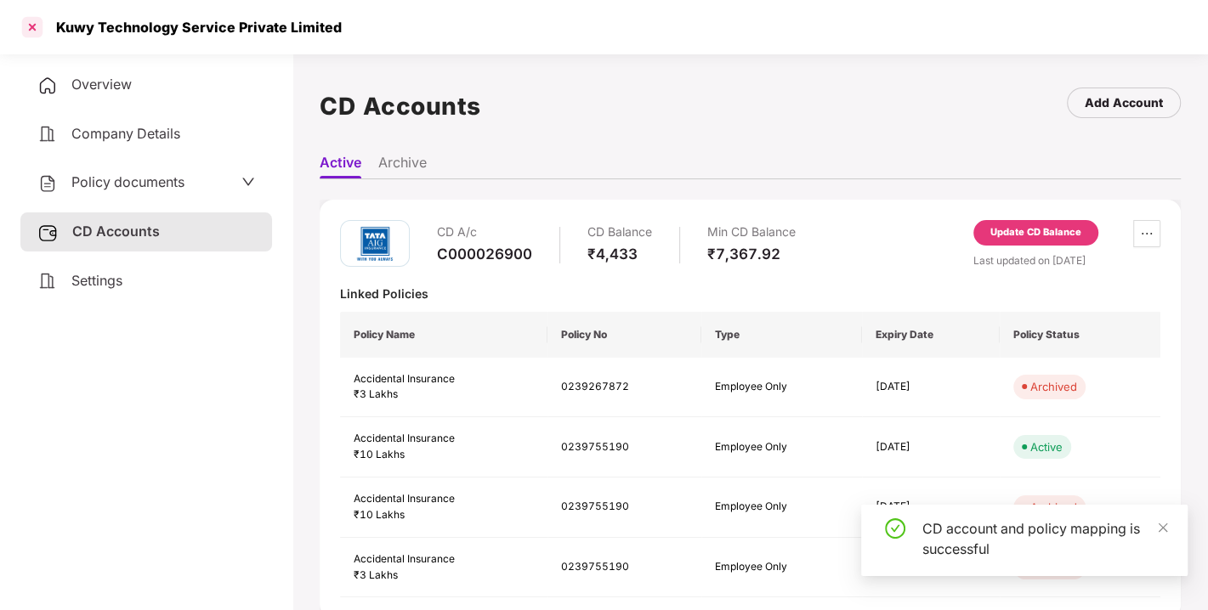
click at [22, 20] on div at bounding box center [32, 27] width 27 height 27
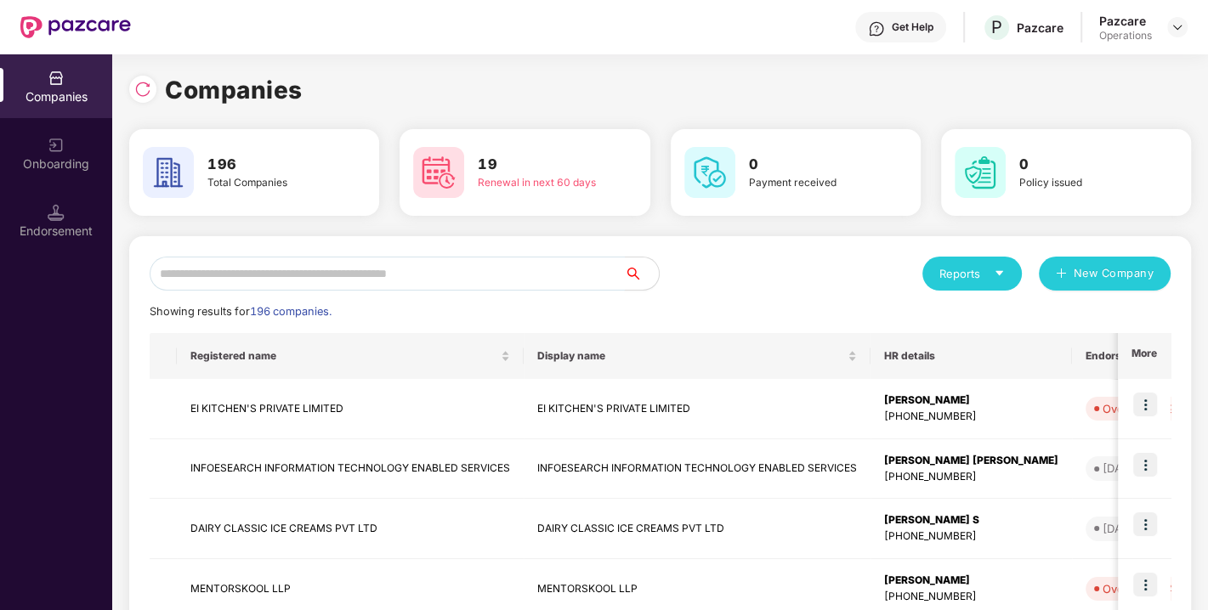
click at [324, 279] on input "text" at bounding box center [387, 274] width 475 height 34
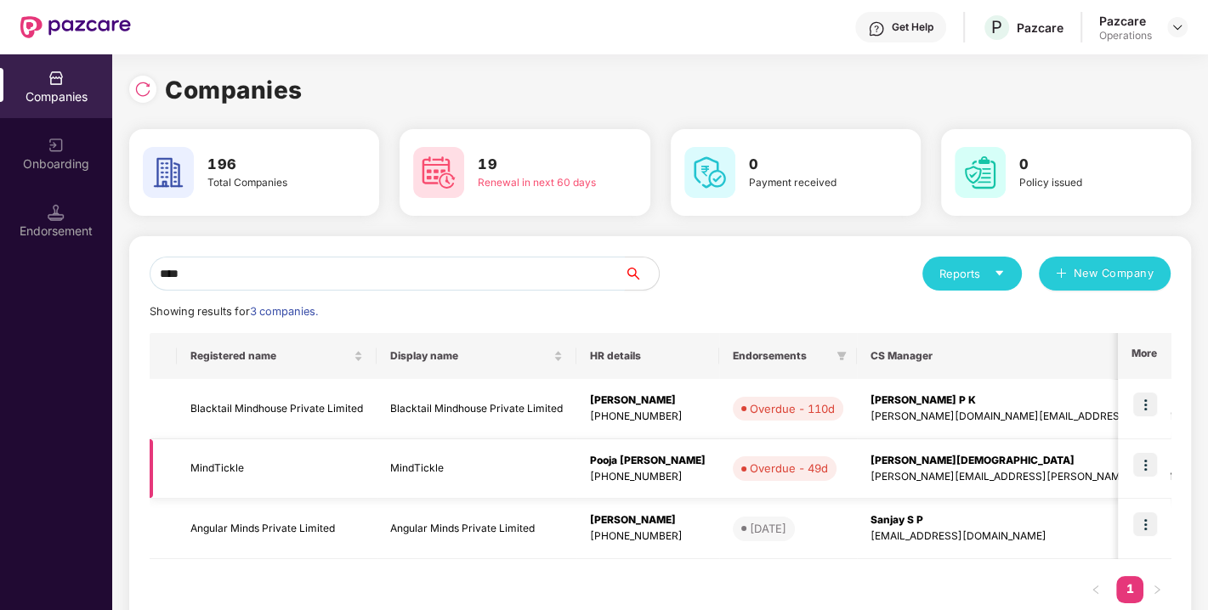
type input "****"
click at [206, 454] on td "MindTickle" at bounding box center [277, 469] width 200 height 60
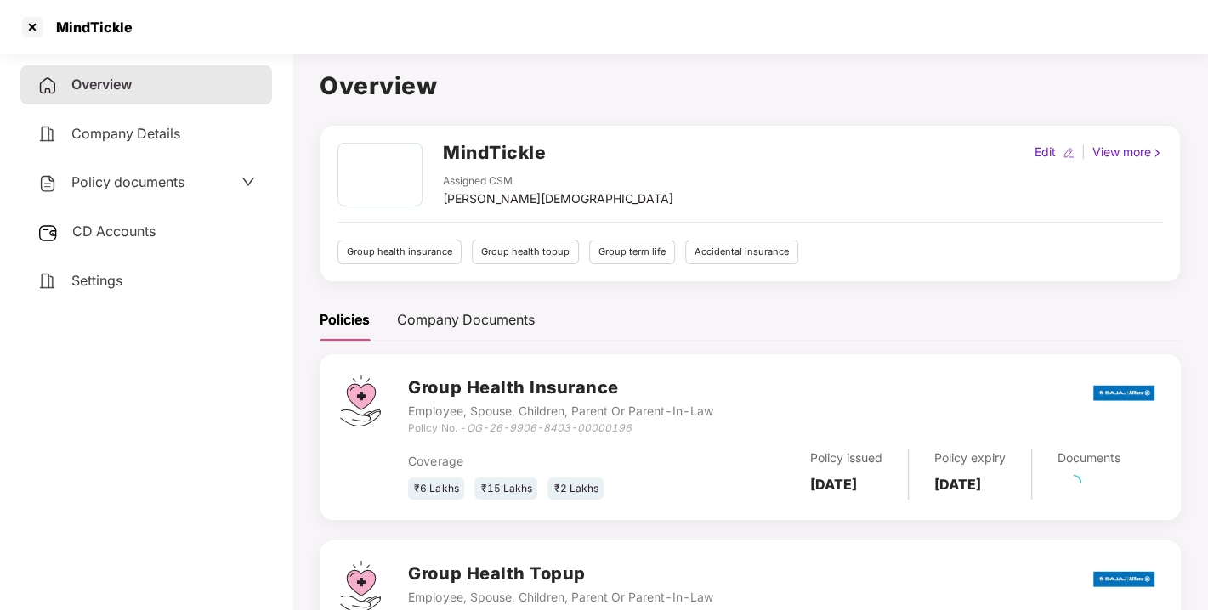
click at [133, 185] on span "Policy documents" at bounding box center [127, 181] width 113 height 17
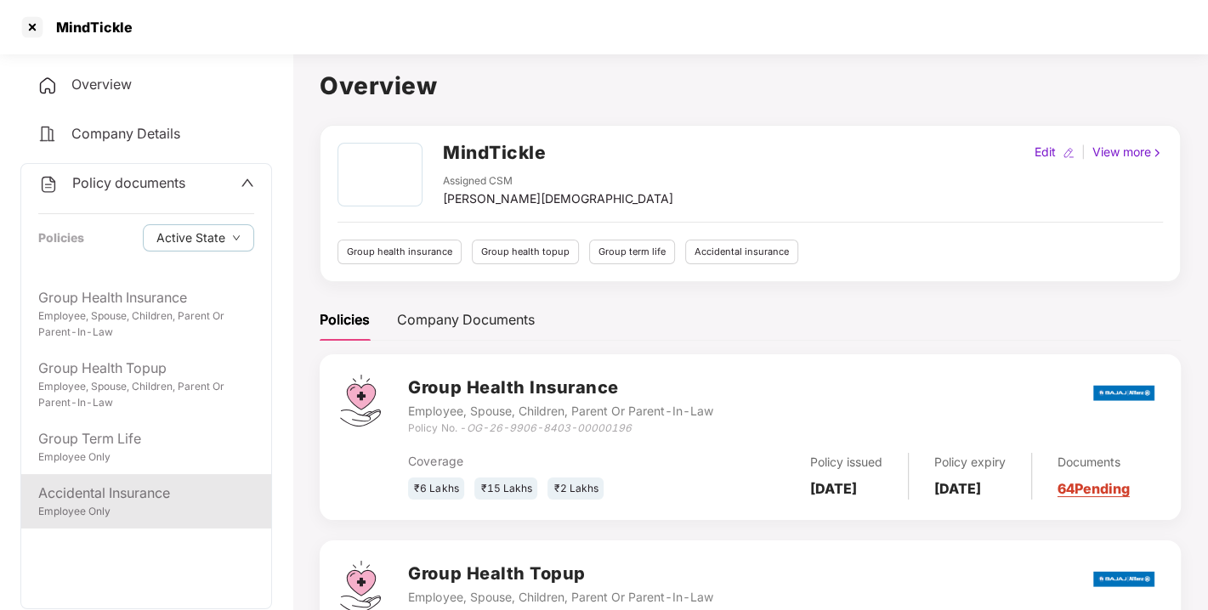
click at [92, 494] on div "Accidental Insurance" at bounding box center [146, 493] width 216 height 21
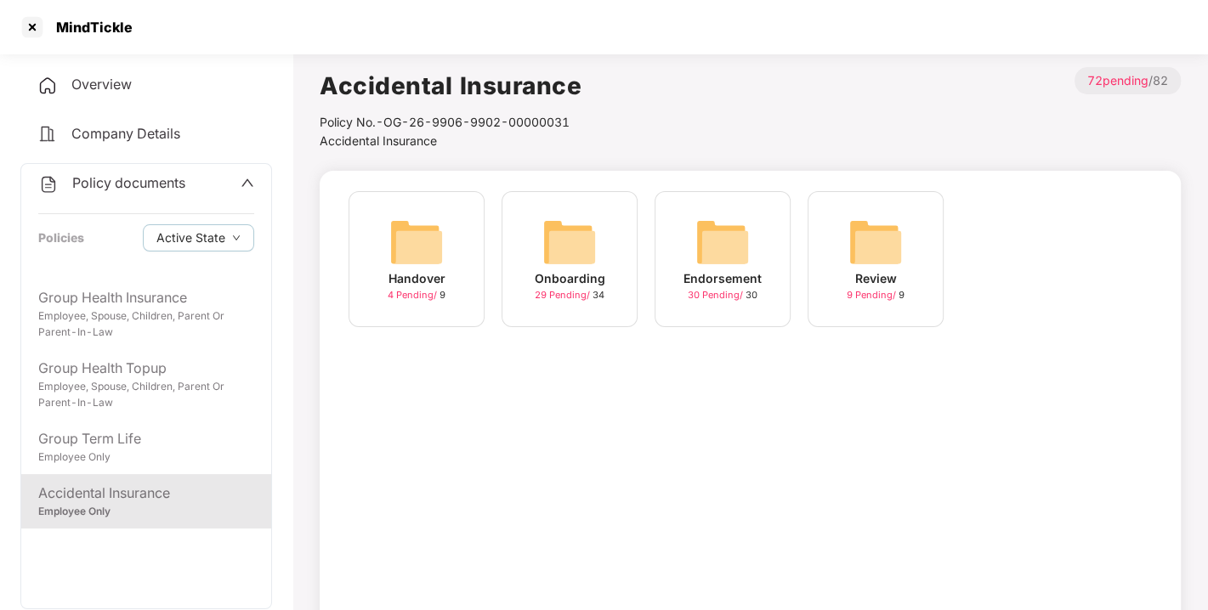
click at [727, 235] on img at bounding box center [722, 242] width 54 height 54
click at [749, 223] on img at bounding box center [722, 242] width 54 height 54
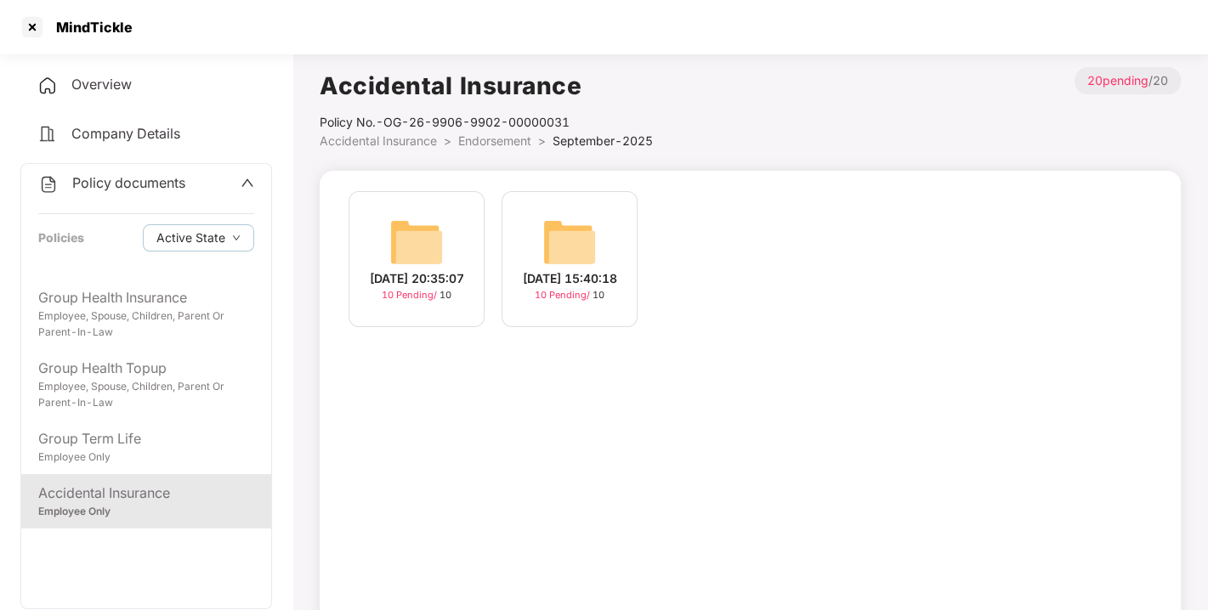
click at [565, 223] on img at bounding box center [569, 242] width 54 height 54
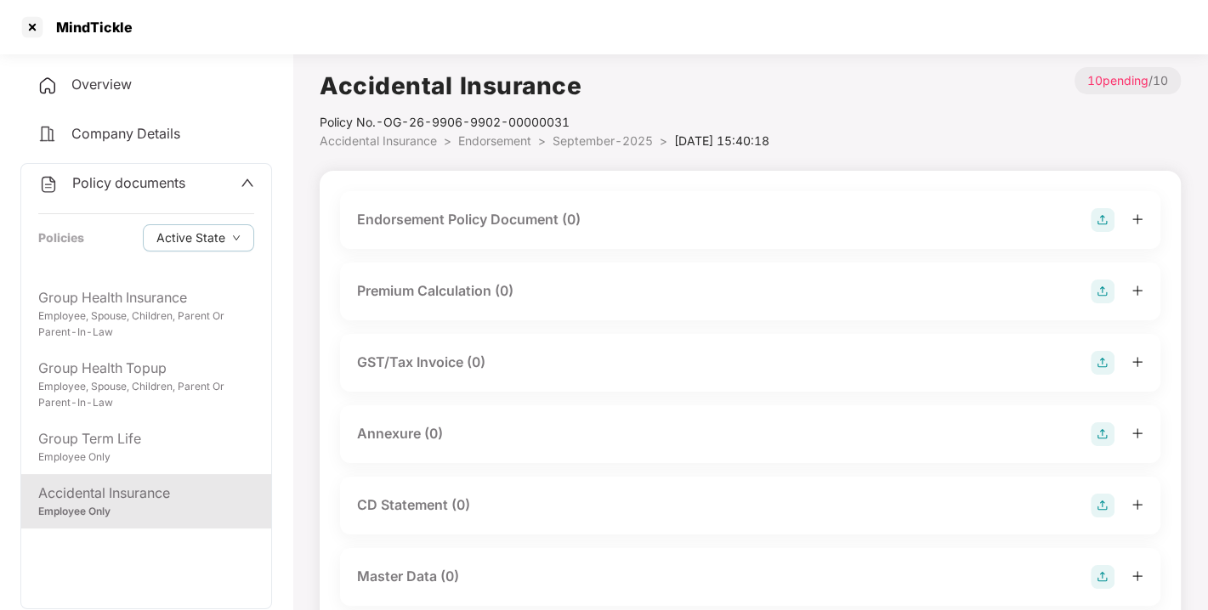
click at [1099, 217] on img at bounding box center [1102, 220] width 24 height 24
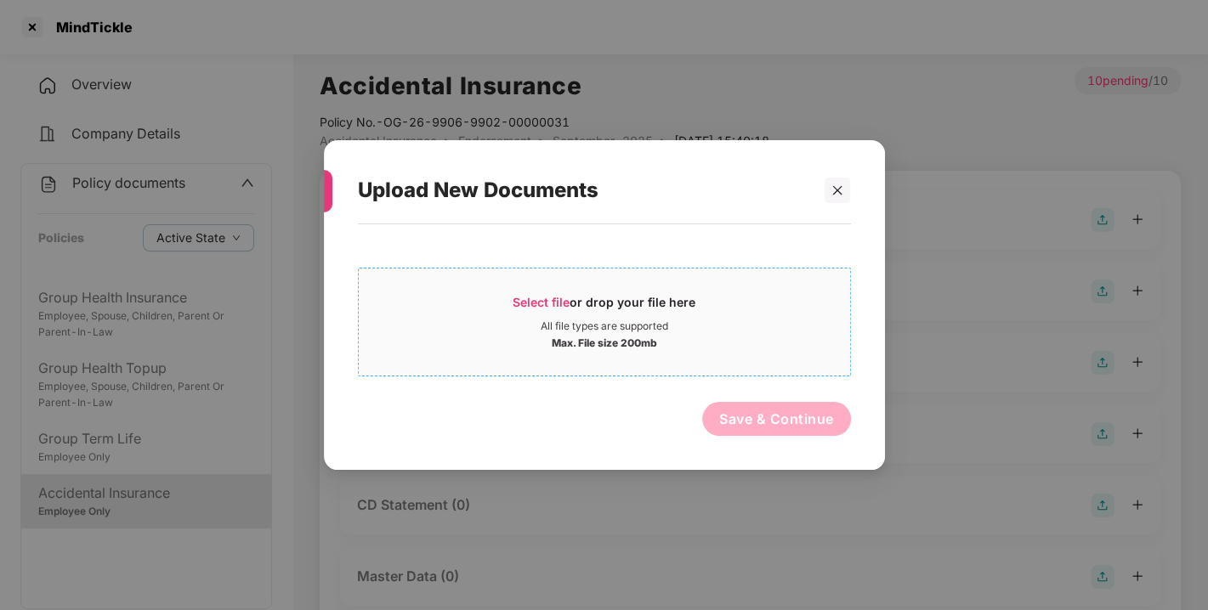
click at [546, 289] on span "Select file or drop your file here All file types are supported Max. File size …" at bounding box center [604, 322] width 491 height 82
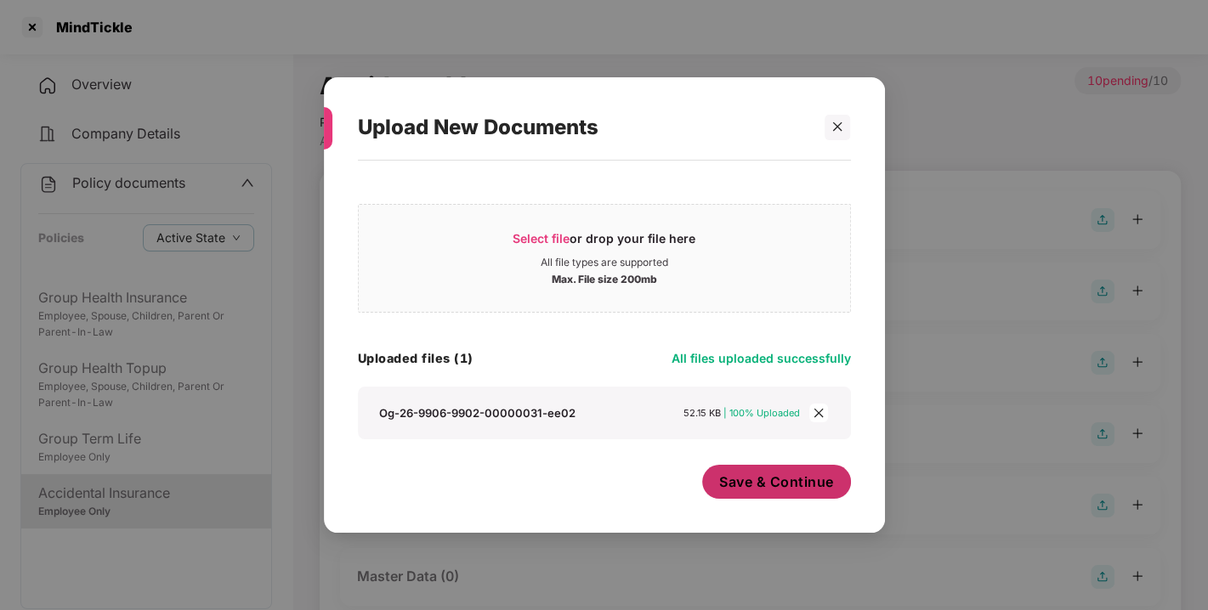
click at [774, 480] on span "Save & Continue" at bounding box center [776, 482] width 115 height 19
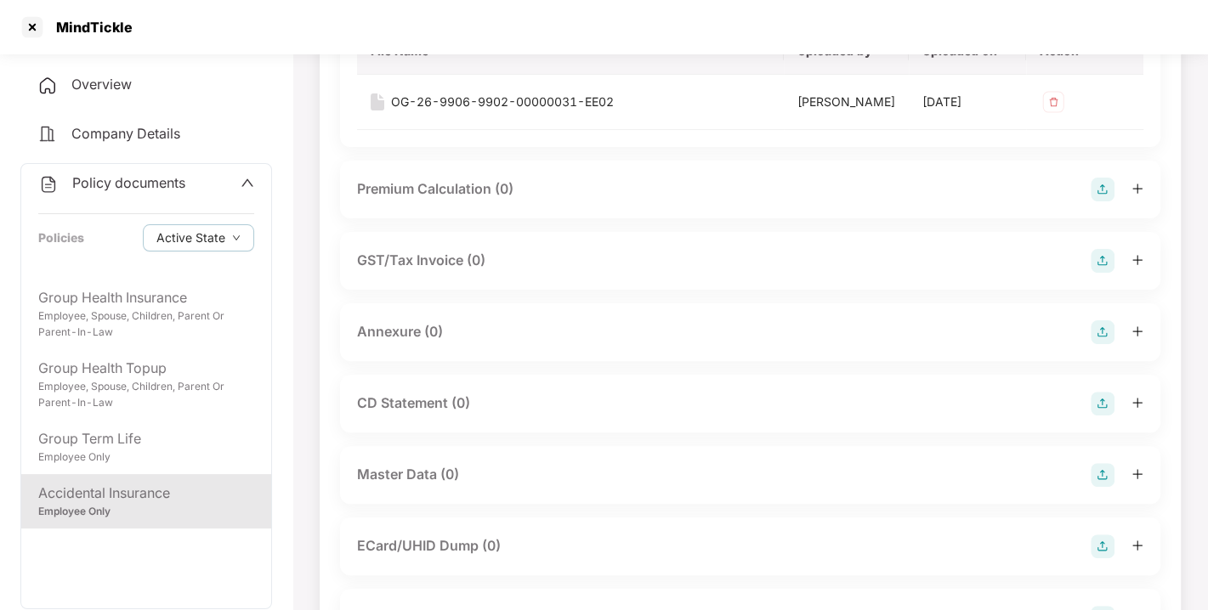
scroll to position [228, 0]
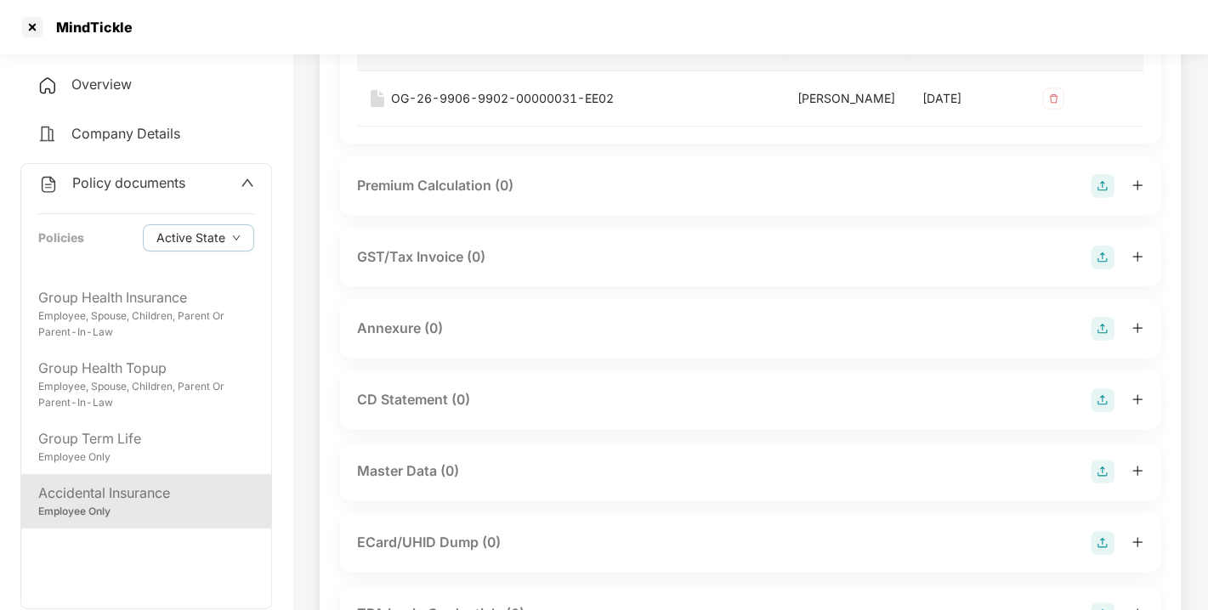
click at [1102, 341] on img at bounding box center [1102, 329] width 24 height 24
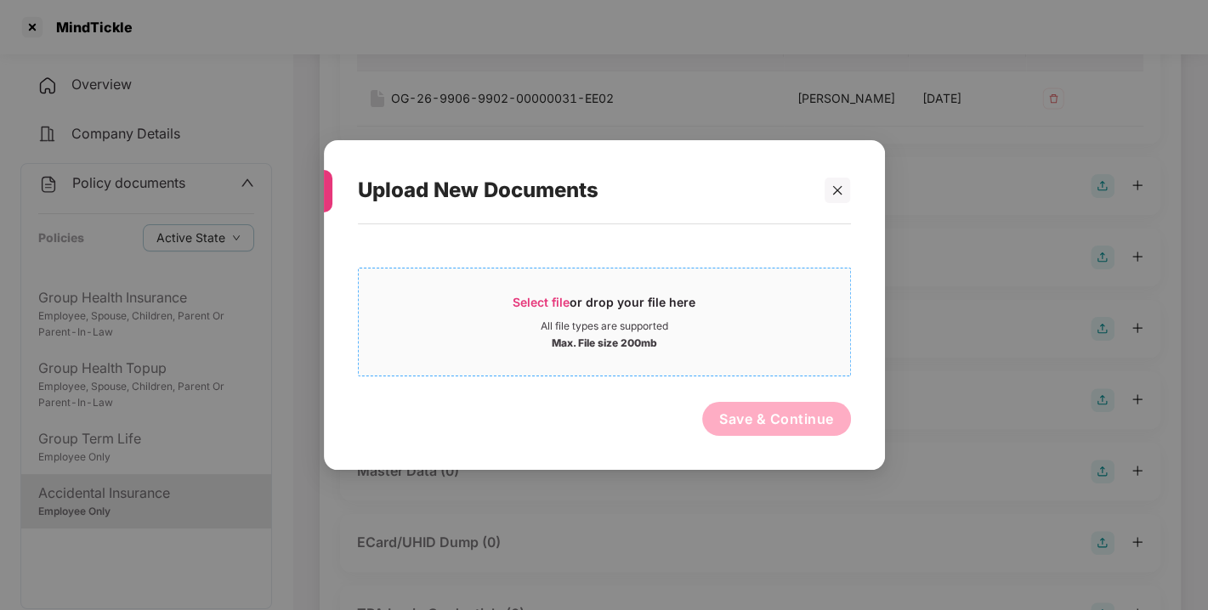
click at [557, 298] on span "Select file" at bounding box center [540, 302] width 57 height 14
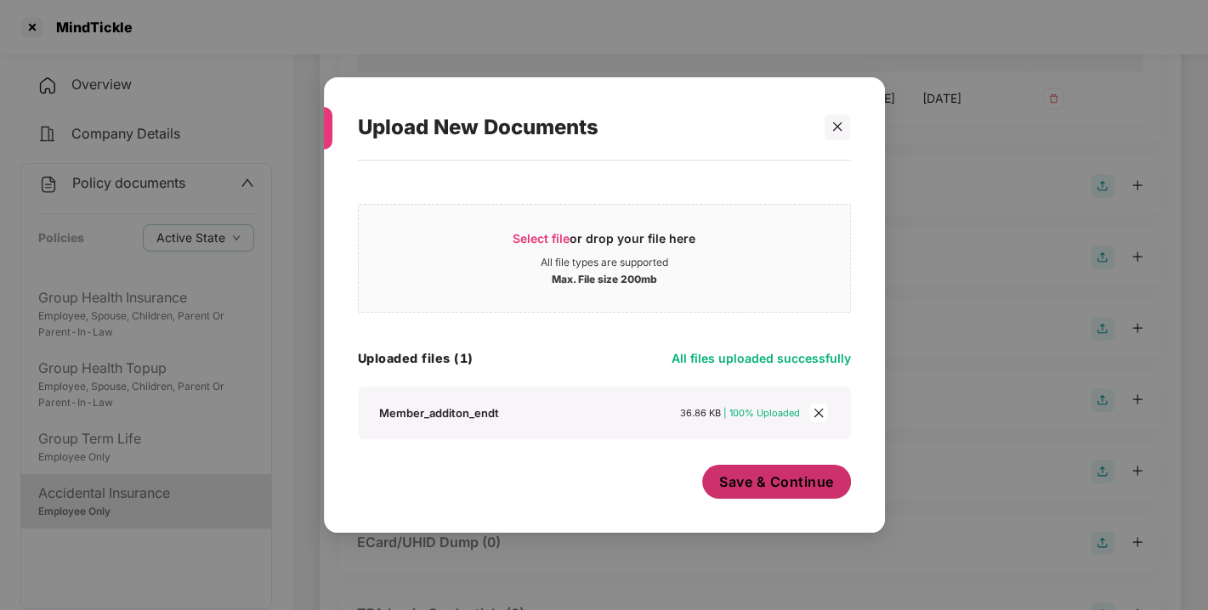
click at [776, 478] on span "Save & Continue" at bounding box center [776, 482] width 115 height 19
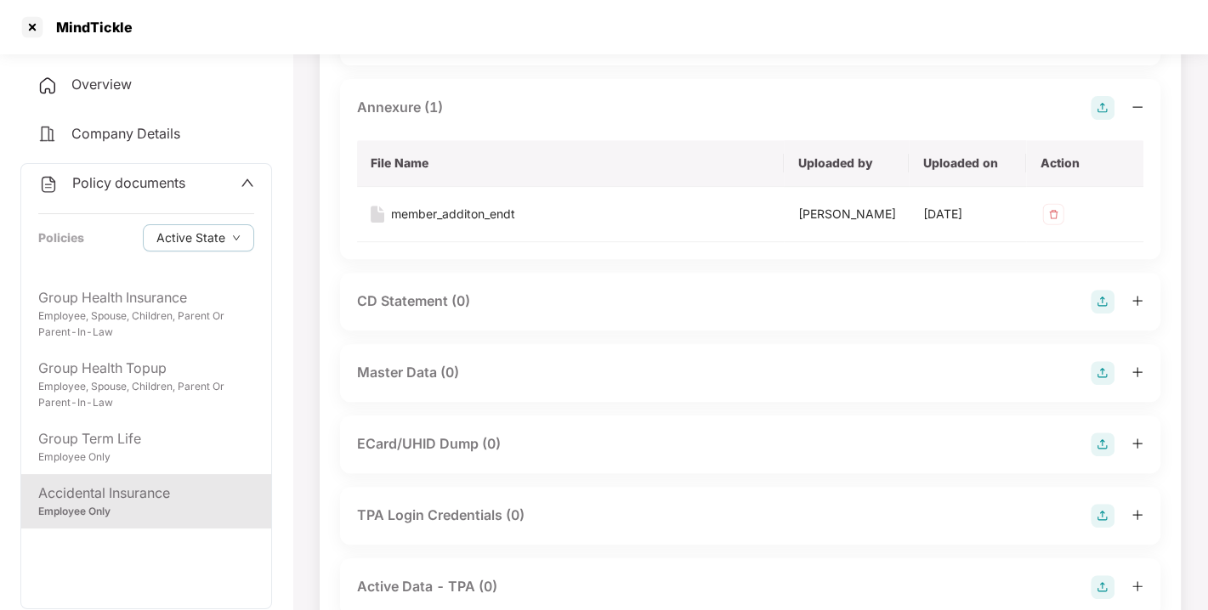
scroll to position [456, 0]
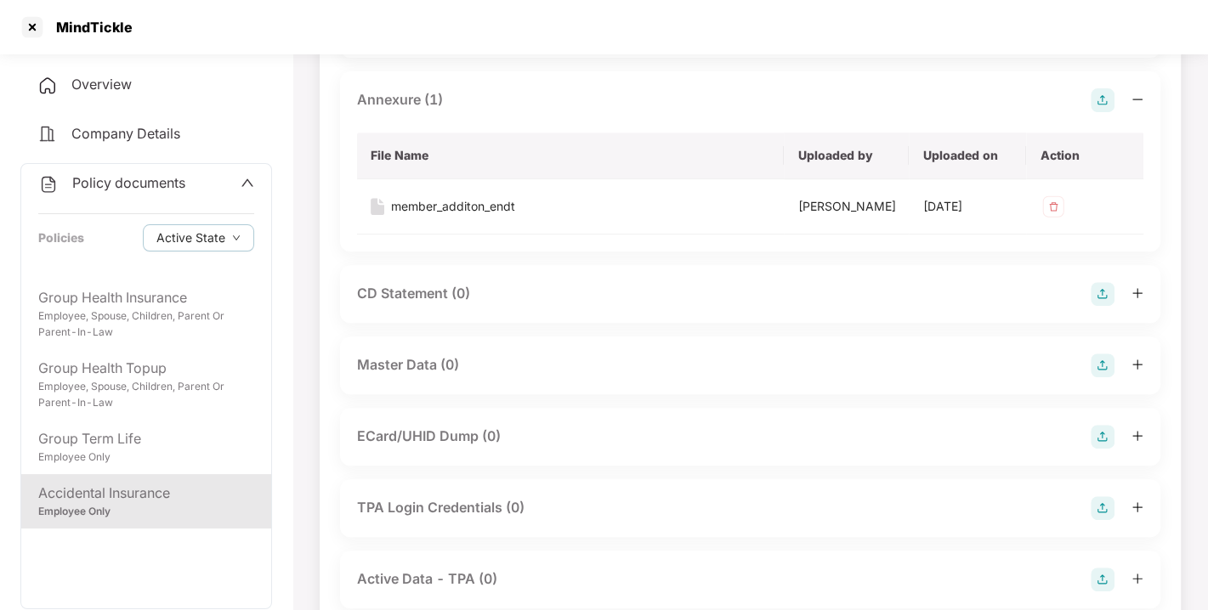
click at [1110, 377] on img at bounding box center [1102, 366] width 24 height 24
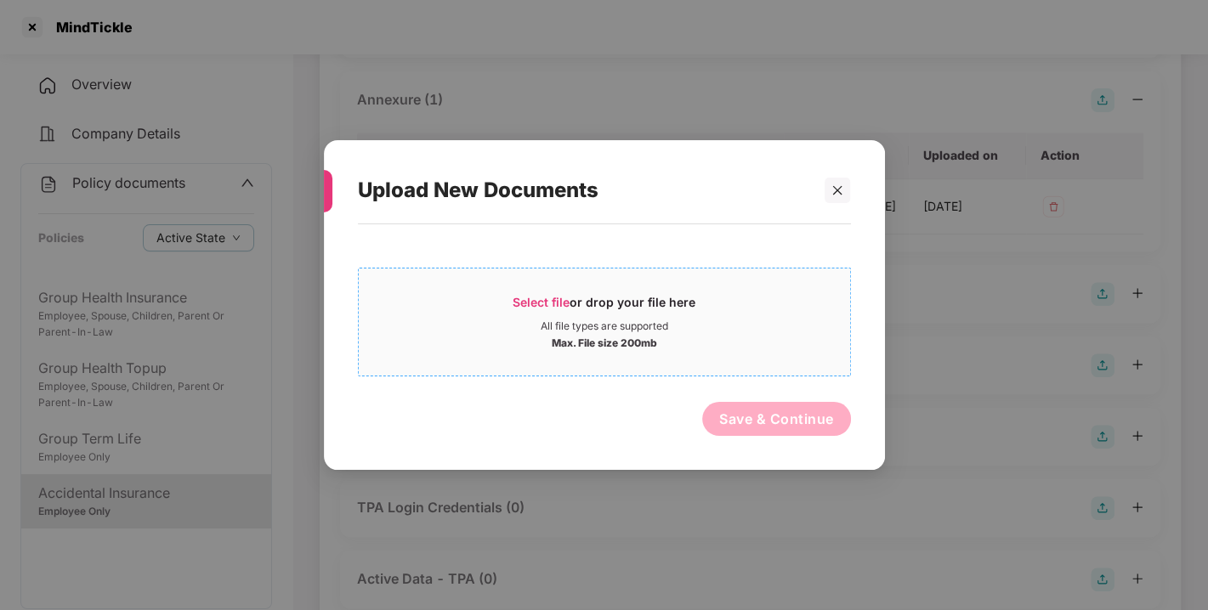
click at [531, 297] on span "Select file" at bounding box center [540, 302] width 57 height 14
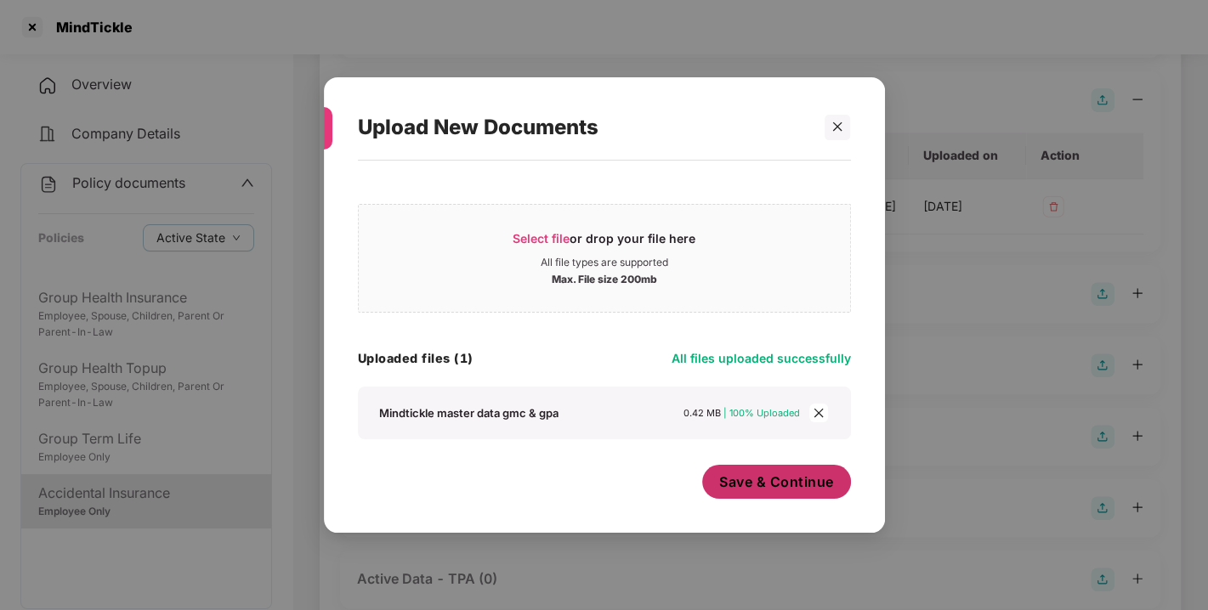
click at [770, 493] on button "Save & Continue" at bounding box center [776, 482] width 149 height 34
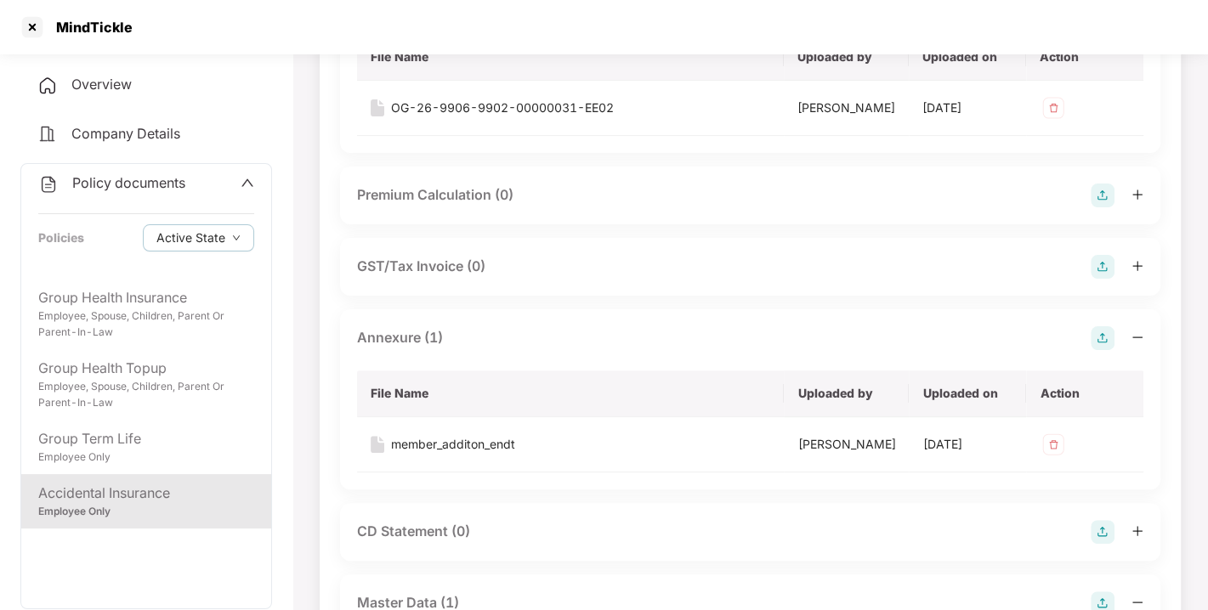
scroll to position [0, 0]
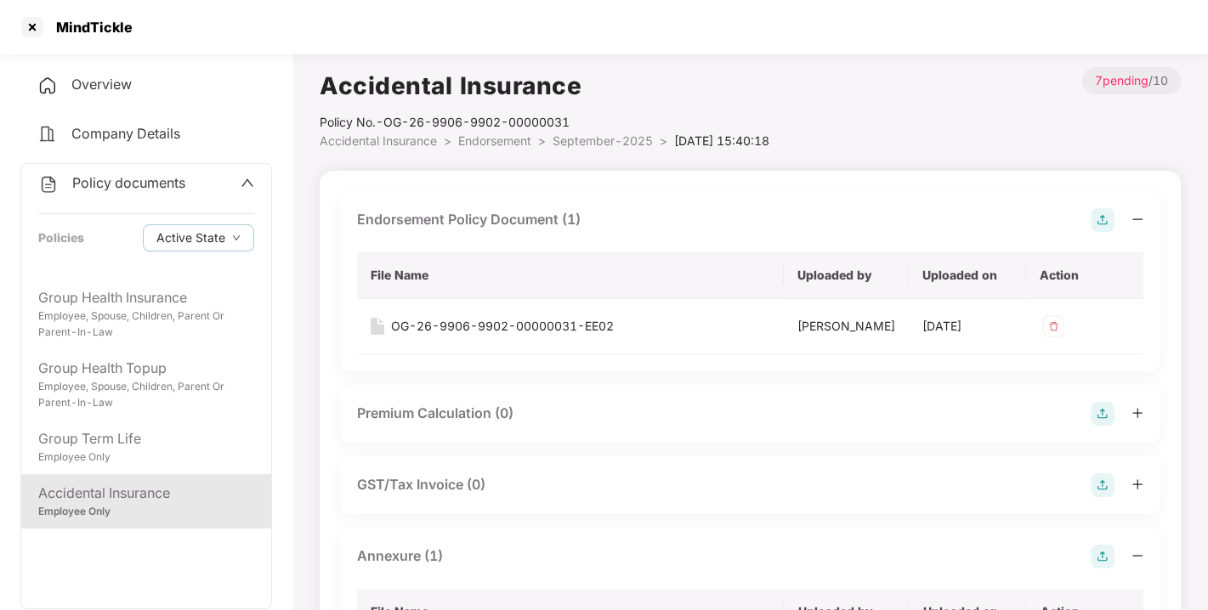
click at [490, 135] on span "Endorsement" at bounding box center [494, 140] width 73 height 14
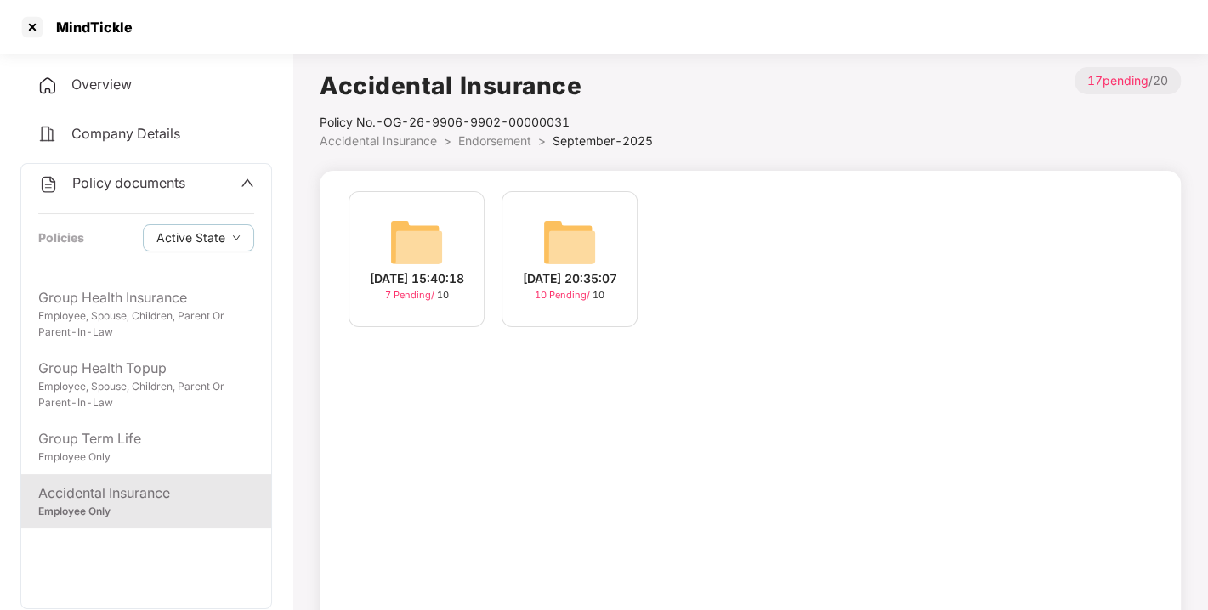
click at [490, 135] on span "Endorsement" at bounding box center [494, 140] width 73 height 14
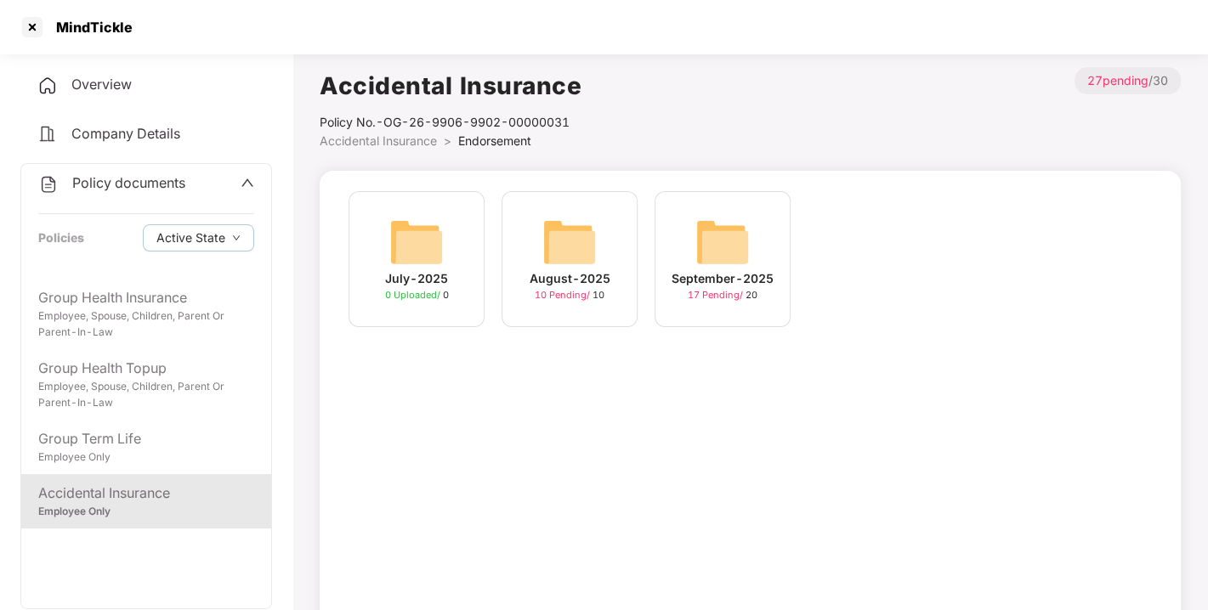
click at [490, 135] on span "Endorsement" at bounding box center [494, 140] width 73 height 14
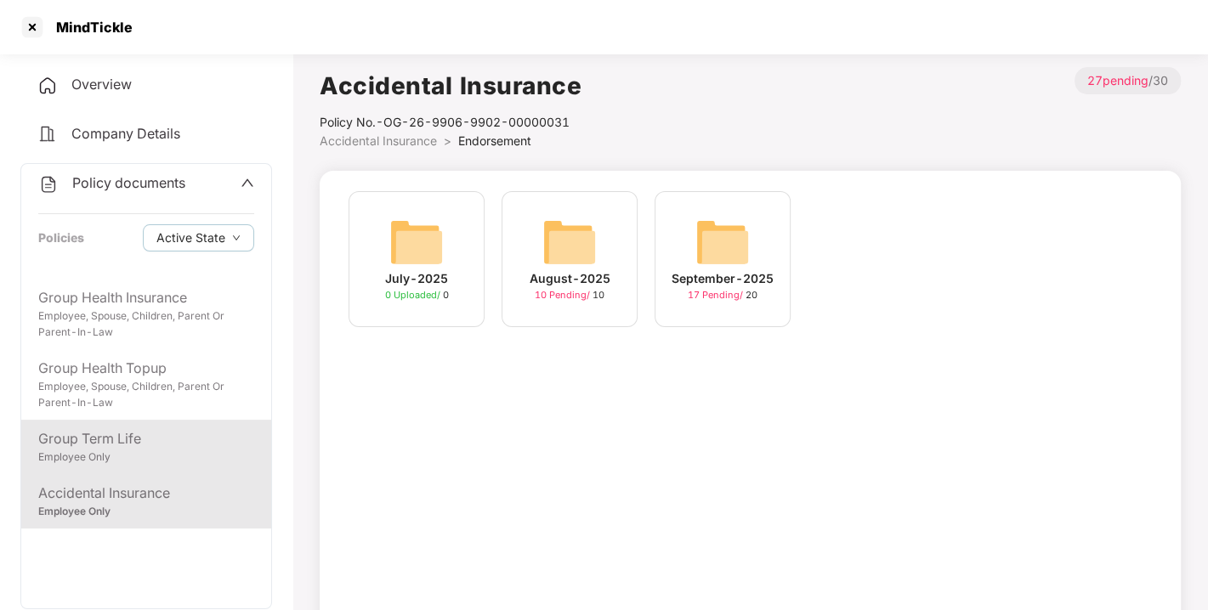
click at [54, 432] on div "Group Term Life" at bounding box center [146, 438] width 216 height 21
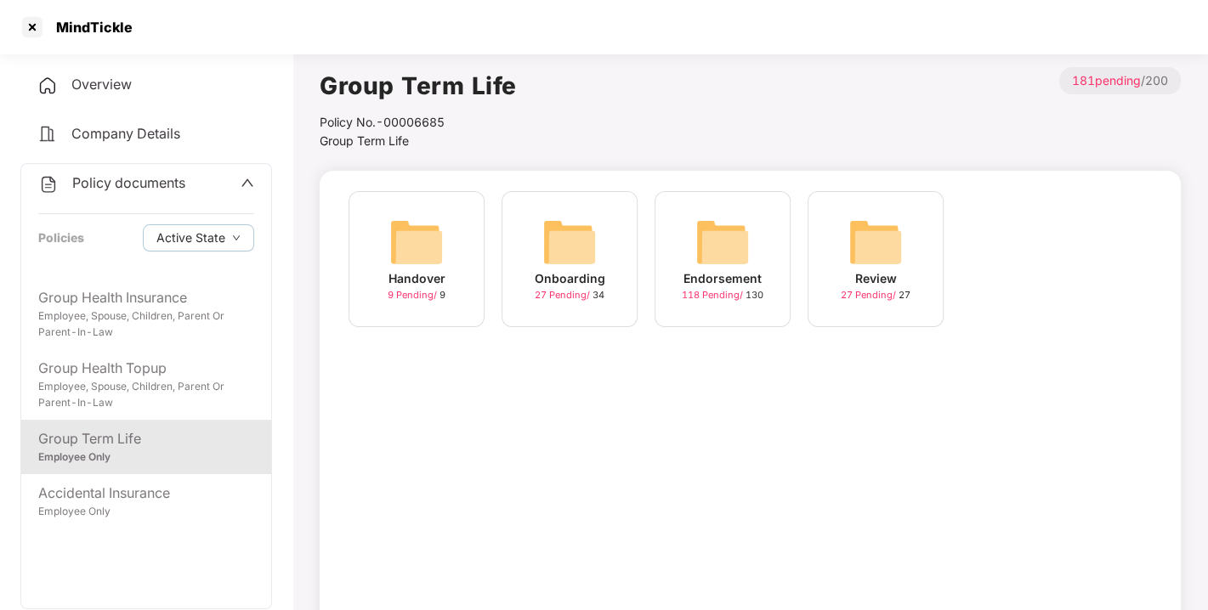
click at [725, 244] on img at bounding box center [722, 242] width 54 height 54
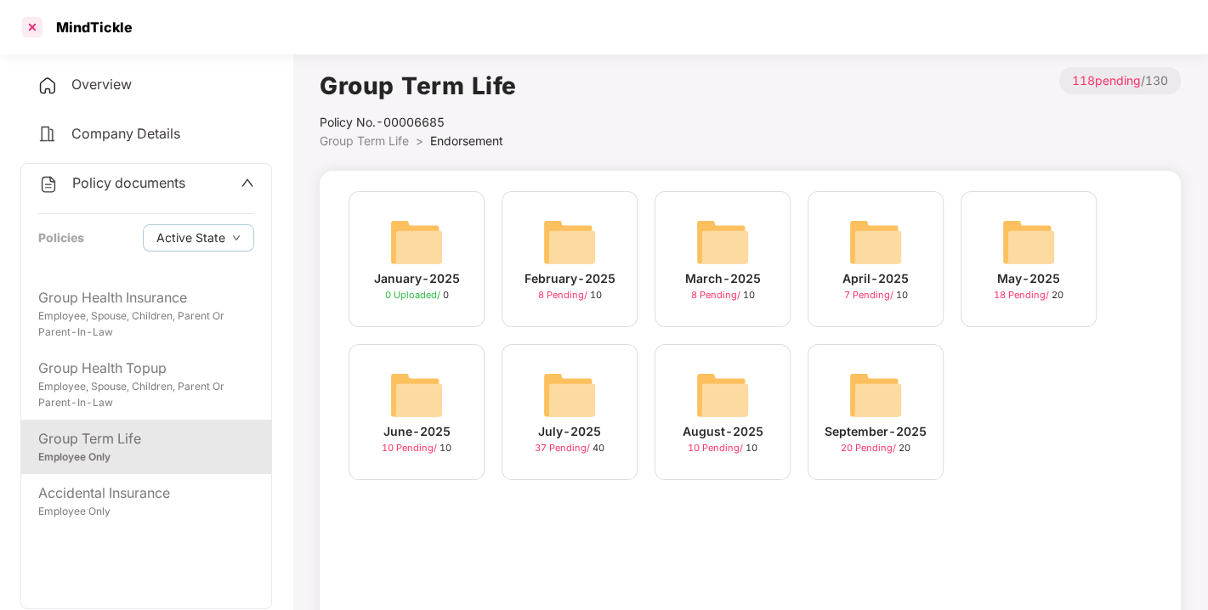
click at [30, 17] on div at bounding box center [32, 27] width 27 height 27
